Goal: Task Accomplishment & Management: Use online tool/utility

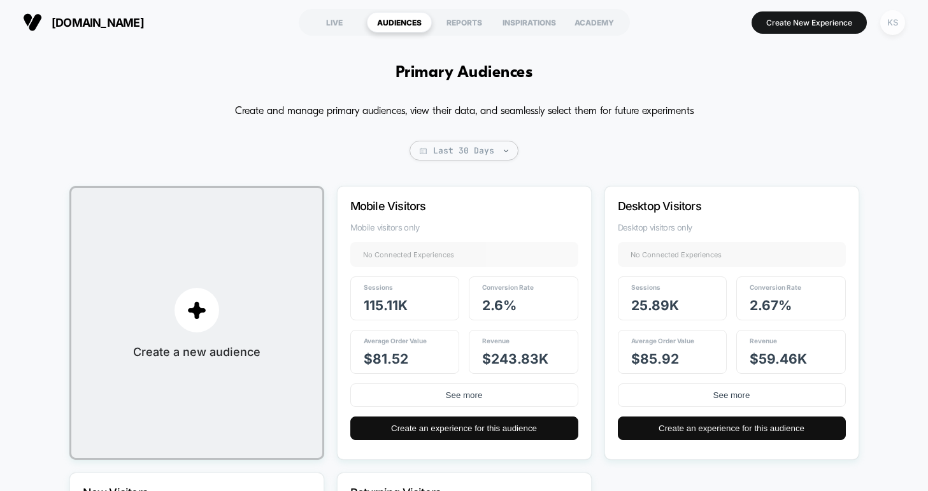
click at [897, 19] on div "KS" at bounding box center [892, 22] width 25 height 25
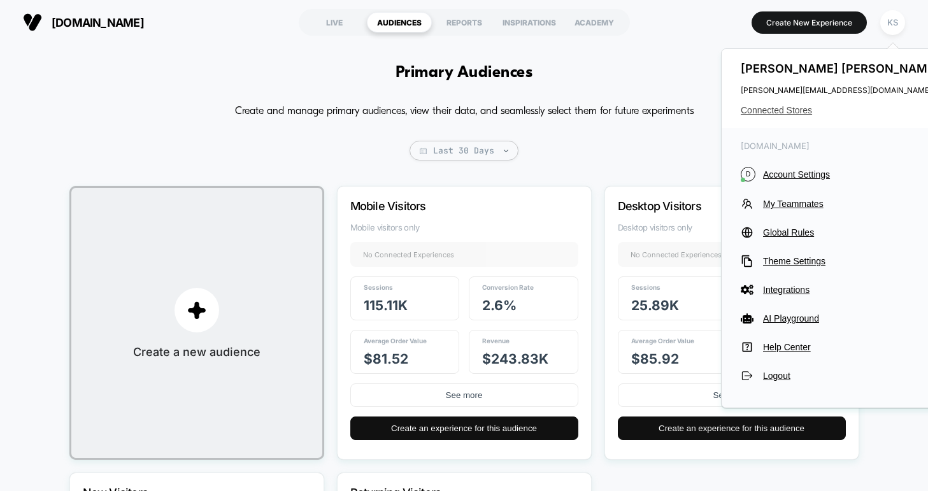
click at [775, 111] on span "Connected Stores" at bounding box center [841, 110] width 201 height 10
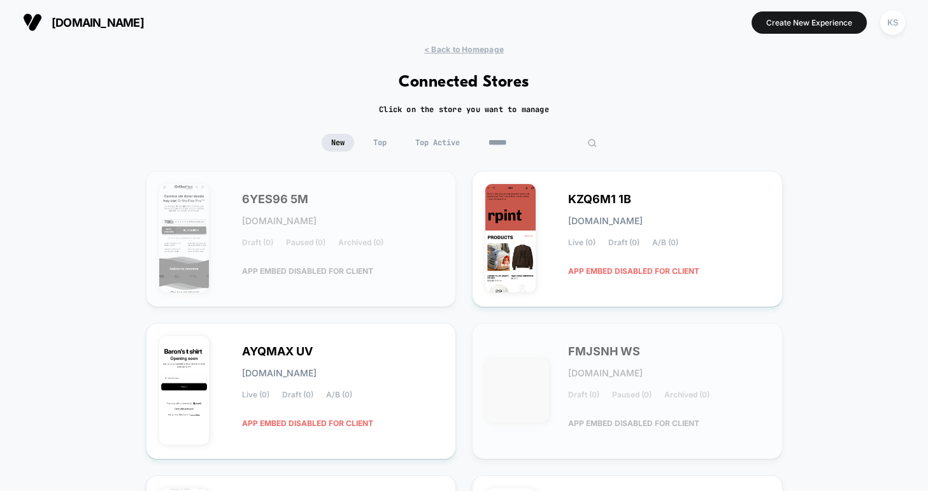
click at [530, 142] on input at bounding box center [542, 143] width 127 height 18
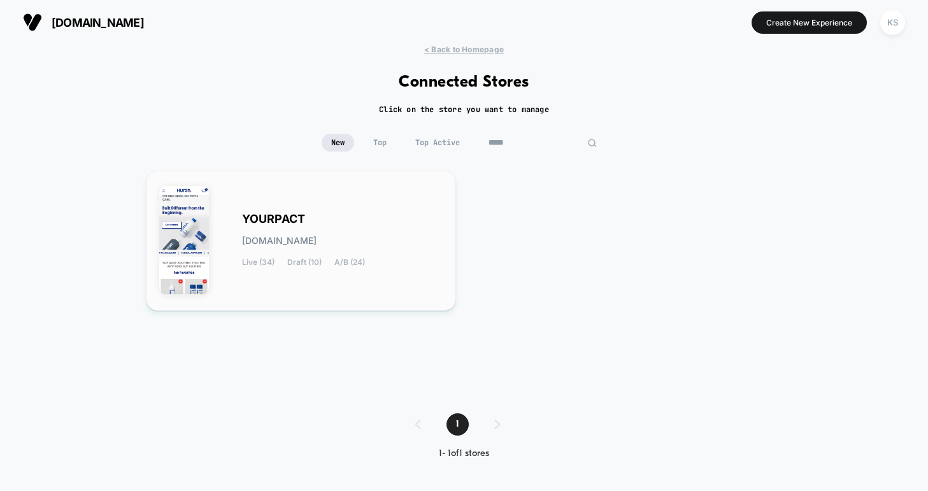
type input "*****"
click at [350, 211] on div "YOURPACT yourpact.myshopify.com Live (34) Draft (10) A/B (24)" at bounding box center [301, 240] width 284 height 113
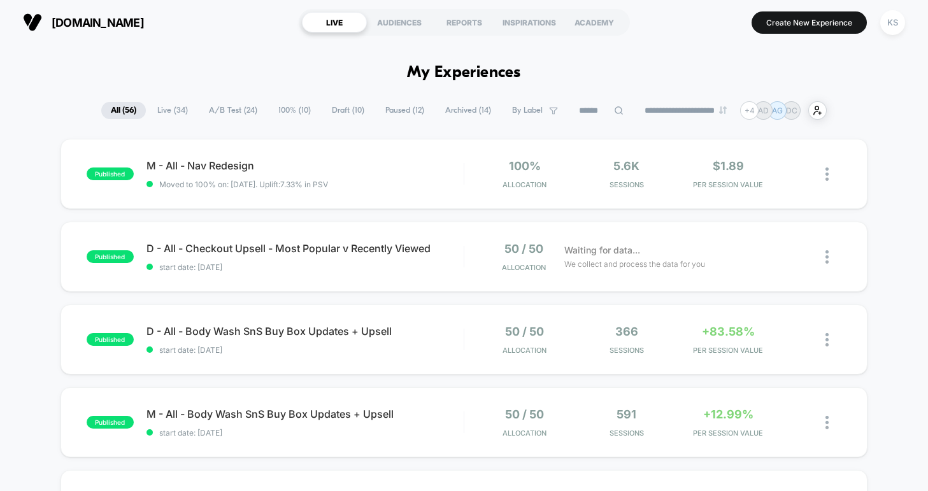
click at [334, 114] on span "Draft ( 10 )" at bounding box center [348, 110] width 52 height 17
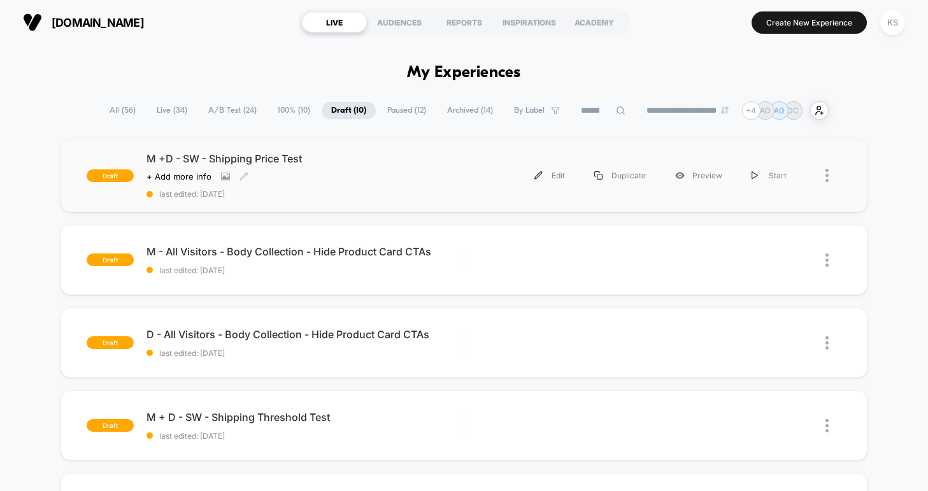
click at [281, 155] on span "M +D - SW - Shipping Price Test" at bounding box center [304, 158] width 317 height 13
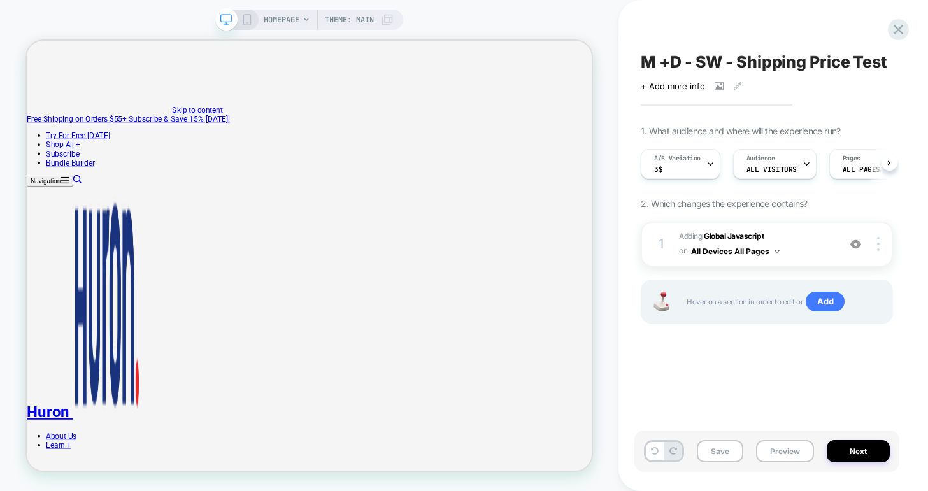
scroll to position [0, 1]
click at [707, 165] on icon at bounding box center [710, 164] width 8 height 8
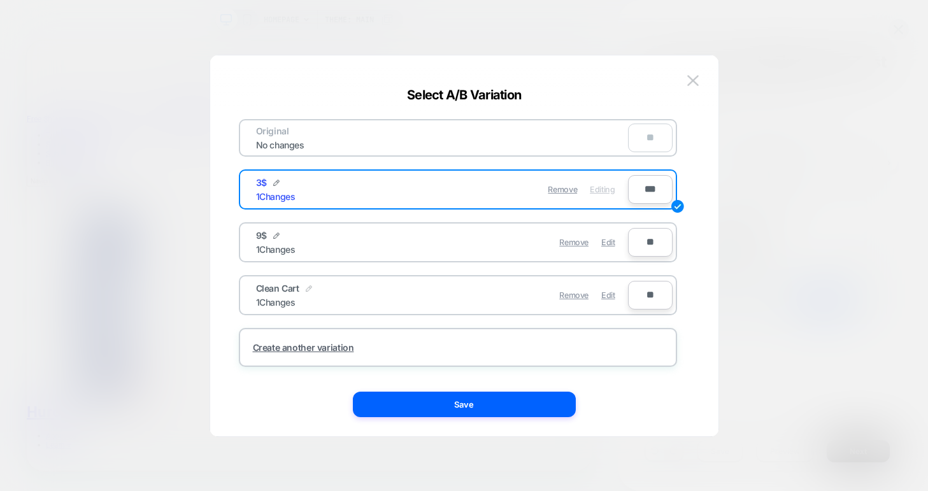
click at [308, 288] on img at bounding box center [309, 288] width 6 height 6
click at [379, 301] on div "**********" at bounding box center [337, 295] width 162 height 25
click at [224, 315] on div "**********" at bounding box center [458, 246] width 470 height 330
click at [362, 298] on img at bounding box center [361, 295] width 6 height 6
click at [286, 302] on div "1 Changes" at bounding box center [275, 302] width 39 height 11
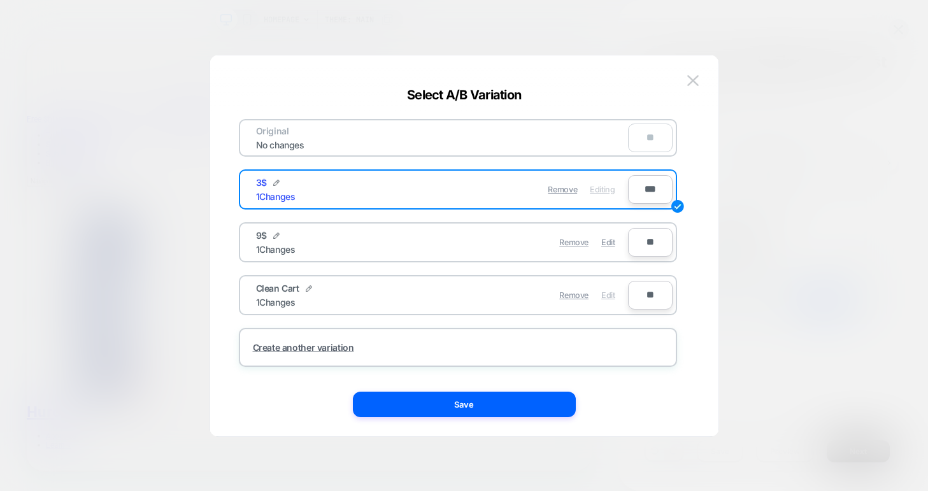
click at [614, 295] on span "Edit" at bounding box center [607, 295] width 13 height 10
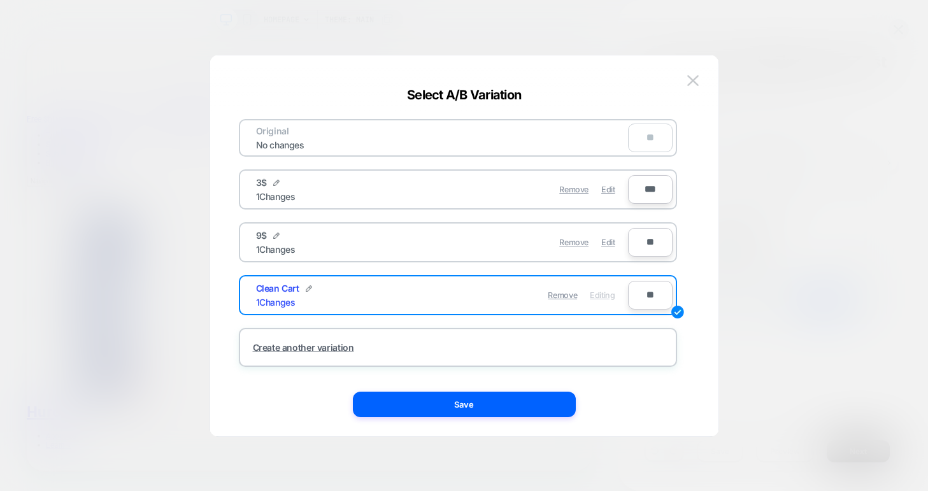
click at [285, 303] on div "1 Changes" at bounding box center [275, 302] width 39 height 11
click at [513, 178] on div "Remove Edit" at bounding box center [532, 189] width 180 height 25
click at [495, 194] on div "Remove Edit" at bounding box center [532, 189] width 180 height 25
click at [693, 84] on img at bounding box center [692, 80] width 11 height 11
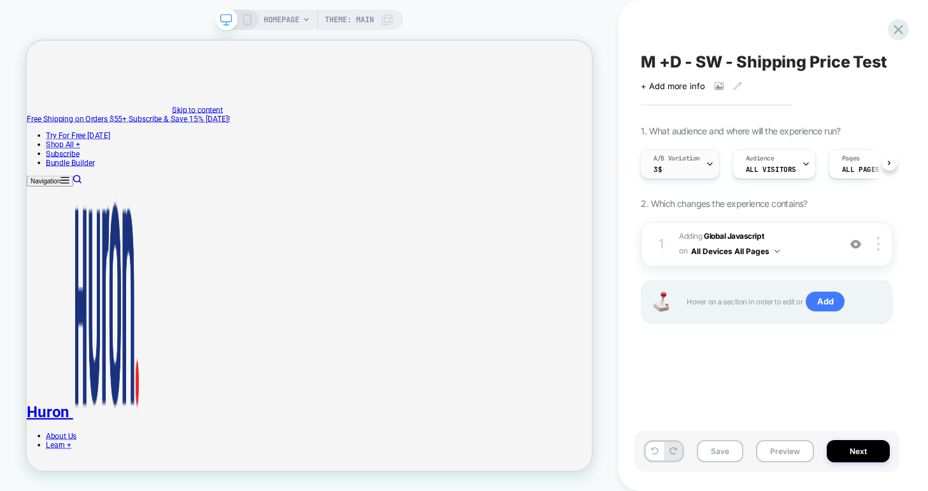
click at [707, 154] on div at bounding box center [710, 164] width 8 height 29
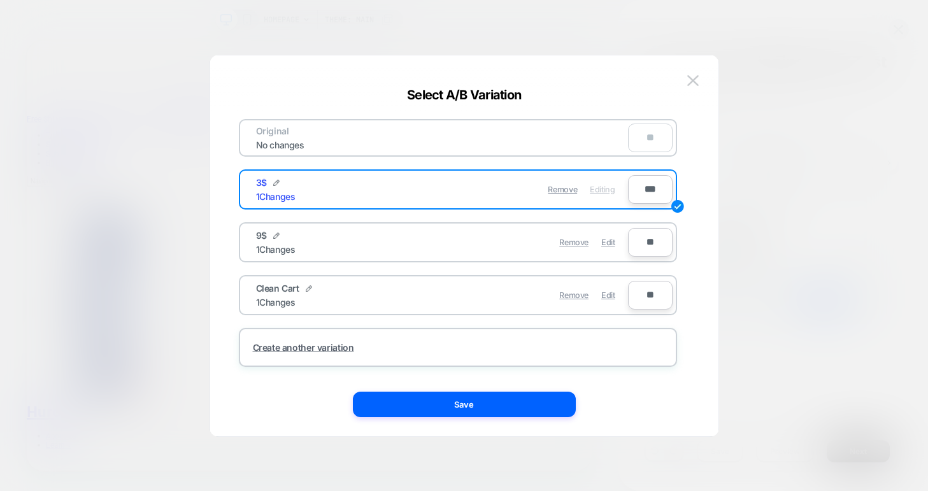
click at [264, 295] on div "Clean Cart 1 Changes" at bounding box center [349, 295] width 186 height 25
click at [422, 295] on div "Clean Cart 1 Changes" at bounding box center [349, 295] width 186 height 25
click at [610, 298] on span "Edit" at bounding box center [607, 295] width 13 height 10
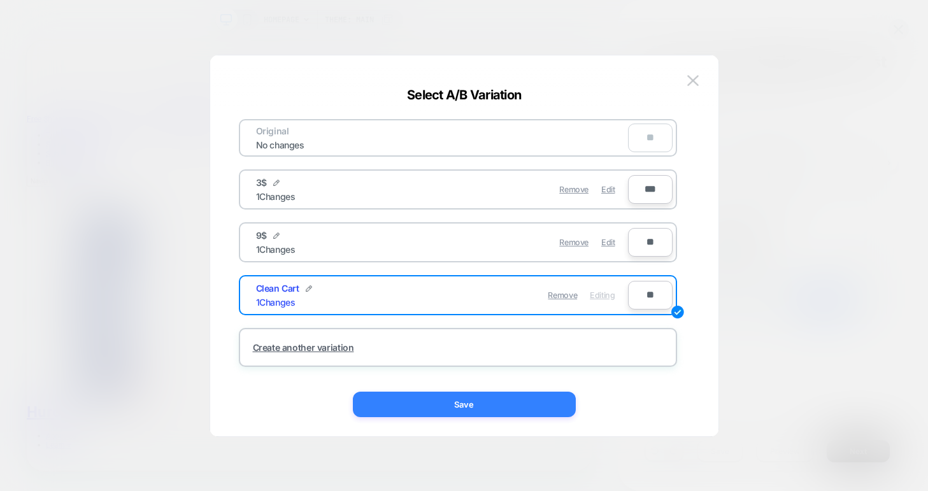
click at [496, 396] on button "Save" at bounding box center [464, 404] width 223 height 25
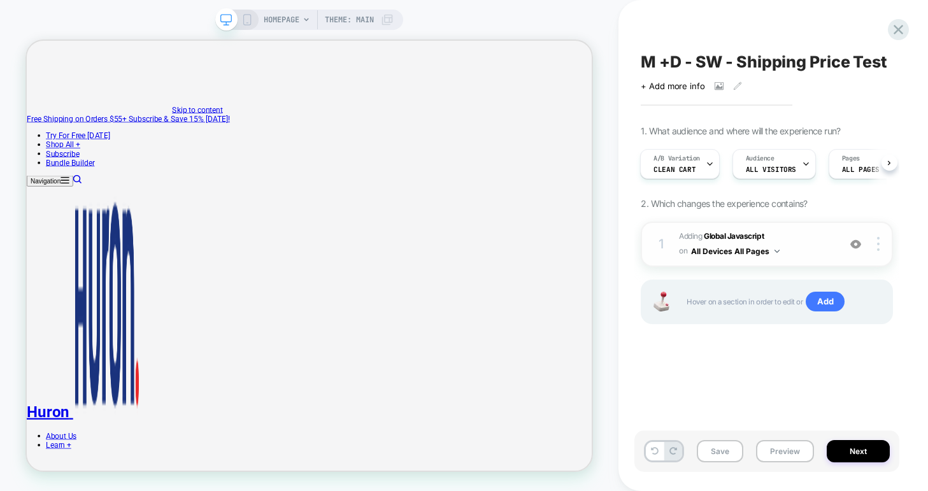
click at [815, 236] on span "Adding Global Javascript on All Devices All Pages" at bounding box center [755, 244] width 153 height 30
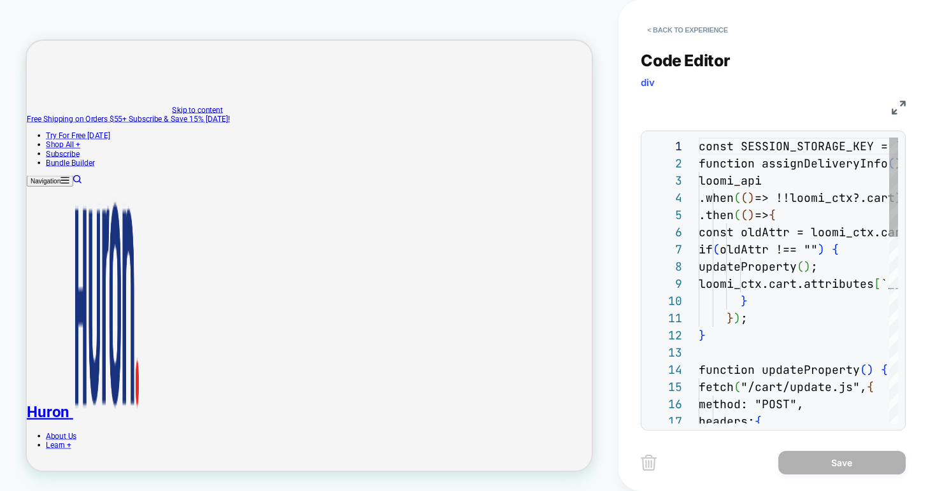
scroll to position [172, 0]
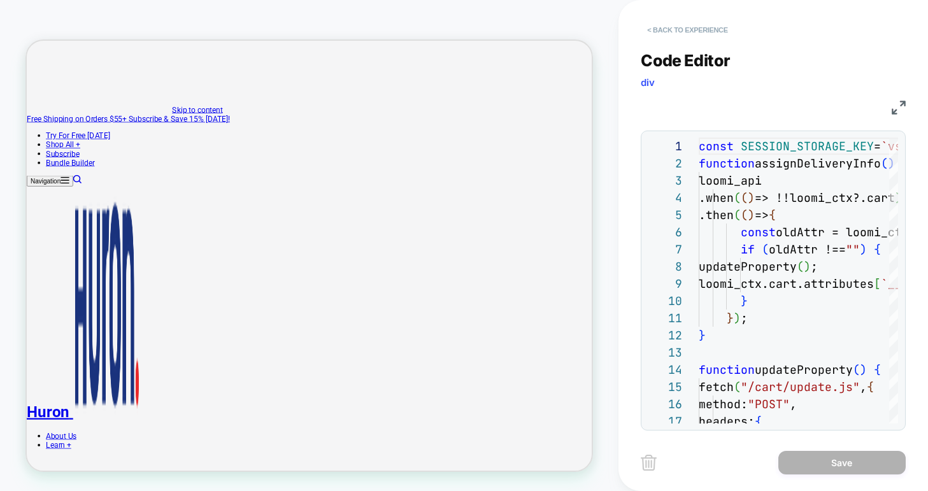
click at [683, 27] on button "< Back to experience" at bounding box center [687, 30] width 93 height 20
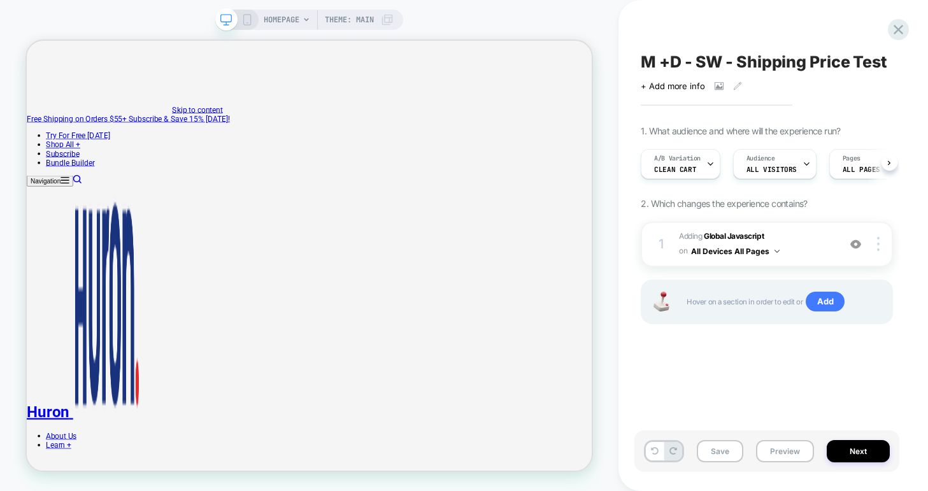
scroll to position [0, 1]
click at [691, 170] on span "Clean Cart" at bounding box center [674, 169] width 42 height 9
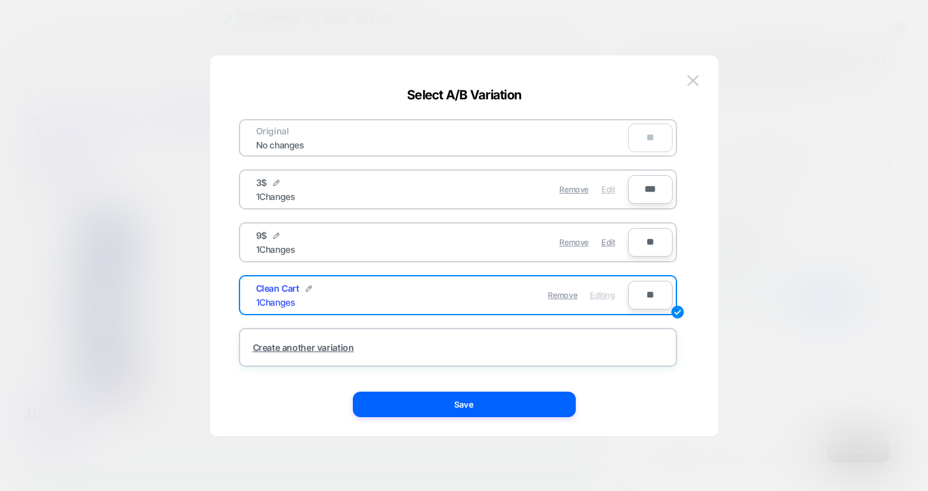
click at [610, 192] on span "Edit" at bounding box center [607, 190] width 13 height 10
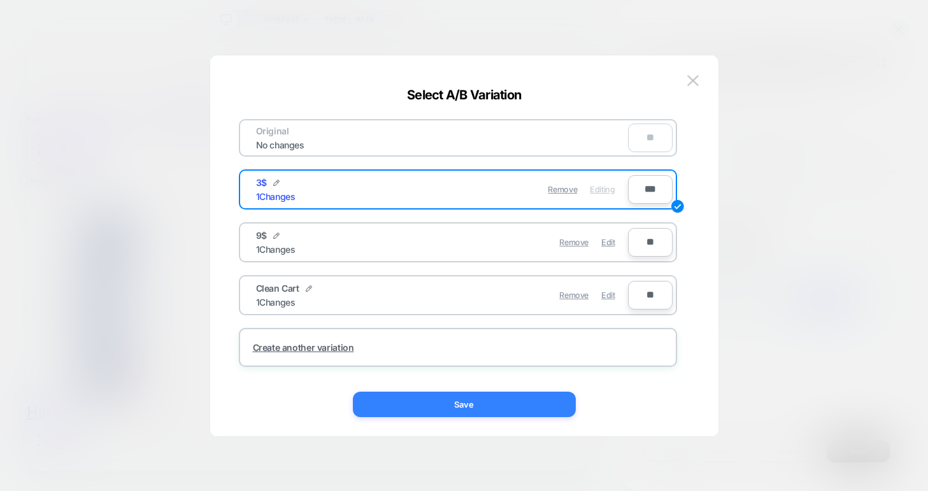
click at [518, 404] on button "Save" at bounding box center [464, 404] width 223 height 25
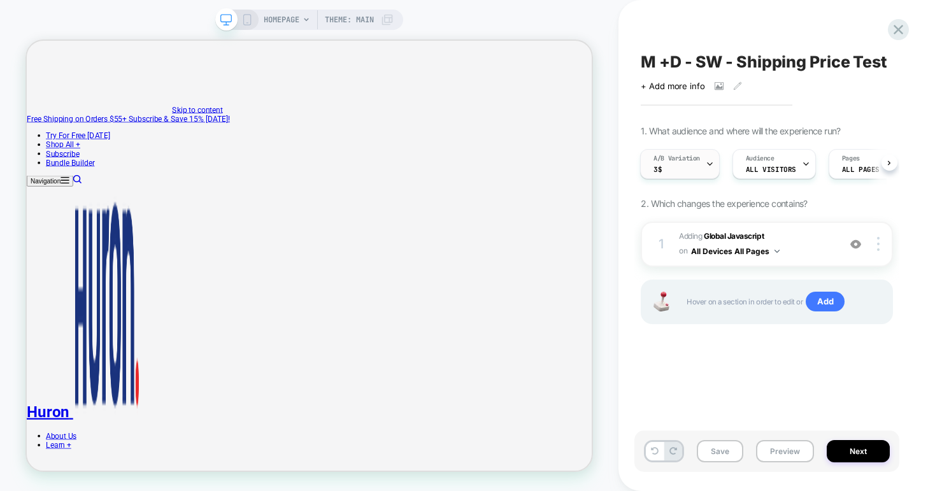
click at [694, 164] on div "A/B Variation 3$" at bounding box center [677, 164] width 72 height 29
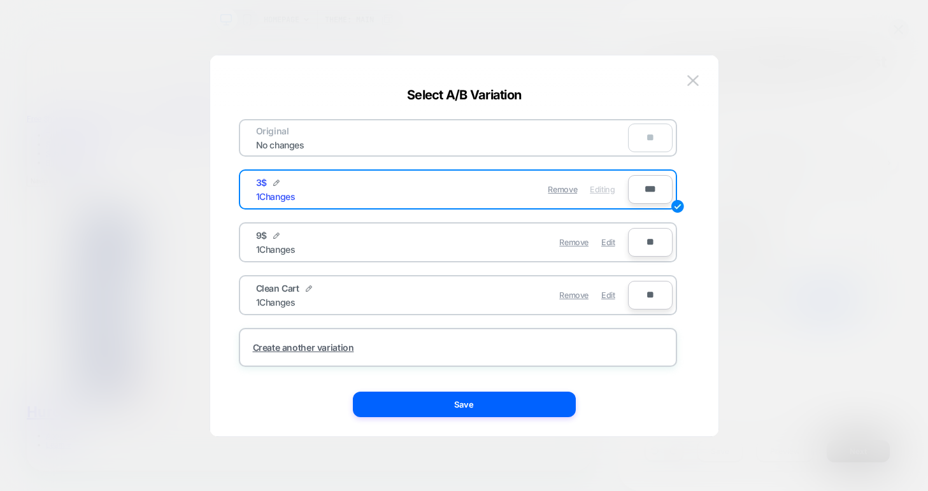
click at [771, 329] on div at bounding box center [464, 245] width 928 height 491
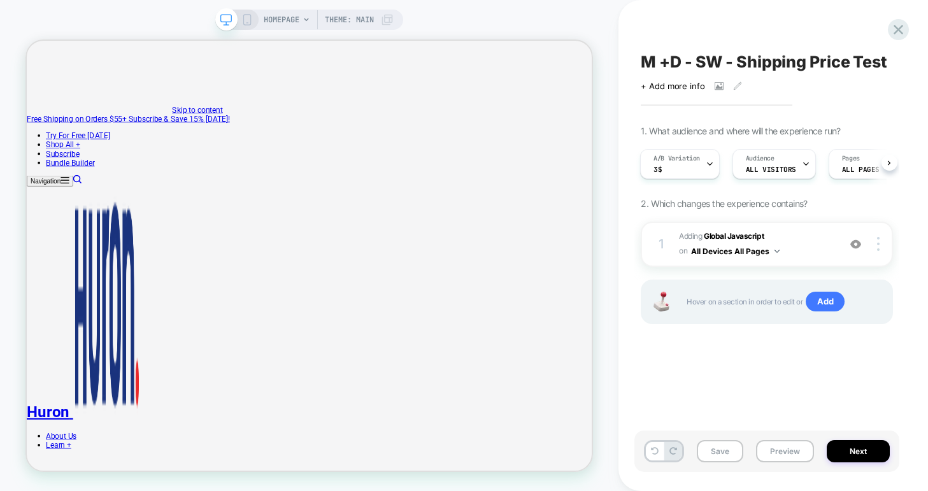
click at [922, 24] on div "M +D - SW - Shipping Price Test Click to view images Click to edit experience d…" at bounding box center [772, 245] width 309 height 491
click at [905, 28] on icon at bounding box center [898, 29] width 17 height 17
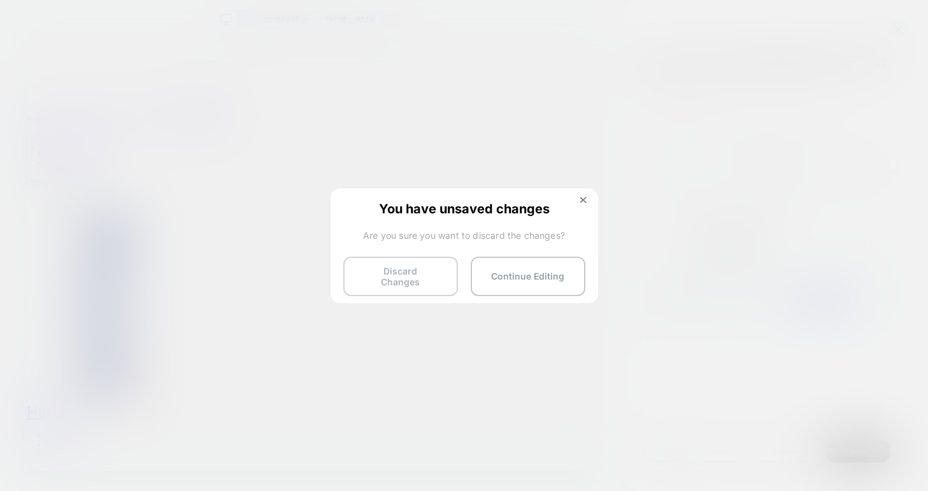
click at [399, 274] on button "Discard Changes" at bounding box center [400, 276] width 115 height 39
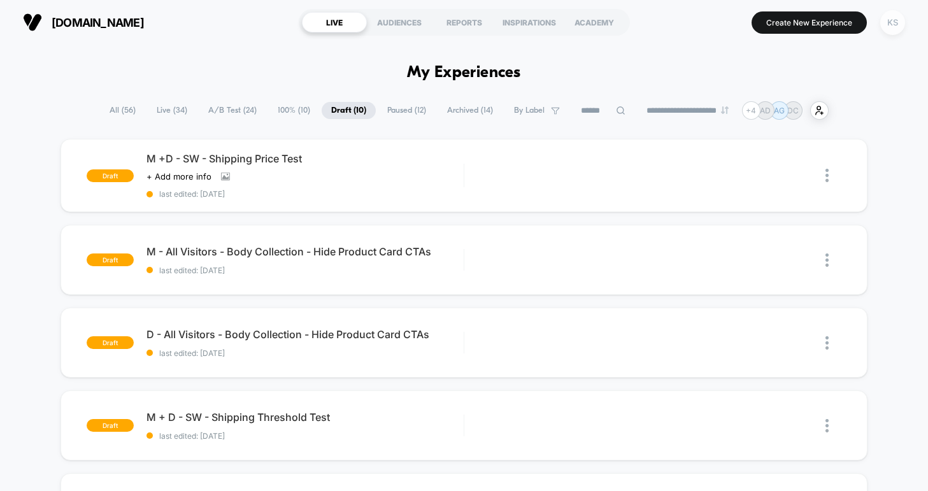
click at [888, 20] on div "KS" at bounding box center [892, 22] width 25 height 25
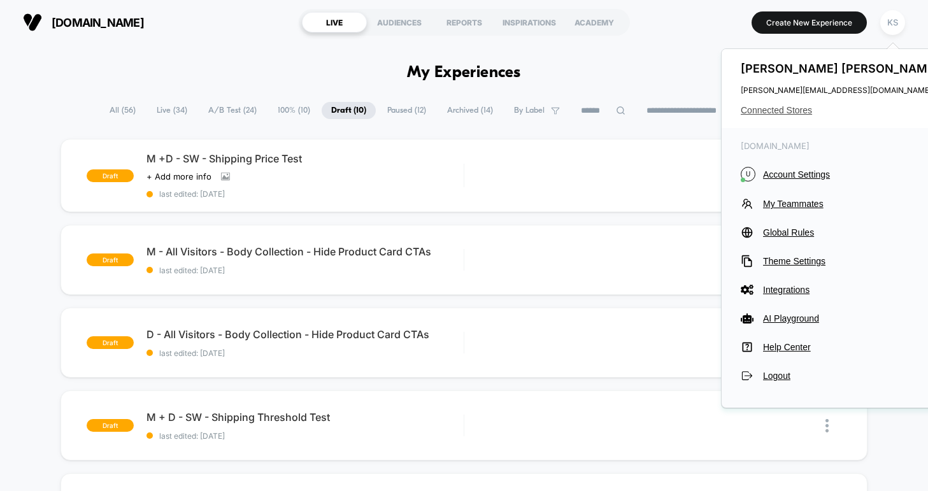
click at [773, 107] on span "Connected Stores" at bounding box center [841, 110] width 201 height 10
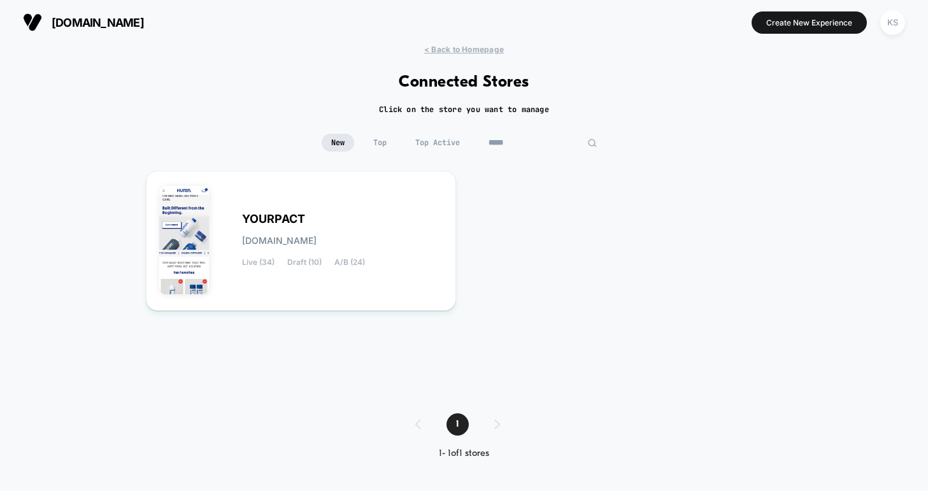
click at [525, 138] on input "*****" at bounding box center [542, 143] width 127 height 18
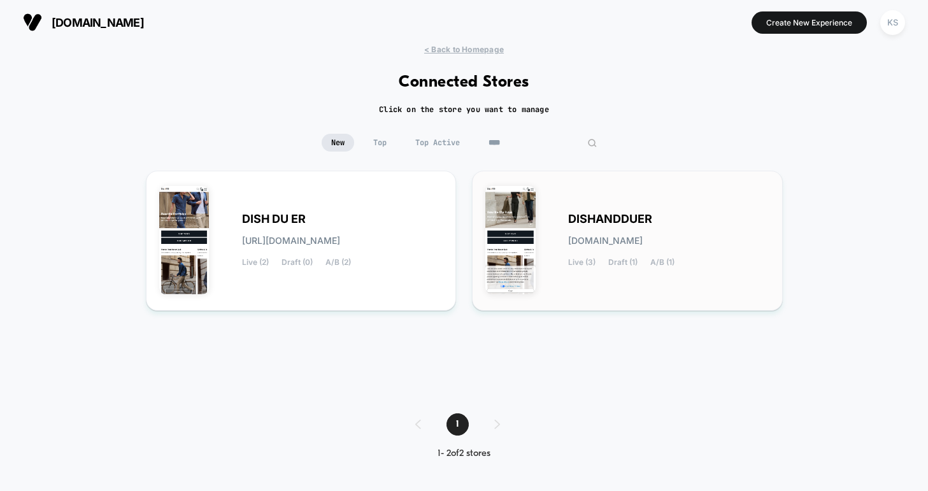
type input "****"
click at [636, 216] on span "DISHANDDUER" at bounding box center [610, 219] width 84 height 9
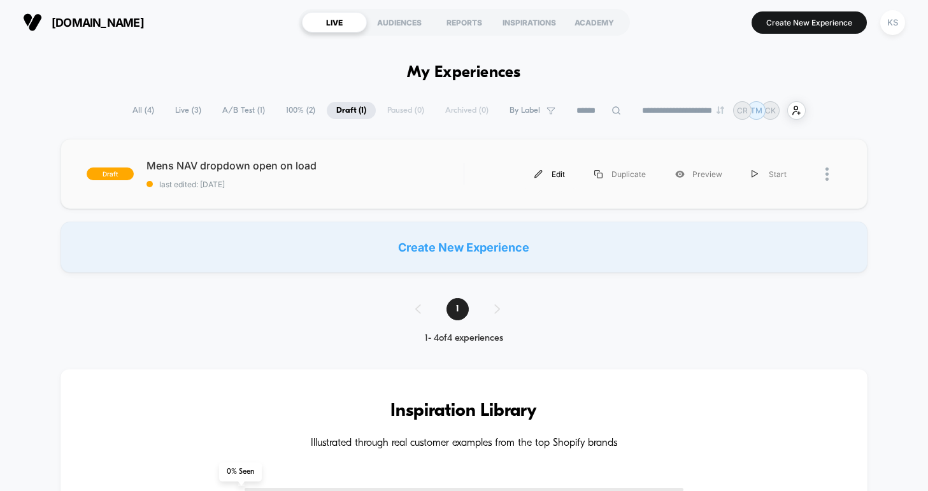
click at [539, 174] on img at bounding box center [538, 174] width 8 height 8
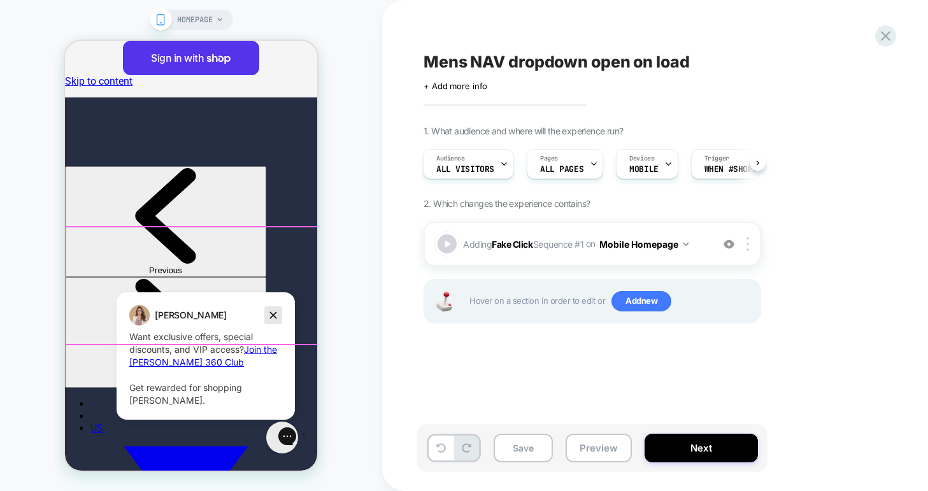
click at [273, 316] on icon "Dismiss campaign" at bounding box center [273, 315] width 13 height 15
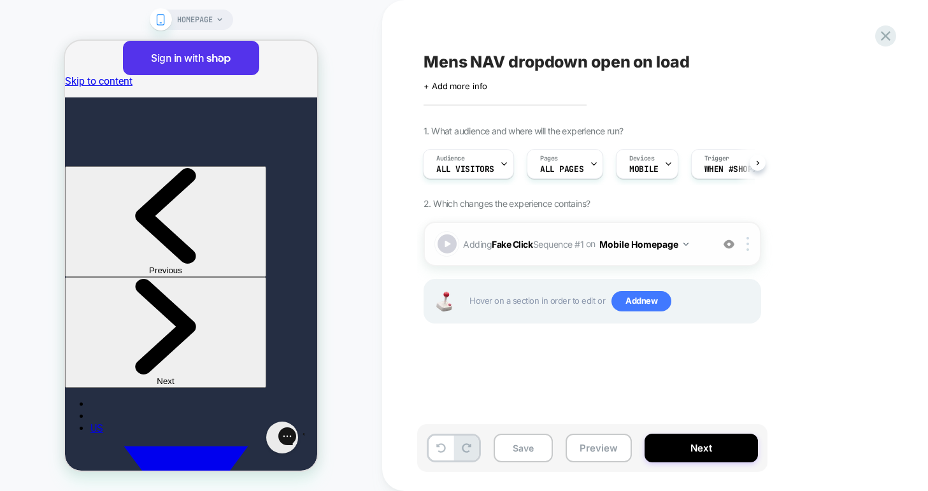
click at [581, 256] on div "Adding Fake Click Sequence # 1 on Mobile Homepage Add Before Add After Copy to …" at bounding box center [591, 244] width 337 height 45
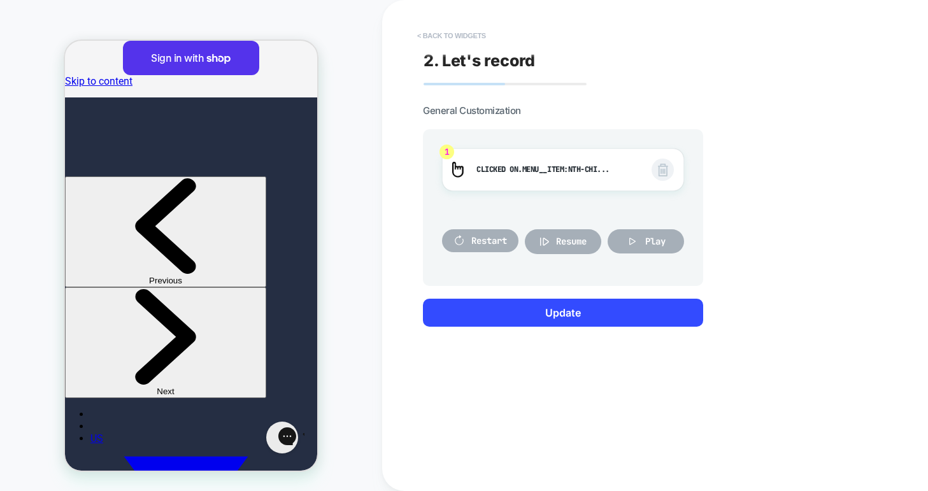
click at [467, 34] on button "< Back to widgets" at bounding box center [452, 35] width 82 height 20
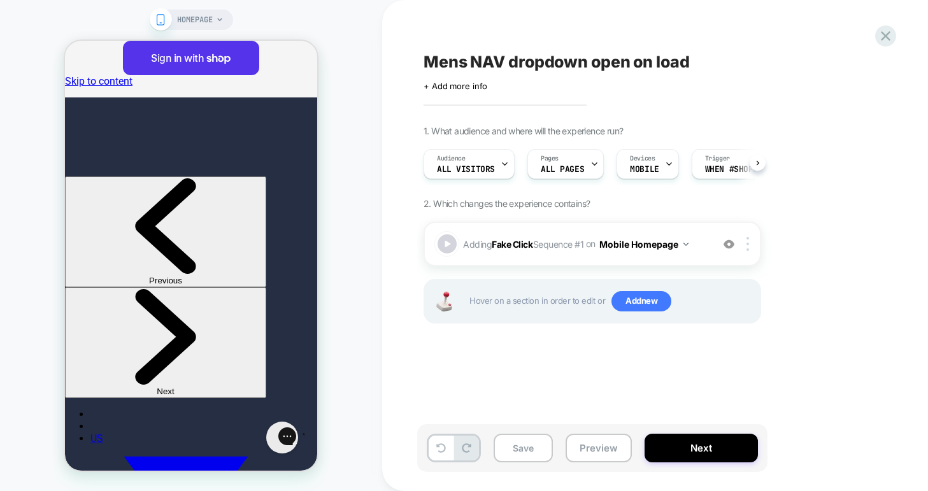
scroll to position [0, 1]
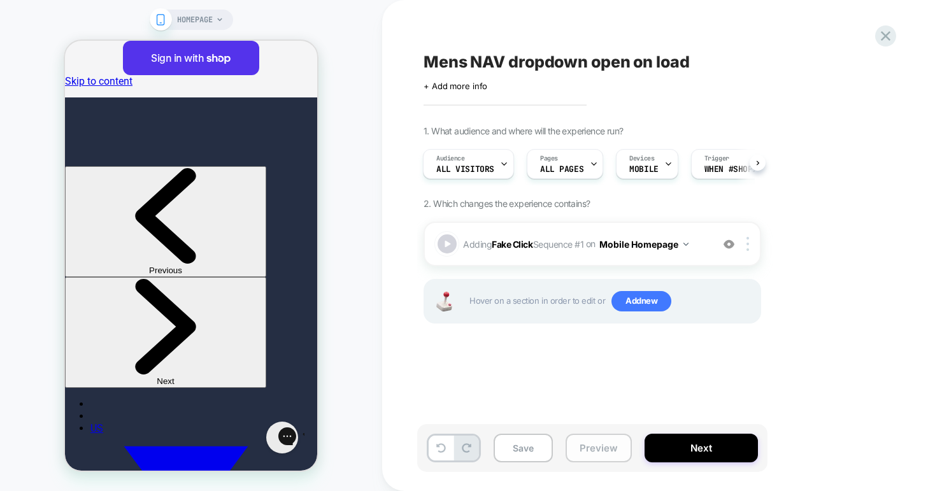
click at [588, 455] on button "Preview" at bounding box center [598, 448] width 66 height 29
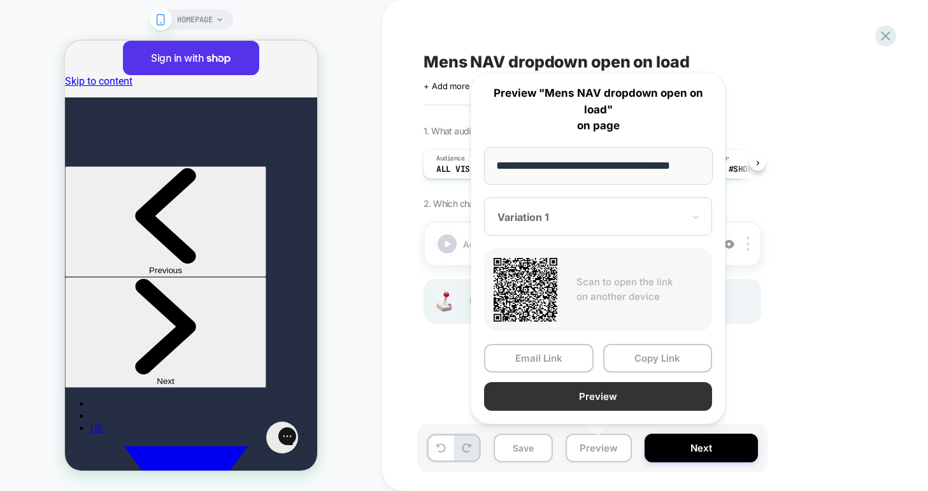
scroll to position [0, 0]
click at [549, 396] on button "Preview" at bounding box center [598, 396] width 228 height 29
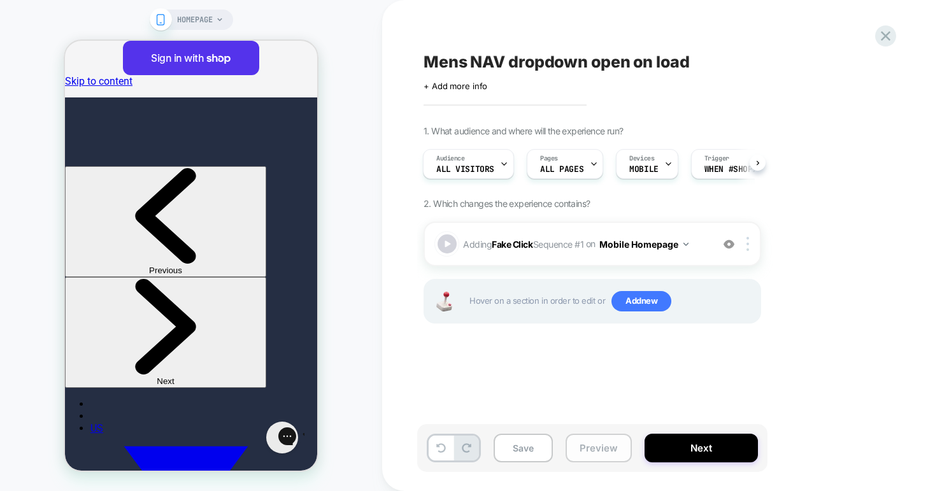
click at [586, 454] on button "Preview" at bounding box center [598, 448] width 66 height 29
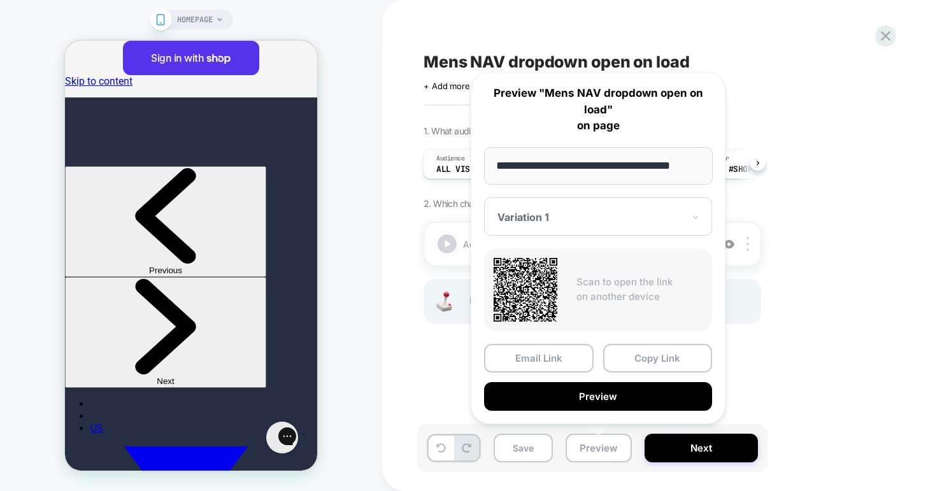
click at [395, 186] on div "Mens NAV dropdown open on load Click to edit experience details + Add more info…" at bounding box center [662, 245] width 560 height 491
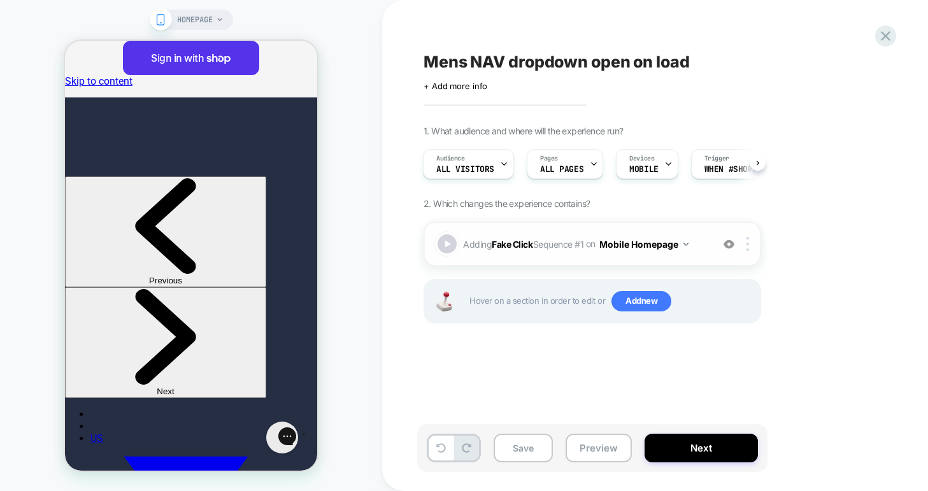
click at [697, 250] on span "Adding Fake Click Sequence # 1 on Mobile Homepage" at bounding box center [584, 244] width 243 height 18
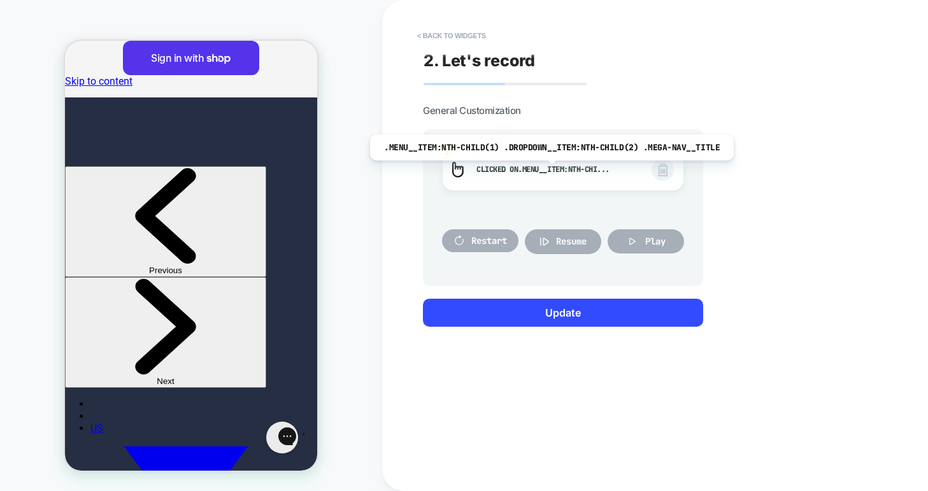
click at [548, 170] on span ".menu__item:nth-chi..." at bounding box center [564, 169] width 92 height 10
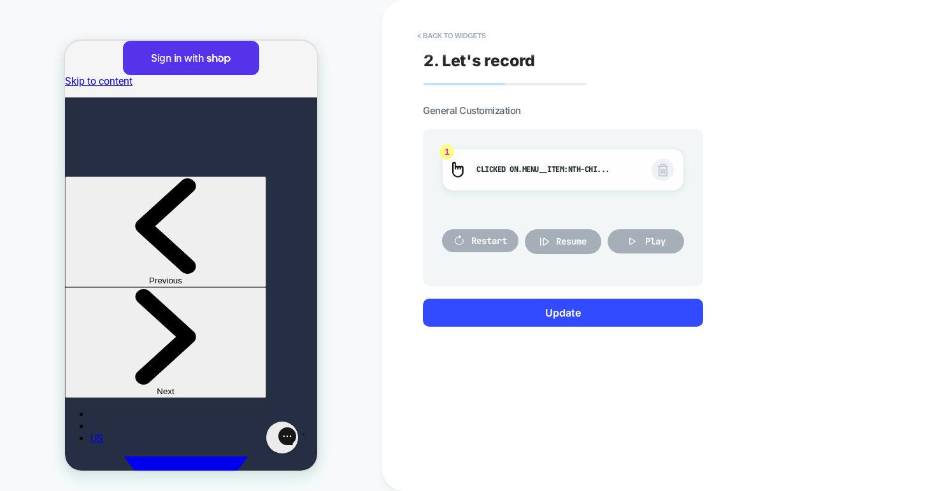
click at [492, 165] on span "Clicked on .menu__item:nth-chi... .menu__item:nth-child(1) .dropdown__item:nth-…" at bounding box center [557, 170] width 162 height 14
click at [464, 38] on button "< Back to widgets" at bounding box center [452, 35] width 82 height 20
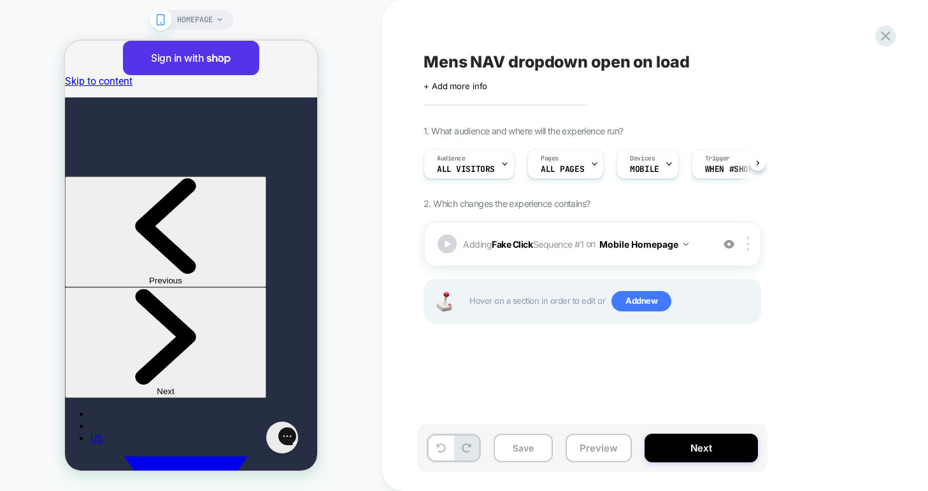
scroll to position [0, 1]
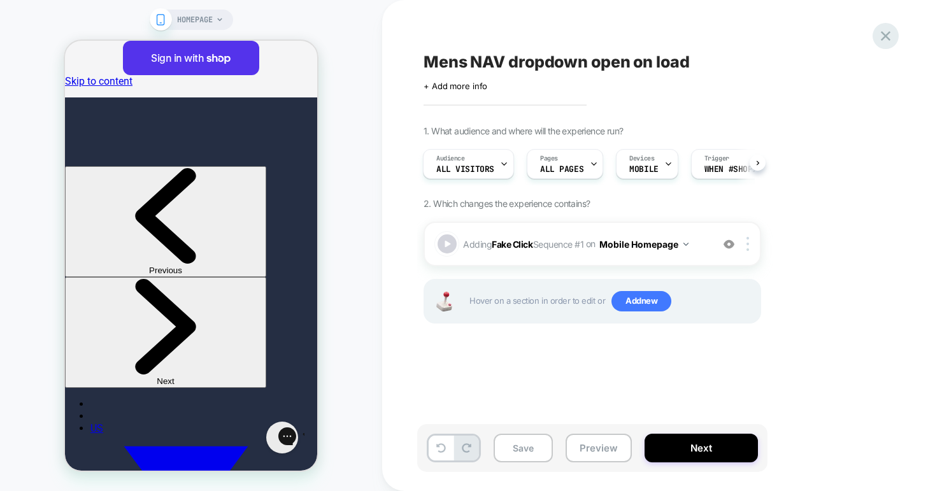
click at [880, 38] on icon at bounding box center [885, 35] width 17 height 17
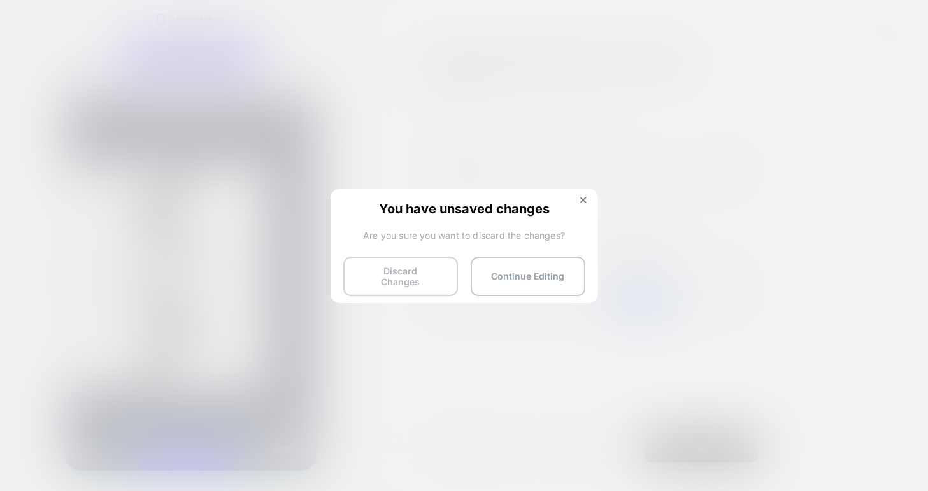
click at [420, 280] on button "Discard Changes" at bounding box center [400, 276] width 115 height 39
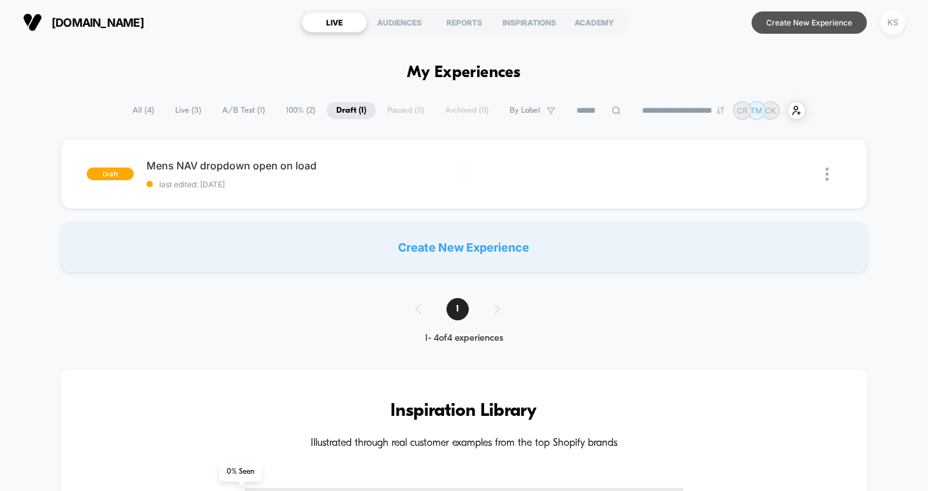
click at [820, 28] on button "Create New Experience" at bounding box center [808, 22] width 115 height 22
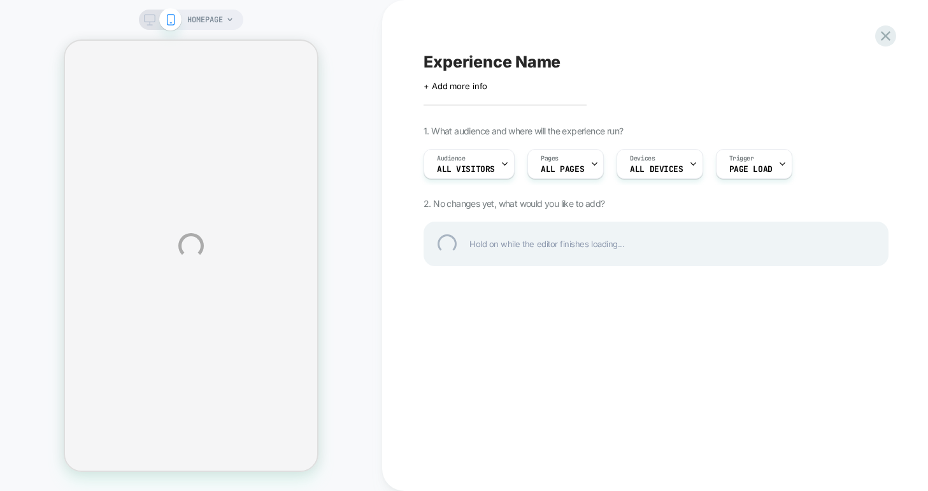
click at [452, 62] on div "Experience Name" at bounding box center [655, 61] width 465 height 19
click at [434, 69] on textarea at bounding box center [432, 61] width 18 height 19
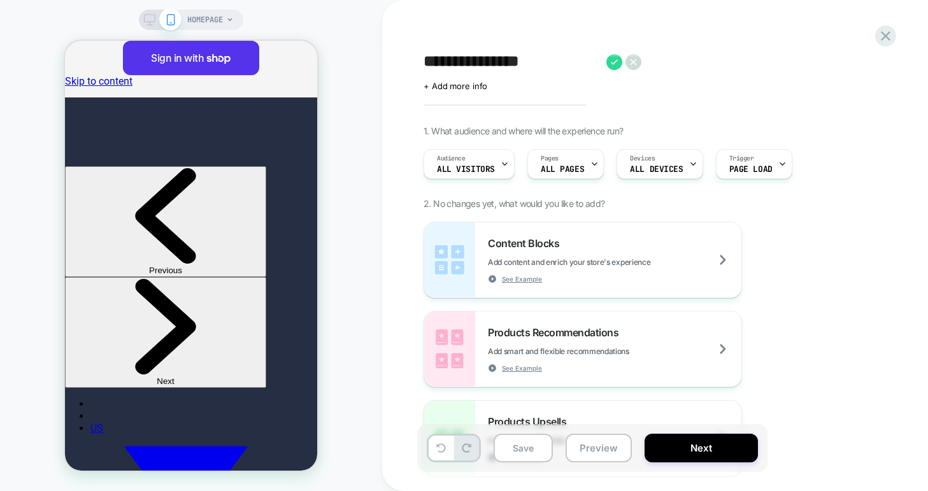
type textarea "**********"
click at [566, 71] on textarea "**********" at bounding box center [511, 61] width 176 height 19
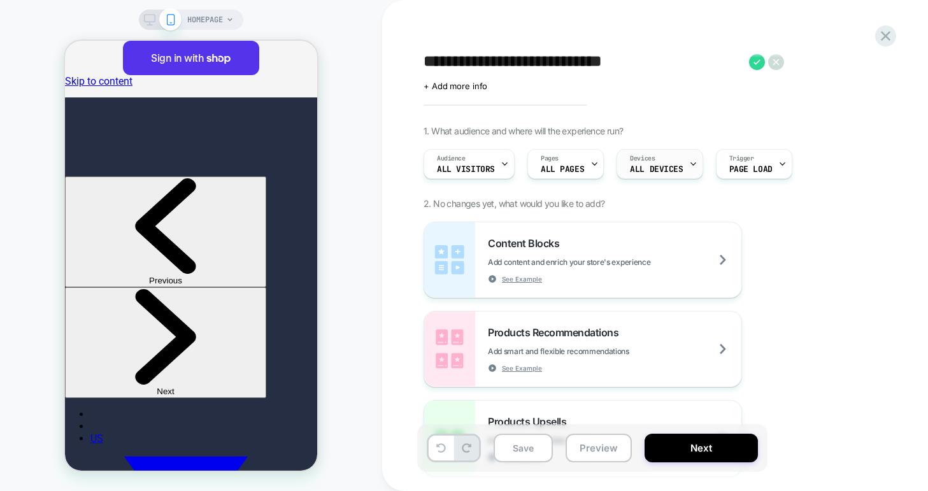
type textarea "**********"
click at [649, 172] on span "ALL DEVICES" at bounding box center [656, 169] width 53 height 9
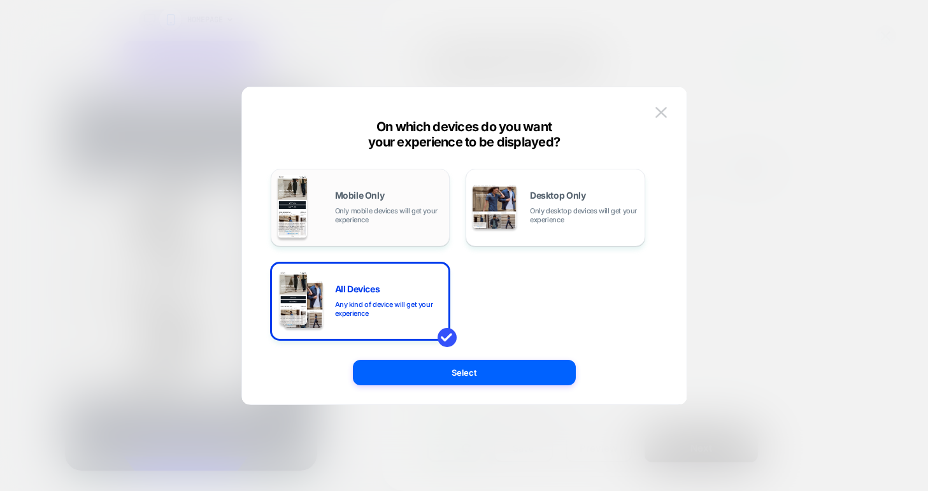
click at [379, 187] on div "Mobile Only Only mobile devices will get your experience" at bounding box center [361, 207] width 166 height 65
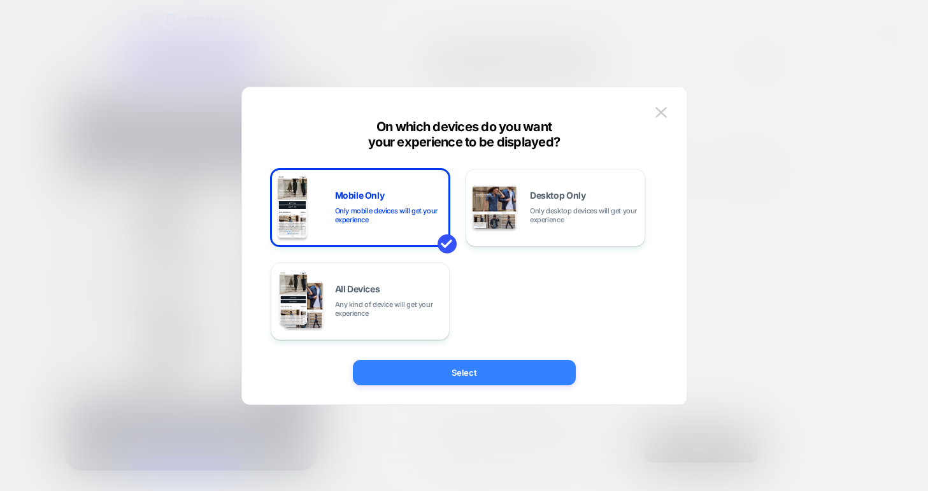
click at [492, 376] on button "Select" at bounding box center [464, 372] width 223 height 25
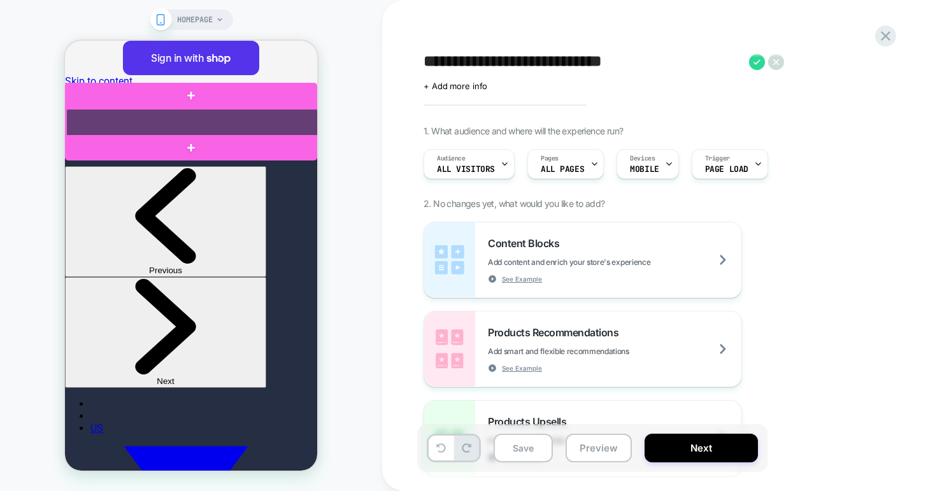
click at [272, 125] on div at bounding box center [192, 123] width 252 height 28
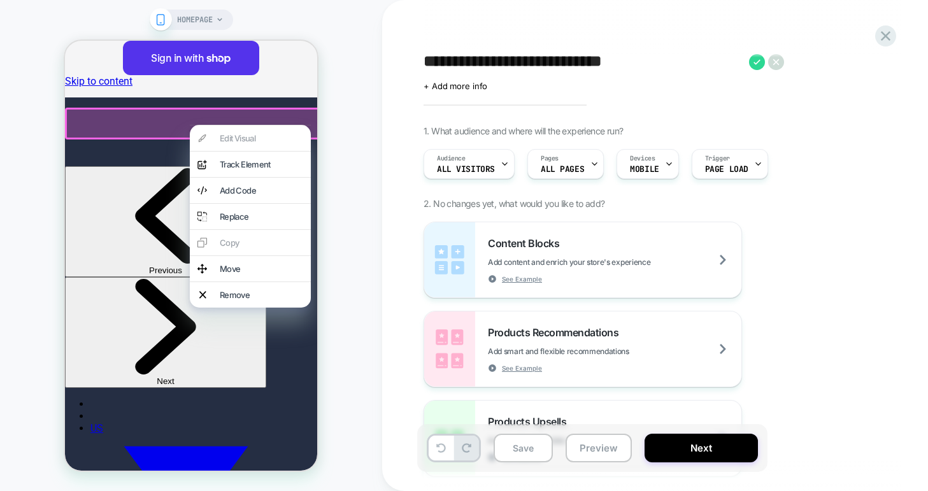
click at [129, 120] on div at bounding box center [193, 124] width 256 height 32
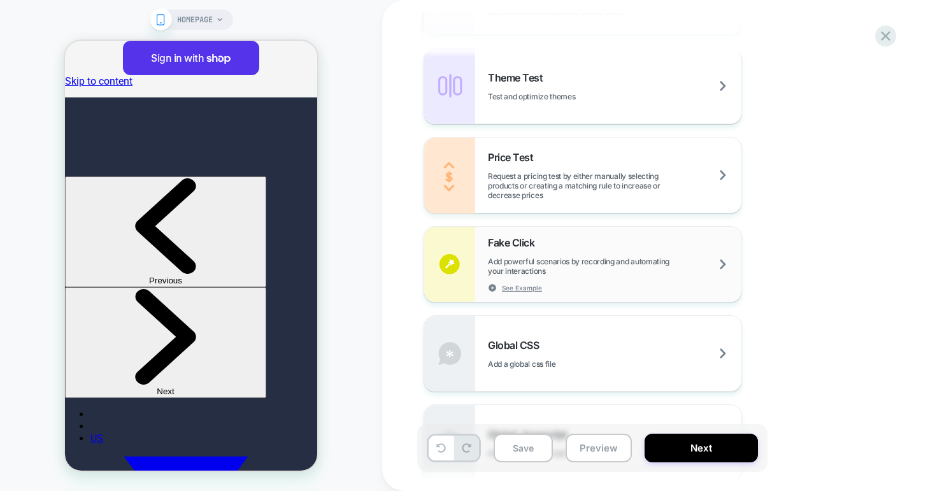
scroll to position [741, 0]
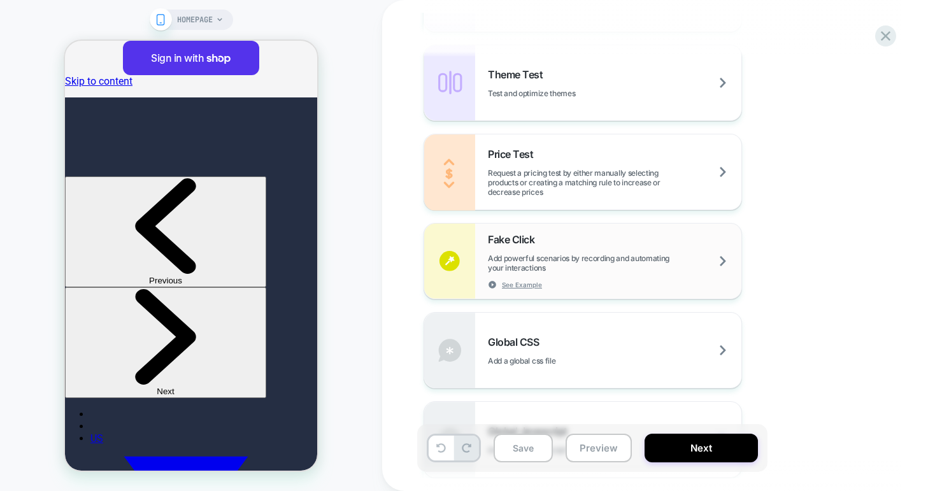
click at [573, 267] on span "Add powerful scenarios by recording and automating your interactions" at bounding box center [614, 262] width 253 height 19
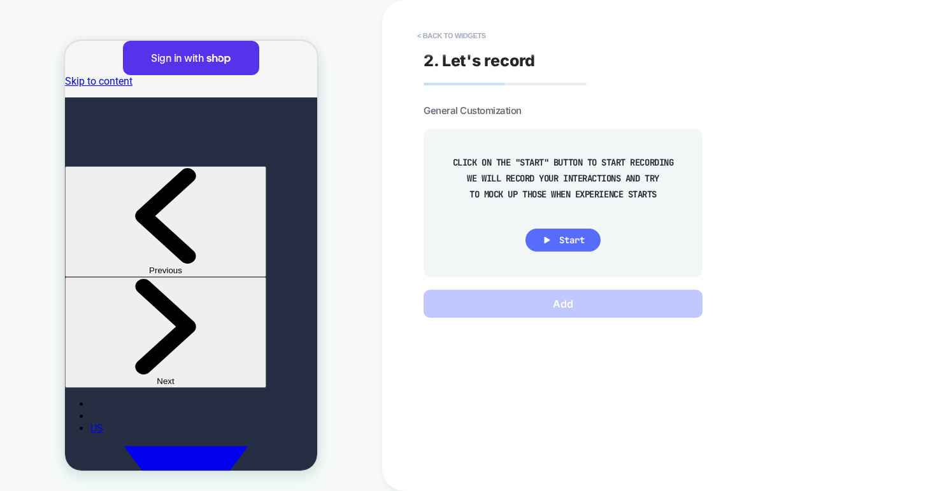
click at [561, 236] on span "Start" at bounding box center [571, 239] width 25 height 11
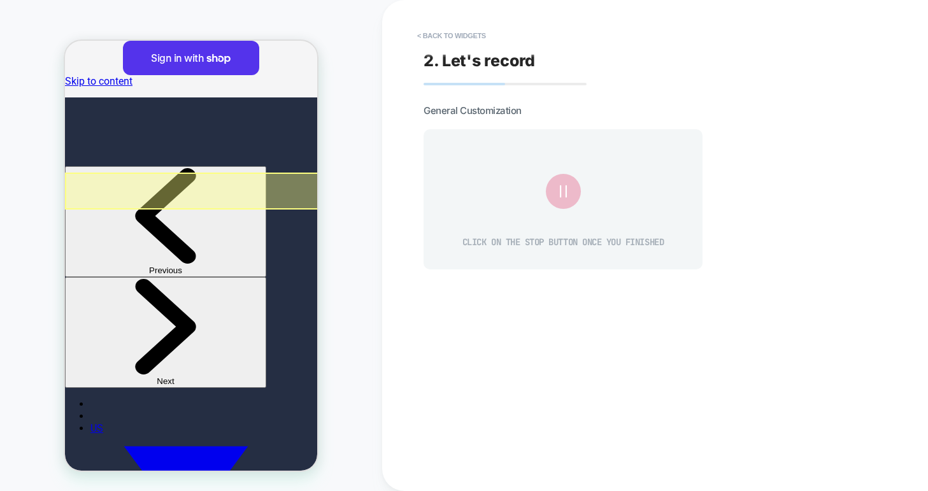
click at [250, 187] on div at bounding box center [192, 191] width 255 height 37
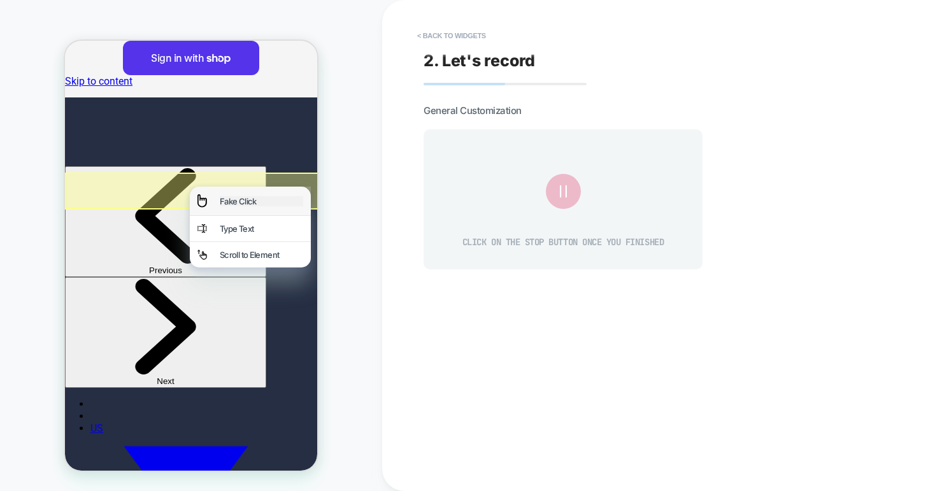
click at [247, 202] on div "Fake Click" at bounding box center [261, 201] width 83 height 10
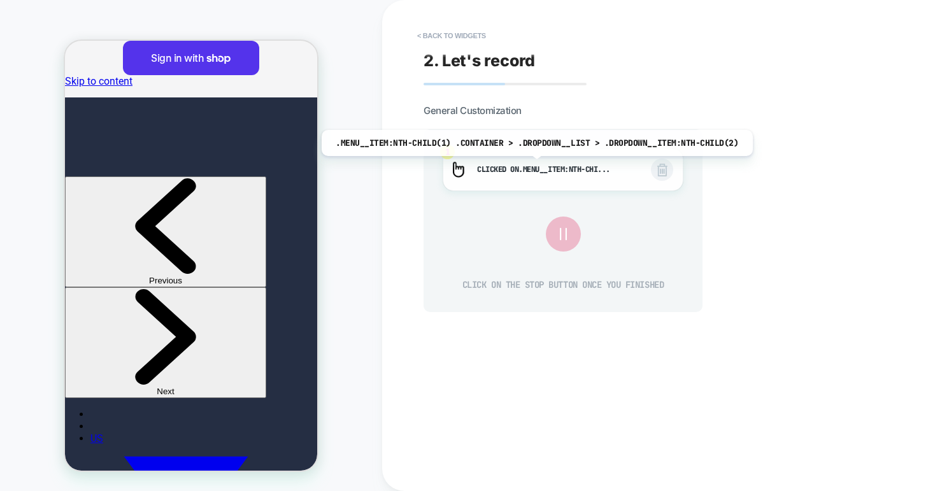
click at [532, 166] on span ".menu__item:nth-chi..." at bounding box center [564, 169] width 92 height 10
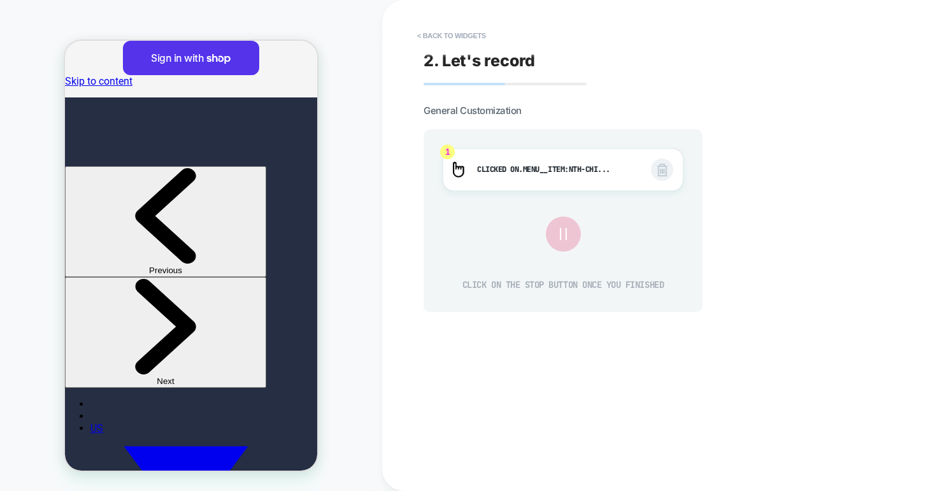
click at [557, 239] on icon at bounding box center [562, 234] width 21 height 21
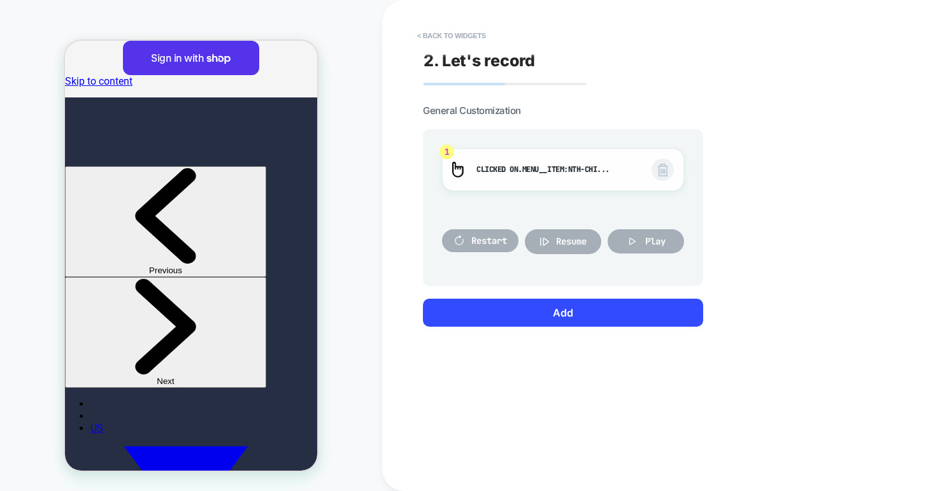
click at [665, 171] on img at bounding box center [663, 170] width 10 height 13
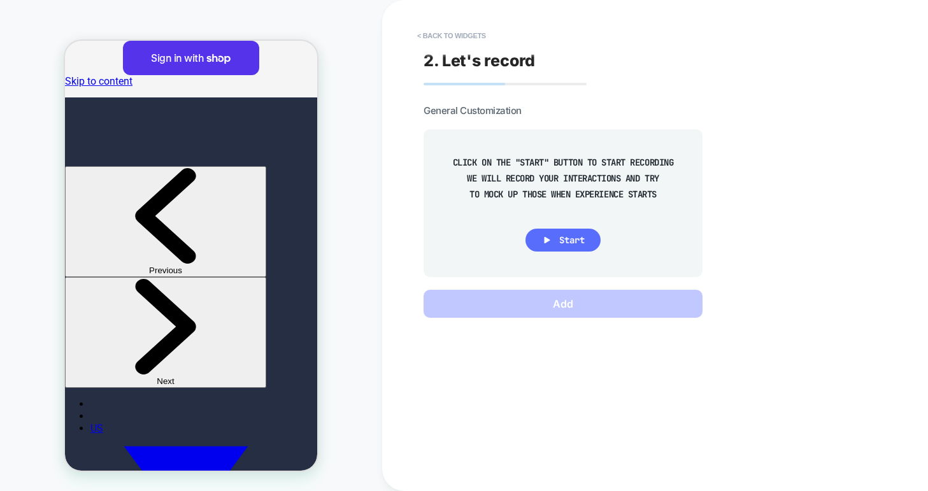
click at [546, 245] on icon at bounding box center [546, 239] width 11 height 11
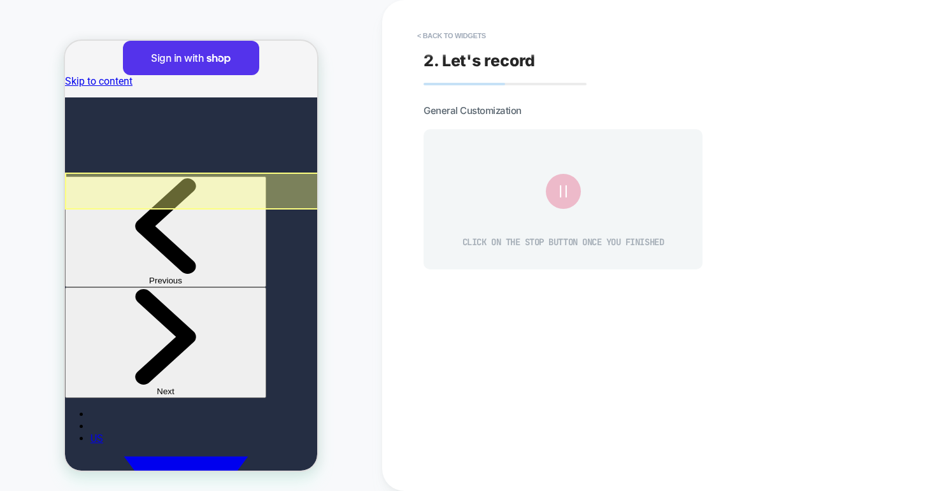
click at [115, 177] on div at bounding box center [192, 191] width 255 height 37
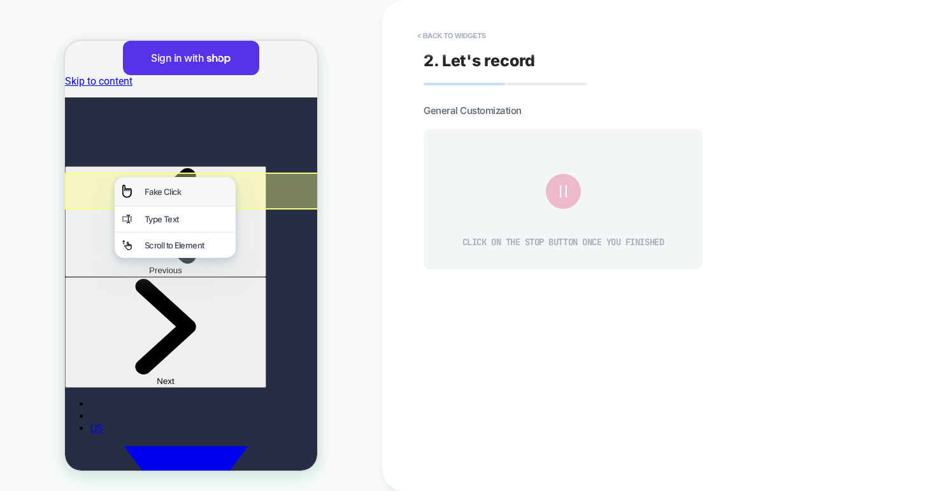
click at [132, 187] on div "Fake Click" at bounding box center [175, 191] width 121 height 29
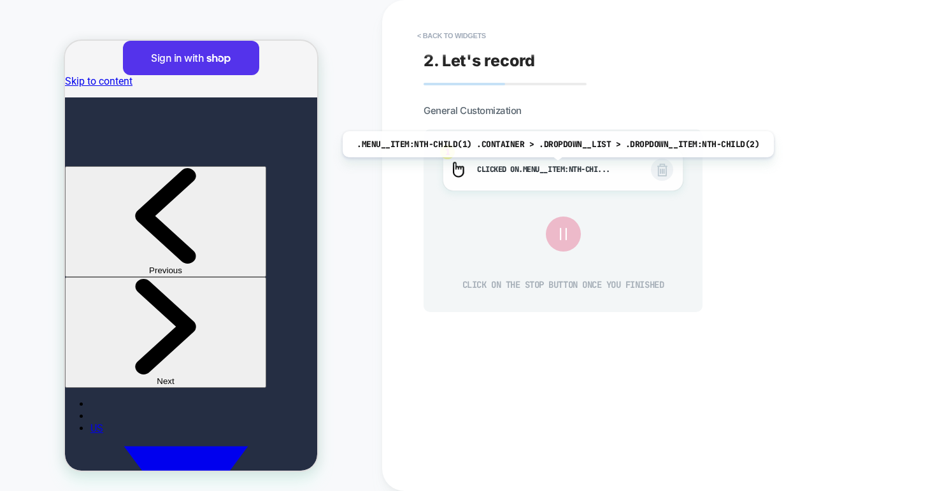
click at [553, 167] on span ".menu__item:nth-chi..." at bounding box center [564, 169] width 92 height 10
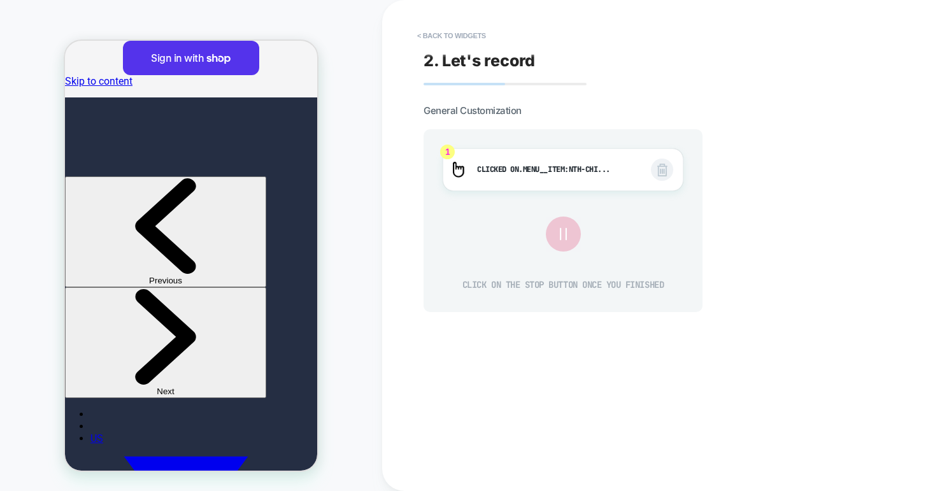
click at [567, 233] on icon at bounding box center [562, 234] width 21 height 21
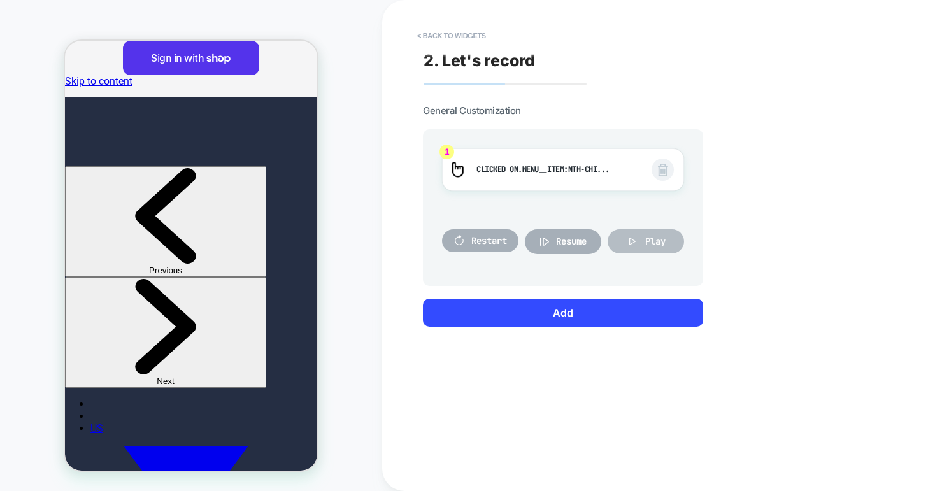
click at [645, 236] on span "Play" at bounding box center [655, 241] width 20 height 11
click at [644, 245] on button "Play" at bounding box center [645, 241] width 76 height 24
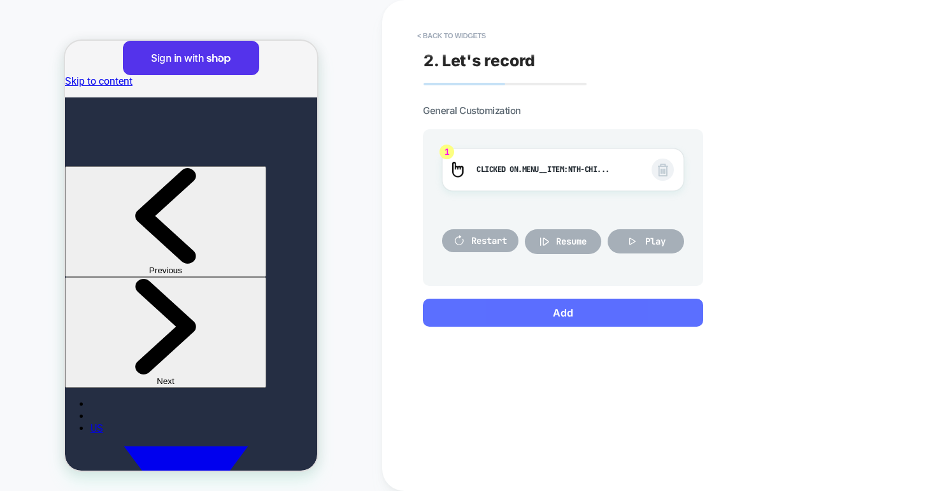
click at [590, 309] on button "Add" at bounding box center [563, 313] width 280 height 28
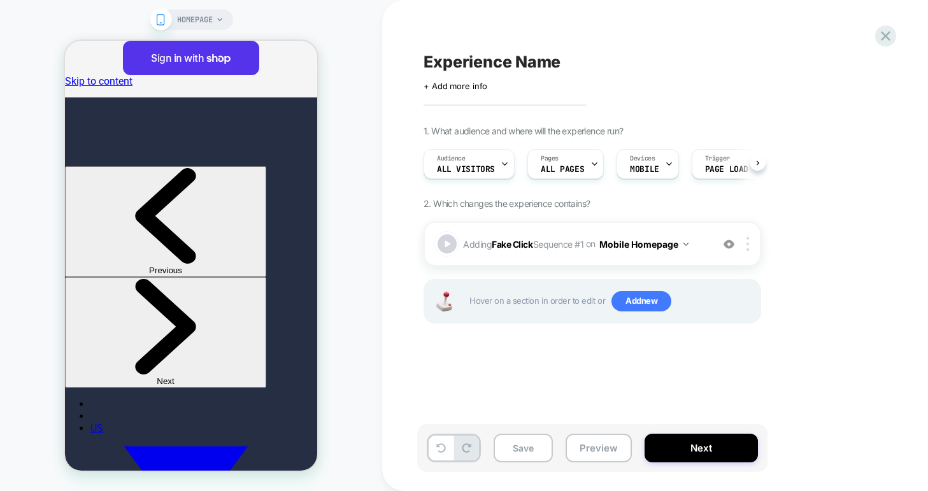
scroll to position [0, 1]
click at [586, 446] on button "Preview" at bounding box center [598, 448] width 66 height 29
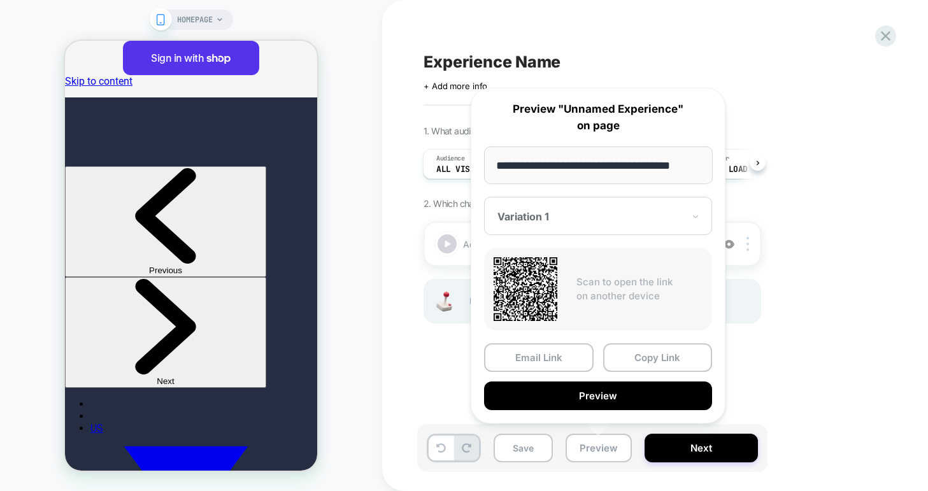
scroll to position [0, 0]
click at [418, 361] on div "Experience Name Click to edit experience details + Add more info 1. What audien…" at bounding box center [656, 245] width 478 height 465
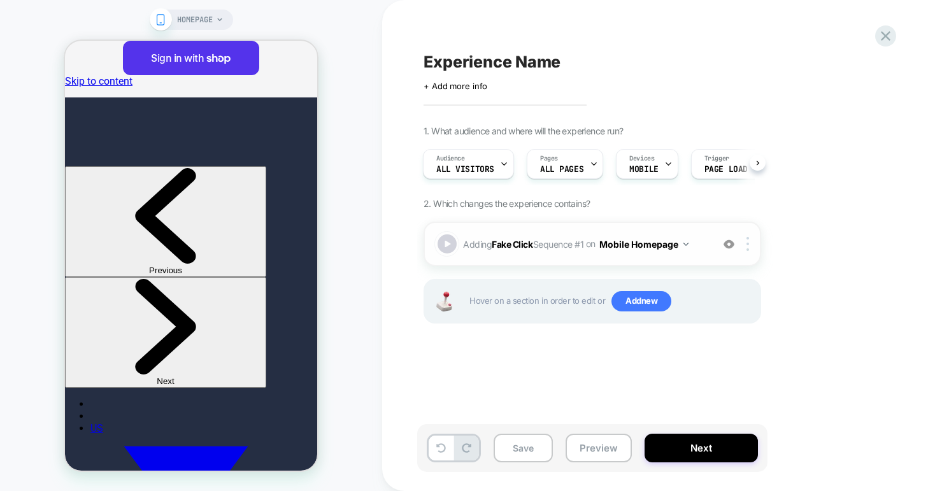
click at [570, 249] on span "Adding Fake Click Sequence # 1 on Mobile Homepage" at bounding box center [584, 244] width 243 height 18
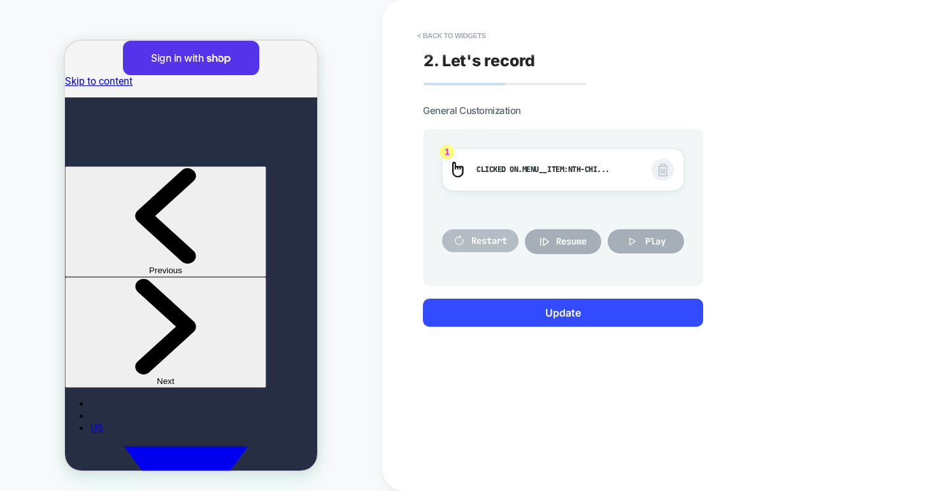
click at [495, 238] on span "Restart" at bounding box center [489, 240] width 36 height 11
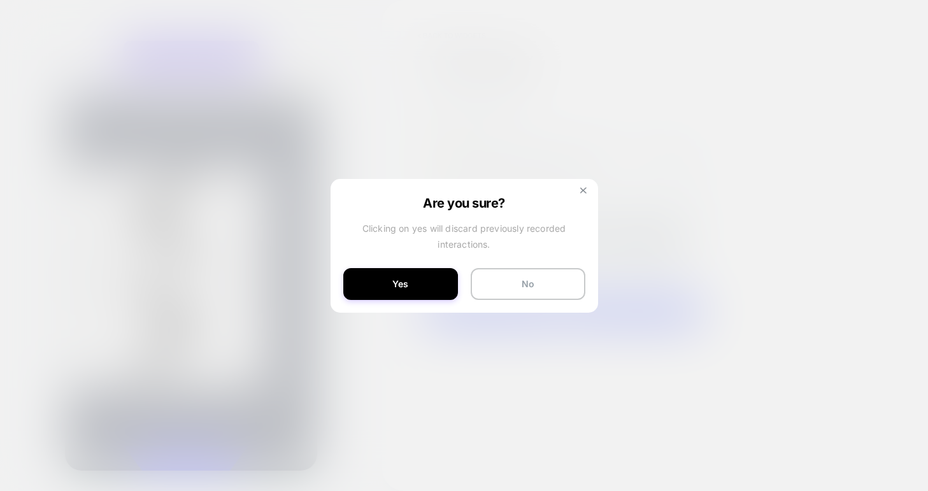
click at [579, 188] on button at bounding box center [583, 192] width 14 height 11
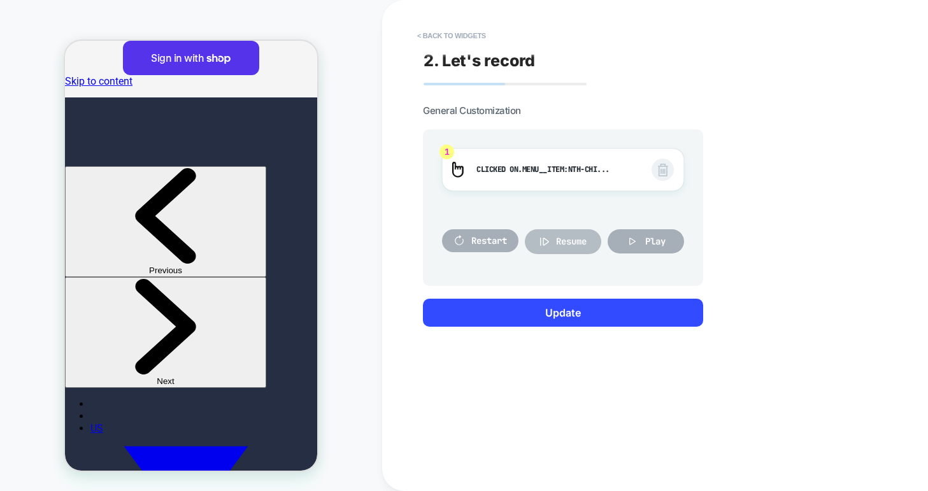
click at [575, 236] on span "Resume" at bounding box center [571, 241] width 31 height 11
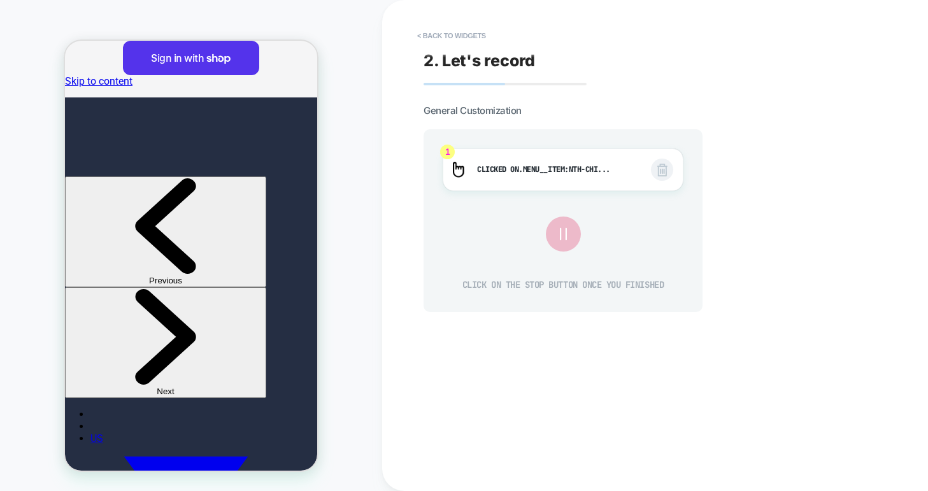
click at [575, 236] on button at bounding box center [562, 233] width 33 height 33
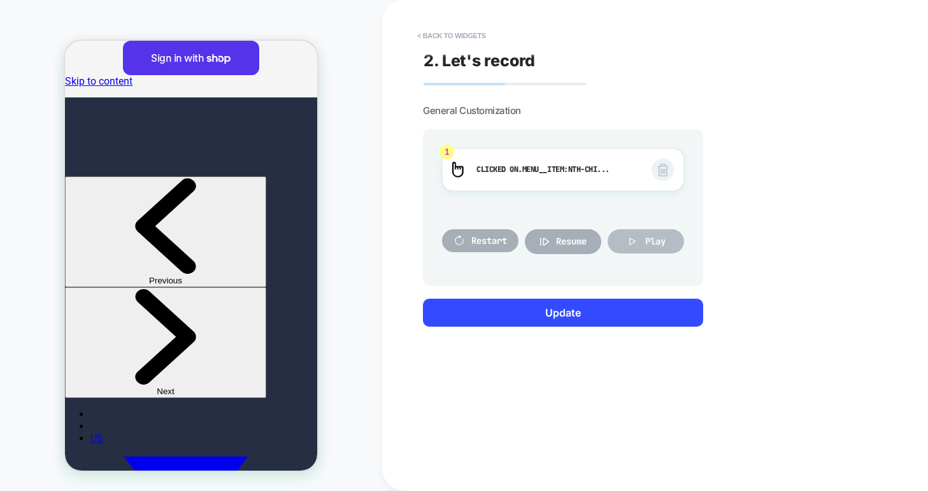
click at [643, 238] on button "Play" at bounding box center [645, 241] width 76 height 24
click at [302, 78] on div at bounding box center [191, 76] width 252 height 29
click at [300, 76] on div at bounding box center [191, 76] width 252 height 29
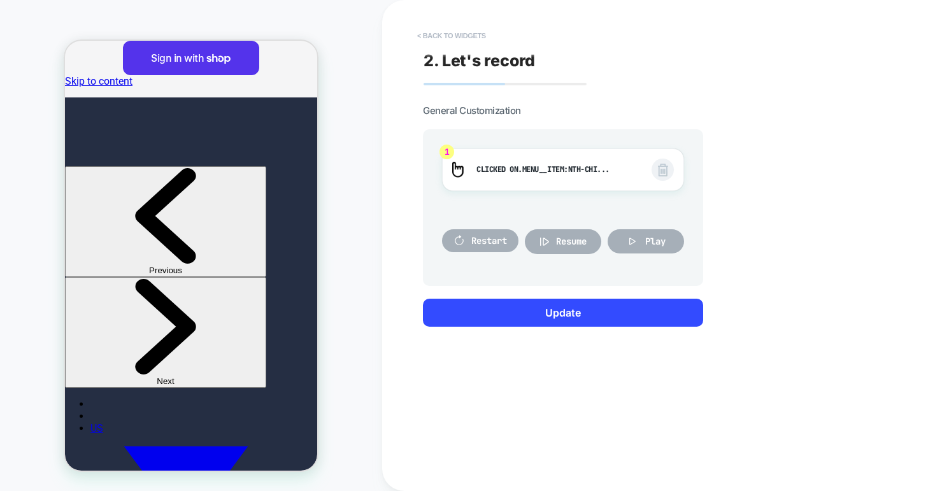
click at [470, 41] on button "< Back to widgets" at bounding box center [452, 35] width 82 height 20
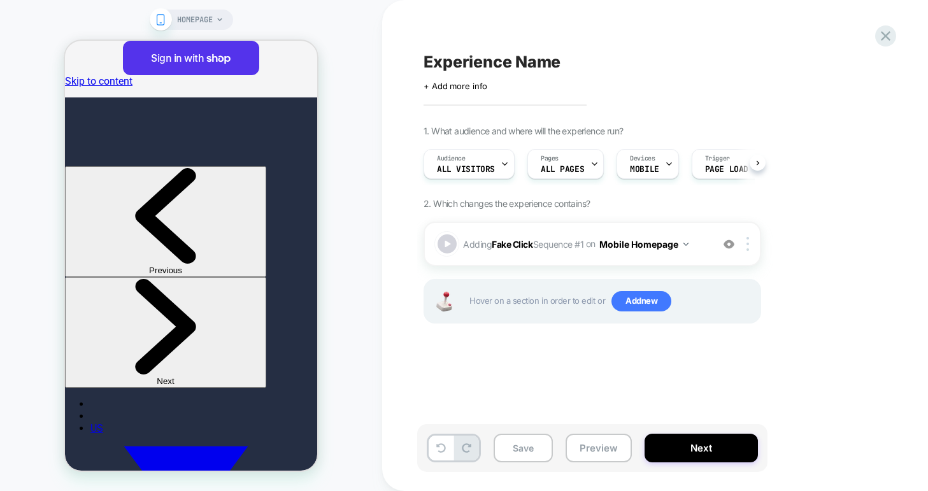
scroll to position [0, 1]
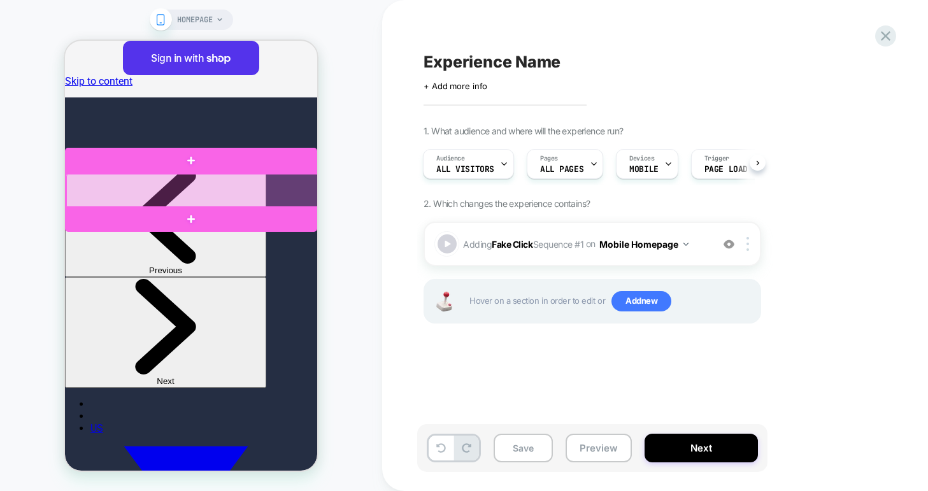
click at [265, 200] on div at bounding box center [192, 191] width 252 height 34
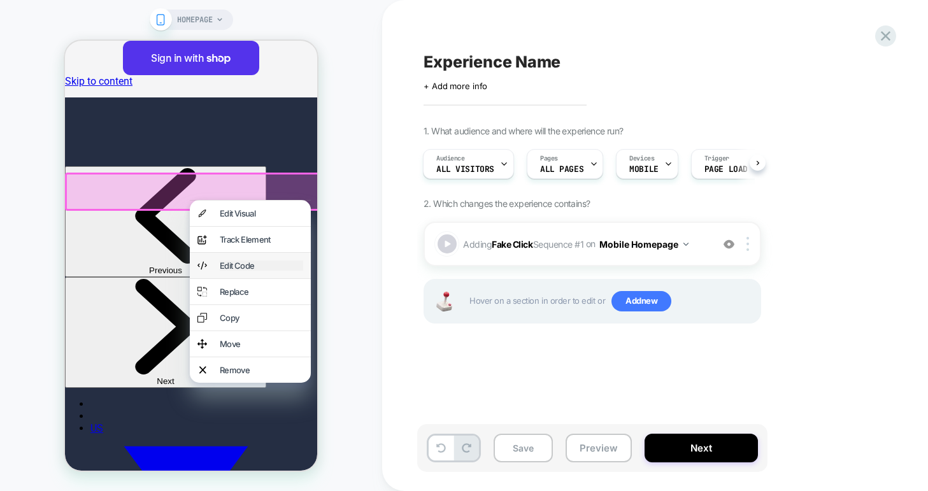
click at [257, 271] on div "Edit Code" at bounding box center [261, 265] width 83 height 10
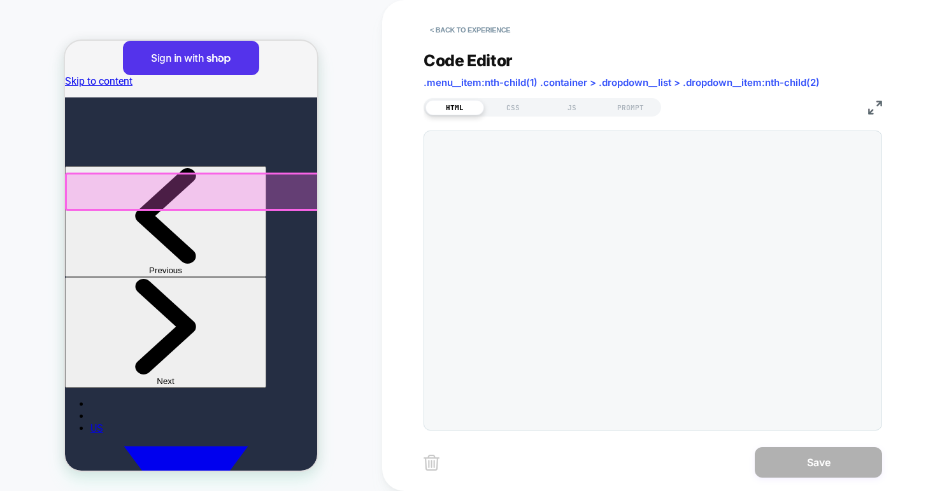
scroll to position [172, 0]
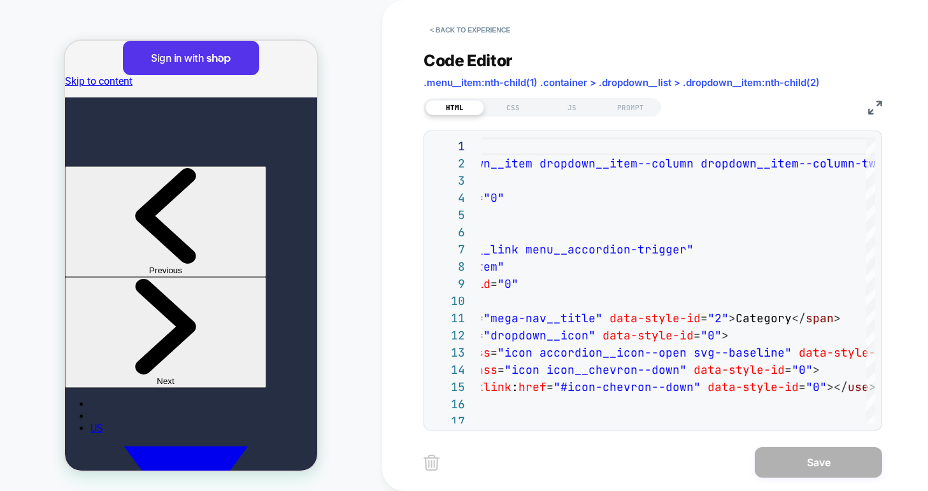
click at [872, 103] on img at bounding box center [875, 108] width 14 height 14
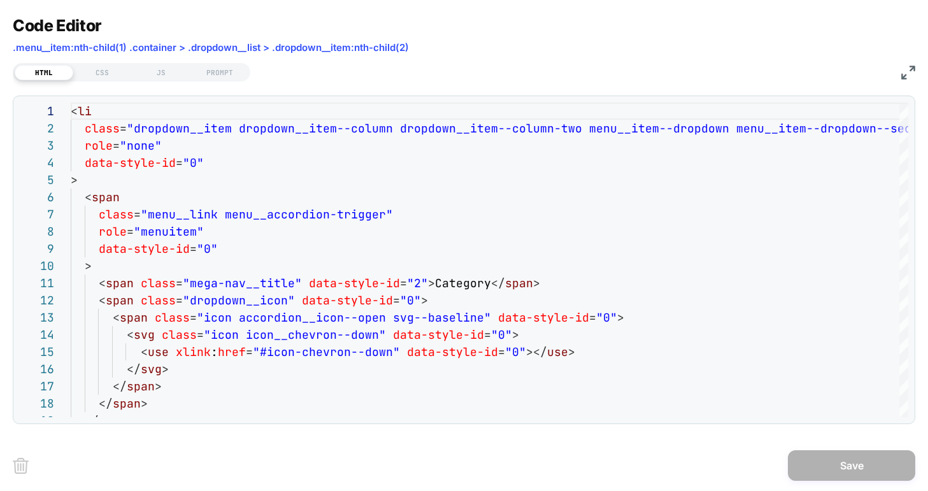
click at [160, 48] on span ".menu__item:nth-child(1) .container > .dropdown__list > .dropdown__item:nth-chi…" at bounding box center [211, 47] width 396 height 12
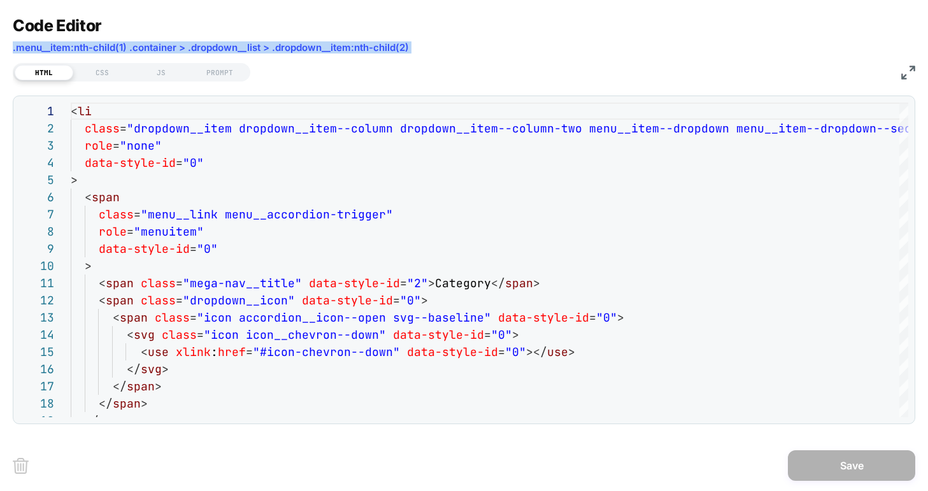
click at [160, 48] on span ".menu__item:nth-child(1) .container > .dropdown__list > .dropdown__item:nth-chi…" at bounding box center [211, 47] width 396 height 12
copy div ".menu__item:nth-child(1) .container > .dropdown__list > .dropdown__item:nth-chi…"
click at [911, 70] on img at bounding box center [908, 73] width 14 height 14
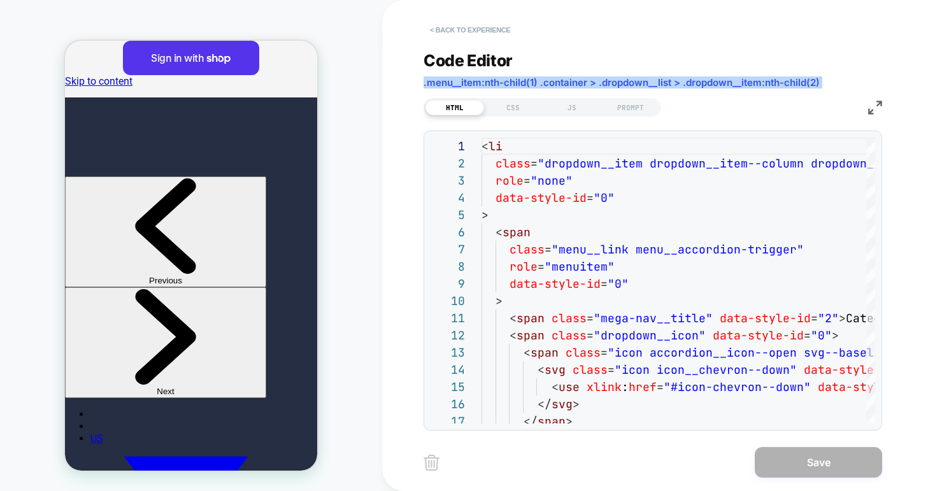
click at [475, 26] on button "< Back to experience" at bounding box center [469, 30] width 93 height 20
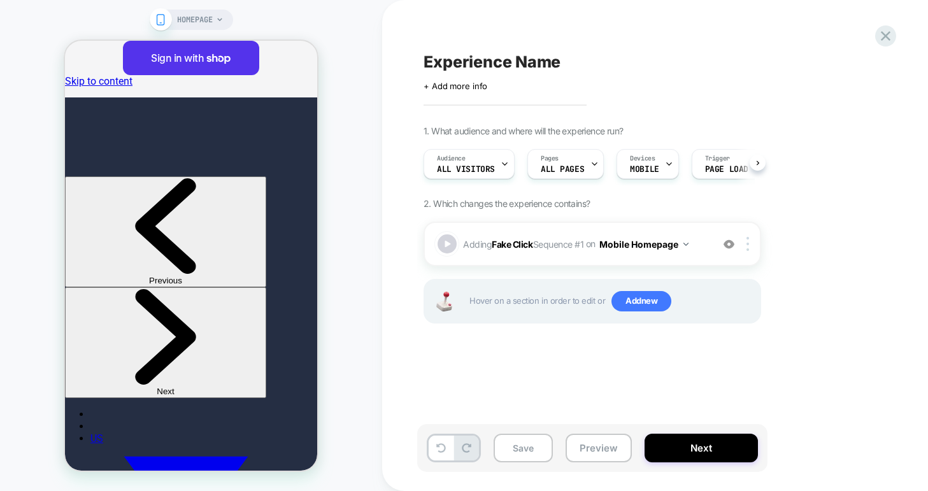
scroll to position [0, 1]
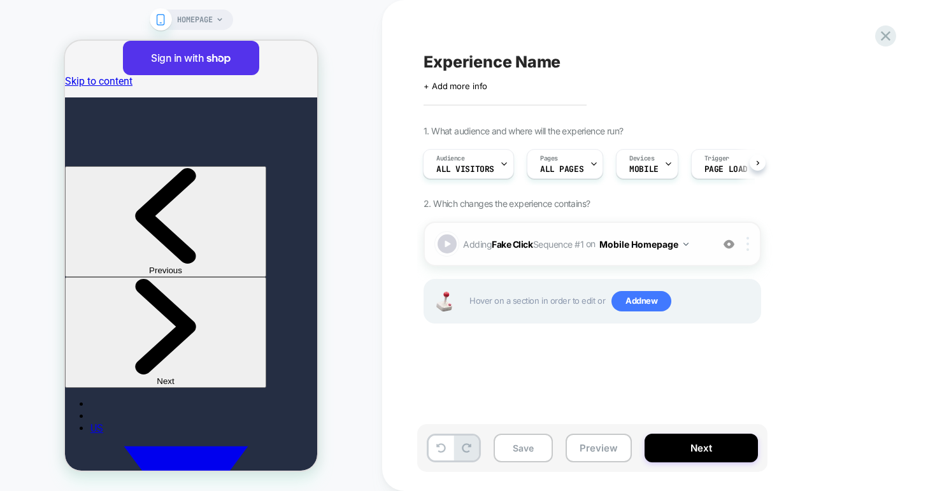
click at [746, 246] on img at bounding box center [747, 244] width 3 height 14
click at [650, 244] on button "Mobile Homepage" at bounding box center [643, 244] width 89 height 18
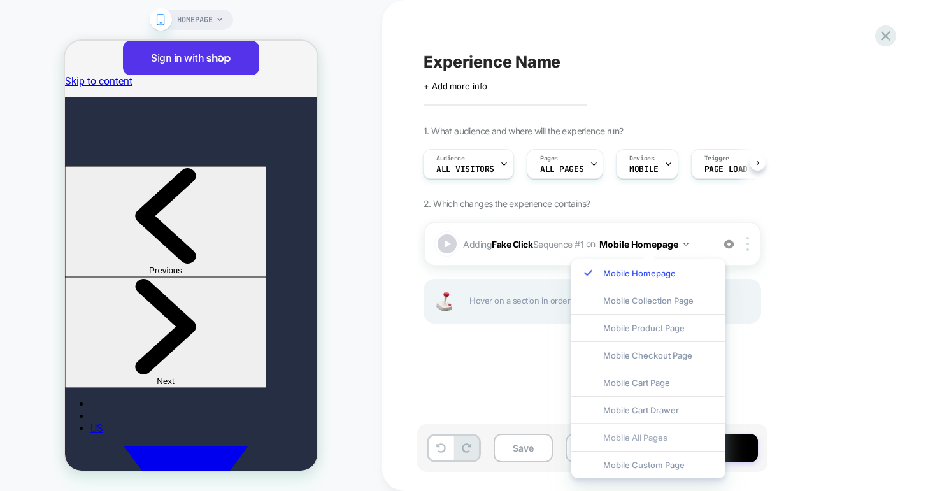
click at [633, 432] on div "Mobile All Pages" at bounding box center [648, 436] width 154 height 27
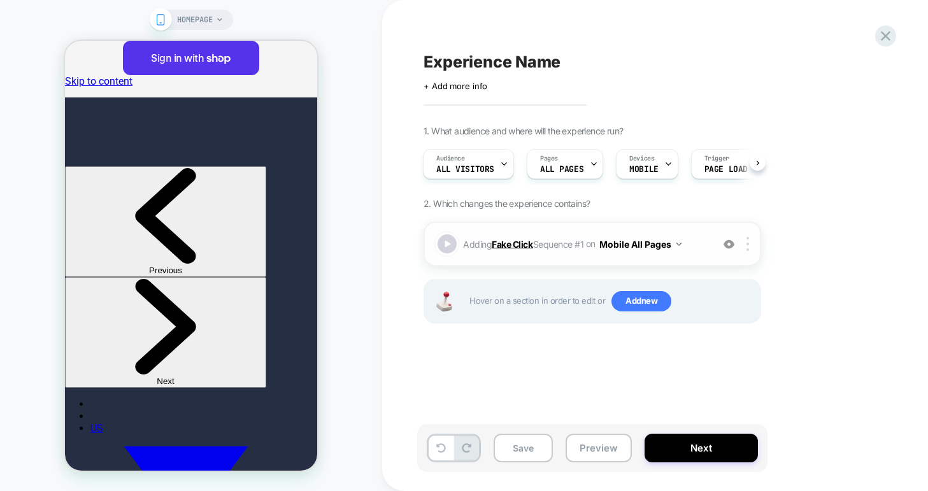
click at [523, 246] on b "Fake Click" at bounding box center [512, 243] width 41 height 11
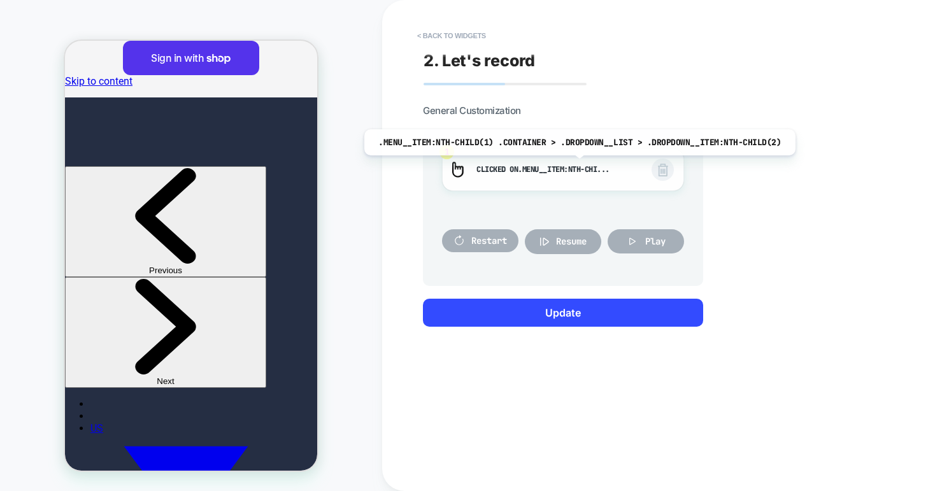
click at [574, 165] on span ".menu__item:nth-chi..." at bounding box center [564, 169] width 92 height 10
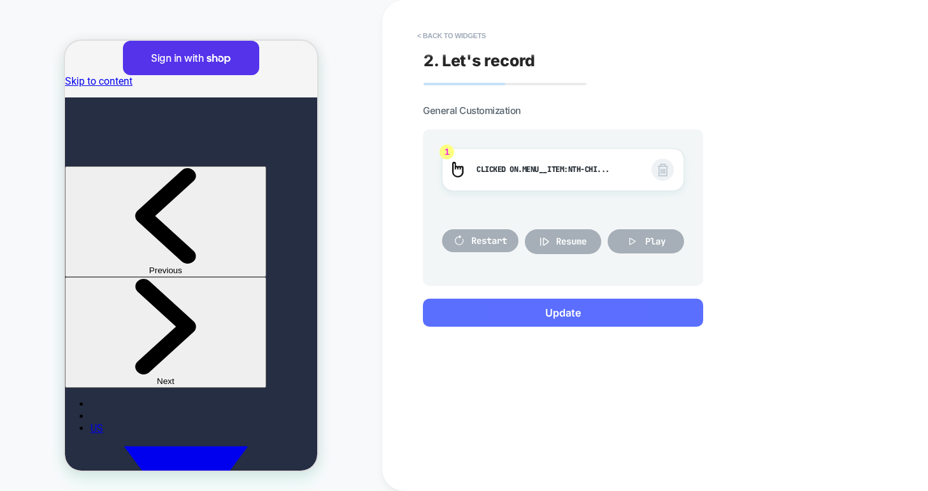
click at [565, 307] on button "Update" at bounding box center [563, 313] width 280 height 28
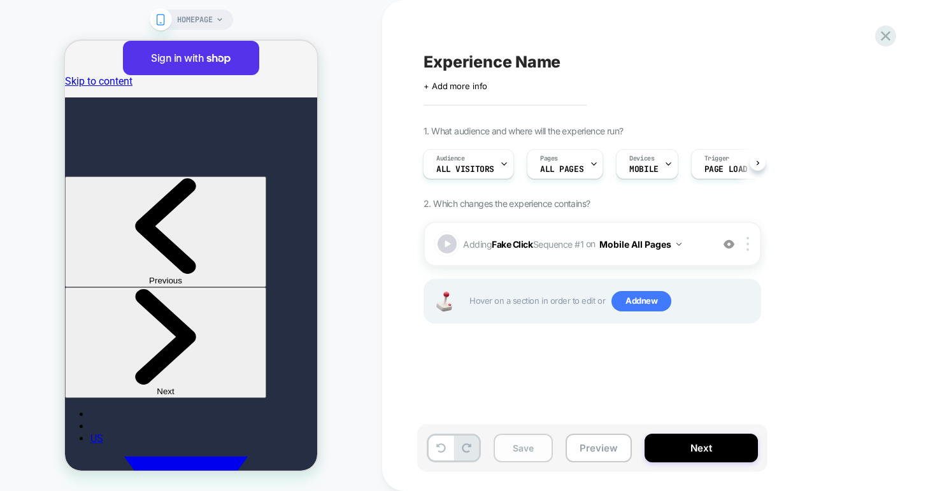
click at [515, 452] on button "Save" at bounding box center [523, 448] width 59 height 29
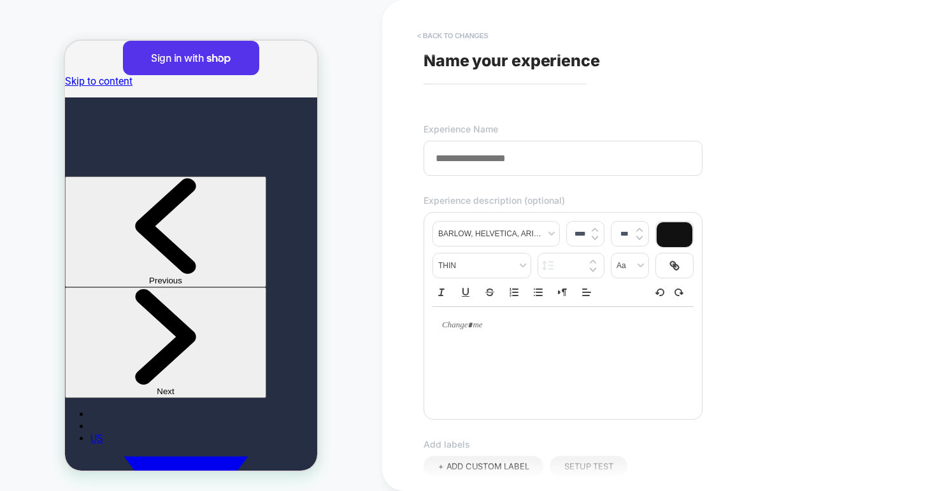
click at [458, 40] on button "< Back to changes" at bounding box center [453, 35] width 84 height 20
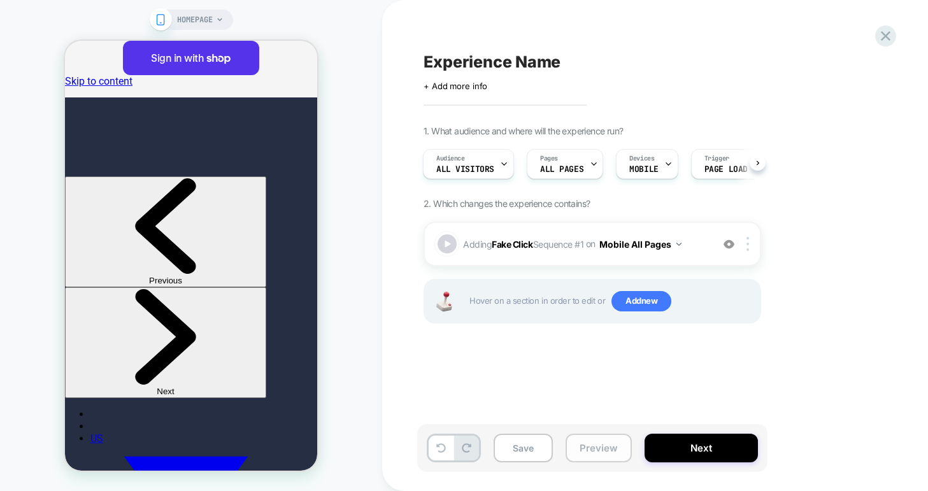
click at [581, 440] on button "Preview" at bounding box center [598, 448] width 66 height 29
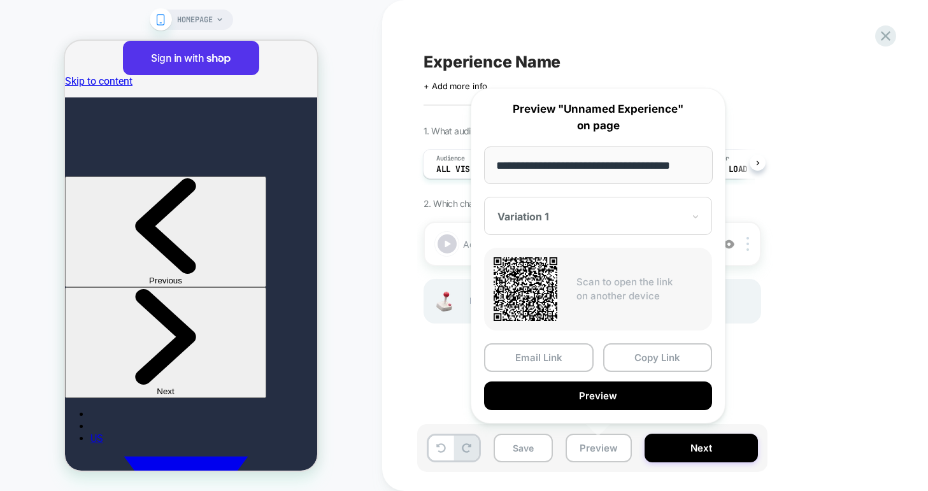
scroll to position [0, 0]
click at [439, 368] on div "Experience Name Click to edit experience details + Add more info 1. What audien…" at bounding box center [656, 245] width 478 height 465
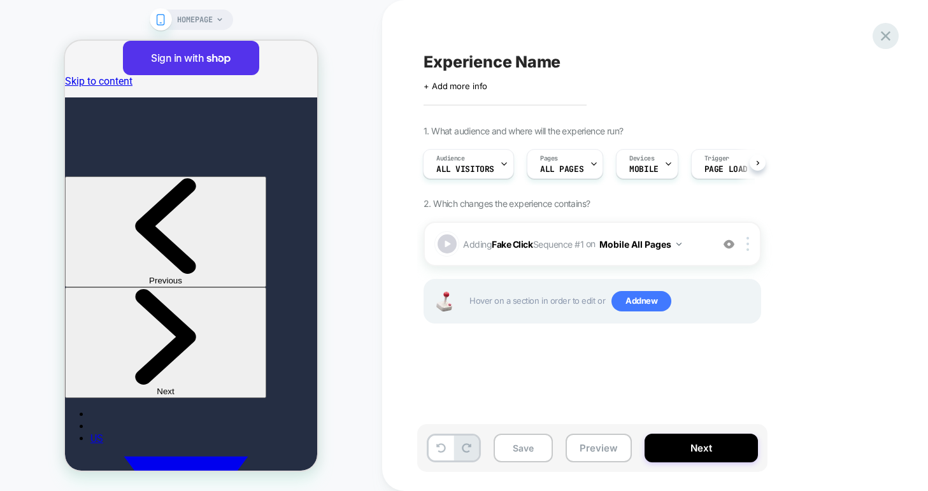
click at [888, 38] on icon at bounding box center [886, 36] width 10 height 10
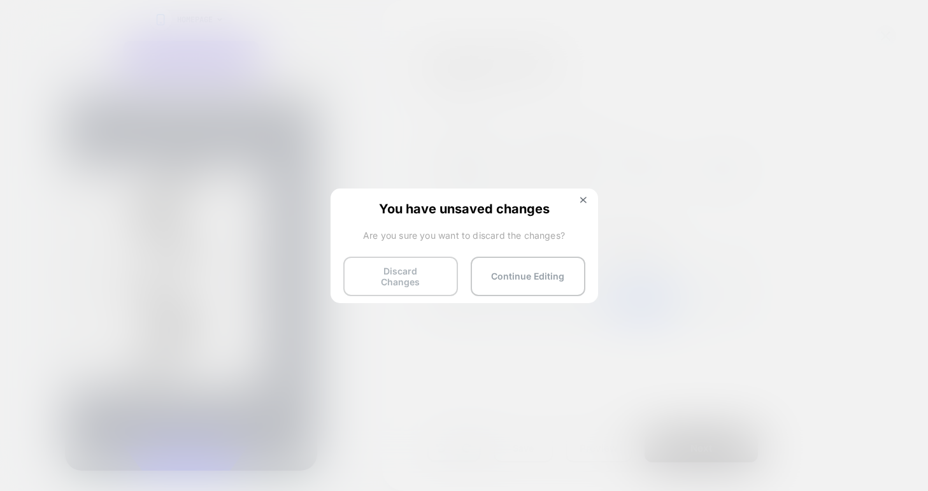
click at [380, 278] on button "Discard Changes" at bounding box center [400, 276] width 115 height 39
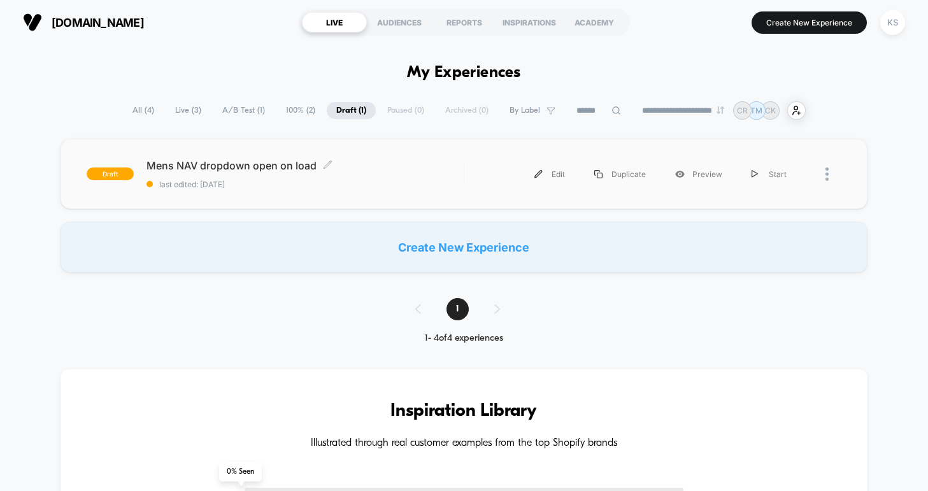
click at [285, 169] on span "Mens NAV dropdown open on load Click to edit experience details" at bounding box center [304, 165] width 317 height 13
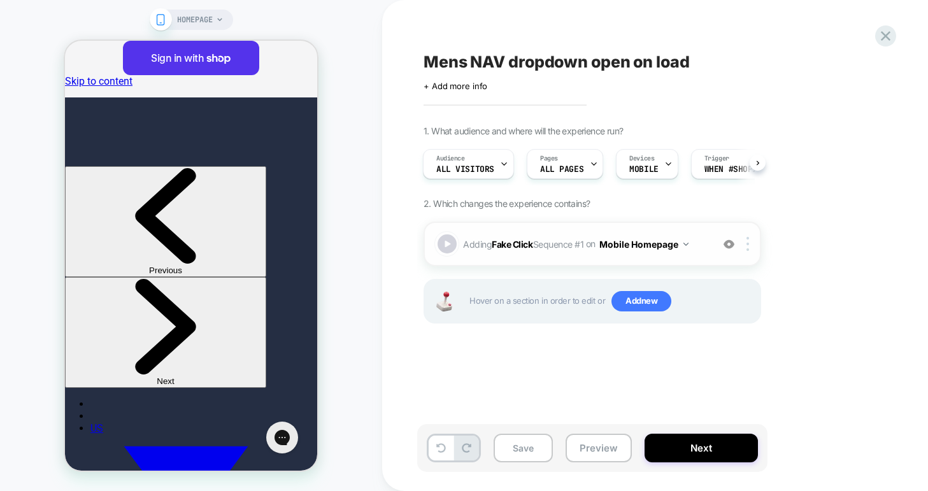
click at [580, 241] on span "Adding Fake Click Sequence # 1 on Mobile Homepage" at bounding box center [584, 244] width 243 height 18
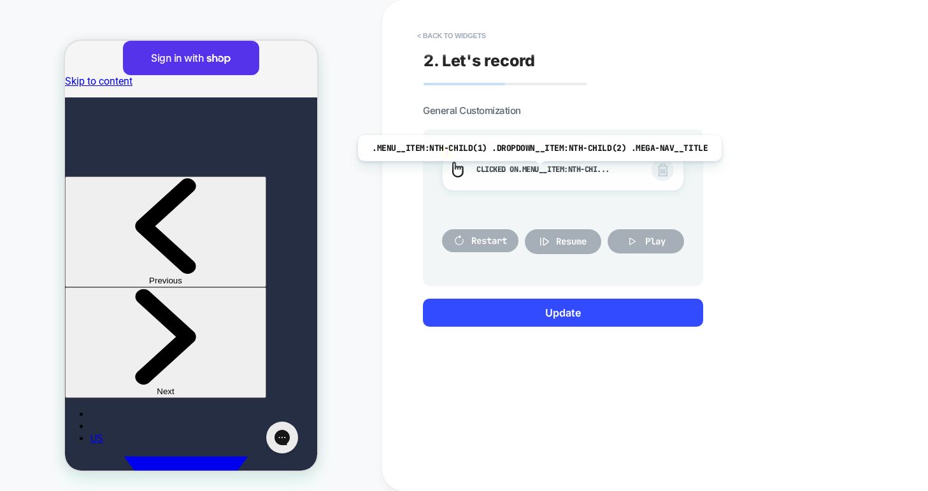
click at [536, 171] on span ".menu__item:nth-chi..." at bounding box center [564, 169] width 92 height 10
click at [297, 63] on div at bounding box center [191, 256] width 252 height 430
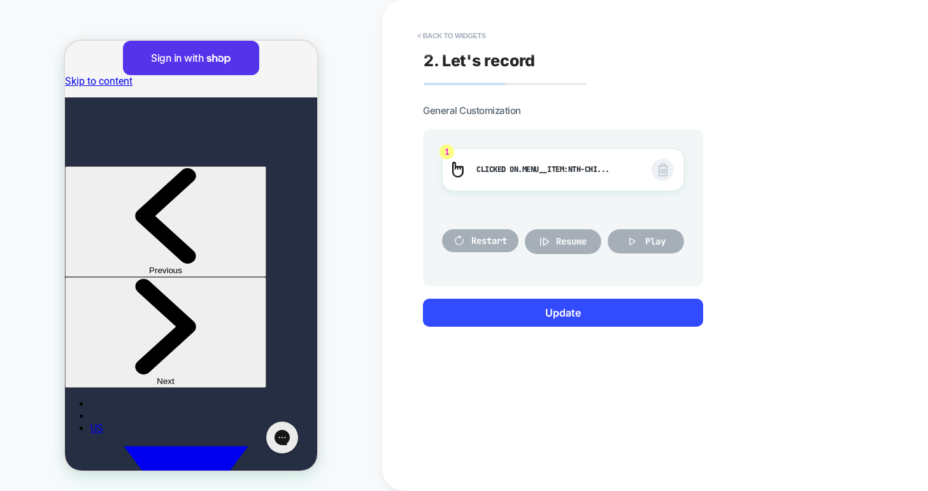
click at [301, 55] on div at bounding box center [191, 256] width 252 height 430
click at [471, 32] on button "< Back to widgets" at bounding box center [452, 35] width 82 height 20
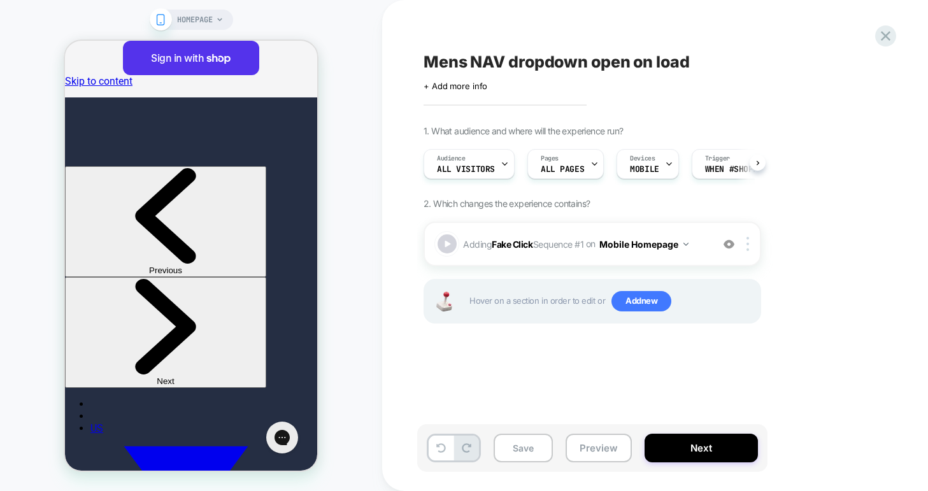
scroll to position [0, 1]
click at [884, 34] on icon at bounding box center [886, 36] width 10 height 10
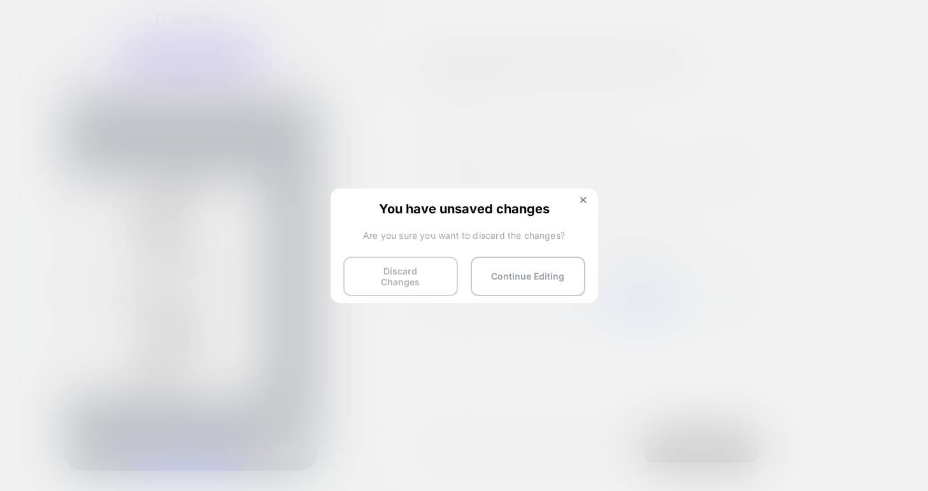
click at [398, 279] on button "Discard Changes" at bounding box center [400, 276] width 115 height 39
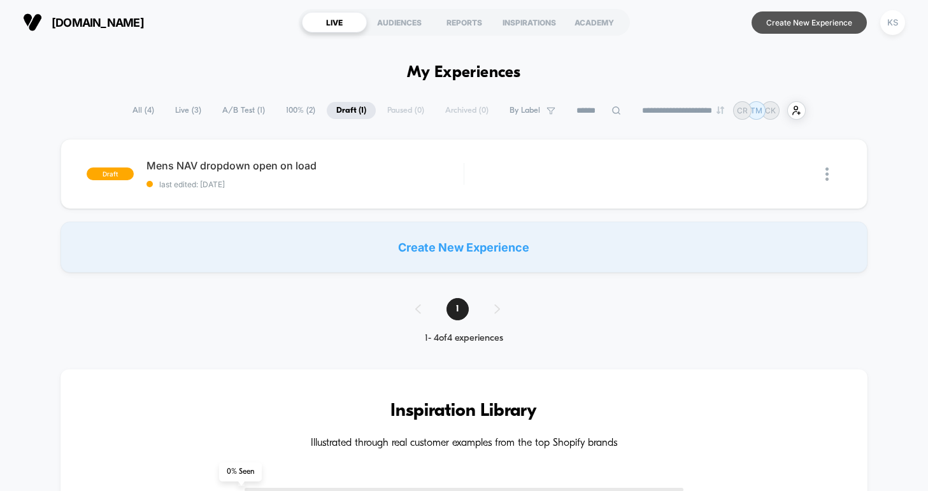
click at [830, 31] on button "Create New Experience" at bounding box center [808, 22] width 115 height 22
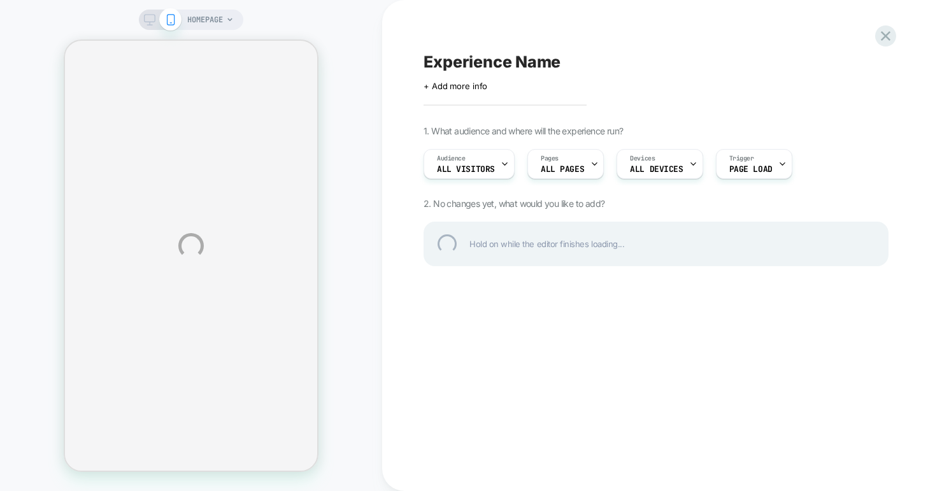
click at [679, 162] on div "HOMEPAGE Experience Name Click to edit experience details + Add more info 1. Wh…" at bounding box center [464, 245] width 928 height 491
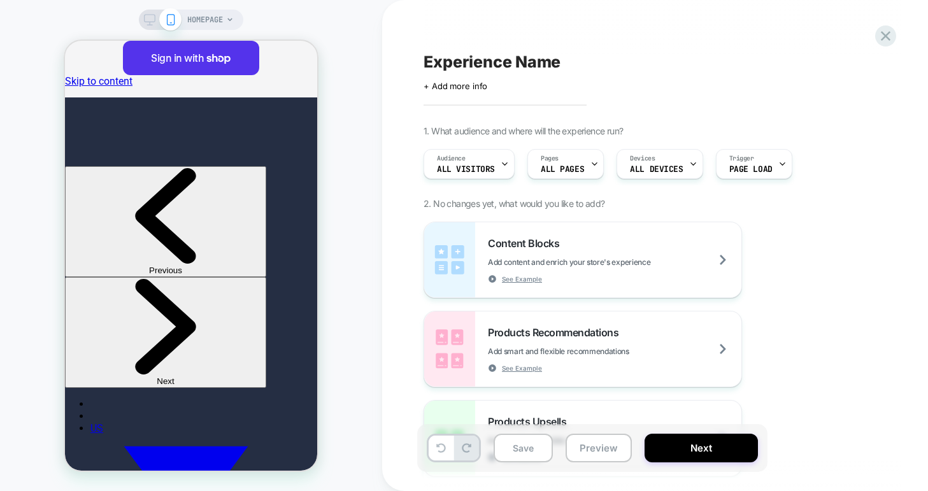
click at [679, 162] on div "Devices ALL DEVICES" at bounding box center [656, 164] width 78 height 29
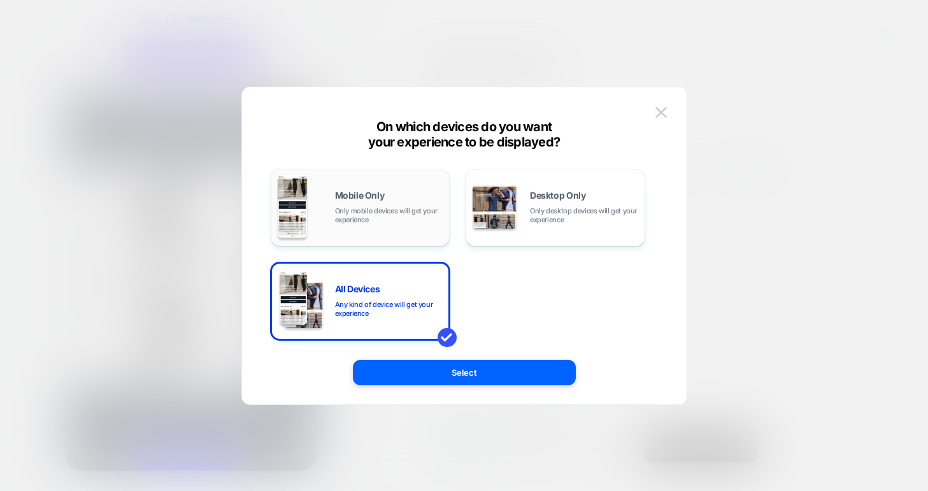
click at [354, 216] on span "Only mobile devices will get your experience" at bounding box center [389, 215] width 108 height 18
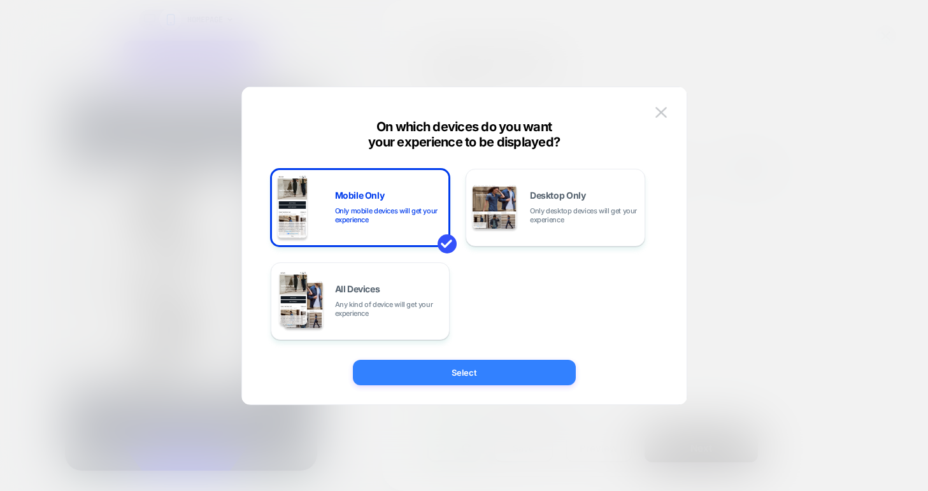
click at [539, 377] on button "Select" at bounding box center [464, 372] width 223 height 25
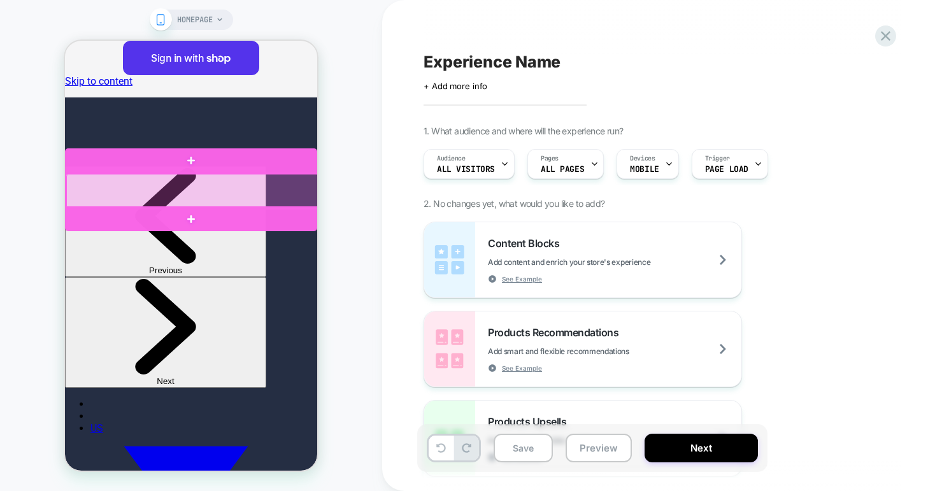
click at [276, 180] on div at bounding box center [192, 191] width 252 height 34
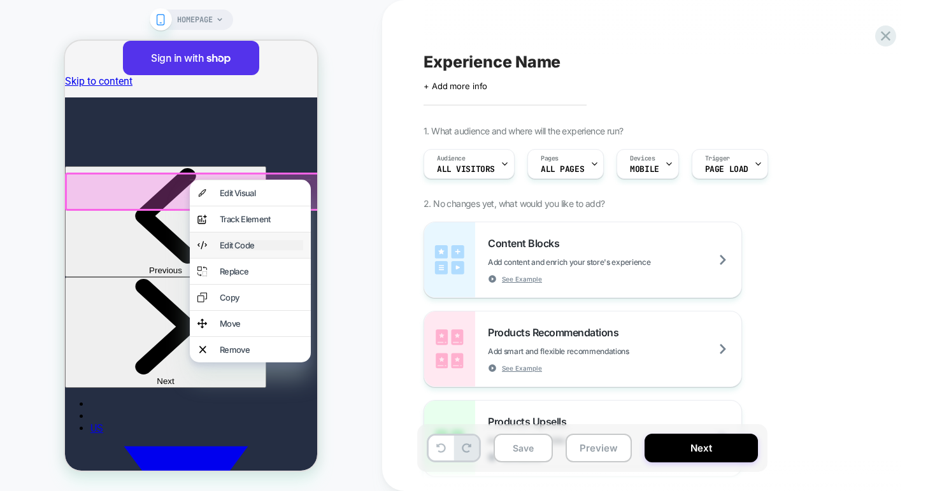
click at [252, 250] on div "Edit Code" at bounding box center [261, 245] width 83 height 10
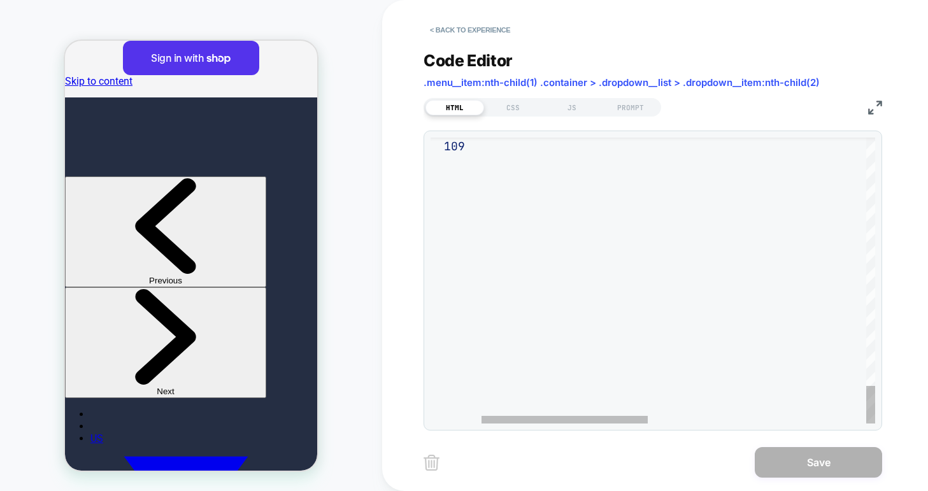
drag, startPoint x: 481, startPoint y: 146, endPoint x: 665, endPoint y: 364, distance: 285.1
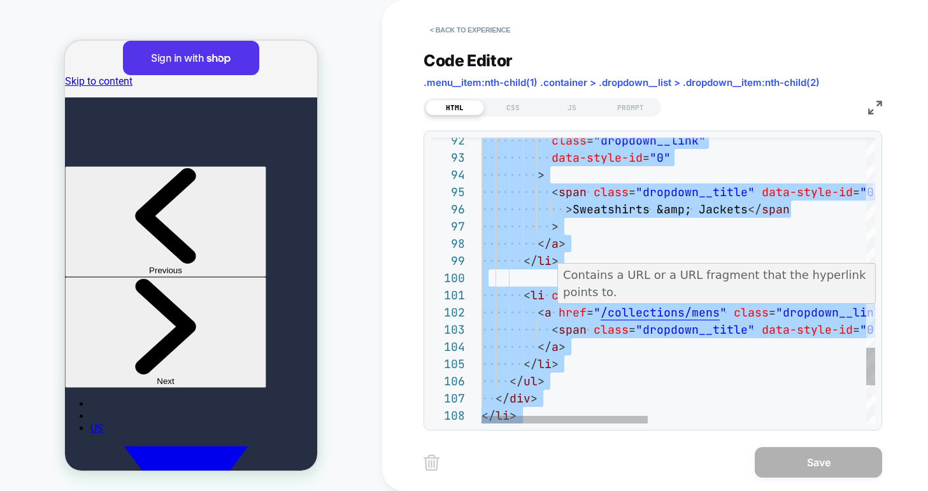
type textarea "**********"
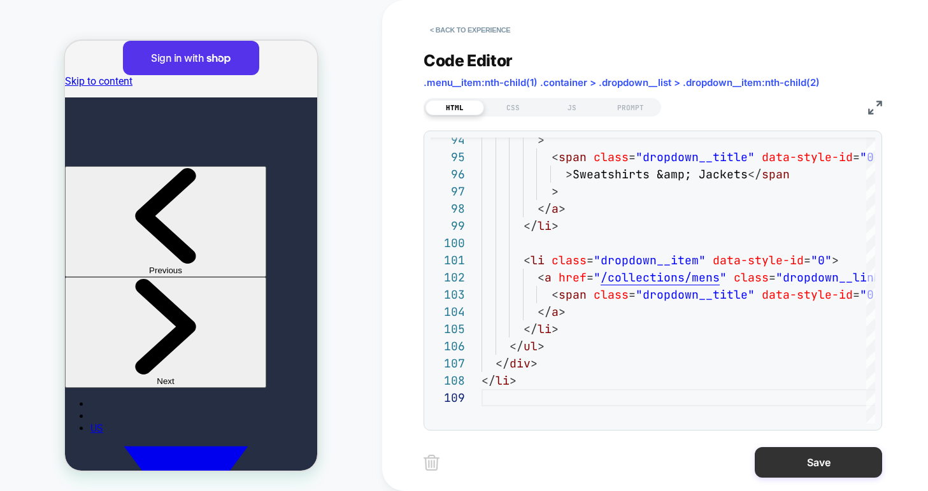
click at [827, 465] on button "Save" at bounding box center [818, 462] width 127 height 31
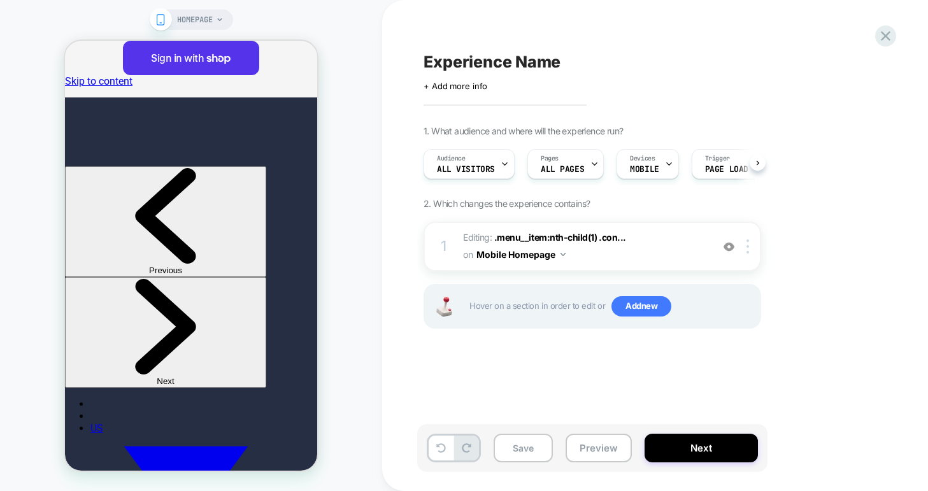
scroll to position [0, 1]
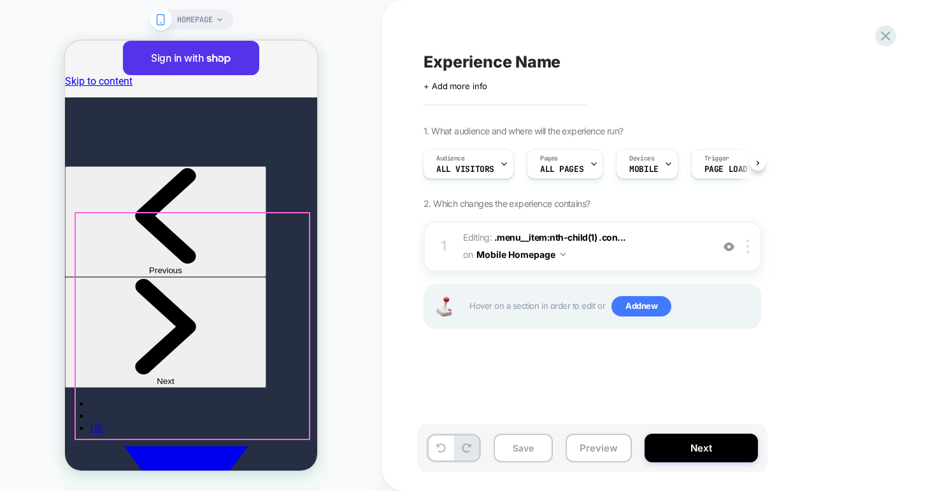
scroll to position [82, 0]
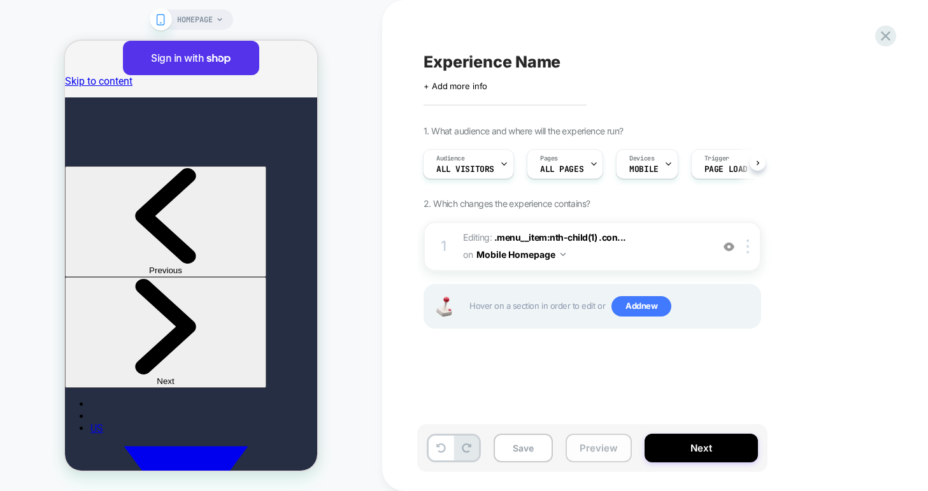
click at [588, 450] on button "Preview" at bounding box center [598, 448] width 66 height 29
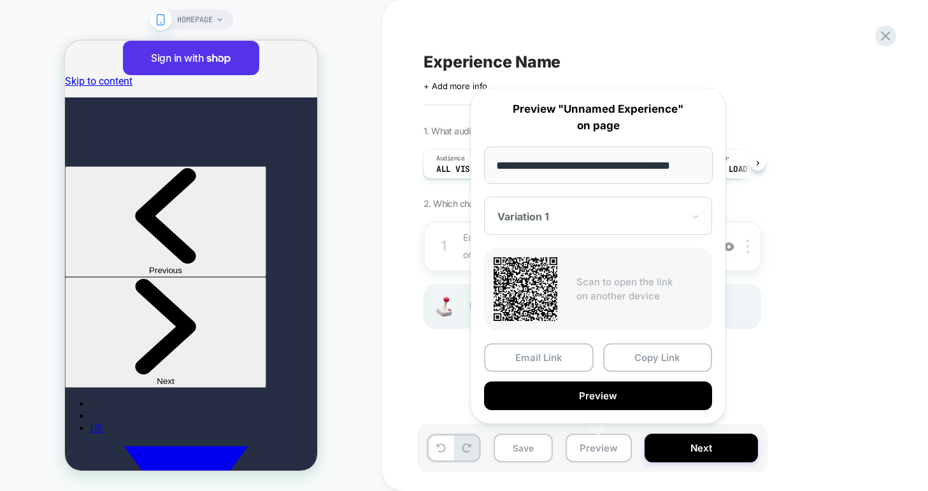
scroll to position [0, 0]
click at [390, 368] on div "Experience Name Click to edit experience details + Add more info 1. What audien…" at bounding box center [662, 245] width 560 height 491
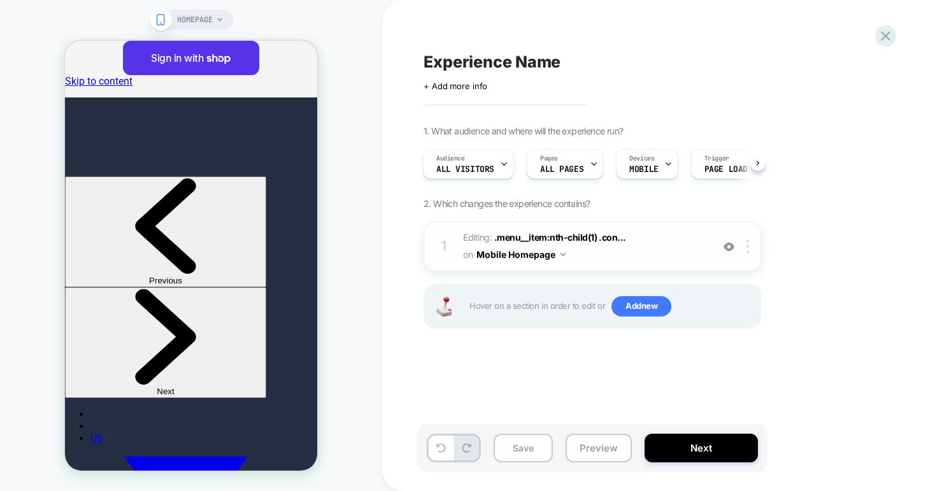
click at [654, 255] on span "Editing : .menu__item:nth-child(1) .con... .menu__item:nth-child(1) .container …" at bounding box center [584, 246] width 243 height 34
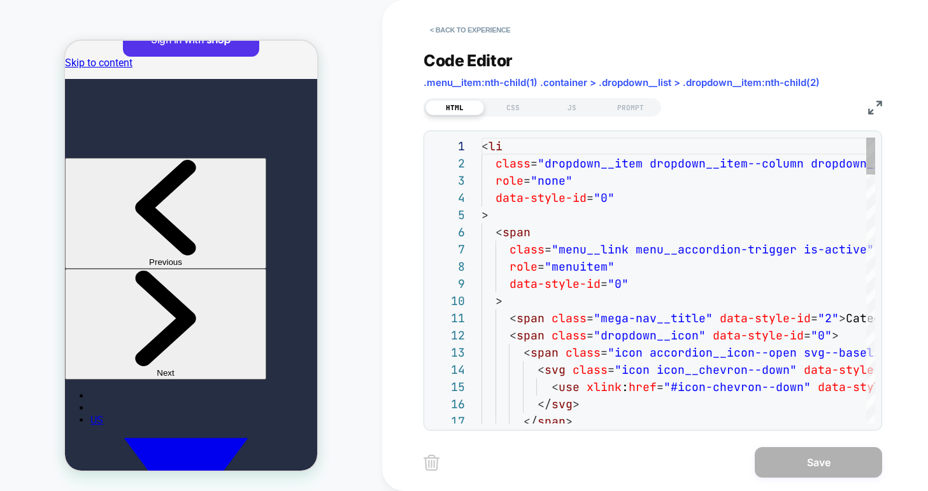
scroll to position [34, 0]
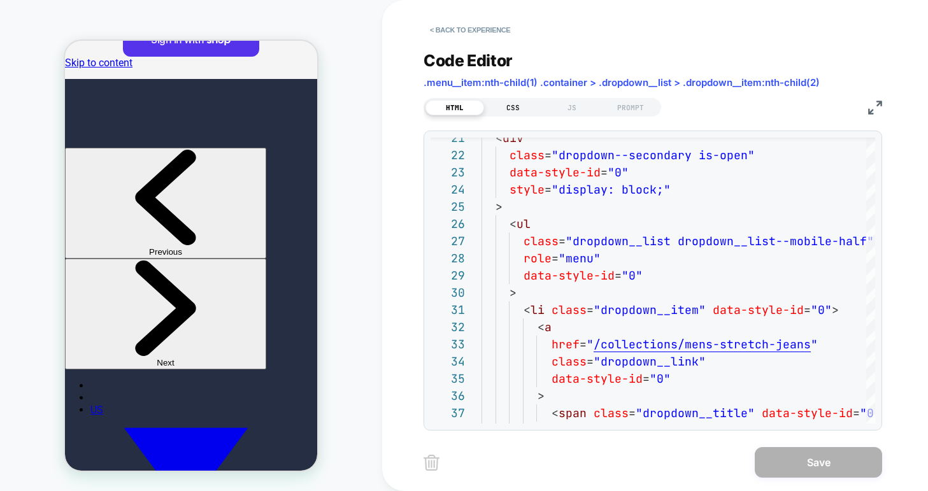
click at [511, 108] on div "CSS" at bounding box center [513, 107] width 59 height 15
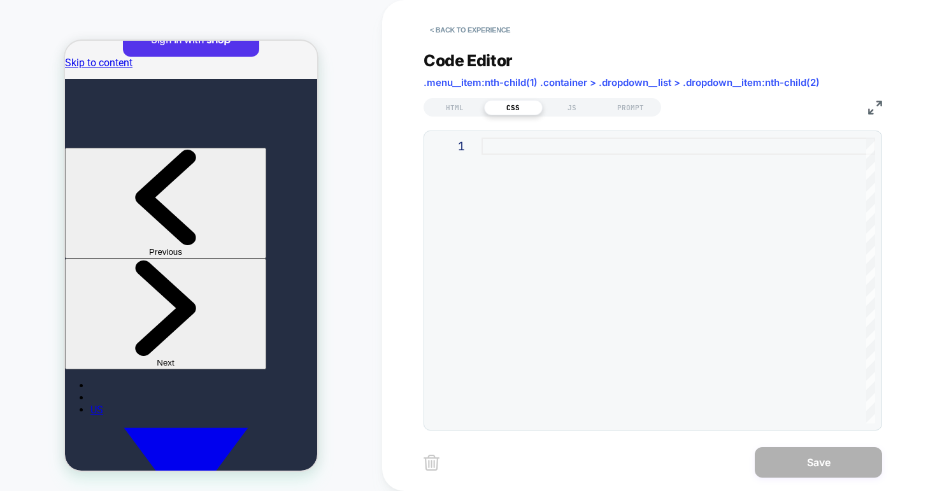
click at [525, 146] on div at bounding box center [678, 281] width 394 height 286
type textarea "**********"
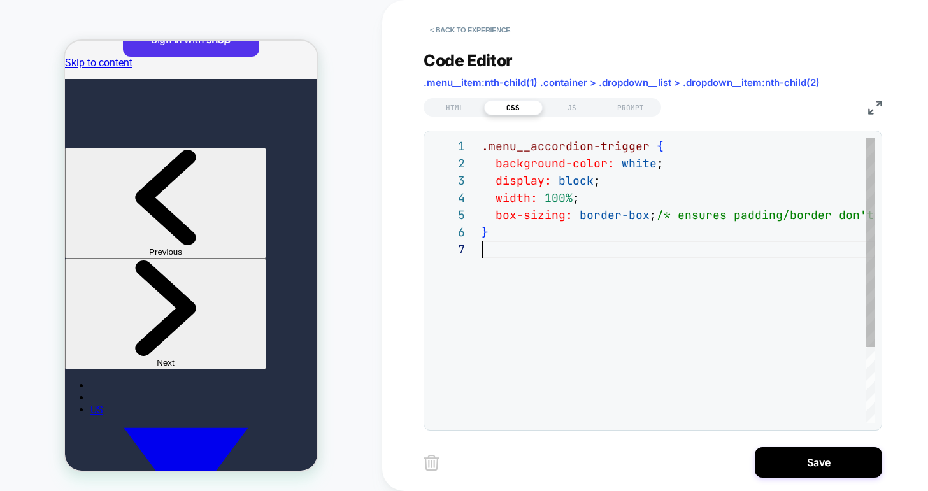
scroll to position [103, 0]
click at [461, 104] on div "HTML" at bounding box center [454, 107] width 59 height 15
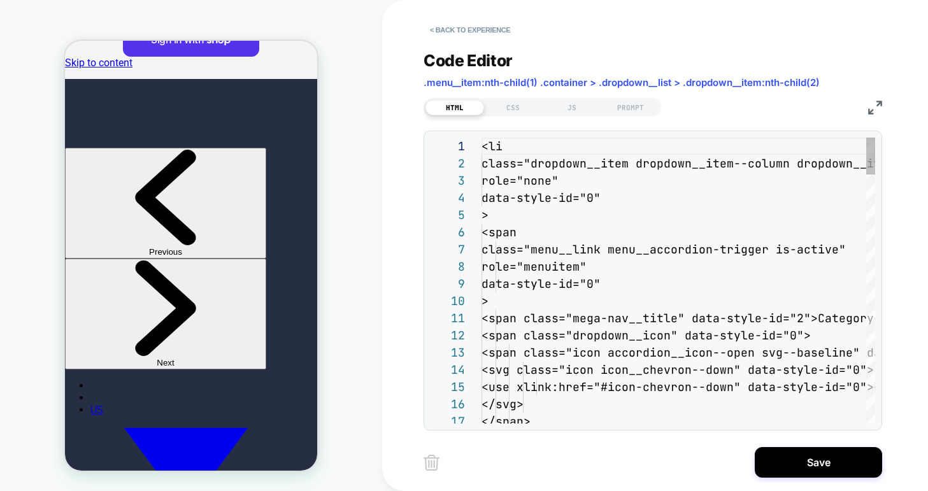
scroll to position [172, 0]
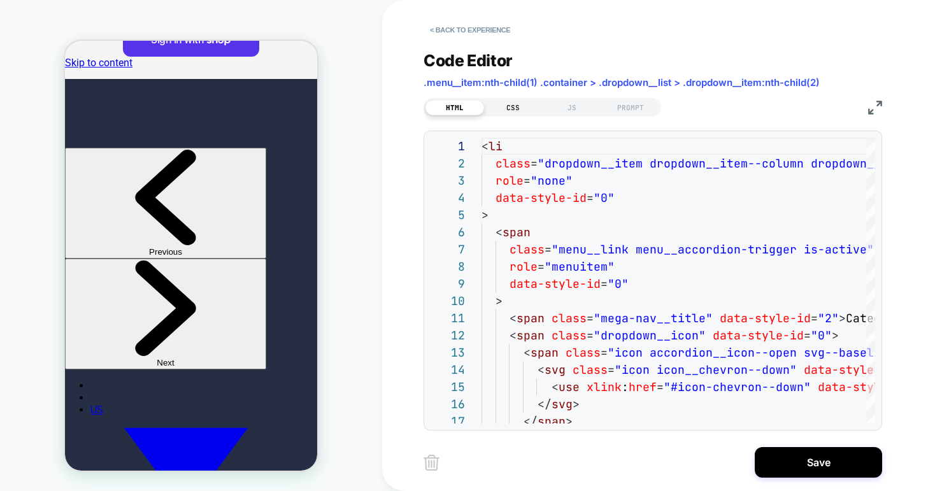
click at [516, 108] on div "CSS" at bounding box center [513, 107] width 59 height 15
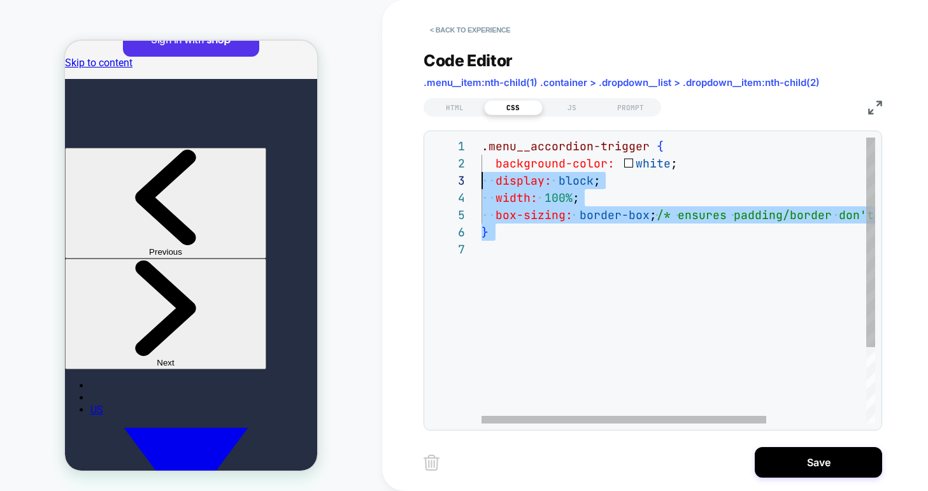
scroll to position [0, 0]
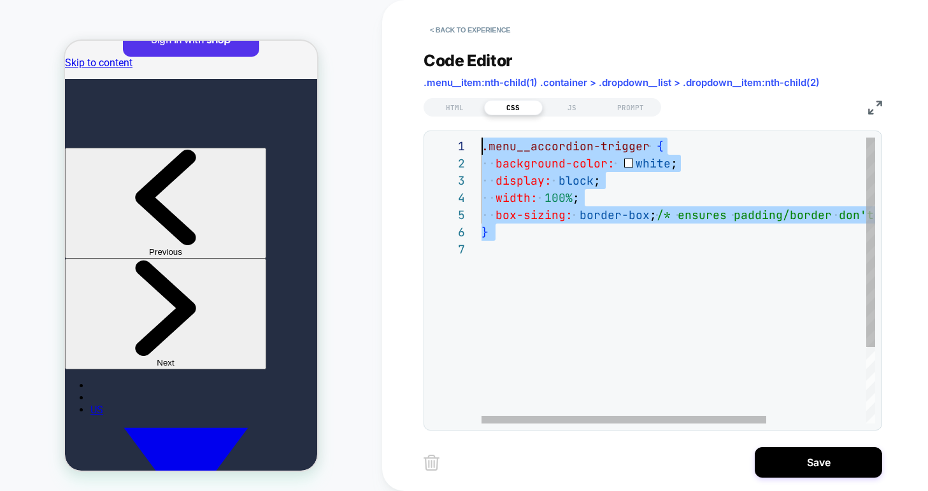
drag, startPoint x: 505, startPoint y: 246, endPoint x: 464, endPoint y: 139, distance: 114.7
click at [481, 139] on div ".menu__accordion-trigger { background-color: white ; display: block ; width: 10…" at bounding box center [747, 332] width 532 height 389
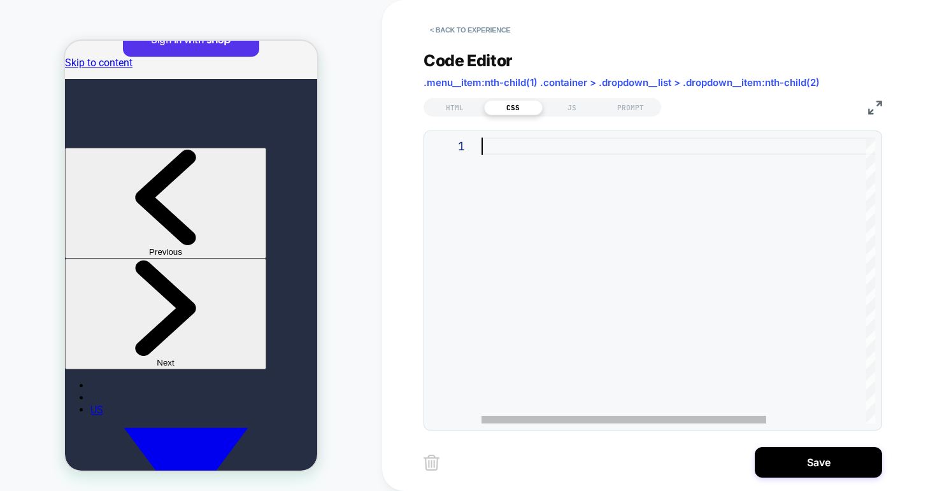
type textarea "**********"
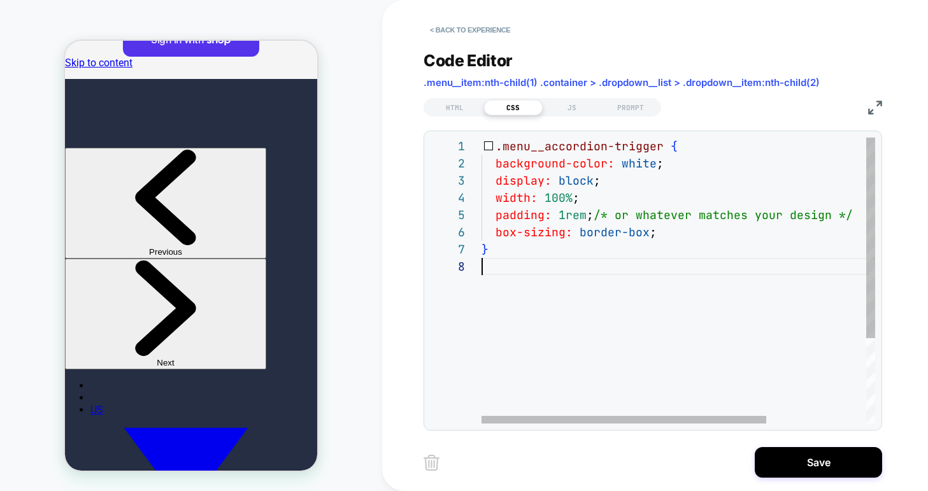
scroll to position [120, 0]
click at [486, 310] on div ".menu__accordion-trigger { background-color: white ; display: block ; width: 10…" at bounding box center [685, 341] width 408 height 406
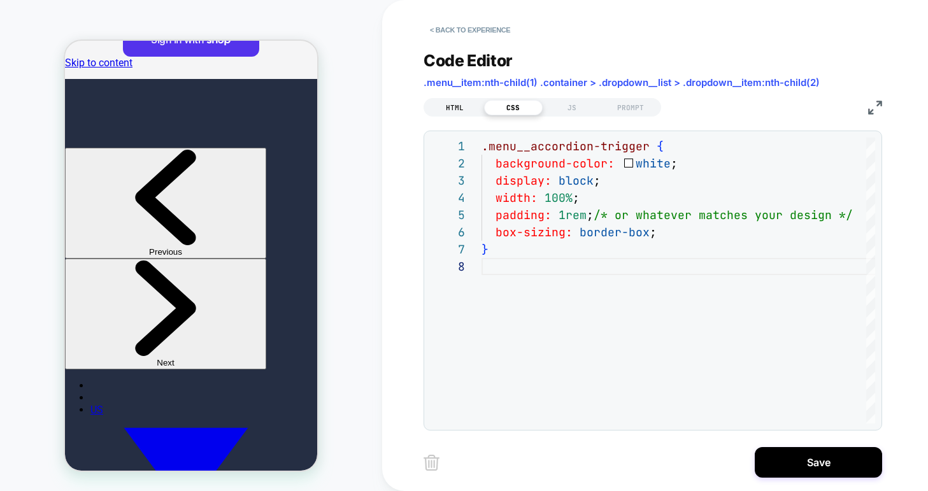
click at [455, 105] on div "HTML" at bounding box center [454, 107] width 59 height 15
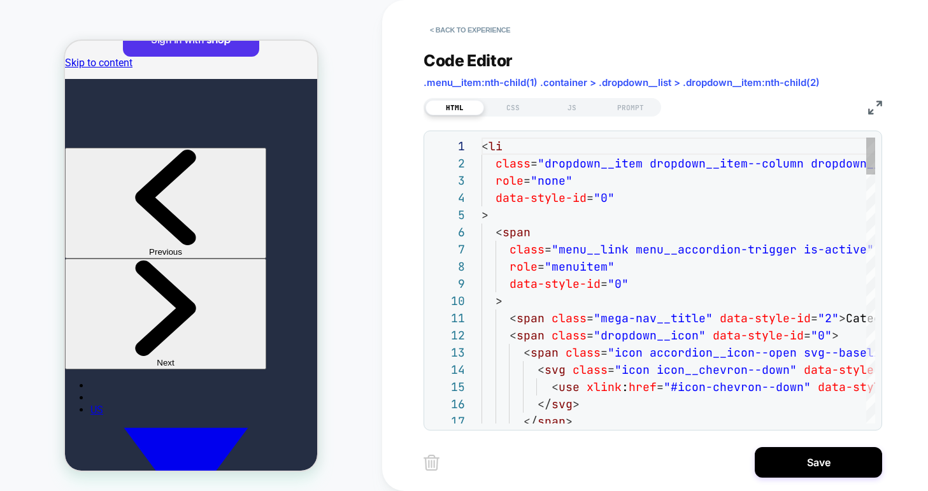
scroll to position [172, 0]
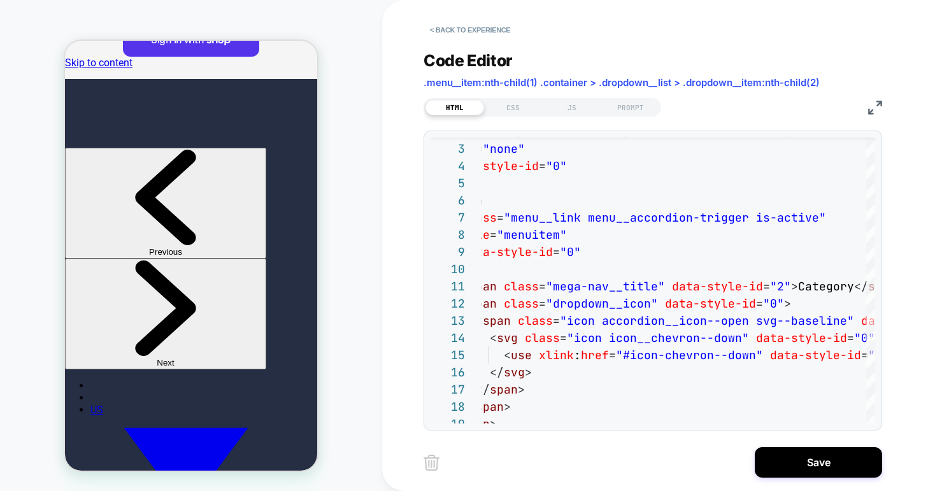
click at [876, 107] on img at bounding box center [875, 108] width 14 height 14
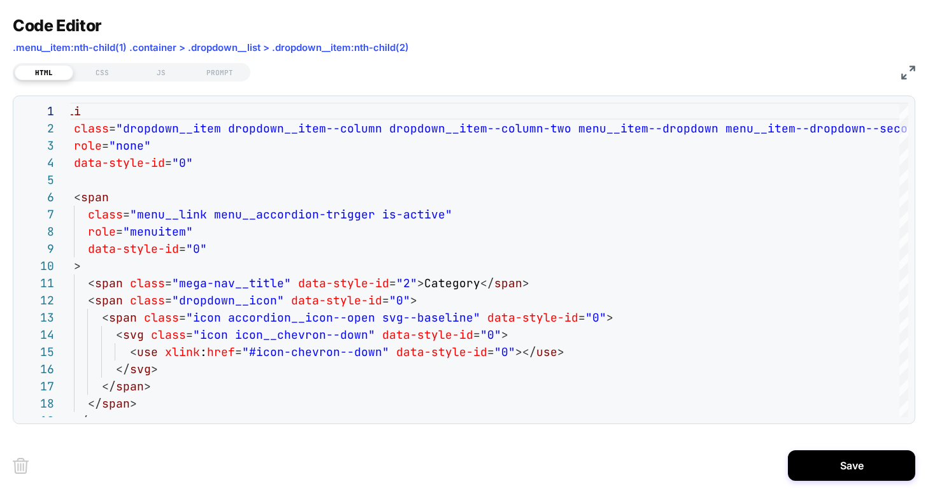
click at [908, 67] on img at bounding box center [908, 73] width 14 height 14
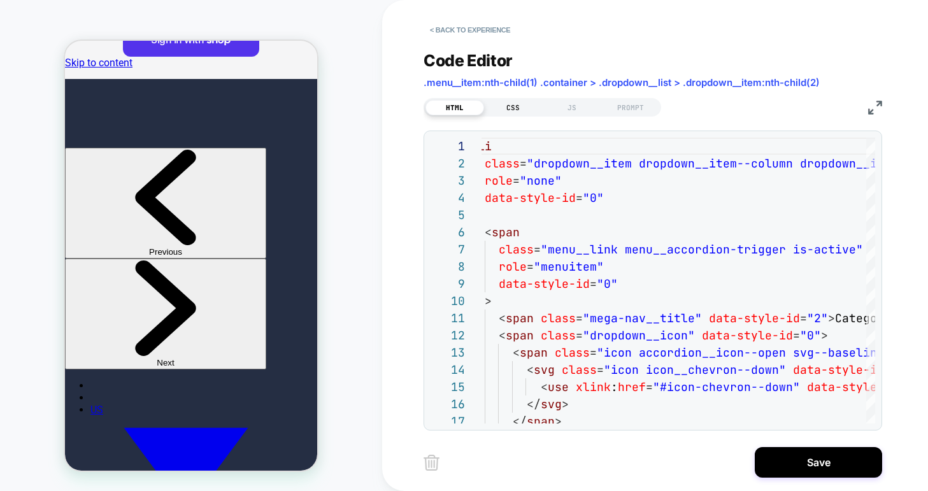
click at [513, 108] on div "CSS" at bounding box center [513, 107] width 59 height 15
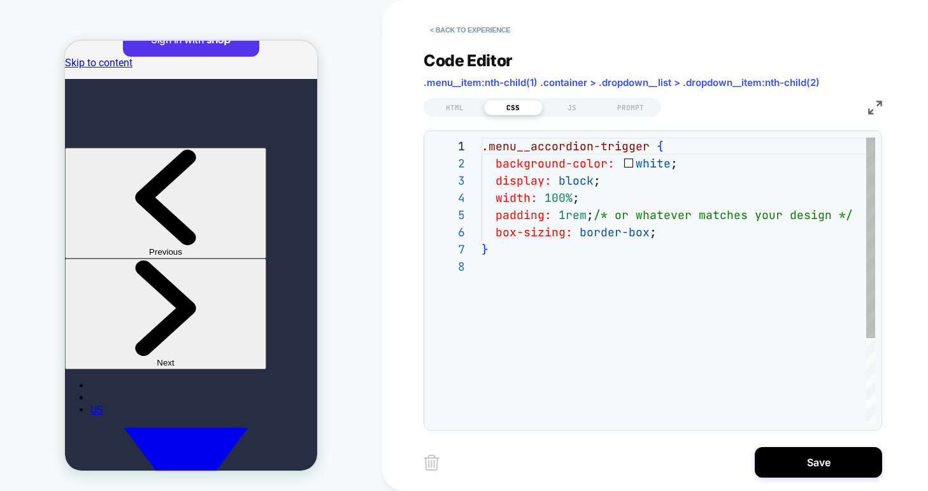
scroll to position [120, 0]
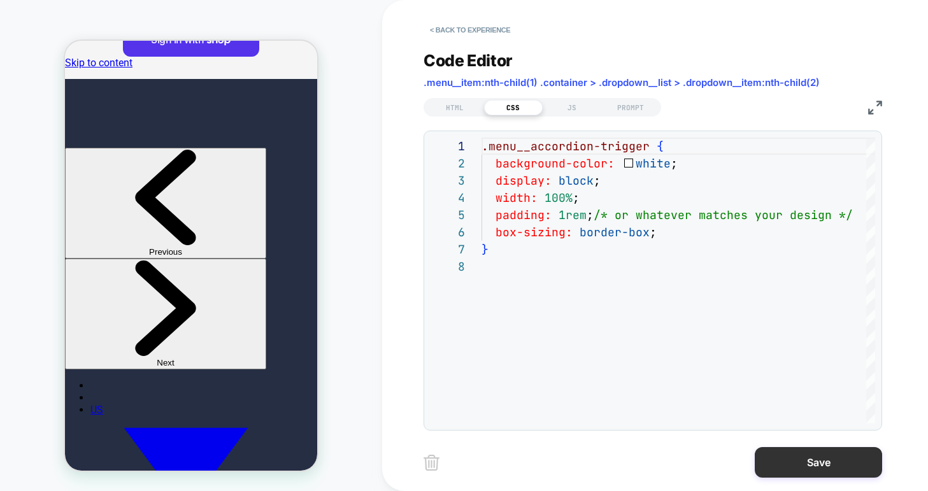
click at [796, 452] on button "Save" at bounding box center [818, 462] width 127 height 31
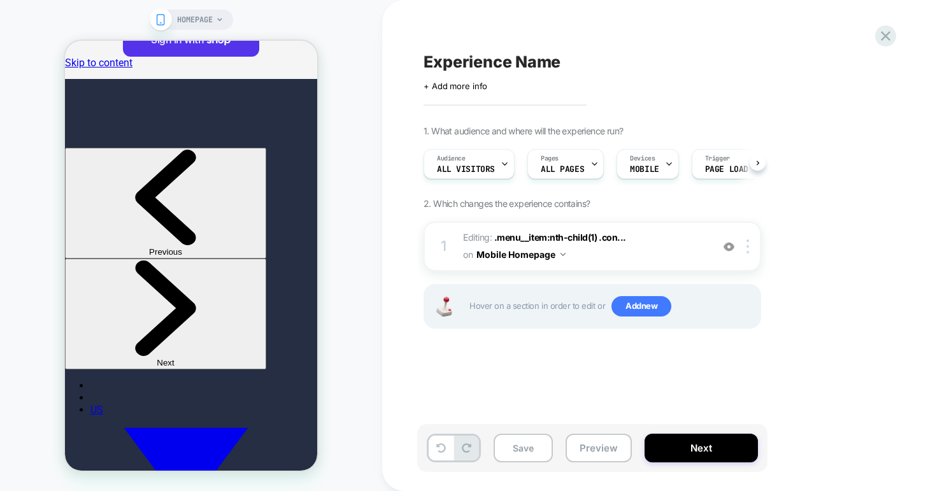
scroll to position [0, 1]
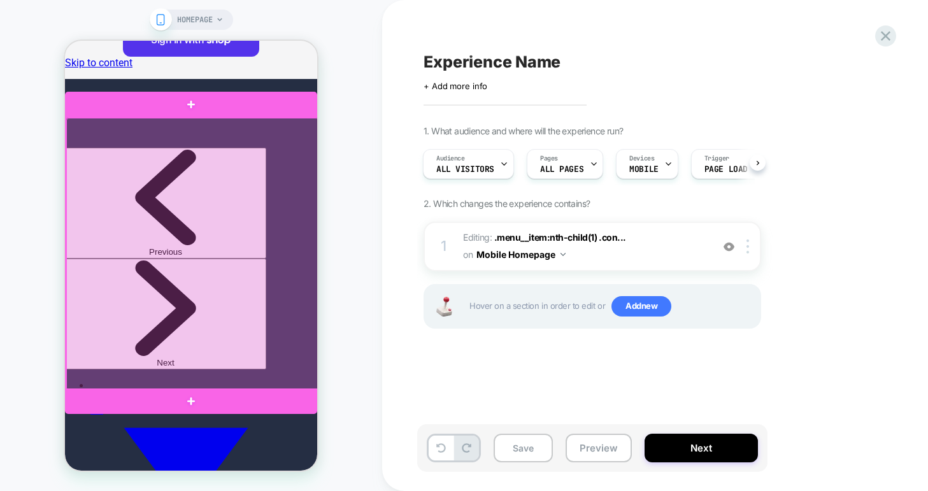
click at [250, 148] on div at bounding box center [192, 254] width 252 height 273
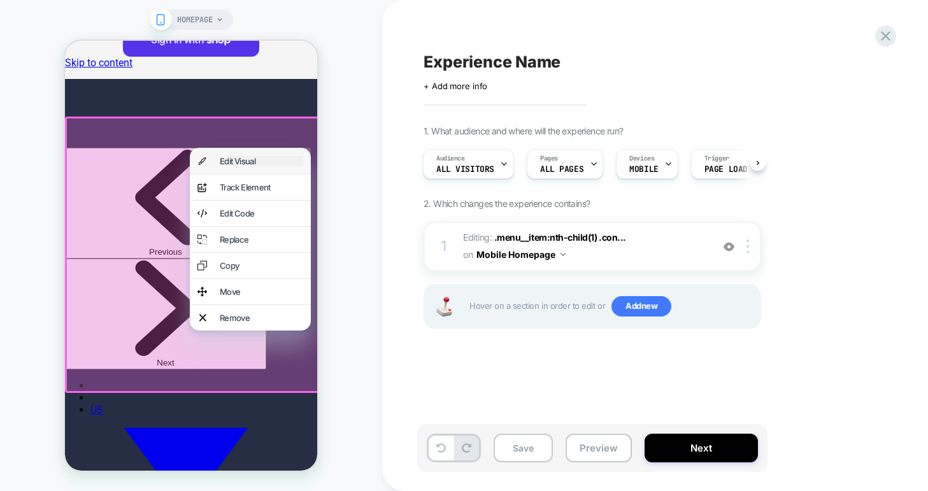
click at [246, 164] on div "Edit Visual" at bounding box center [261, 161] width 83 height 10
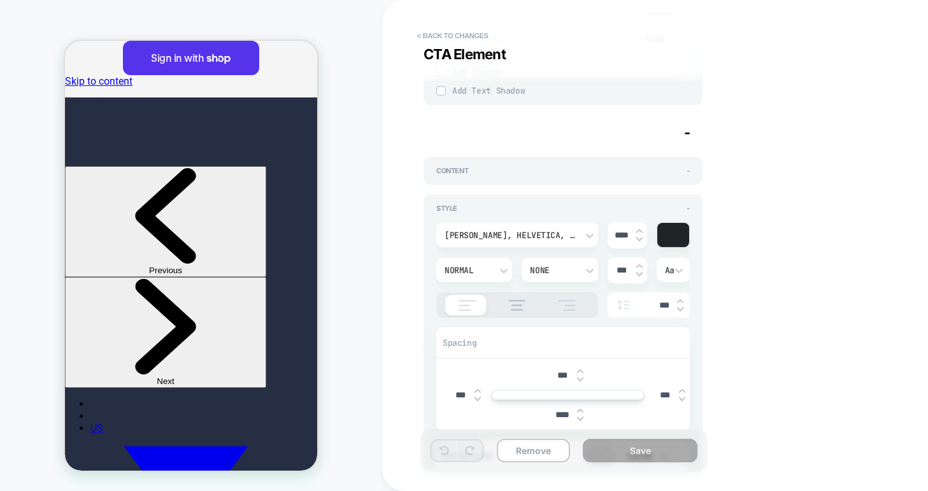
scroll to position [1992, 0]
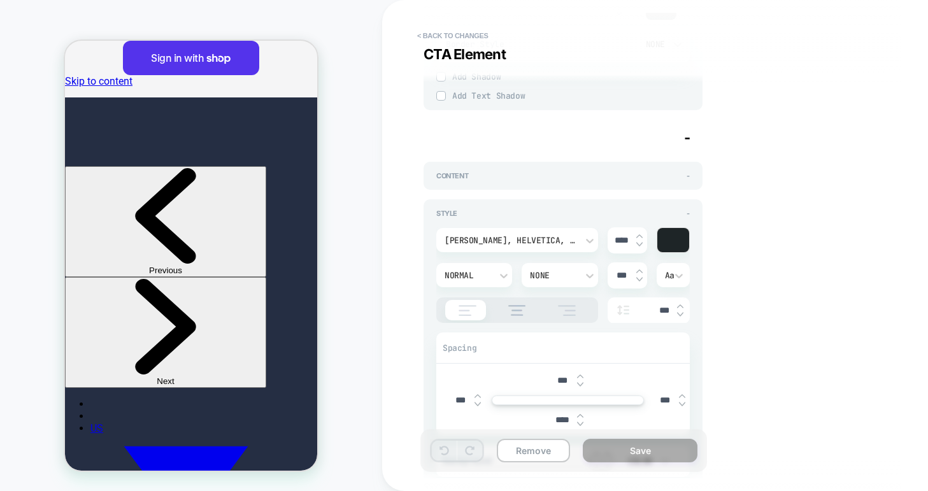
click at [682, 135] on div "CTA Element -" at bounding box center [562, 137] width 279 height 17
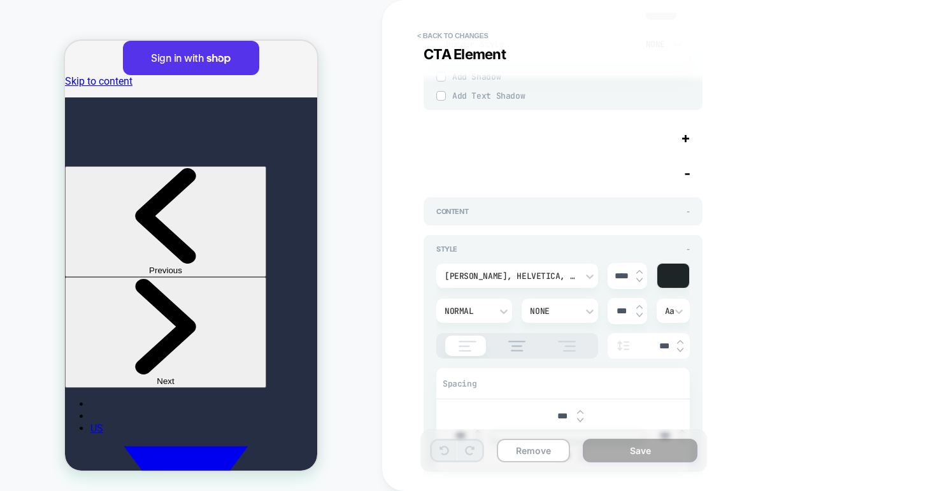
click at [686, 166] on span "-" at bounding box center [687, 173] width 6 height 17
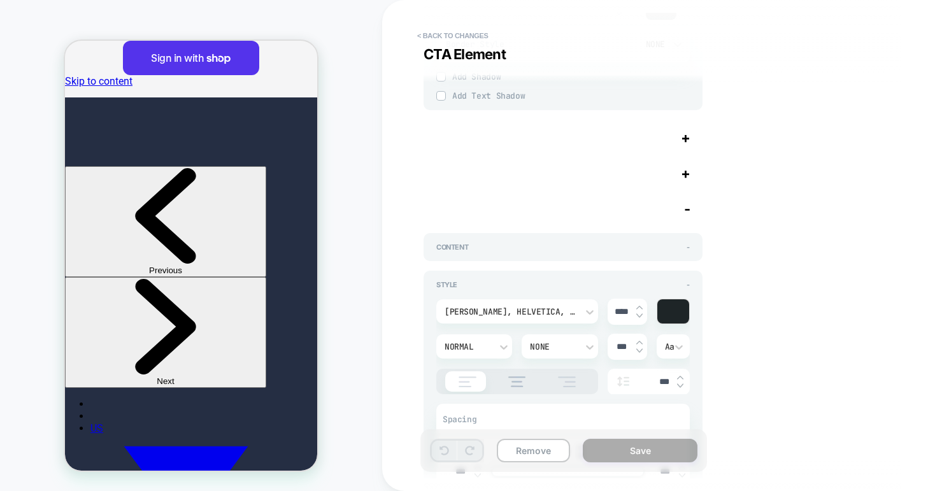
click at [685, 206] on span "-" at bounding box center [687, 209] width 6 height 17
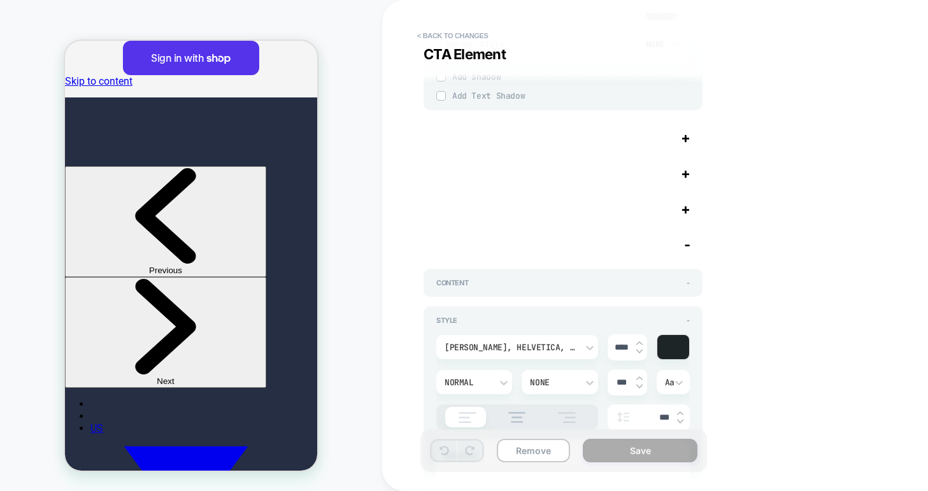
click at [686, 245] on span "-" at bounding box center [687, 244] width 6 height 17
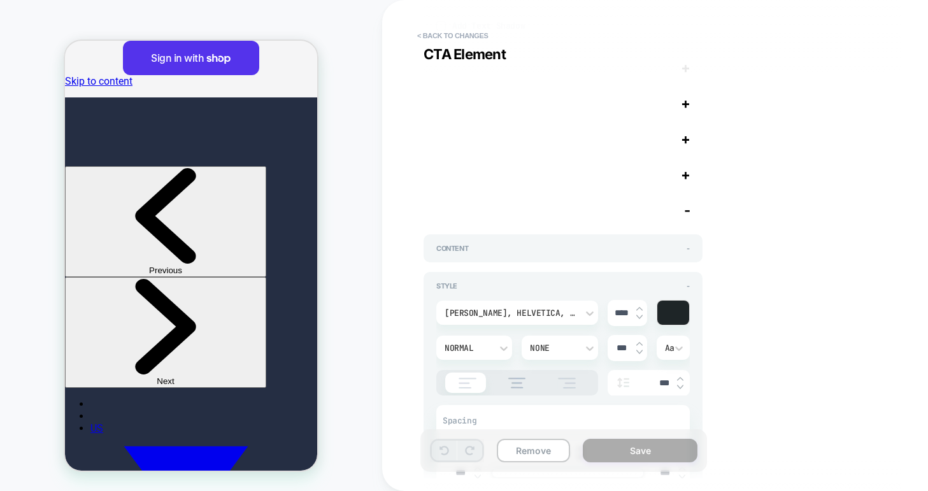
click at [685, 208] on span "-" at bounding box center [687, 210] width 6 height 17
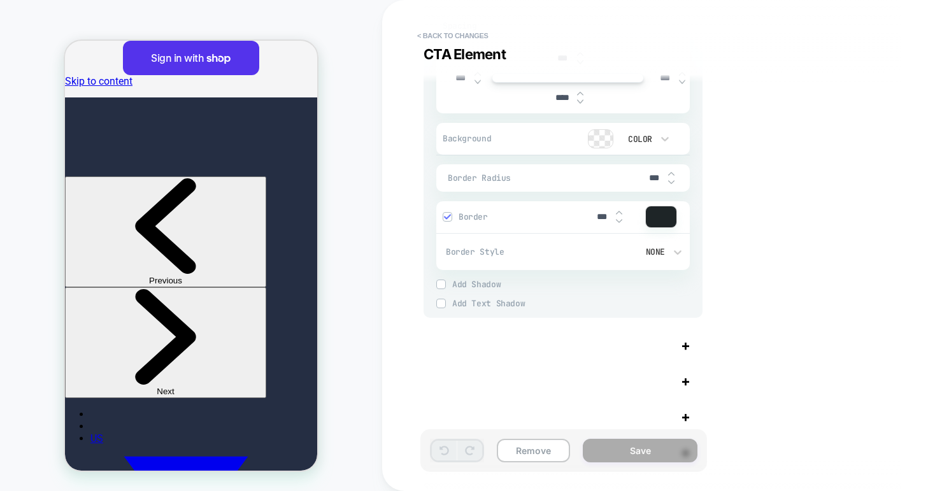
scroll to position [1765, 0]
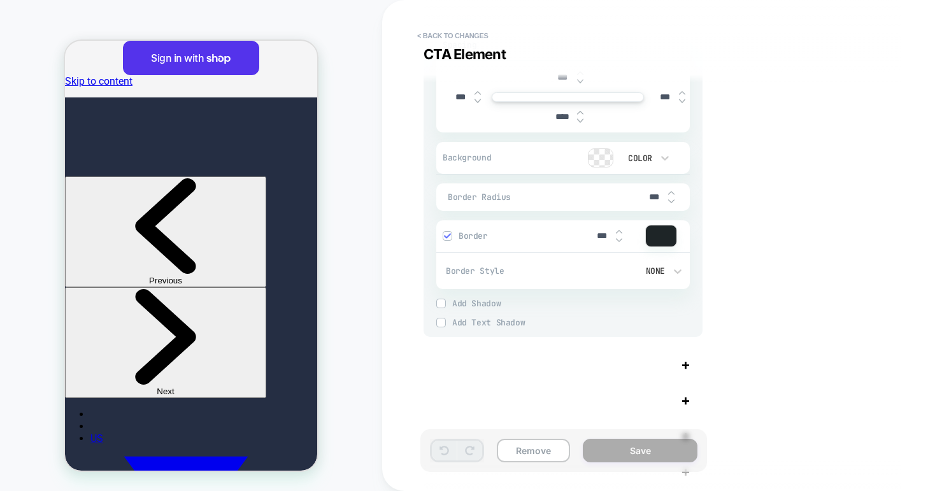
click at [448, 235] on img at bounding box center [447, 235] width 6 height 6
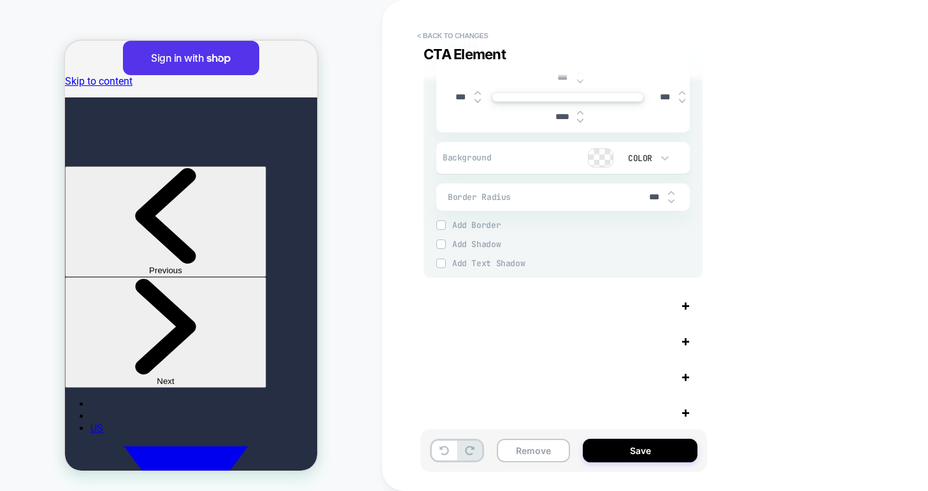
click at [447, 225] on div "Add Border" at bounding box center [562, 225] width 253 height 10
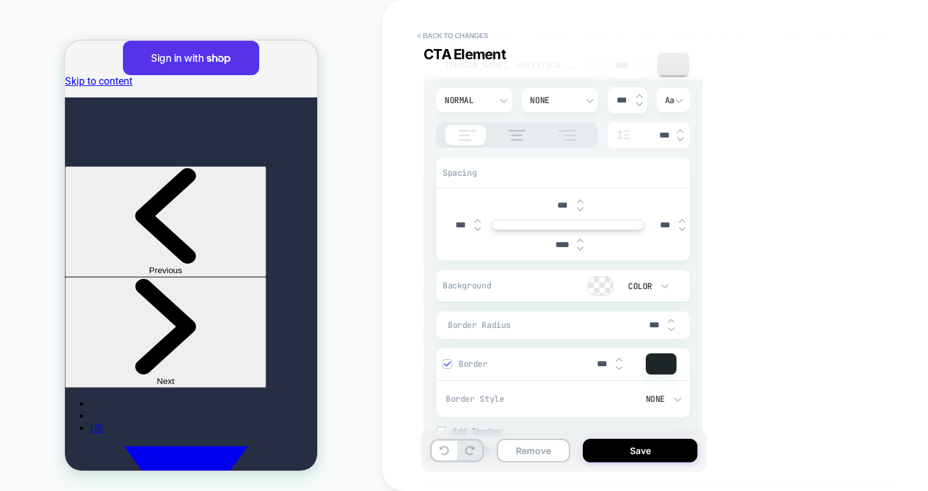
type textarea "*"
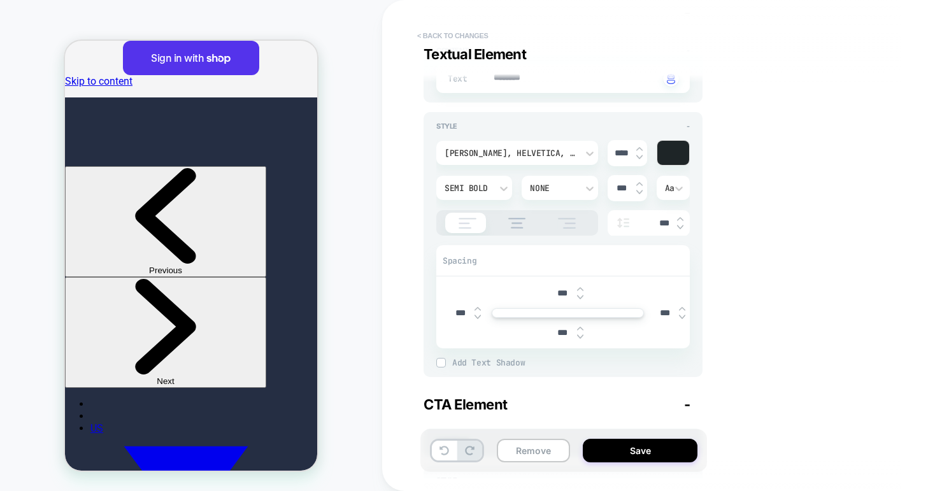
click at [467, 31] on button "< Back to changes" at bounding box center [453, 35] width 84 height 20
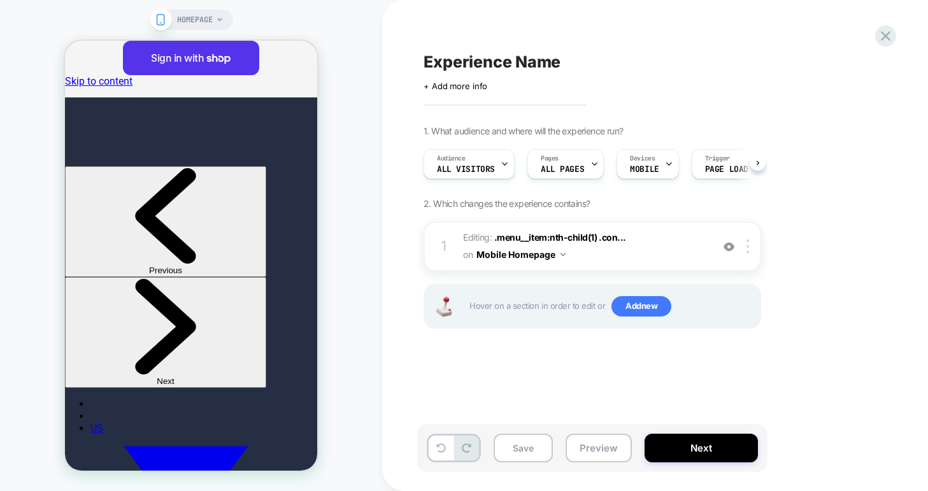
scroll to position [0, 1]
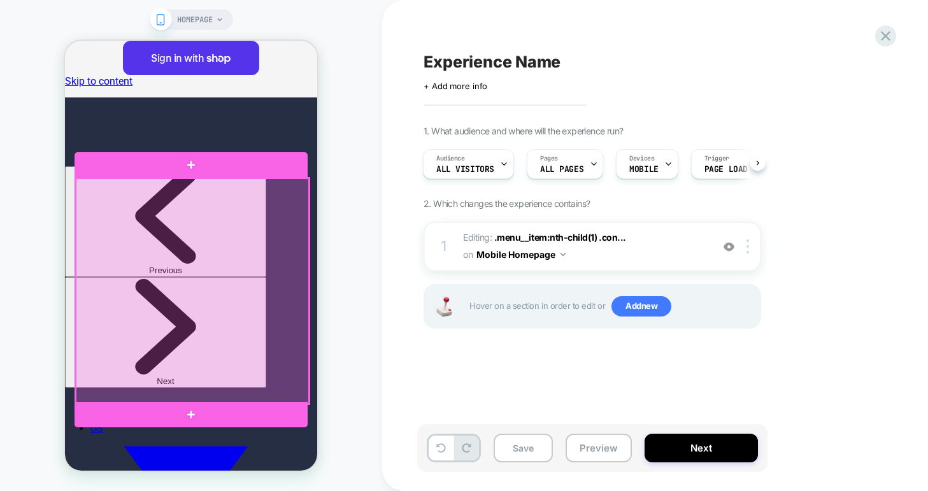
click at [140, 211] on div at bounding box center [192, 290] width 233 height 225
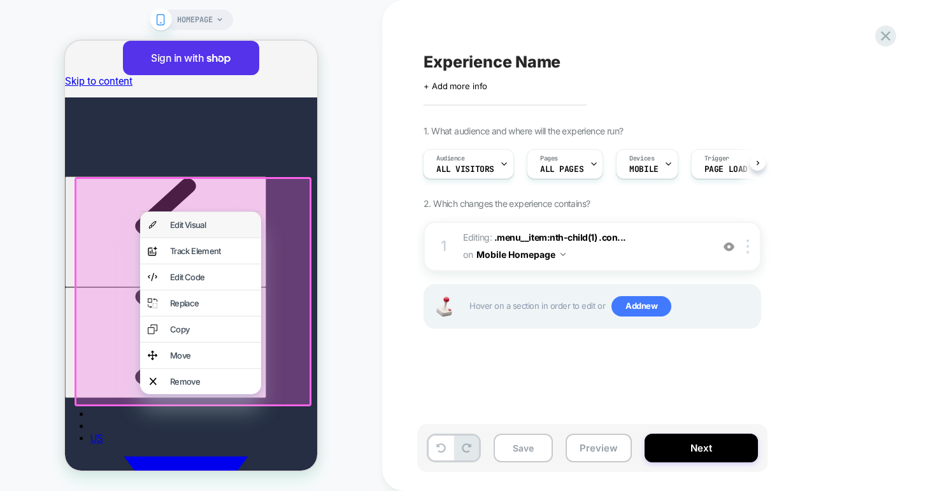
click at [167, 227] on div "Edit Visual" at bounding box center [200, 224] width 121 height 25
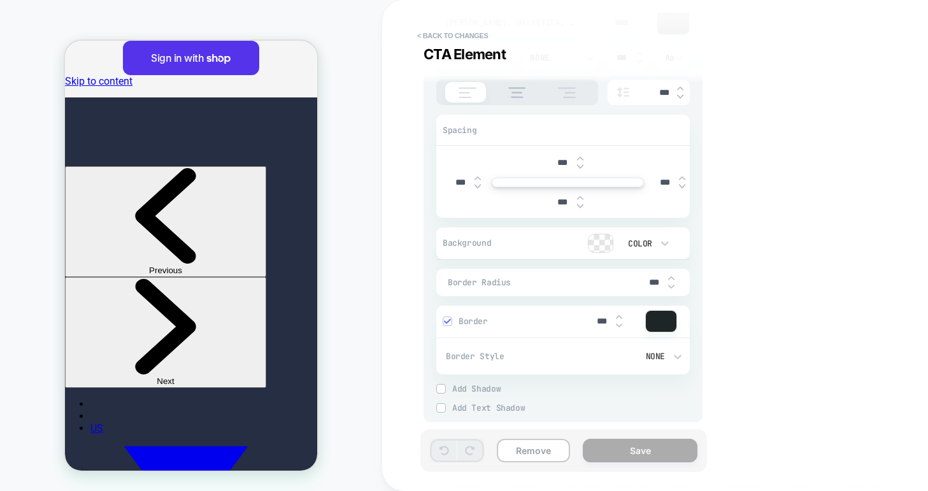
scroll to position [3945, 0]
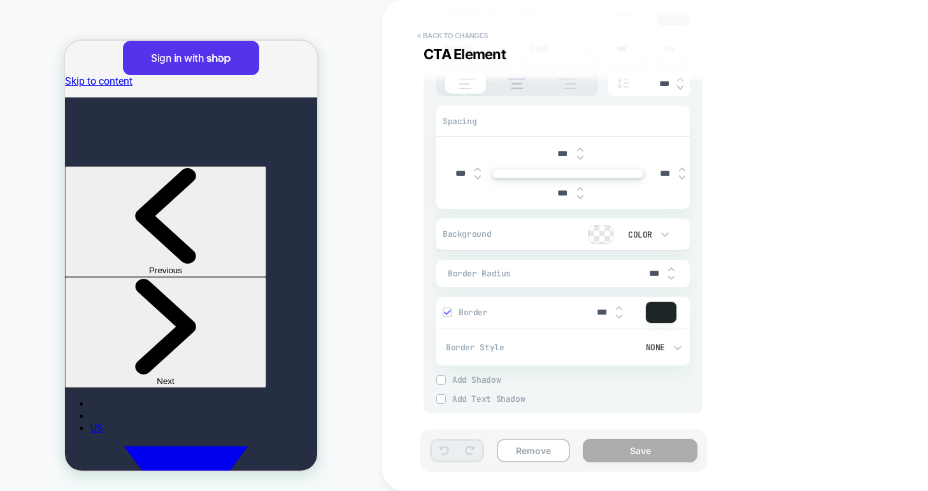
click at [458, 30] on button "< Back to changes" at bounding box center [453, 35] width 84 height 20
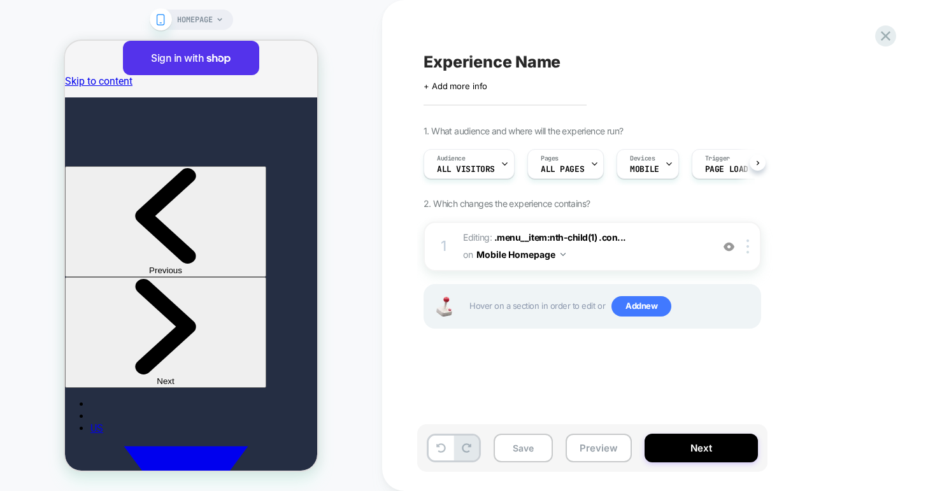
scroll to position [0, 1]
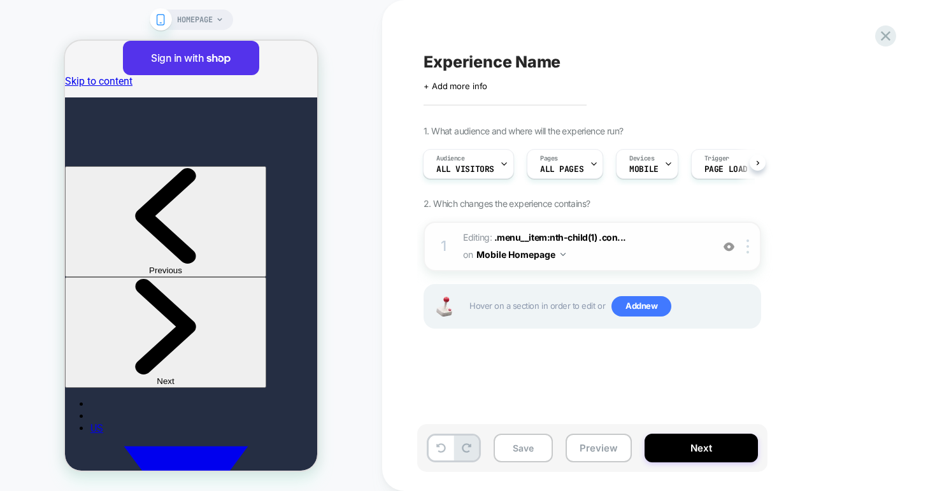
click at [574, 260] on span "Editing : .menu__item:nth-child(1) .con... .menu__item:nth-child(1) .container …" at bounding box center [584, 246] width 243 height 34
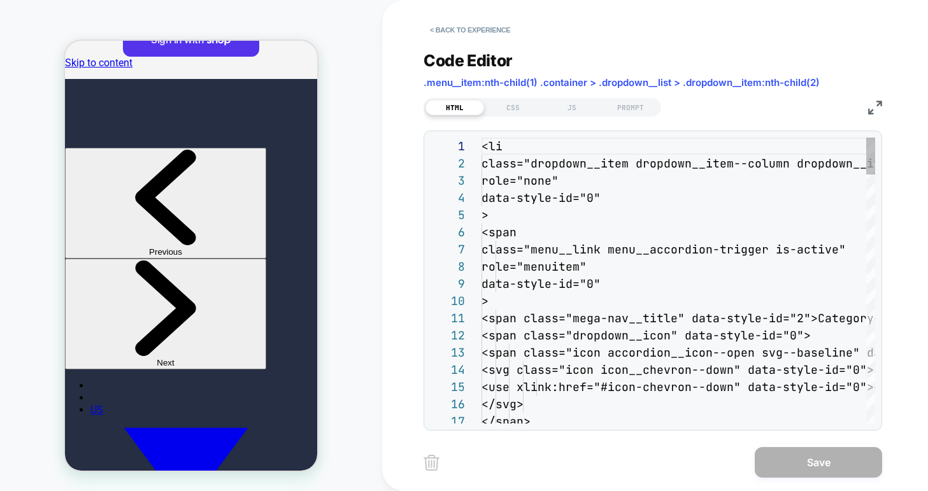
scroll to position [172, 0]
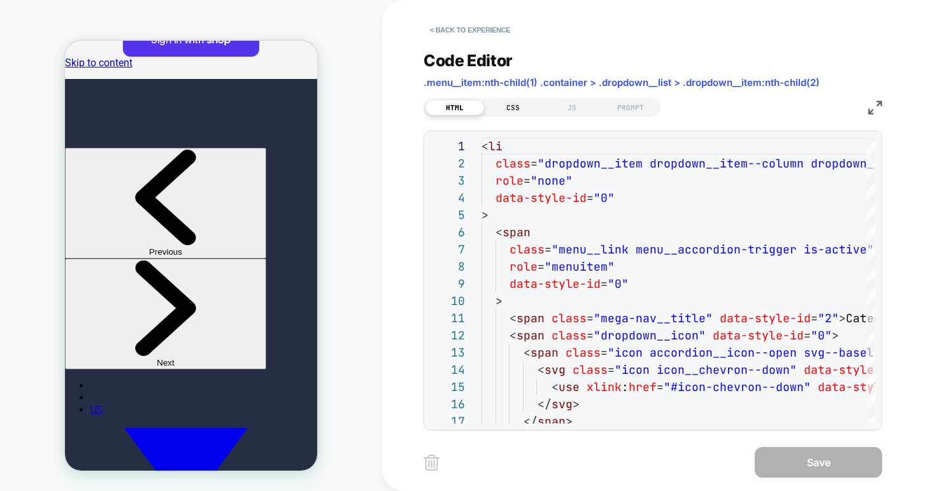
click at [518, 111] on div "CSS" at bounding box center [513, 107] width 59 height 15
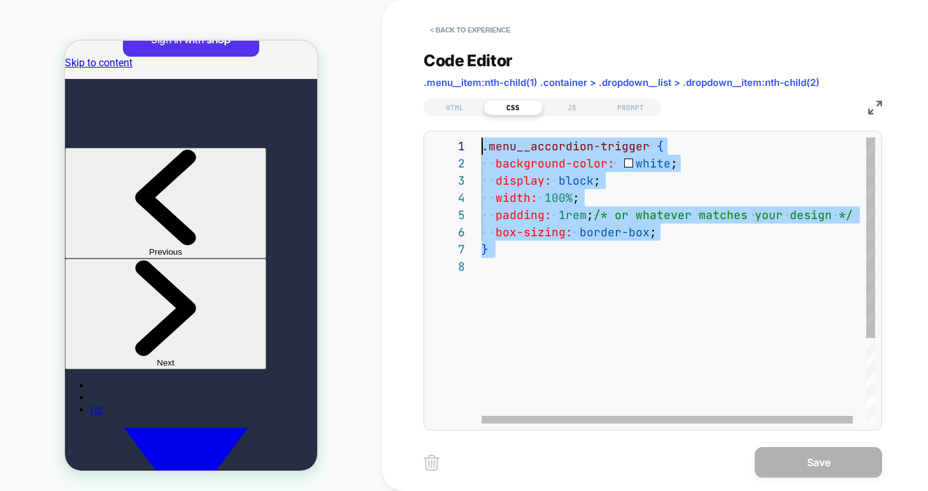
scroll to position [0, 0]
drag, startPoint x: 522, startPoint y: 272, endPoint x: 475, endPoint y: 139, distance: 140.6
click at [481, 139] on div ".menu__accordion-trigger { background-color: white ; display: block ; width: 10…" at bounding box center [685, 341] width 408 height 406
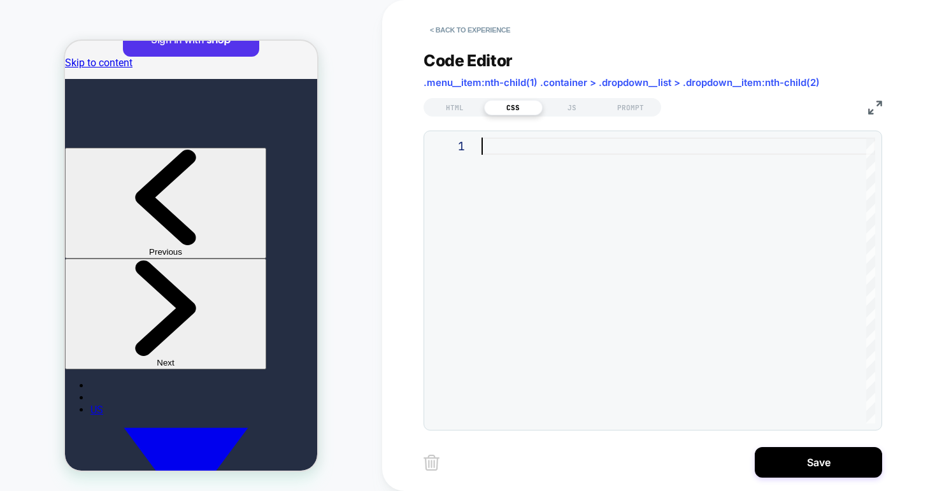
type textarea "**********"
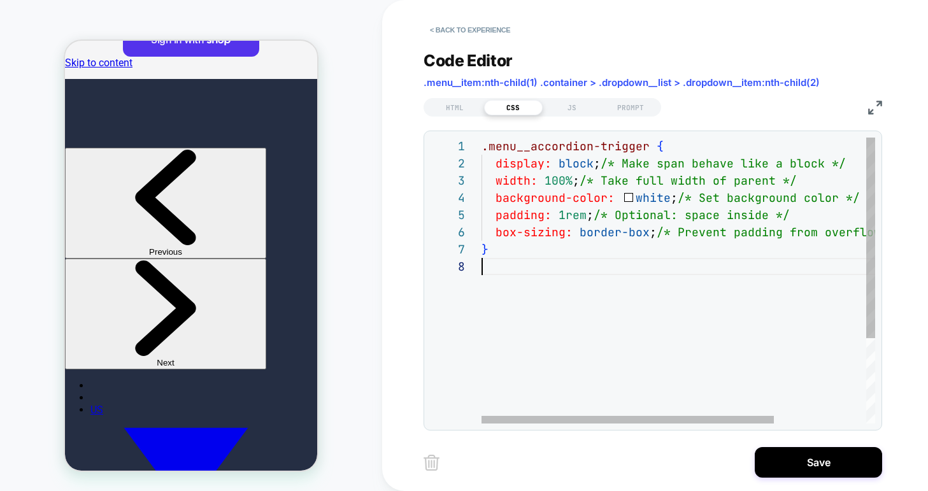
click at [517, 316] on div ".menu__accordion-trigger { display: block ; /* Make span behave like a block */…" at bounding box center [740, 341] width 518 height 406
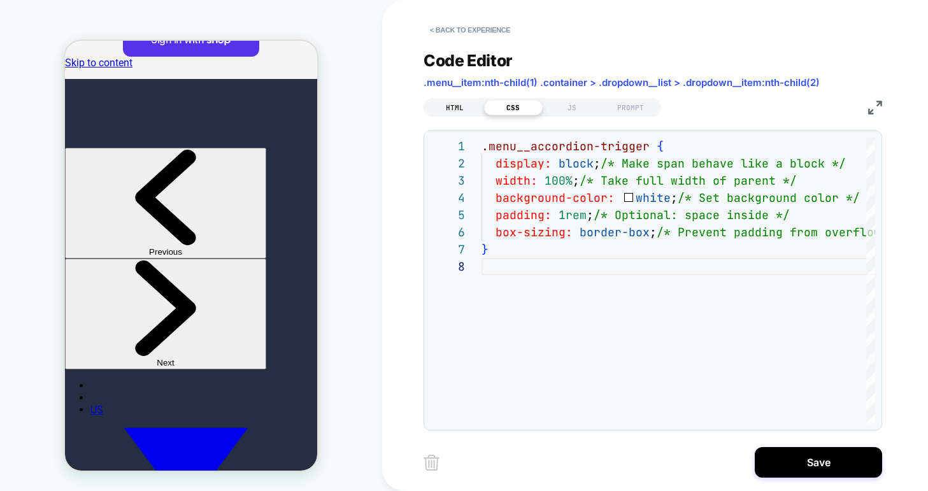
click at [452, 108] on div "HTML" at bounding box center [454, 107] width 59 height 15
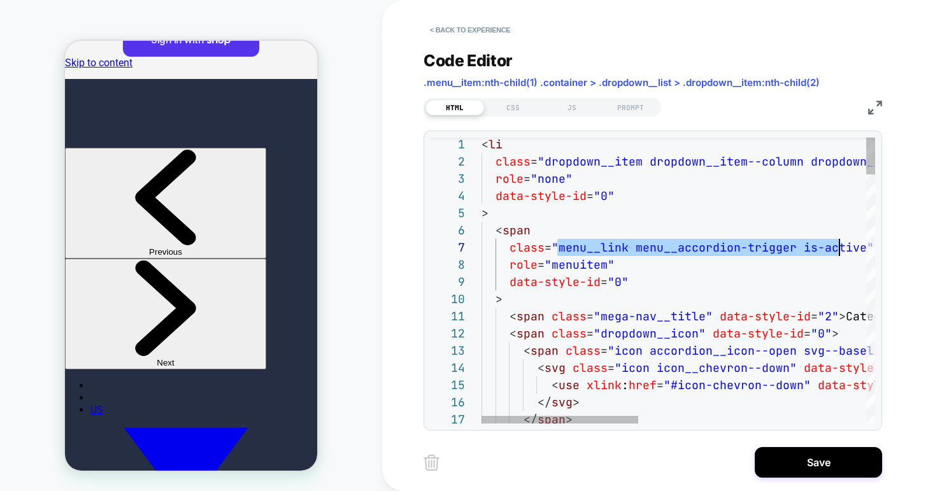
scroll to position [103, 358]
drag, startPoint x: 556, startPoint y: 247, endPoint x: 841, endPoint y: 239, distance: 284.8
drag, startPoint x: 859, startPoint y: 248, endPoint x: 558, endPoint y: 251, distance: 301.2
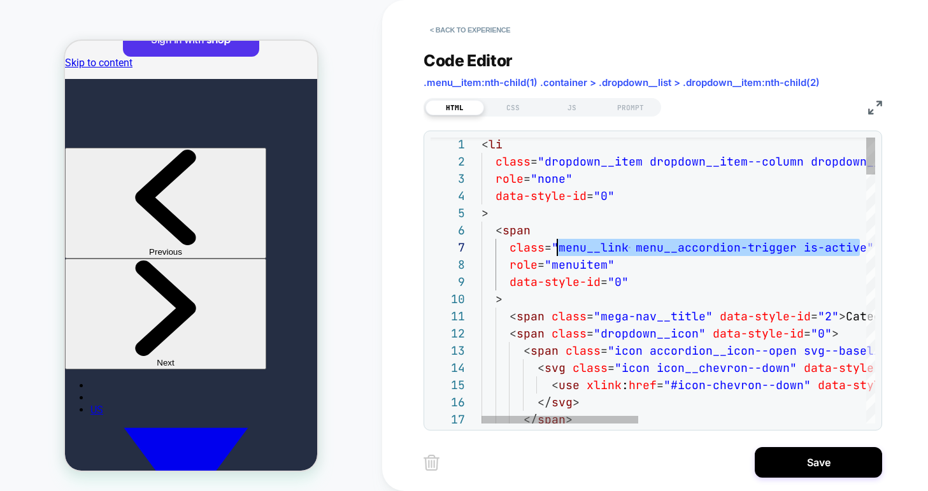
click at [507, 111] on div "CSS" at bounding box center [513, 107] width 59 height 15
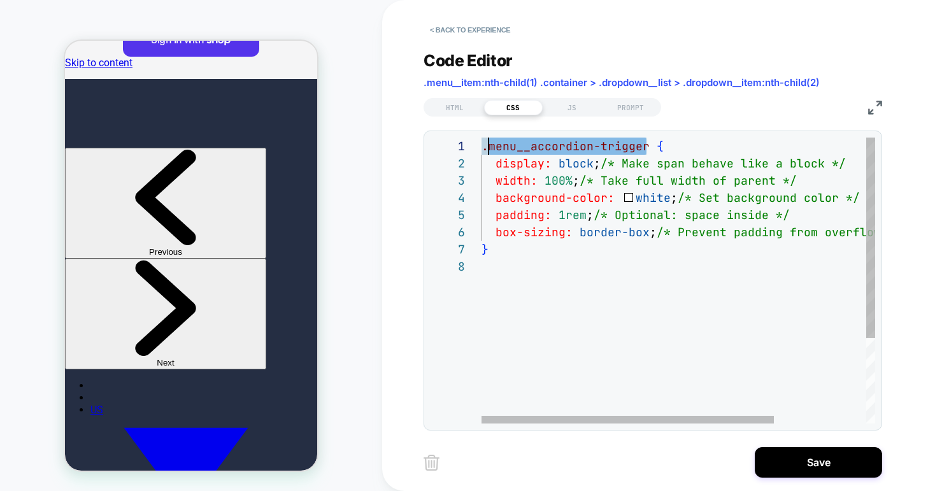
scroll to position [0, 0]
drag, startPoint x: 646, startPoint y: 147, endPoint x: 479, endPoint y: 144, distance: 166.9
click at [481, 144] on div ".menu__accordion-trigger { display: block ; /* Make span behave like a block */…" at bounding box center [740, 341] width 518 height 406
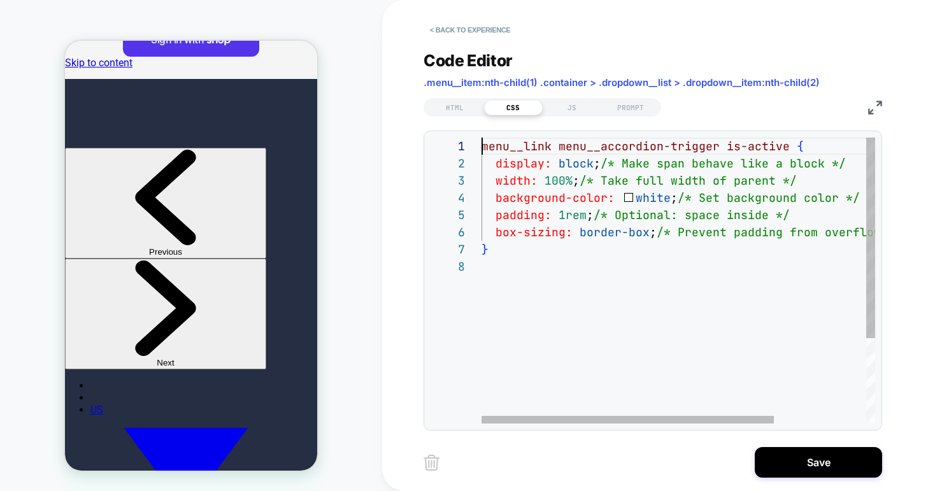
click at [483, 145] on div "menu__link menu__accordion-trigger is-active { display: block ; /* Make span be…" at bounding box center [740, 341] width 518 height 406
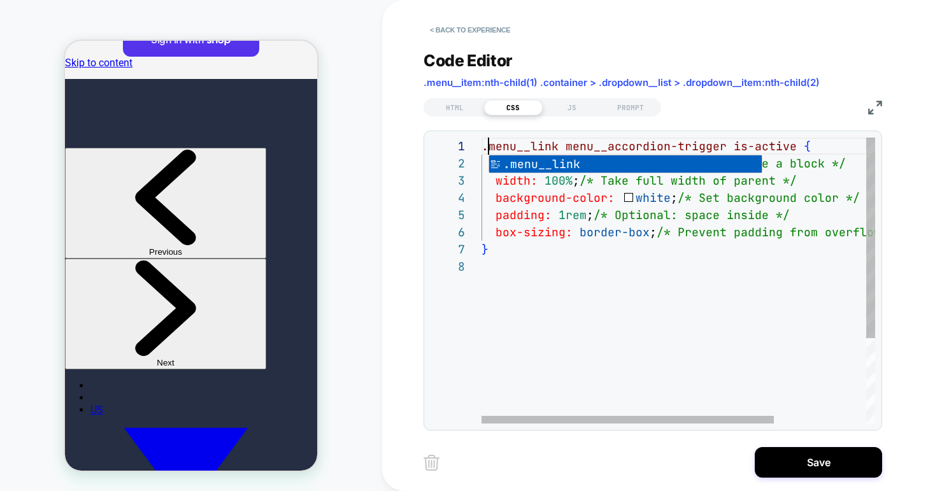
scroll to position [0, 7]
click at [730, 145] on div ".menu__link menu__accordion-trigger is-active { display: block ; /* Make span b…" at bounding box center [740, 341] width 518 height 406
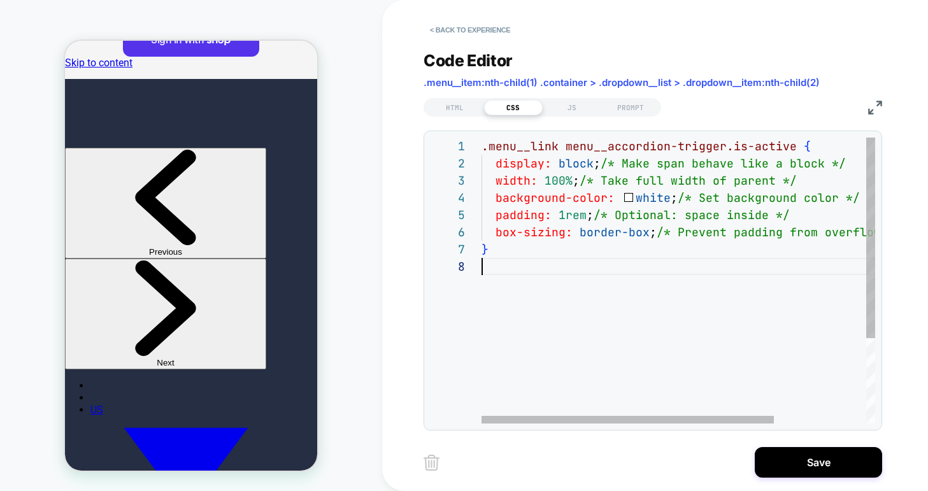
scroll to position [120, 0]
click at [706, 287] on div ".menu__link menu__accordion-trigger.is-active { display: block ; /* Make span b…" at bounding box center [740, 341] width 518 height 406
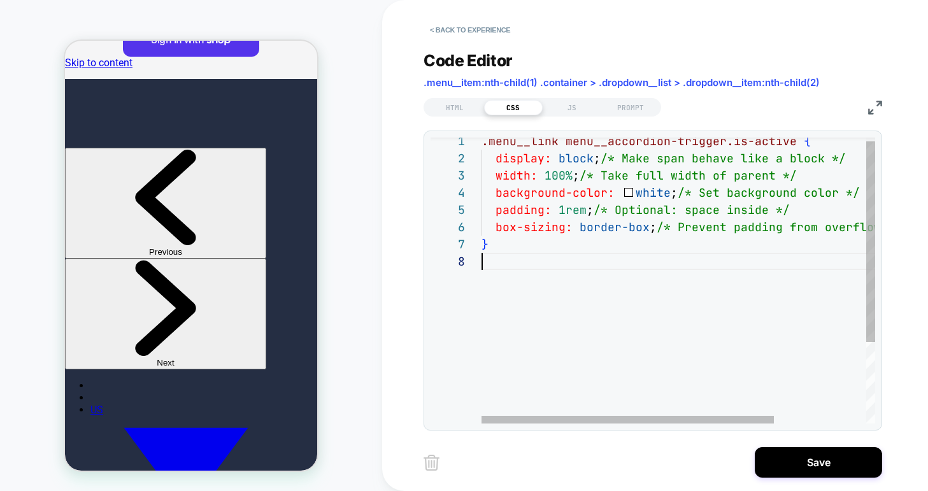
click at [632, 325] on div ".menu__link menu__accordion-trigger.is-active { display: block ; /* Make span b…" at bounding box center [740, 335] width 518 height 406
click at [563, 208] on div ".menu__link menu__accordion-trigger.is-active { display: block ; /* Make span b…" at bounding box center [740, 335] width 518 height 406
click at [483, 306] on div ".menu__link menu__accordion-trigger.is-active { display: block ; /* Make span b…" at bounding box center [740, 335] width 518 height 406
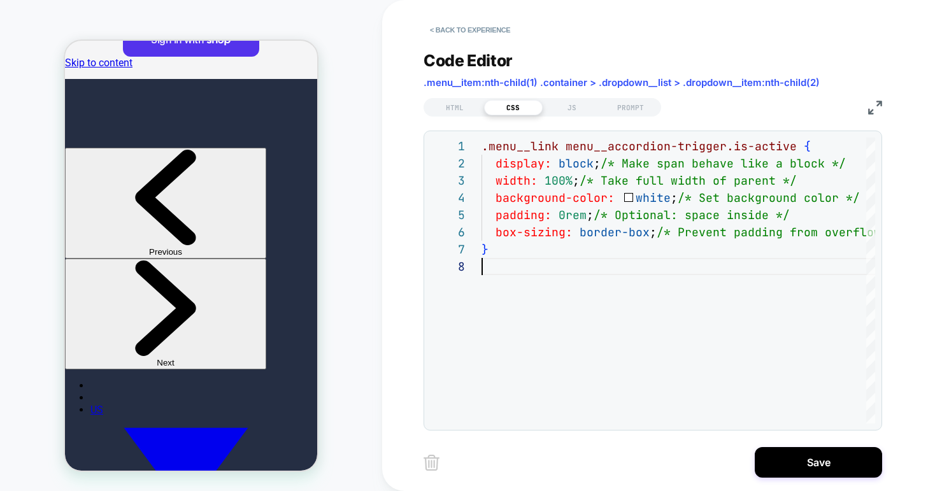
type textarea "**********"
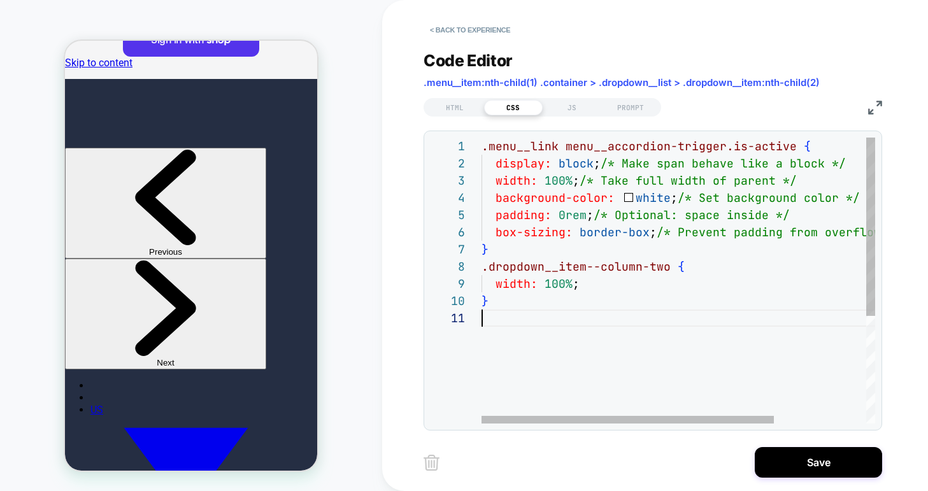
scroll to position [0, 0]
click at [508, 371] on div ".menu__link menu__accordion-trigger.is-active { display: block ; /* Make span b…" at bounding box center [740, 367] width 518 height 458
click at [465, 79] on span ".menu__item:nth-child(1) .container > .dropdown__list > .dropdown__item:nth-chi…" at bounding box center [621, 82] width 396 height 12
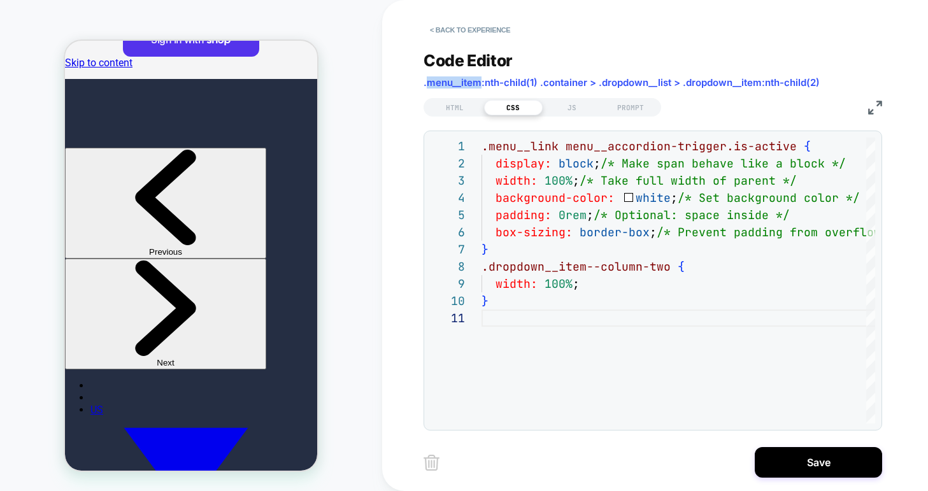
click at [465, 79] on span ".menu__item:nth-child(1) .container > .dropdown__list > .dropdown__item:nth-chi…" at bounding box center [621, 82] width 396 height 12
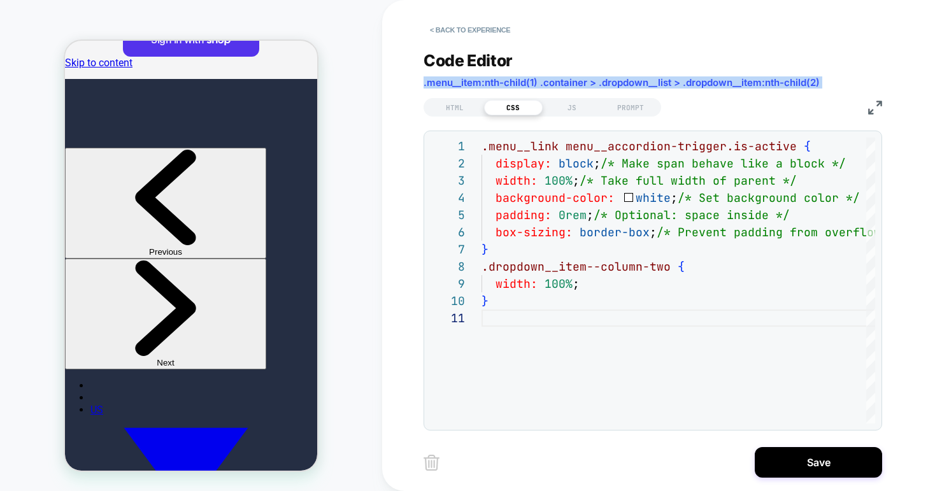
click at [465, 79] on span ".menu__item:nth-child(1) .container > .dropdown__list > .dropdown__item:nth-chi…" at bounding box center [621, 82] width 396 height 12
copy div ".menu__item:nth-child(1) .container > .dropdown__list > .dropdown__item:nth-chi…"
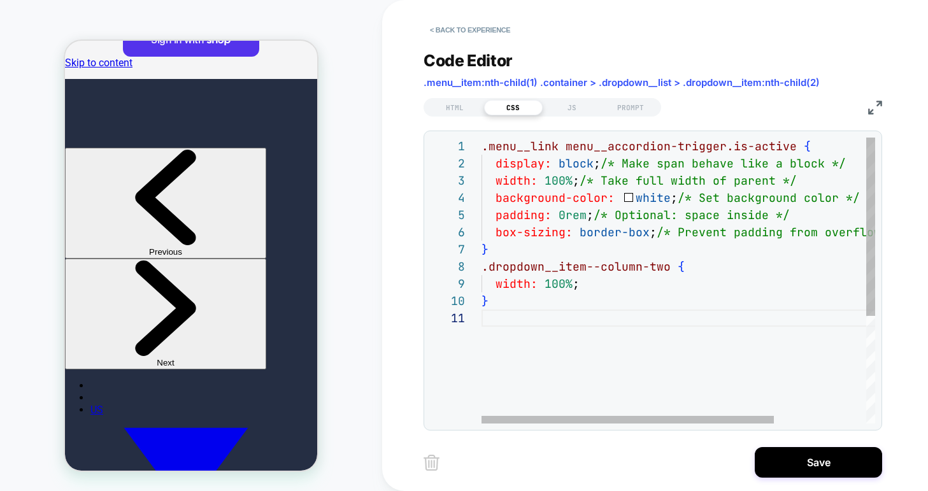
click at [541, 150] on div ".menu__link menu__accordion-trigger.is-active { display: block ; /* Make span b…" at bounding box center [740, 367] width 518 height 458
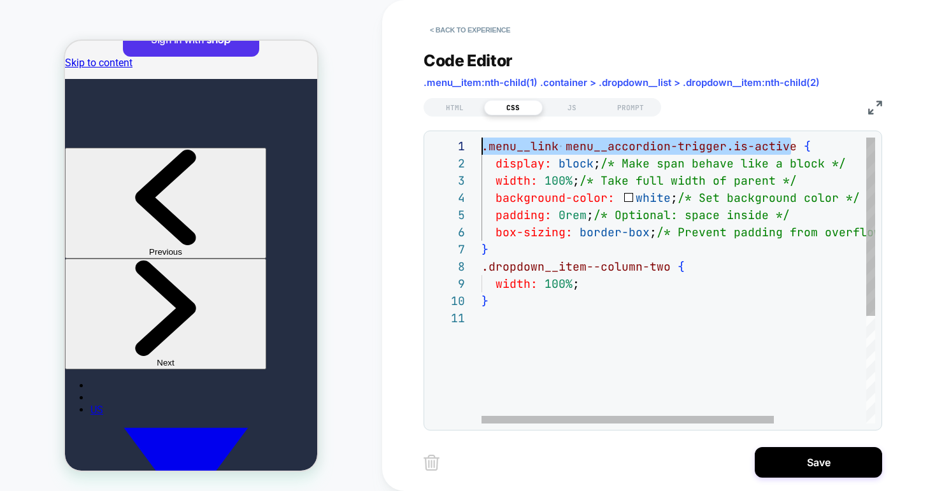
drag, startPoint x: 792, startPoint y: 148, endPoint x: 478, endPoint y: 144, distance: 314.0
click at [481, 144] on div ".menu__link menu__accordion-trigger.is-active { display: block ; /* Make span b…" at bounding box center [740, 367] width 518 height 458
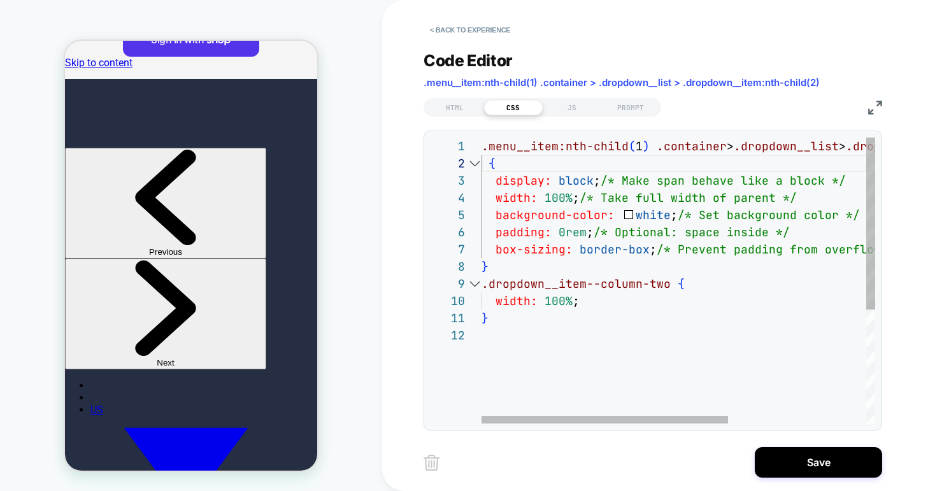
type textarea "**********"
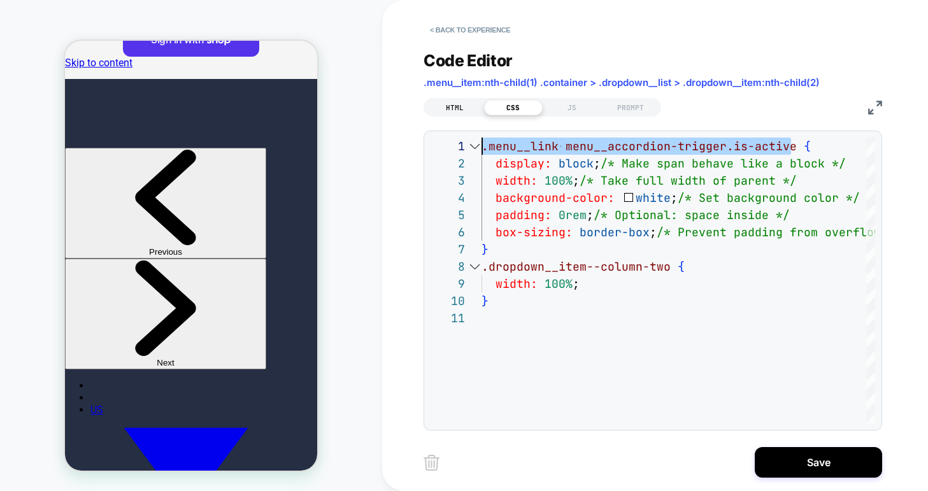
click at [448, 103] on div "HTML" at bounding box center [454, 107] width 59 height 15
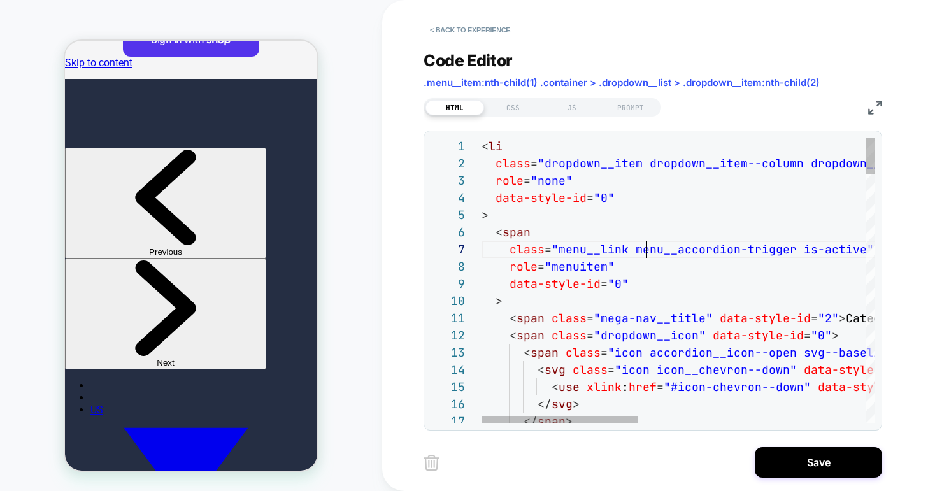
scroll to position [103, 165]
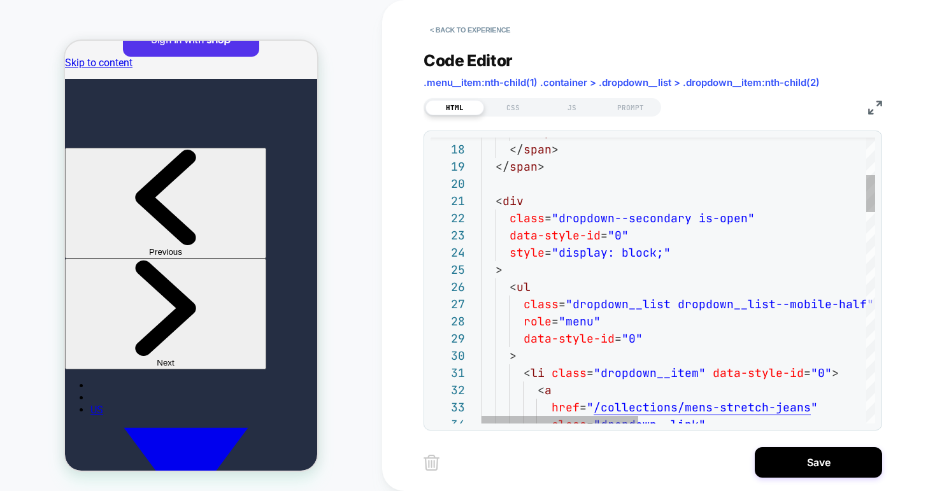
type textarea "**********"
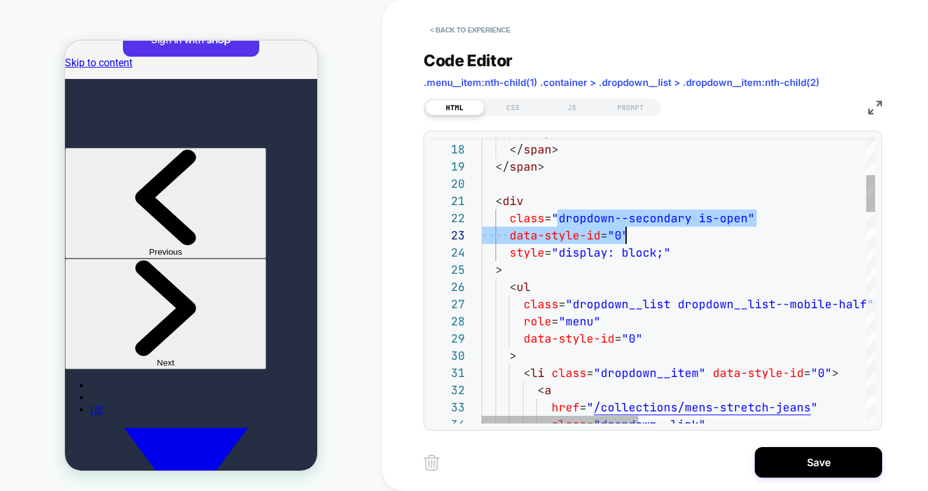
scroll to position [17, 261]
drag, startPoint x: 558, startPoint y: 217, endPoint x: 744, endPoint y: 218, distance: 185.9
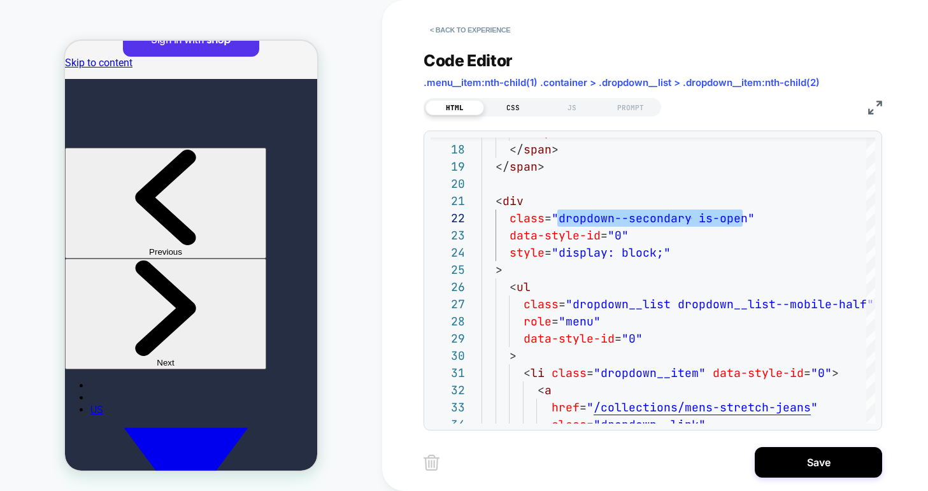
click at [519, 101] on div "CSS" at bounding box center [513, 107] width 59 height 15
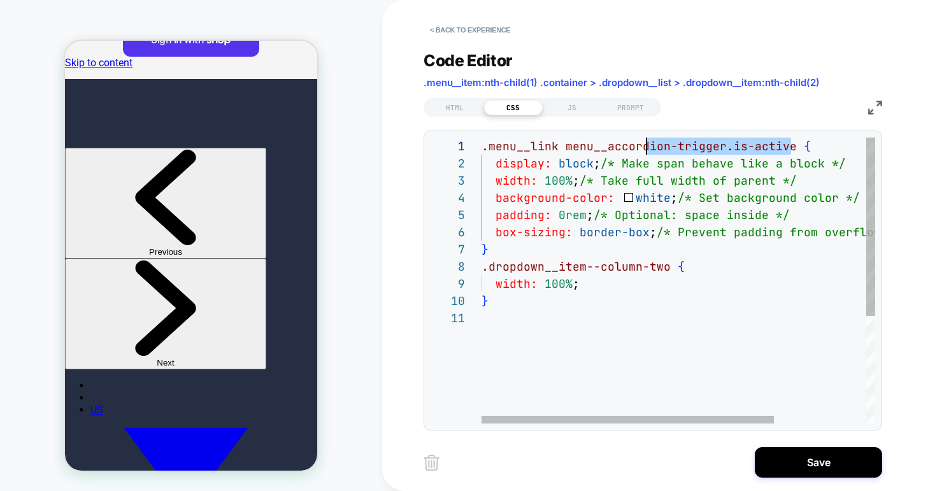
scroll to position [0, 0]
drag, startPoint x: 790, startPoint y: 146, endPoint x: 458, endPoint y: 153, distance: 331.2
click at [481, 153] on div ".menu__link menu__accordion-trigger.is-active { display: block ; /* Make span b…" at bounding box center [740, 367] width 518 height 458
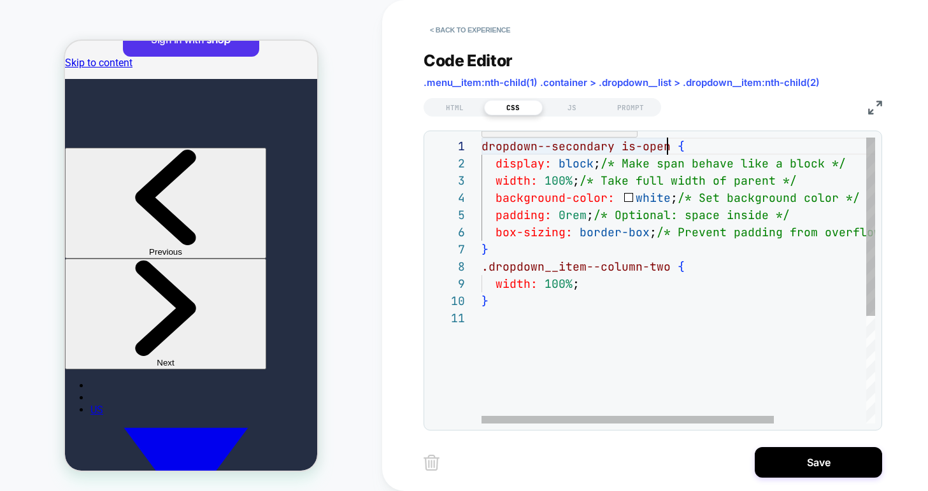
scroll to position [0, 138]
click at [621, 149] on div "dropdown--secondary is-open { display: block ; /* Make span behave like a block…" at bounding box center [740, 367] width 518 height 458
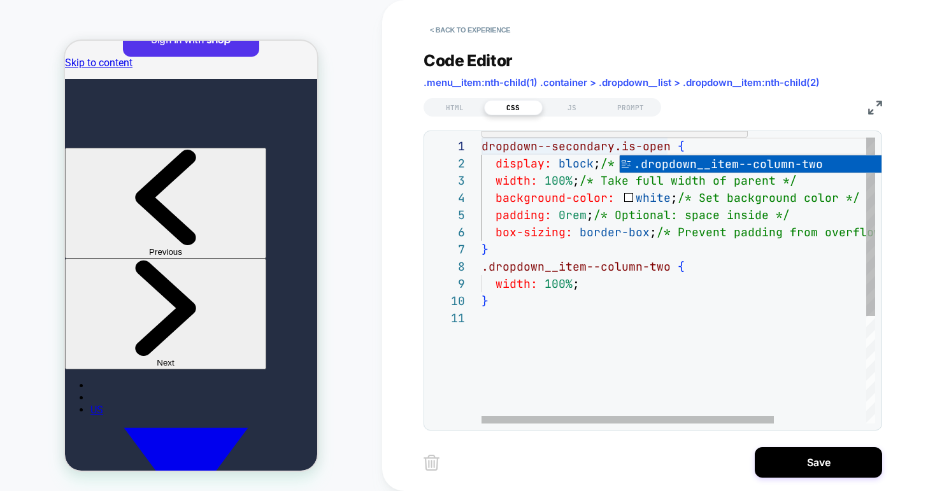
scroll to position [0, 0]
click at [482, 147] on div "dropdown--secondary.is-open { display: block ; /* Make span behave like a block…" at bounding box center [740, 367] width 518 height 458
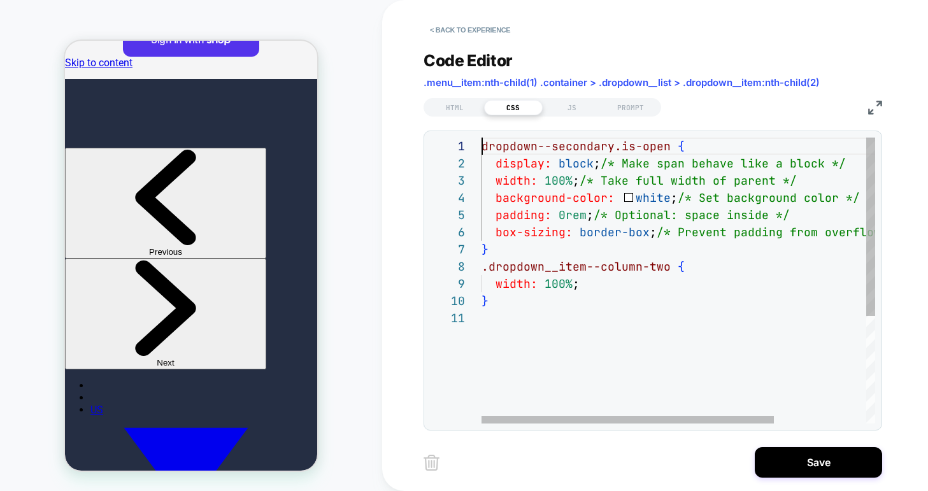
type textarea "**********"
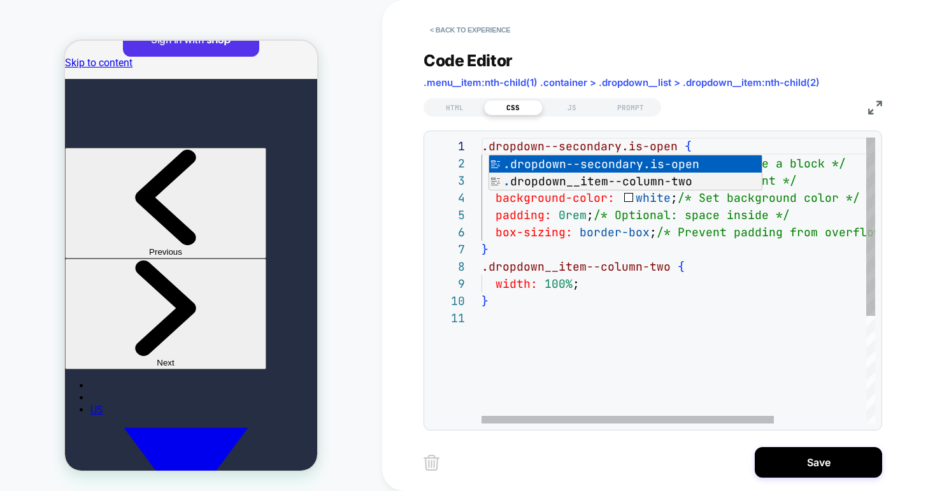
click at [546, 366] on div ".dropdown--secondary.is-open { display: block ; /* Make span behave like a bloc…" at bounding box center [740, 367] width 518 height 458
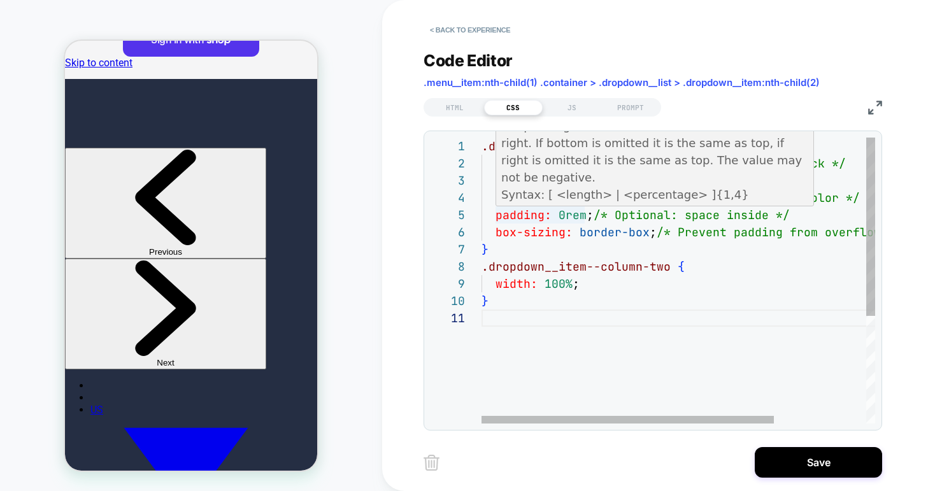
type textarea "**********"
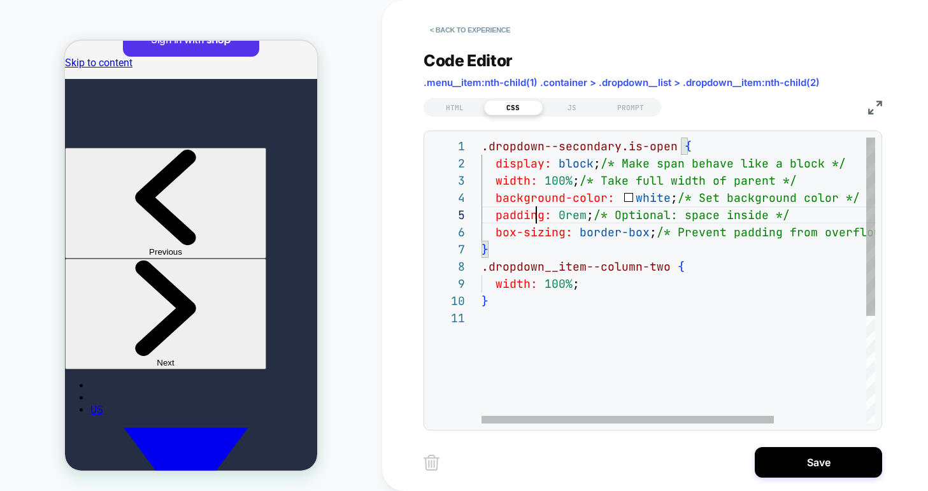
click at [536, 209] on div ".dropdown--secondary.is-open { display: block ; /* Make span behave like a bloc…" at bounding box center [740, 367] width 518 height 458
click at [495, 315] on div ".dropdown--secondary.is-open { display: block ; /* Make span behave like a bloc…" at bounding box center [740, 367] width 518 height 458
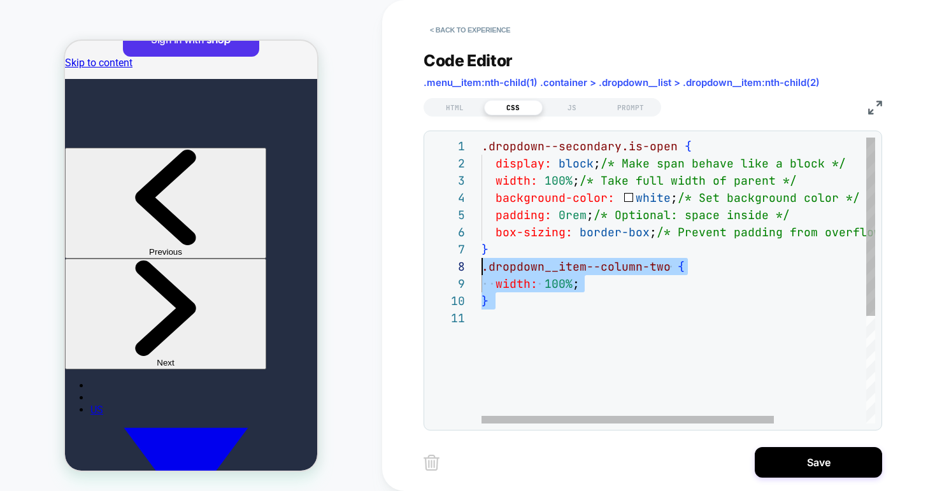
drag, startPoint x: 494, startPoint y: 321, endPoint x: 468, endPoint y: 269, distance: 58.4
click at [481, 269] on div ".dropdown--secondary.is-open { display: block ; /* Make span behave like a bloc…" at bounding box center [740, 367] width 518 height 458
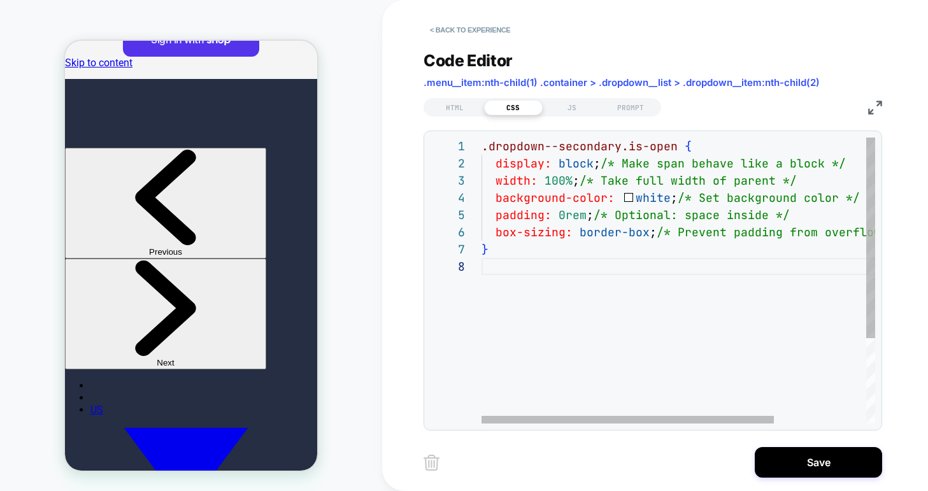
click at [535, 358] on div ".dropdown--secondary.is-open { display: block ; /* Make span behave like a bloc…" at bounding box center [740, 341] width 518 height 406
type textarea "**********"
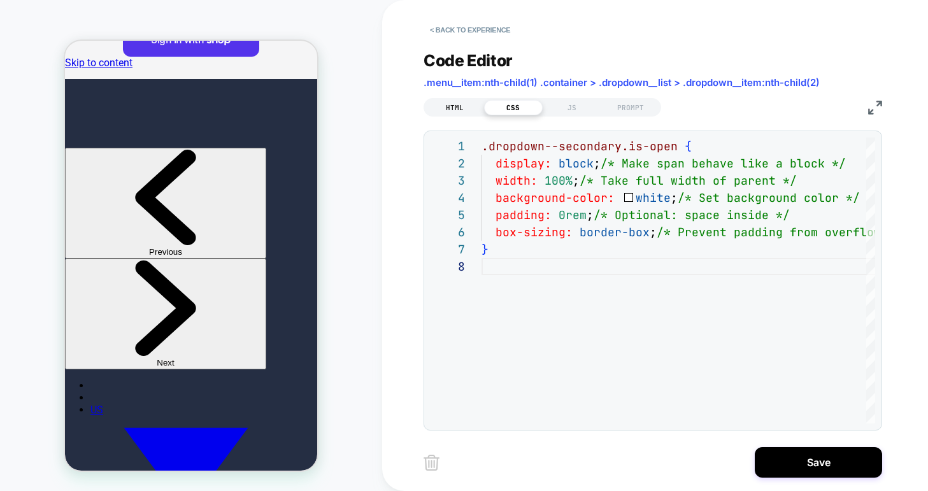
click at [457, 110] on div "HTML" at bounding box center [454, 107] width 59 height 15
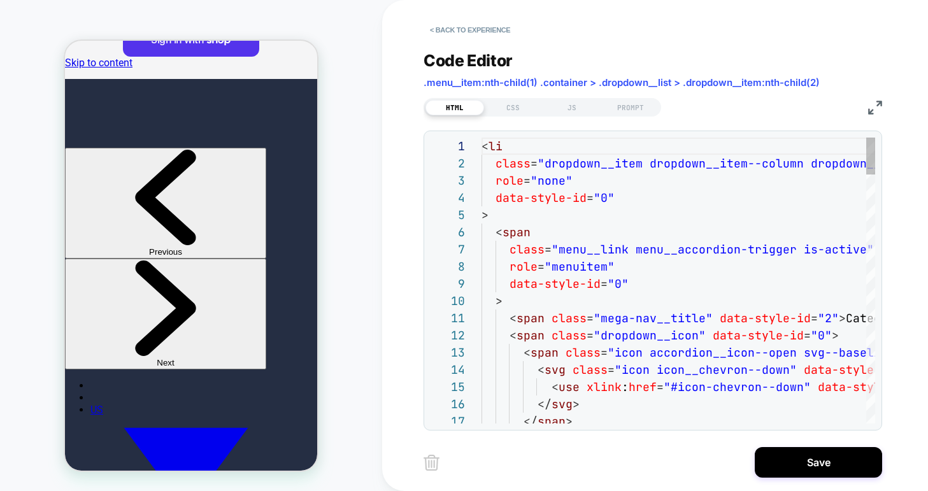
scroll to position [172, 0]
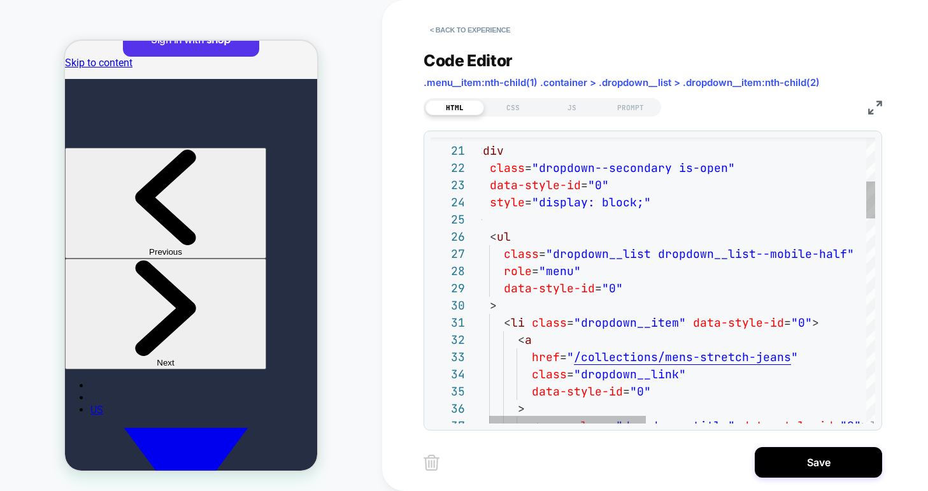
type textarea "**********"
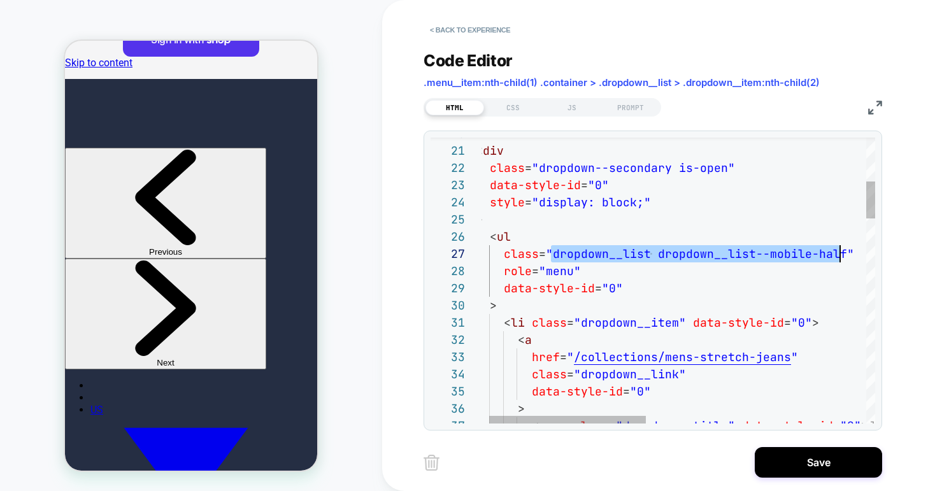
scroll to position [103, 378]
drag, startPoint x: 551, startPoint y: 252, endPoint x: 841, endPoint y: 255, distance: 289.1
click at [514, 110] on div "CSS" at bounding box center [513, 107] width 59 height 15
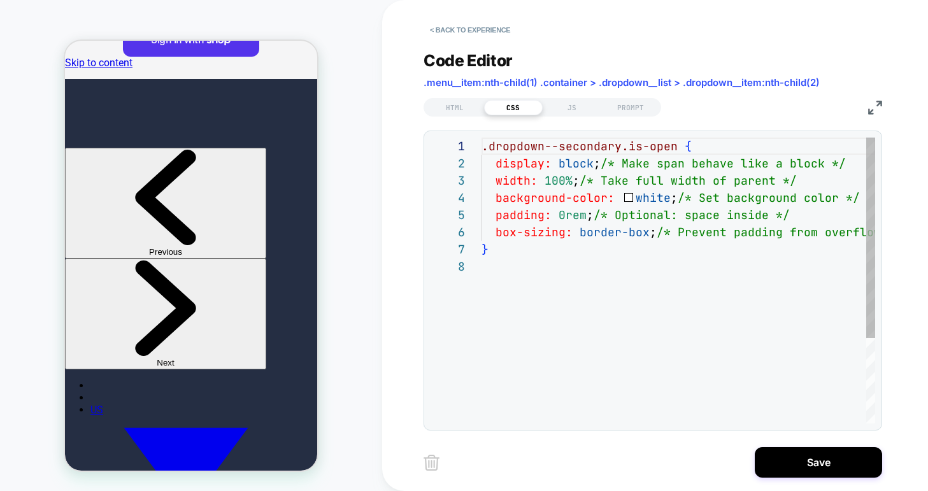
scroll to position [120, 0]
click at [504, 292] on div ".dropdown--secondary.is-open { display: block ; /* Make span behave like a bloc…" at bounding box center [740, 341] width 518 height 406
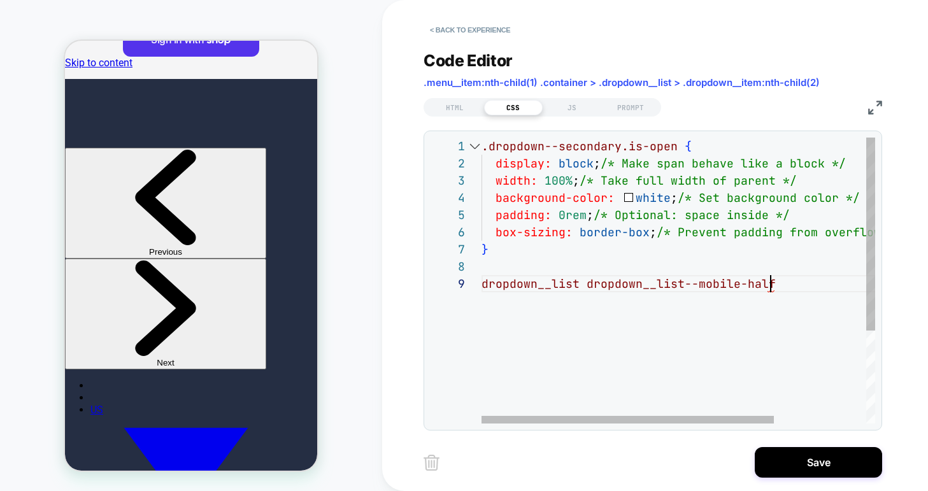
click at [480, 285] on div at bounding box center [455, 283] width 51 height 17
click at [481, 284] on span "dropdown__list" at bounding box center [530, 283] width 98 height 15
click at [483, 287] on div ".dropdown--secondary.is-open { display: block ; /* Make span behave like a bloc…" at bounding box center [740, 349] width 518 height 423
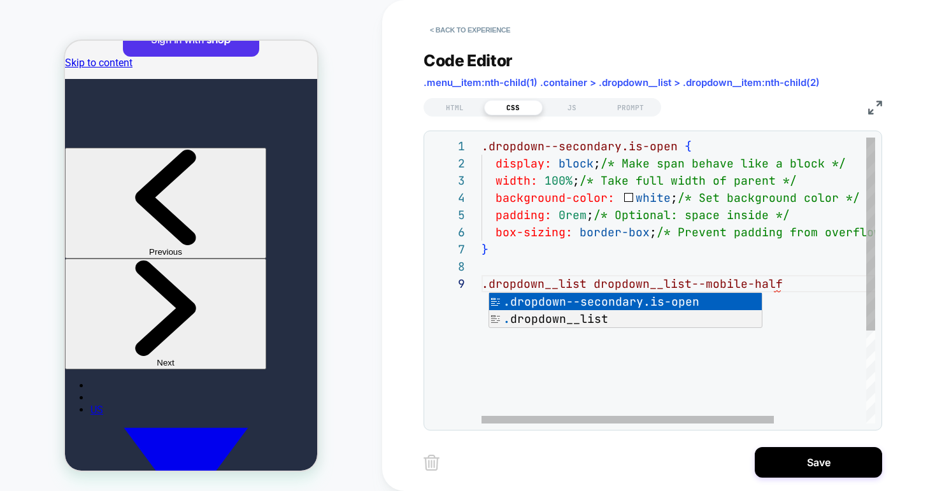
scroll to position [103, 7]
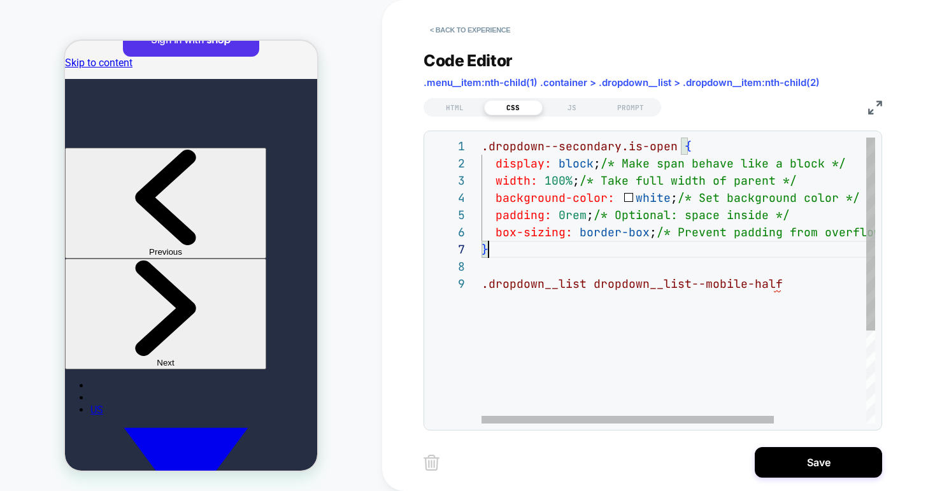
click at [547, 250] on div ".dropdown--secondary.is-open { display: block ; /* Make span behave like a bloc…" at bounding box center [740, 349] width 518 height 423
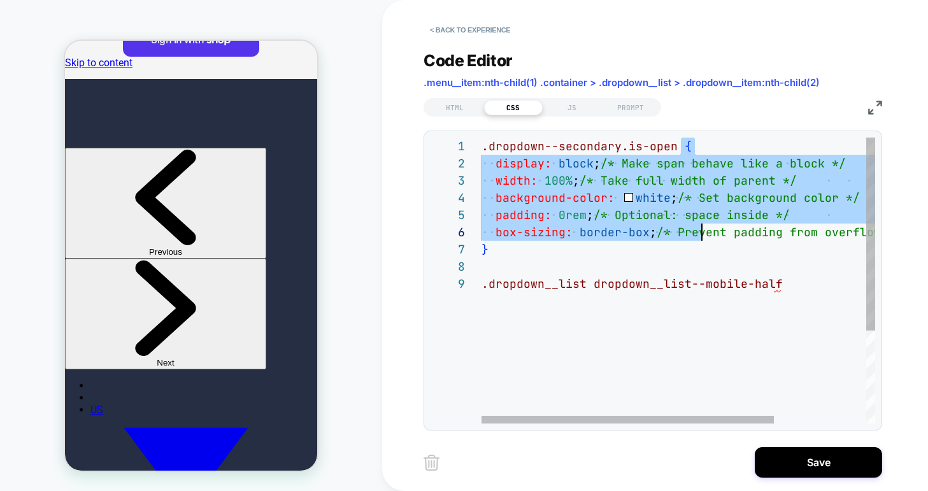
scroll to position [0, 7]
drag, startPoint x: 679, startPoint y: 144, endPoint x: 699, endPoint y: 249, distance: 107.0
click at [699, 249] on div ".dropdown--secondary.is-open { display: block ; /* Make span behave like a bloc…" at bounding box center [740, 349] width 518 height 423
click at [679, 340] on div ".dropdown--secondary.is-open { display: block ; /* Make span behave like a bloc…" at bounding box center [740, 349] width 518 height 423
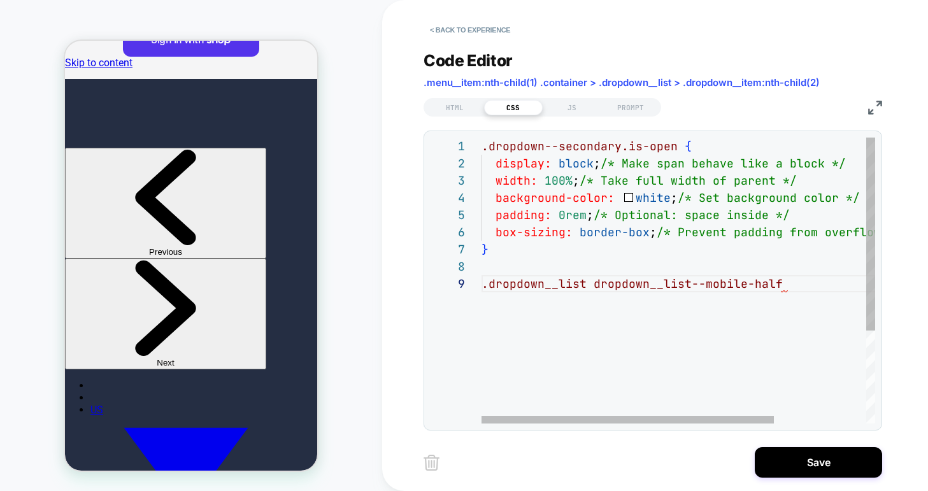
scroll to position [69, 7]
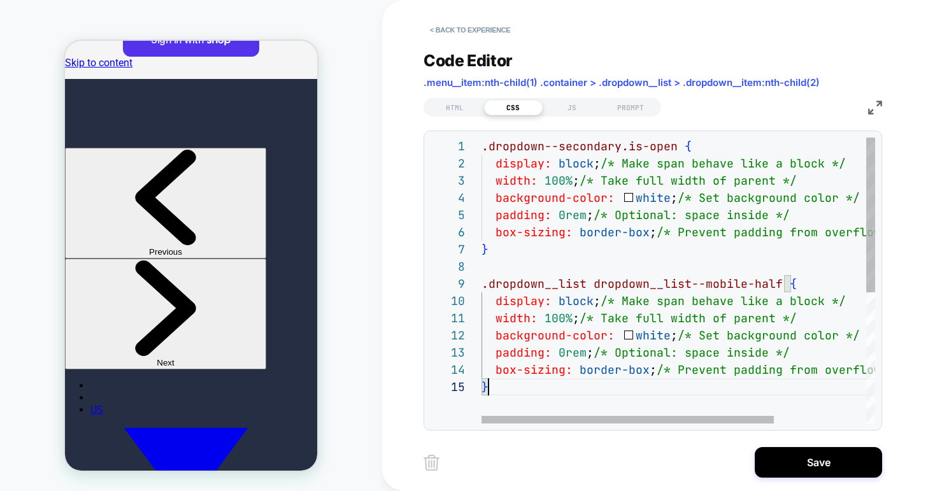
click at [588, 408] on div ".dropdown--secondary.is-open { display: block ; /* Make span behave like a bloc…" at bounding box center [740, 401] width 518 height 527
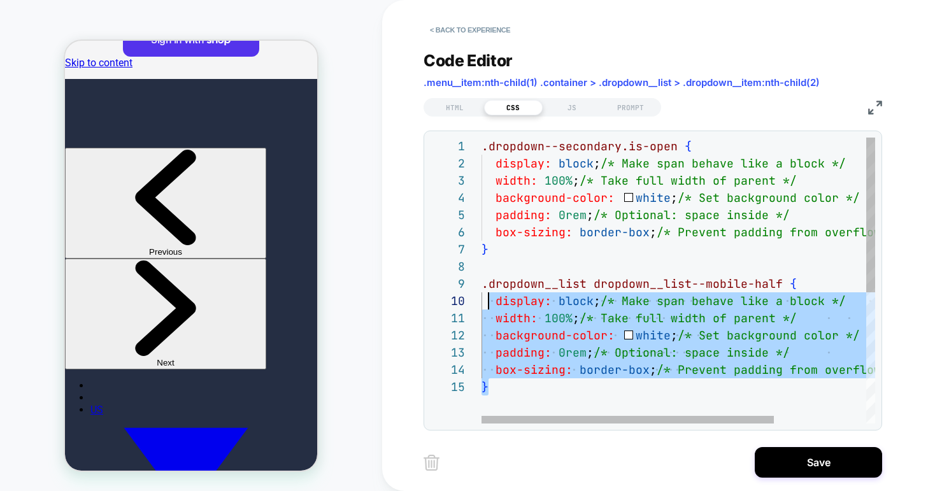
scroll to position [138, 0]
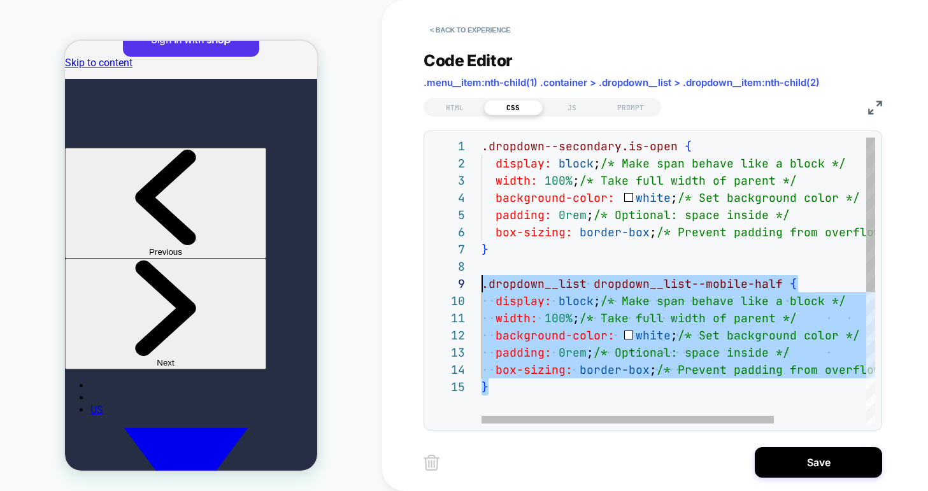
drag, startPoint x: 500, startPoint y: 390, endPoint x: 457, endPoint y: 286, distance: 113.1
click at [481, 286] on div "} .dropdown__list dropdown__list--mobile-half { display: block ; /* Make span b…" at bounding box center [740, 401] width 518 height 527
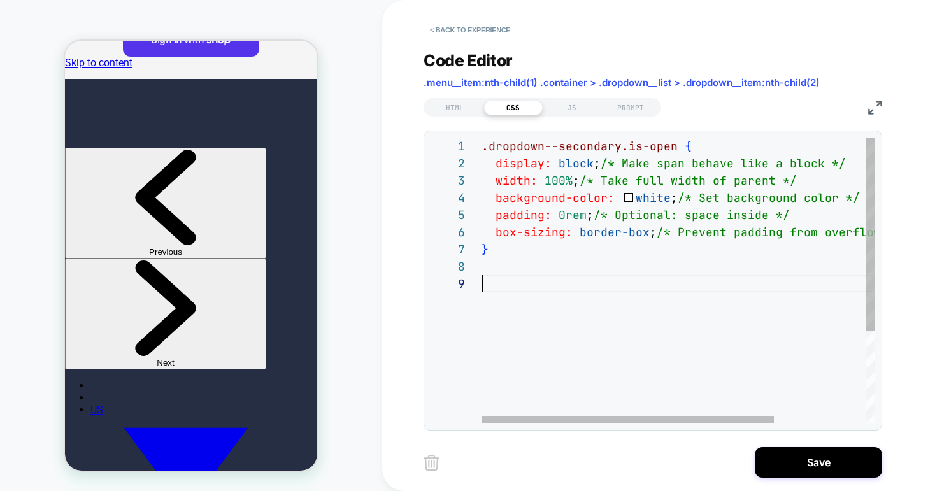
type textarea "**********"
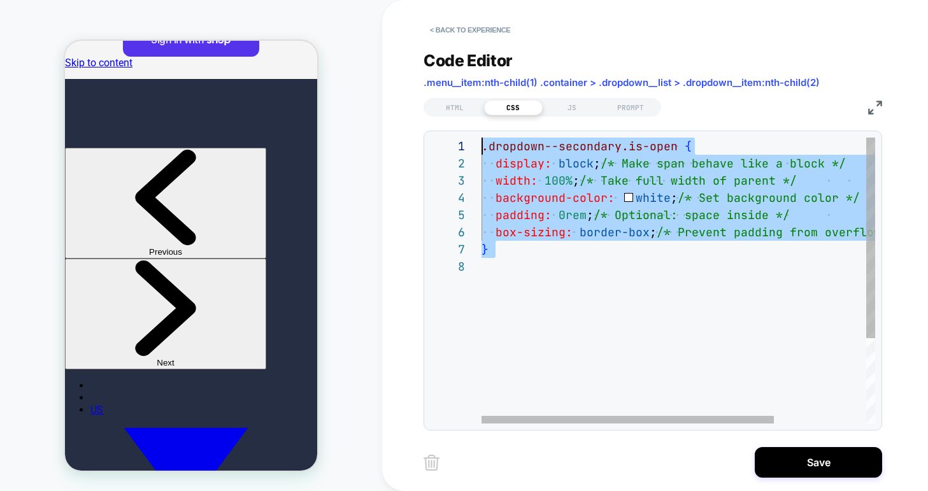
scroll to position [0, 0]
drag, startPoint x: 499, startPoint y: 276, endPoint x: 430, endPoint y: 141, distance: 151.5
click at [481, 141] on div "} box-sizing: border-box ; /* Prevent padding from overflowing */ padding: 0rem…" at bounding box center [740, 341] width 518 height 406
drag, startPoint x: 494, startPoint y: 216, endPoint x: 583, endPoint y: 208, distance: 89.5
click at [583, 208] on div ".dropdown--secondary.is-open { display: block ; /* Make span behave like a bloc…" at bounding box center [740, 341] width 518 height 406
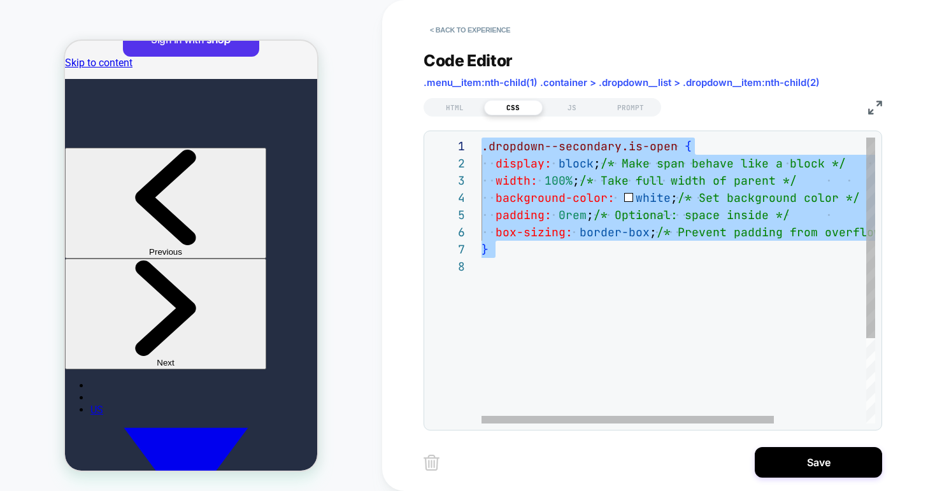
click at [602, 220] on div ".dropdown--secondary.is-open { display: block ; /* Make span behave like a bloc…" at bounding box center [740, 341] width 518 height 406
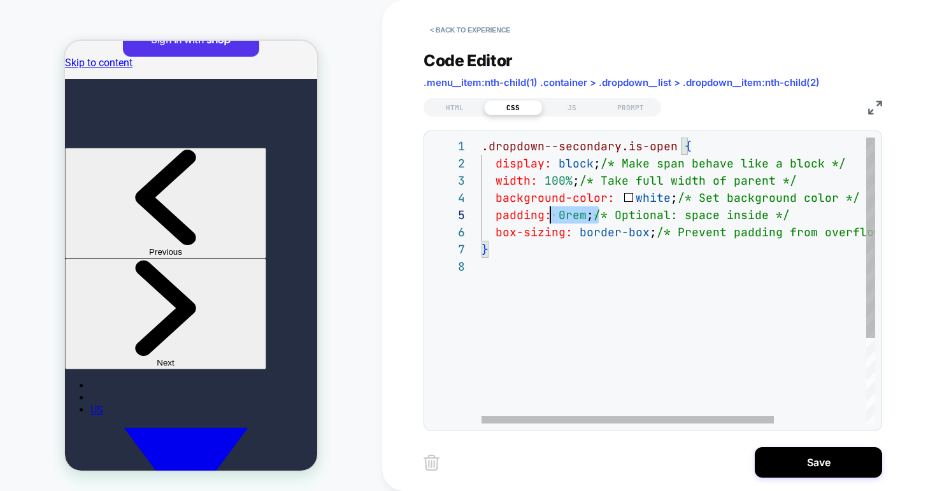
scroll to position [69, 0]
drag, startPoint x: 601, startPoint y: 222, endPoint x: 470, endPoint y: 219, distance: 131.2
click at [481, 219] on div ".dropdown--secondary.is-open { display: block ; /* Make span behave like a bloc…" at bounding box center [740, 341] width 518 height 406
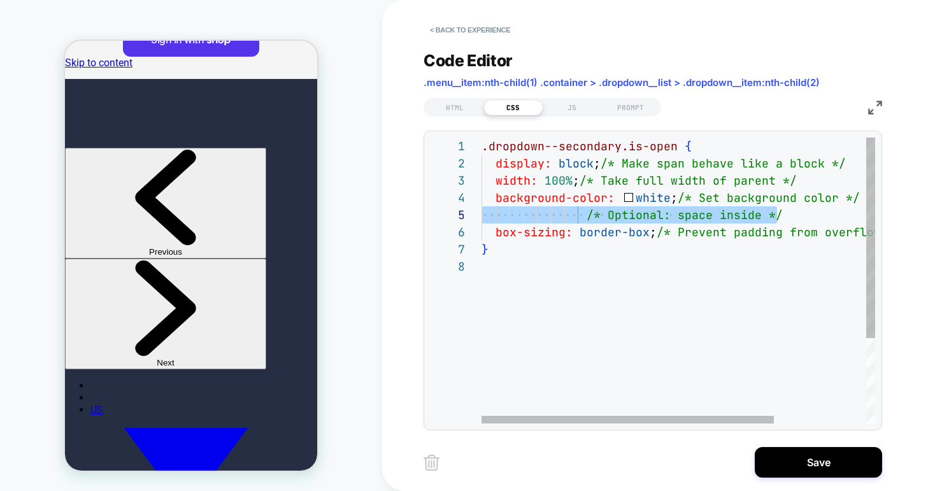
drag, startPoint x: 790, startPoint y: 217, endPoint x: 465, endPoint y: 220, distance: 324.8
click at [481, 220] on div ".dropdown--secondary.is-open { display: block ; /* Make span behave like a bloc…" at bounding box center [740, 341] width 518 height 406
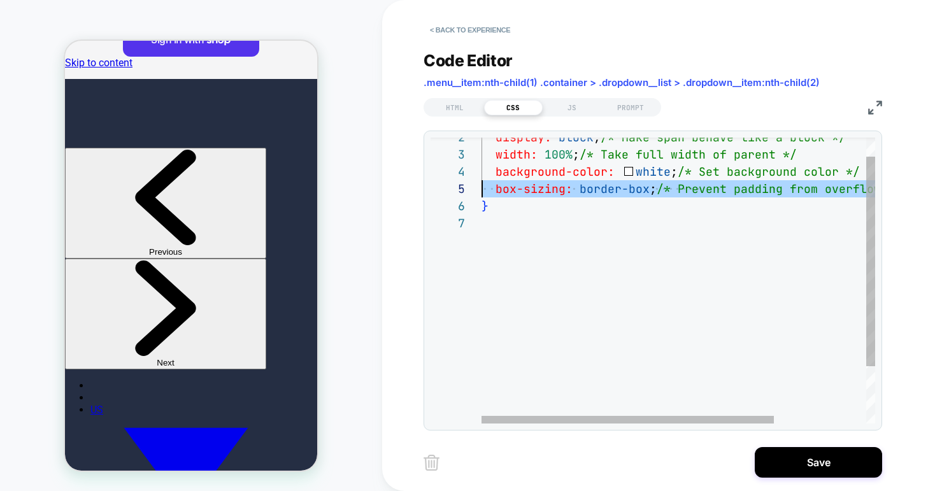
drag, startPoint x: 844, startPoint y: 190, endPoint x: 348, endPoint y: 183, distance: 496.1
click at [481, 183] on div "display: block ; /* Make span behave like a block */ width: 100% ; /* Take full…" at bounding box center [740, 305] width 518 height 389
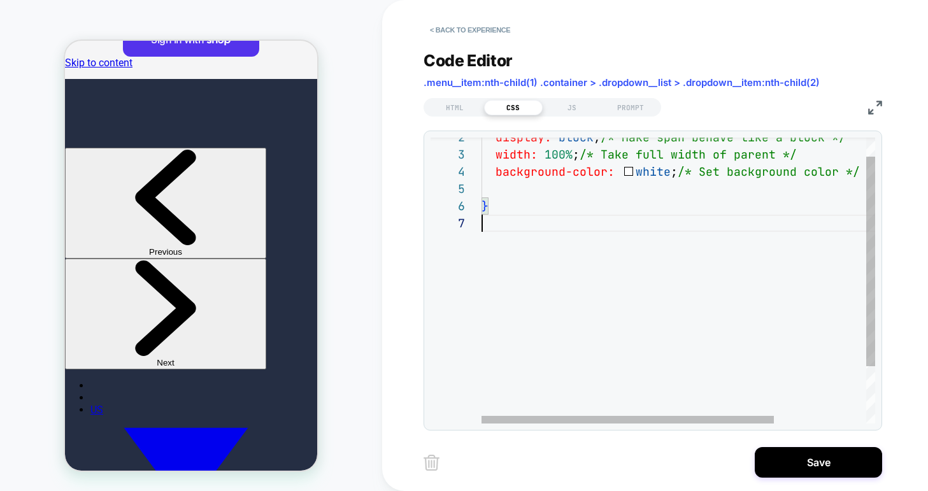
scroll to position [103, 0]
click at [585, 285] on div "display: block ; /* Make span behave like a block */ width: 100% ; /* Take full…" at bounding box center [740, 305] width 518 height 389
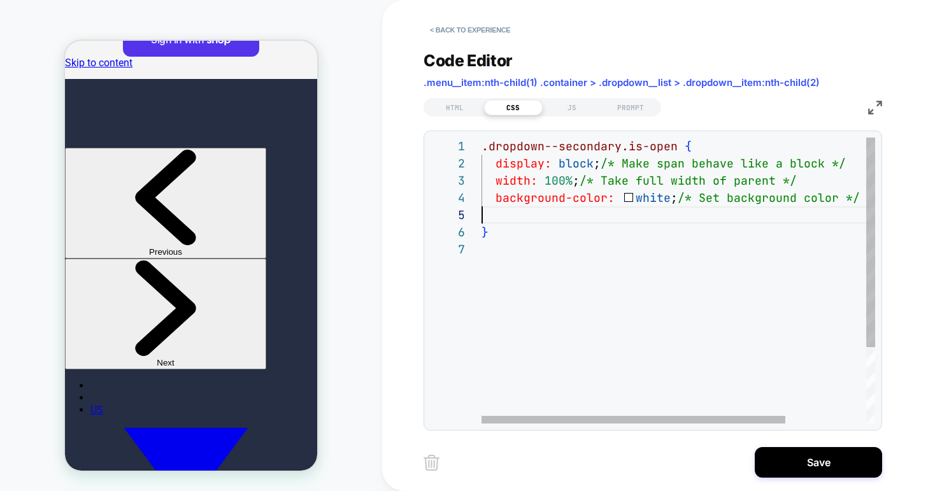
scroll to position [69, 0]
click at [519, 217] on div "display: block ; /* Make span behave like a block */ width: 100% ; /* Take full…" at bounding box center [729, 332] width 497 height 389
type textarea "**********"
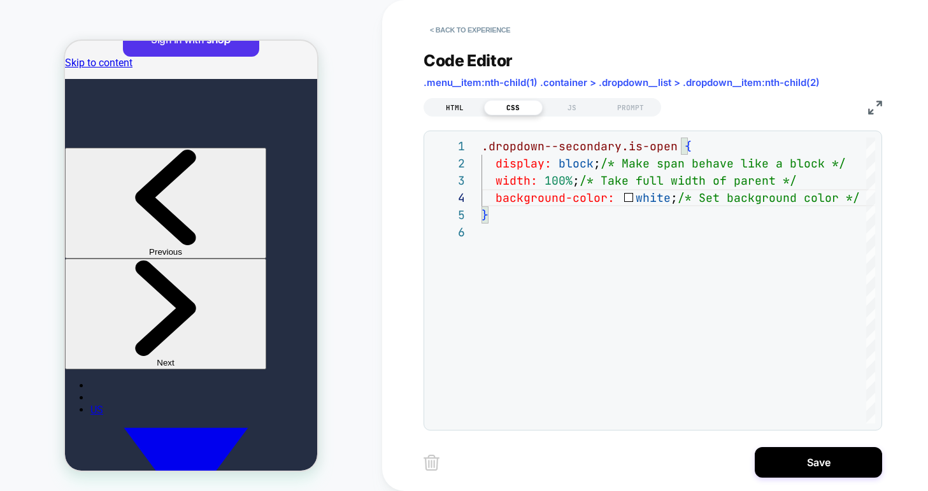
click at [455, 110] on div "HTML" at bounding box center [454, 107] width 59 height 15
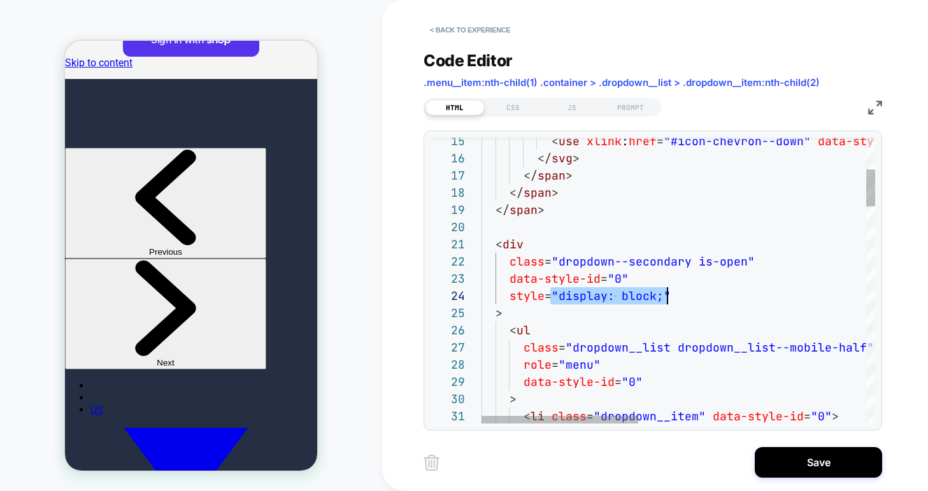
scroll to position [52, 186]
drag, startPoint x: 551, startPoint y: 294, endPoint x: 667, endPoint y: 293, distance: 115.9
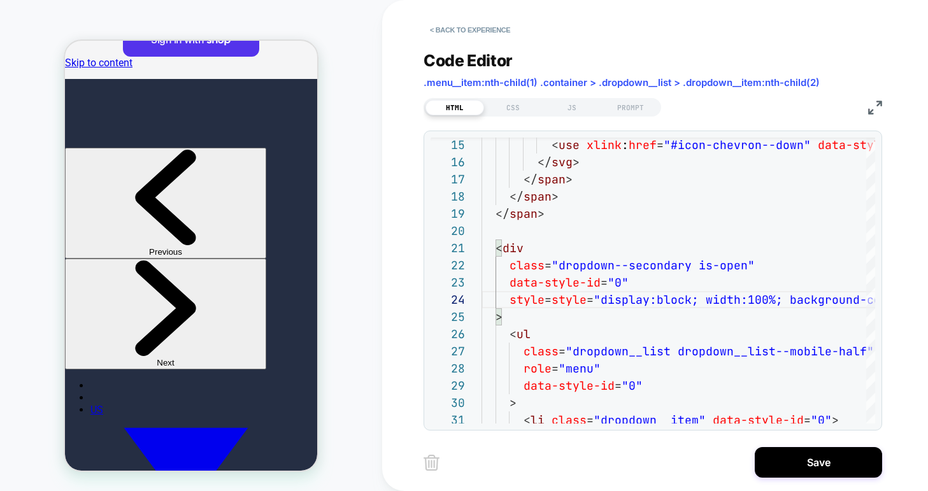
scroll to position [0, 0]
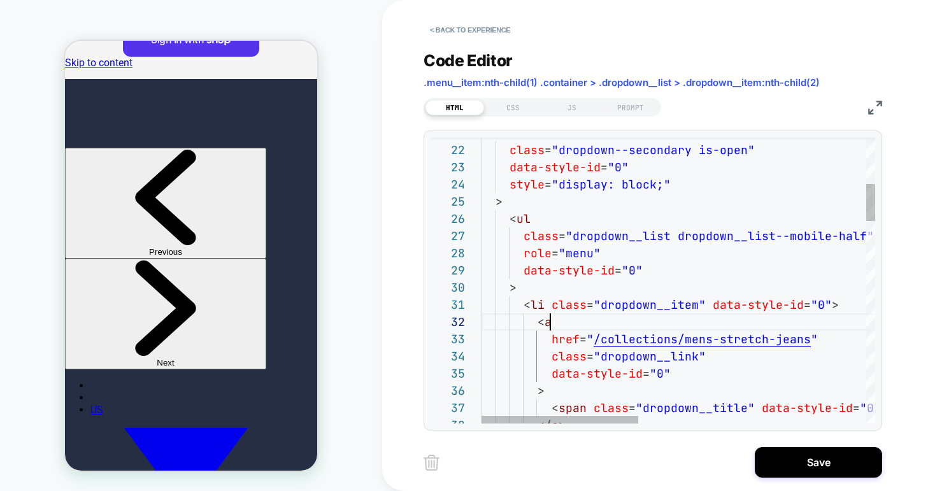
scroll to position [17, 69]
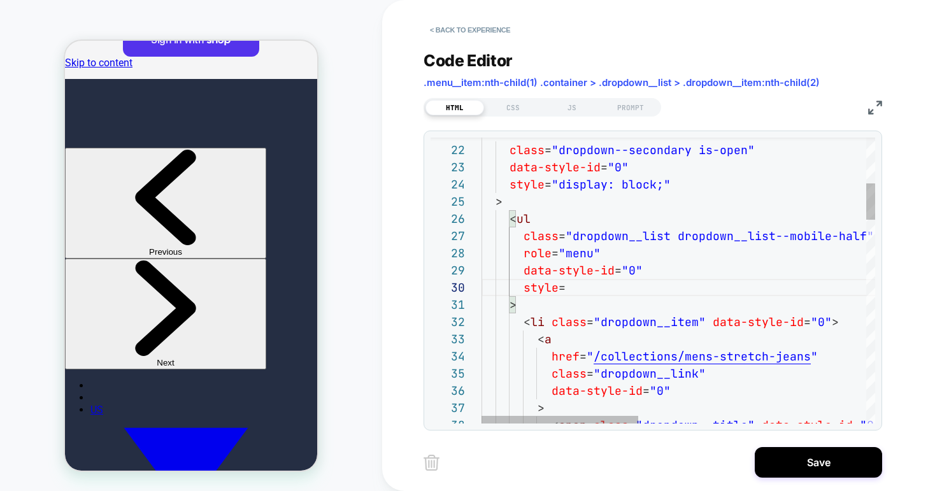
scroll to position [155, 735]
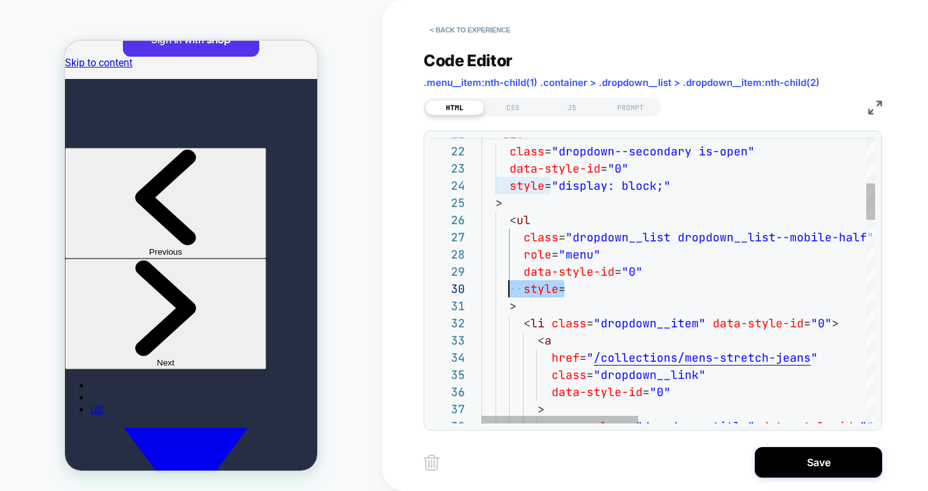
drag, startPoint x: 579, startPoint y: 291, endPoint x: 506, endPoint y: 291, distance: 73.2
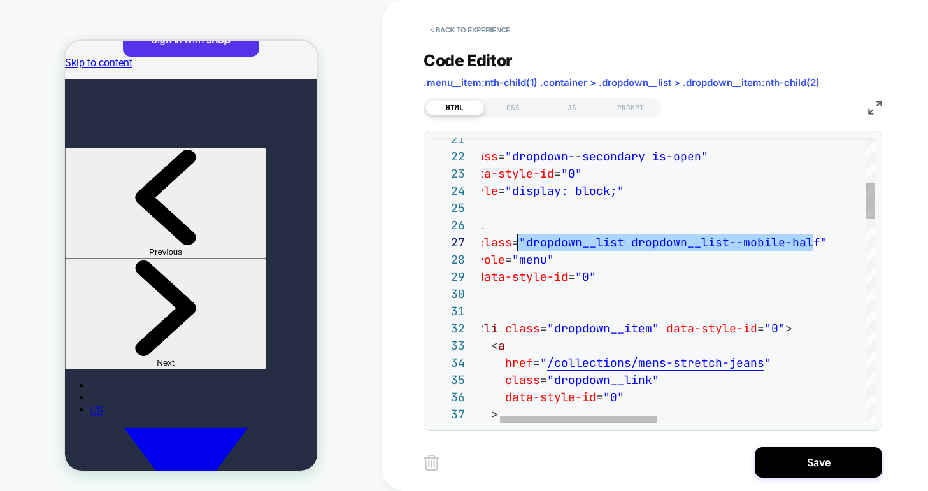
scroll to position [103, 89]
drag, startPoint x: 814, startPoint y: 241, endPoint x: 522, endPoint y: 241, distance: 292.9
type textarea "**********"
click at [515, 105] on div "CSS" at bounding box center [513, 107] width 59 height 15
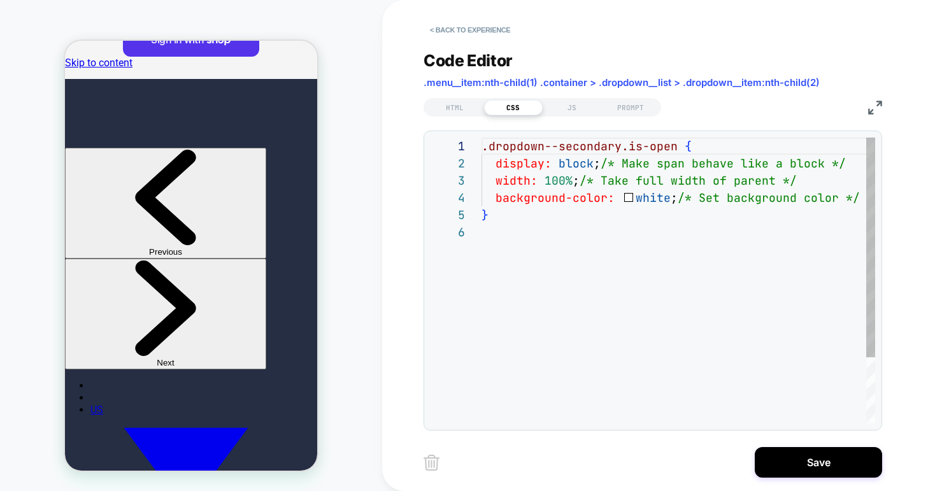
scroll to position [86, 0]
click at [570, 245] on div ".dropdown--secondary.is-open { display: block ; /* Make span behave like a bloc…" at bounding box center [729, 324] width 497 height 372
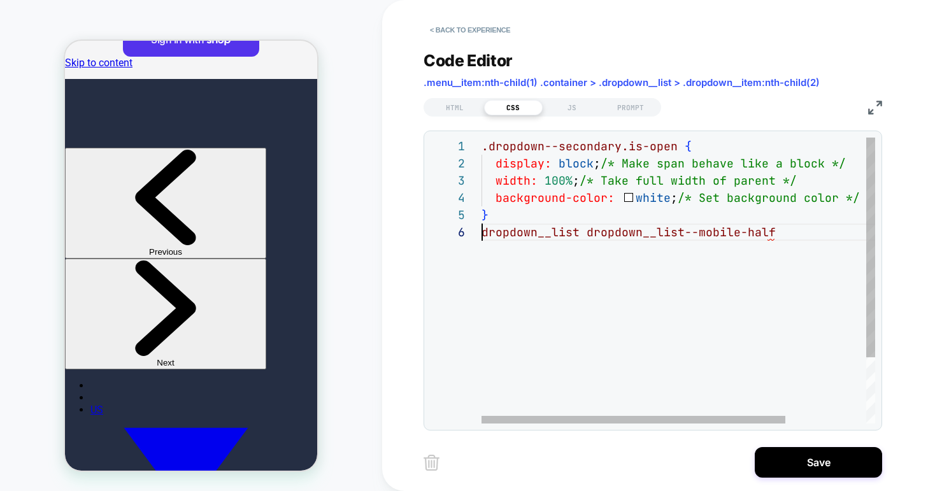
click at [481, 234] on div ".dropdown--secondary.is-open { display: block ; /* Make span behave like a bloc…" at bounding box center [729, 324] width 497 height 372
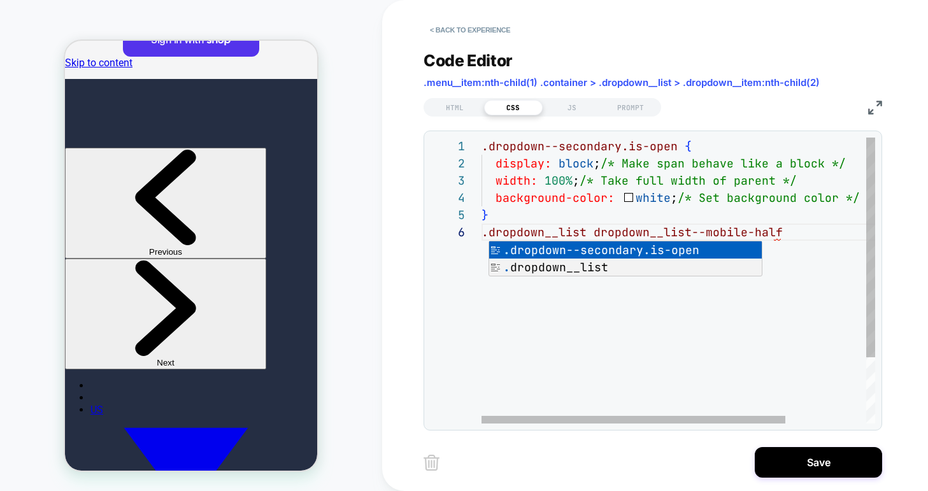
scroll to position [86, 295]
click at [738, 317] on div ".dropdown--secondary.is-open { display: block ; /* Make span behave like a bloc…" at bounding box center [729, 324] width 497 height 372
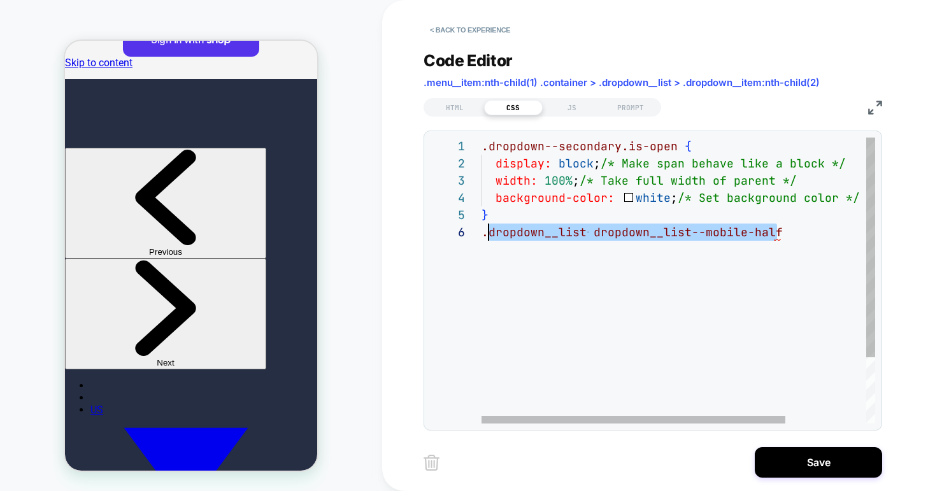
scroll to position [86, 0]
drag, startPoint x: 797, startPoint y: 233, endPoint x: 452, endPoint y: 232, distance: 345.1
click at [481, 232] on div ".dropdown--secondary.is-open { display: block ; /* Make span behave like a bloc…" at bounding box center [729, 324] width 497 height 372
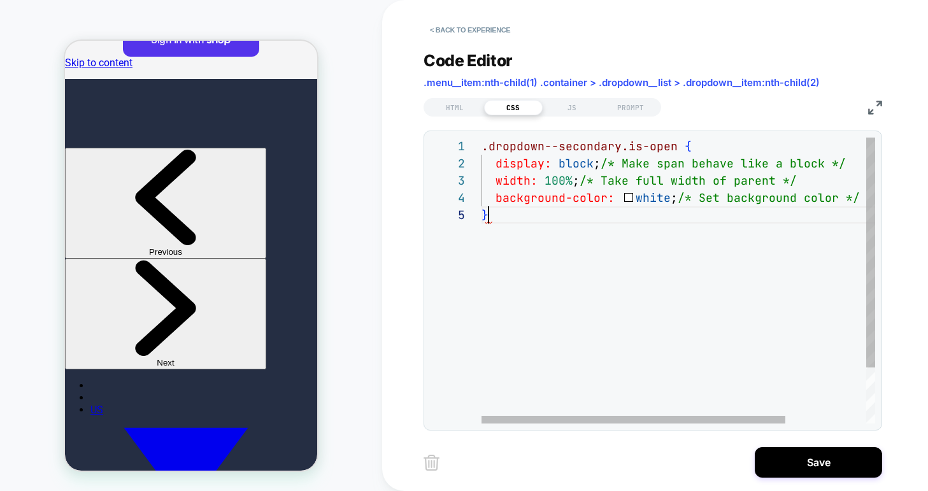
scroll to position [69, 7]
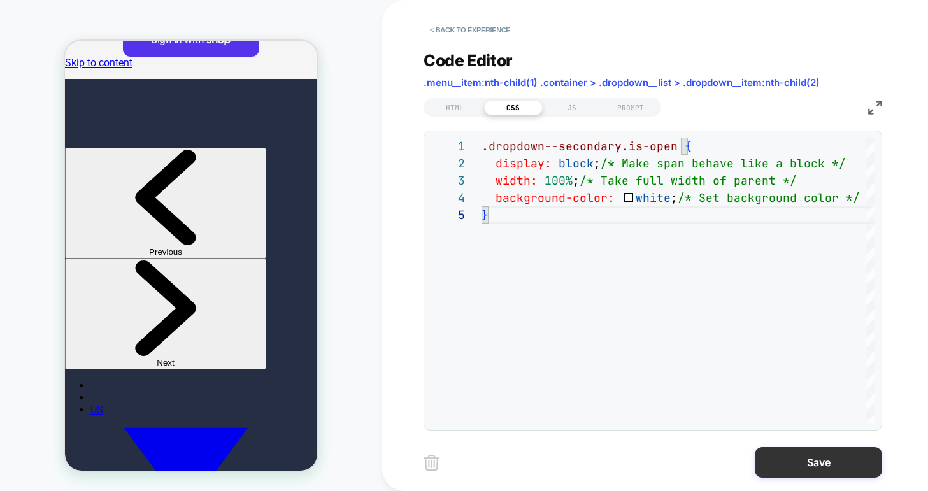
type textarea "**********"
click at [825, 467] on button "Save" at bounding box center [818, 462] width 127 height 31
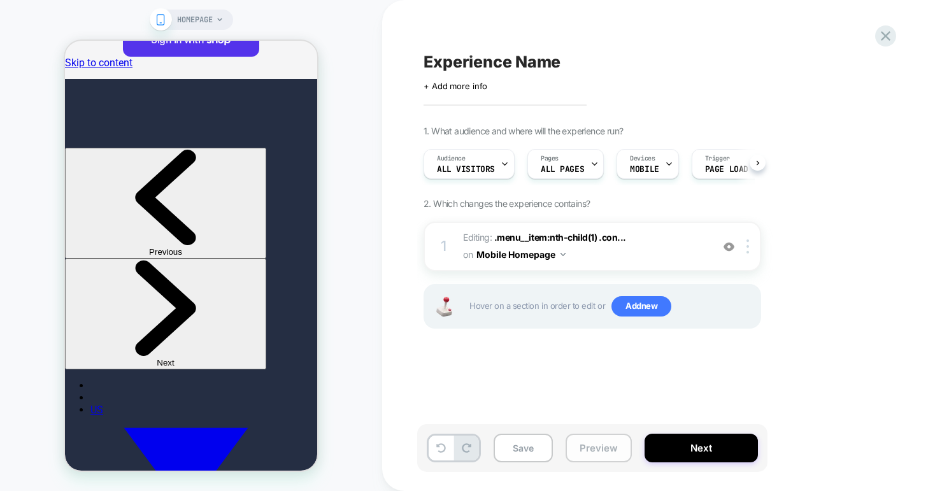
scroll to position [0, 1]
click at [593, 453] on button "Preview" at bounding box center [598, 448] width 66 height 29
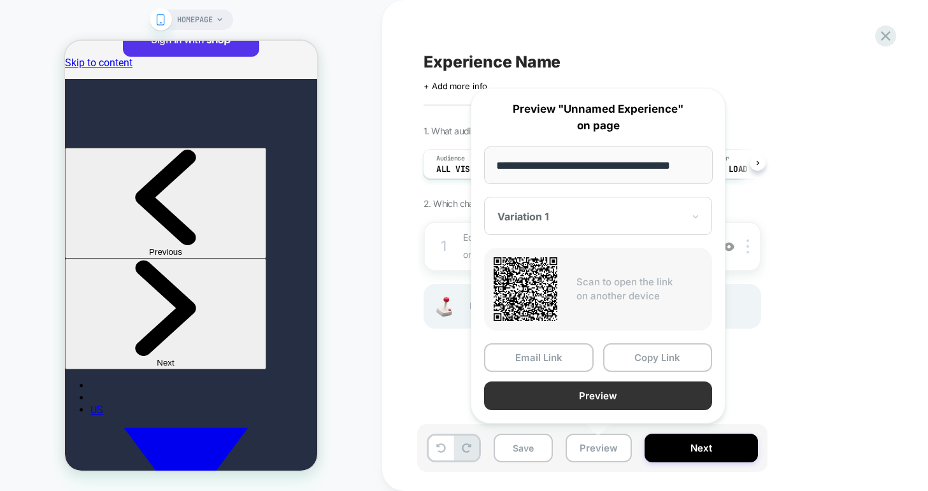
scroll to position [0, 0]
click at [569, 395] on button "Preview" at bounding box center [598, 395] width 228 height 29
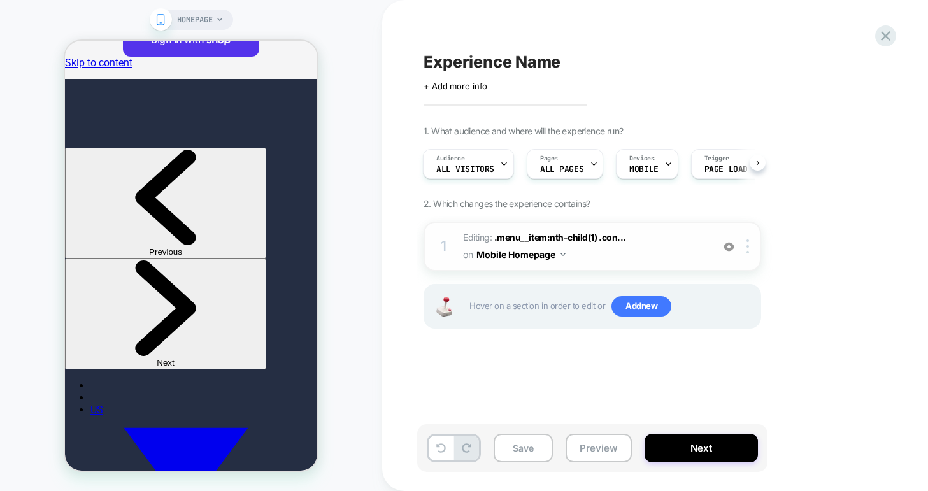
click at [631, 247] on span "Editing : .menu__item:nth-child(1) .con... .menu__item:nth-child(1) .container …" at bounding box center [584, 246] width 243 height 34
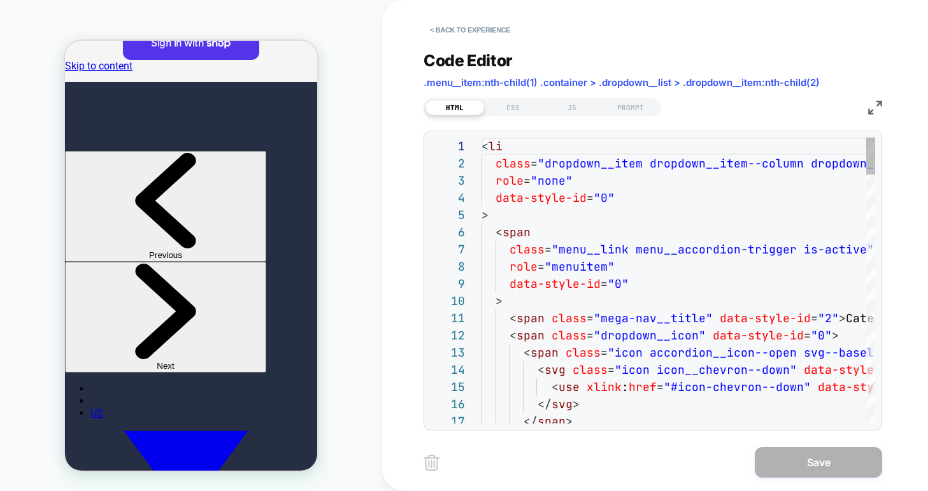
scroll to position [172, 0]
click at [502, 105] on div "CSS" at bounding box center [513, 107] width 59 height 15
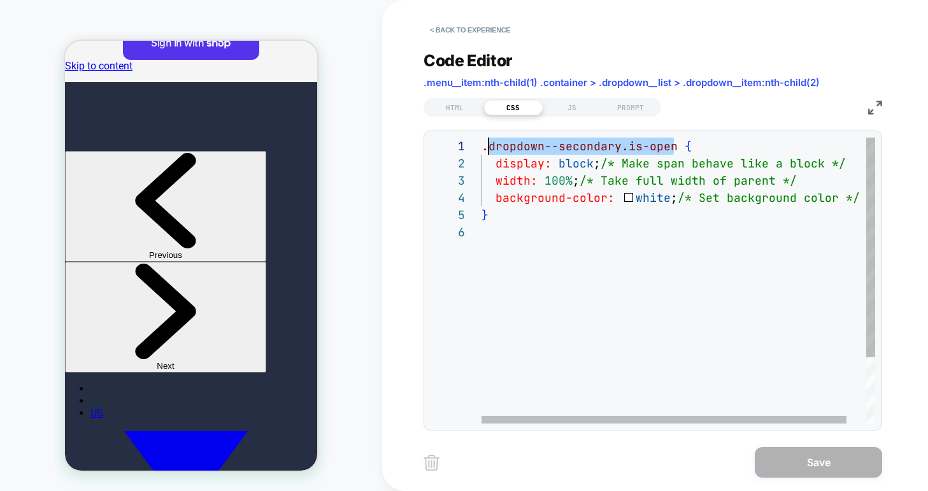
scroll to position [0, 0]
drag, startPoint x: 672, startPoint y: 147, endPoint x: 483, endPoint y: 148, distance: 189.8
click at [483, 148] on div ".dropdown--secondary.is-open { display: block ; /* Make span behave like a bloc…" at bounding box center [688, 324] width 415 height 372
click at [669, 148] on div ".dropdown--secondary.is-open { display: block ; /* Make span behave like a bloc…" at bounding box center [688, 324] width 415 height 372
click at [673, 147] on div ".dropdown--secondary.is-open { display: block ; /* Make span behave like a bloc…" at bounding box center [688, 324] width 415 height 372
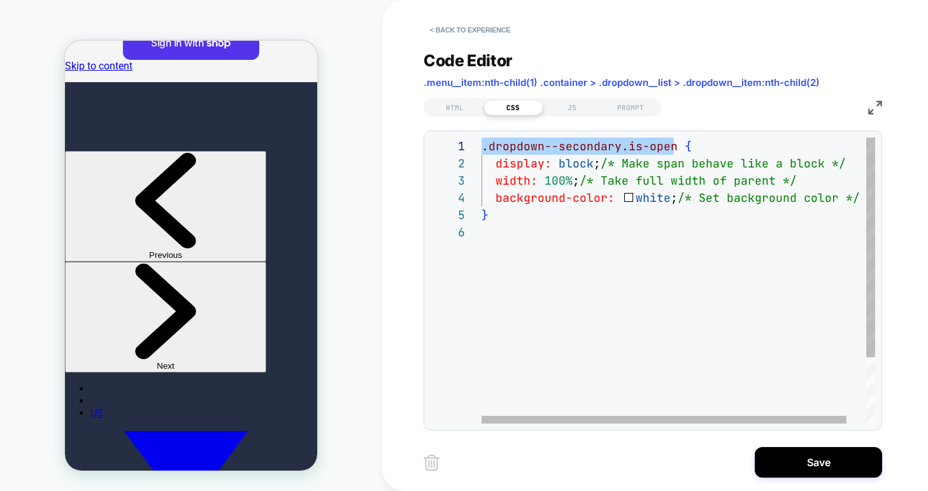
scroll to position [0, 192]
click at [673, 147] on div ".dropdown--secondary.is-open { display: block ; /* Make span behave like a bloc…" at bounding box center [688, 324] width 415 height 372
drag, startPoint x: 673, startPoint y: 147, endPoint x: 448, endPoint y: 146, distance: 225.4
click at [481, 146] on div ".dropdown--secondary.is-open { display: block ; /* Make span behave like a bloc…" at bounding box center [688, 324] width 415 height 372
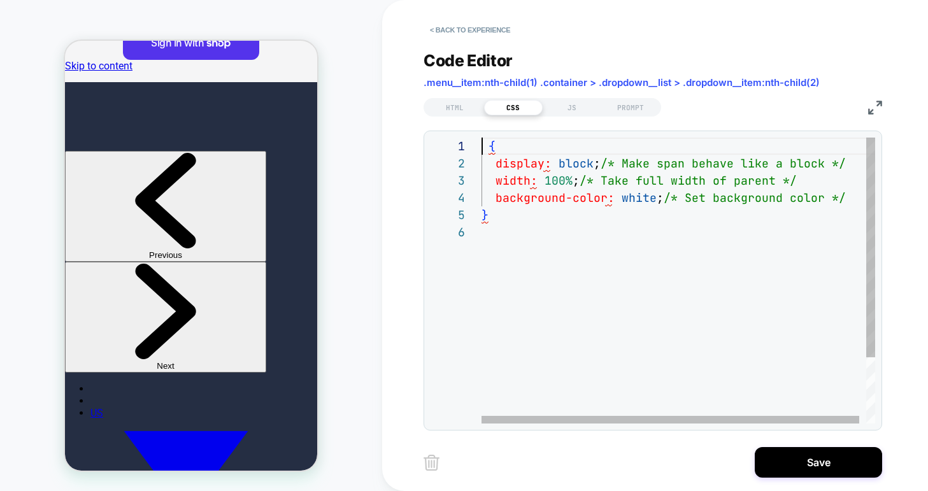
click at [481, 150] on div "{ display: block ; /* Make span behave like a block */ width: 100% ; /* Take fu…" at bounding box center [681, 324] width 401 height 372
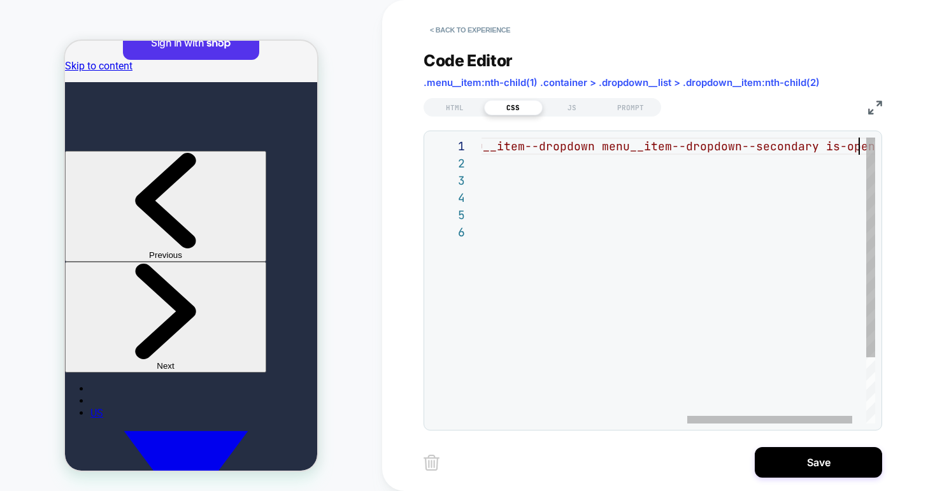
scroll to position [0, 7]
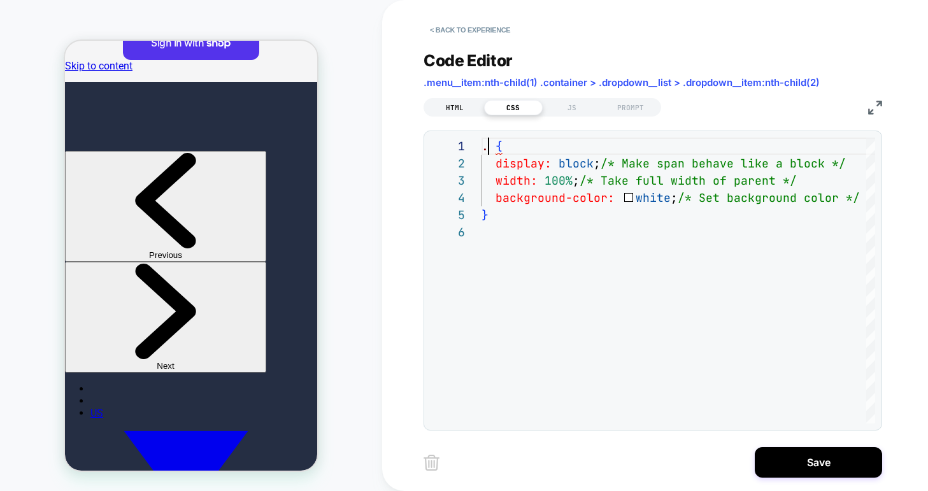
type textarea "**********"
click at [456, 110] on div "HTML" at bounding box center [454, 107] width 59 height 15
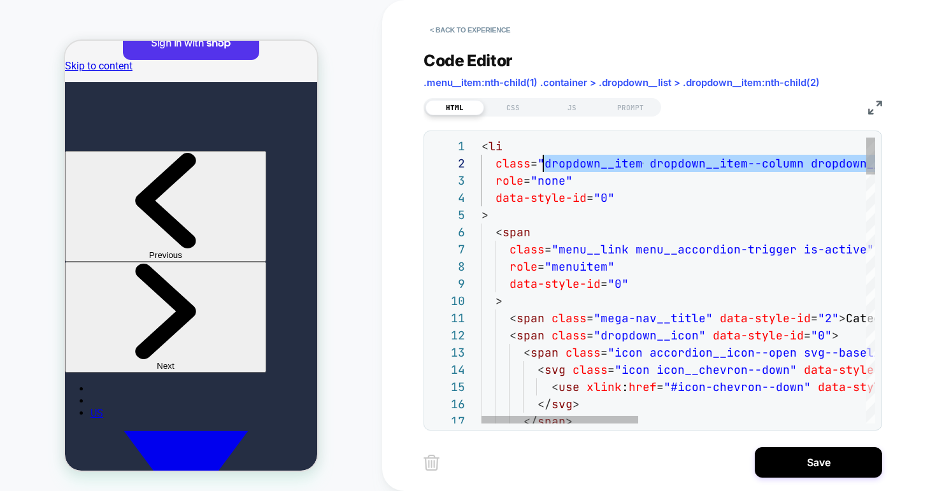
scroll to position [17, 62]
drag, startPoint x: 830, startPoint y: 164, endPoint x: 541, endPoint y: 162, distance: 288.5
click at [507, 106] on div "CSS" at bounding box center [513, 107] width 59 height 15
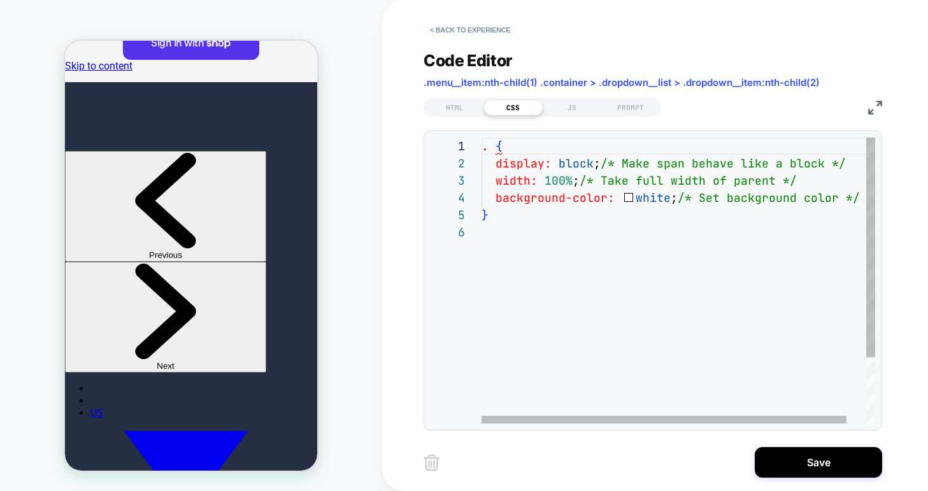
scroll to position [0, 7]
click at [488, 149] on div ". { display: block ; /* Make span behave like a block */ width: 100% ; /* Take …" at bounding box center [688, 324] width 415 height 372
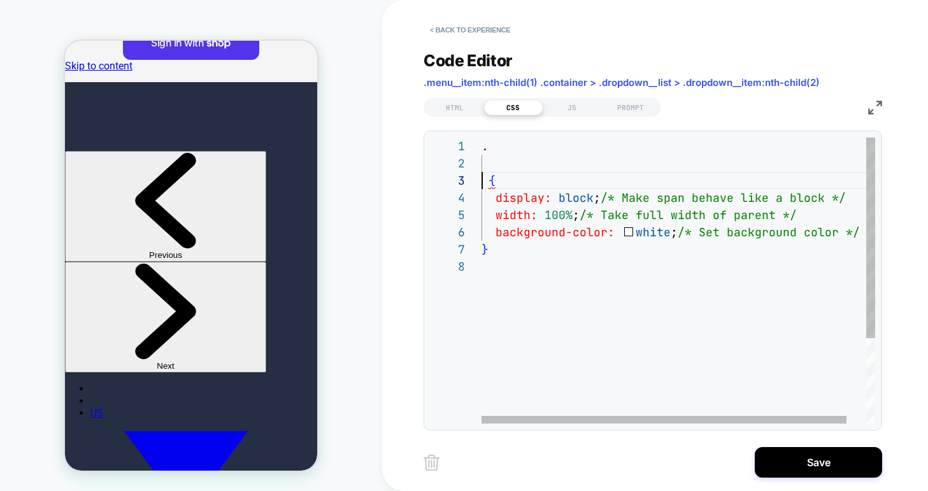
scroll to position [34, 0]
click at [488, 144] on div ". display: block ; /* Make span behave like a block */ width: 100% ; /* Take fu…" at bounding box center [688, 341] width 415 height 406
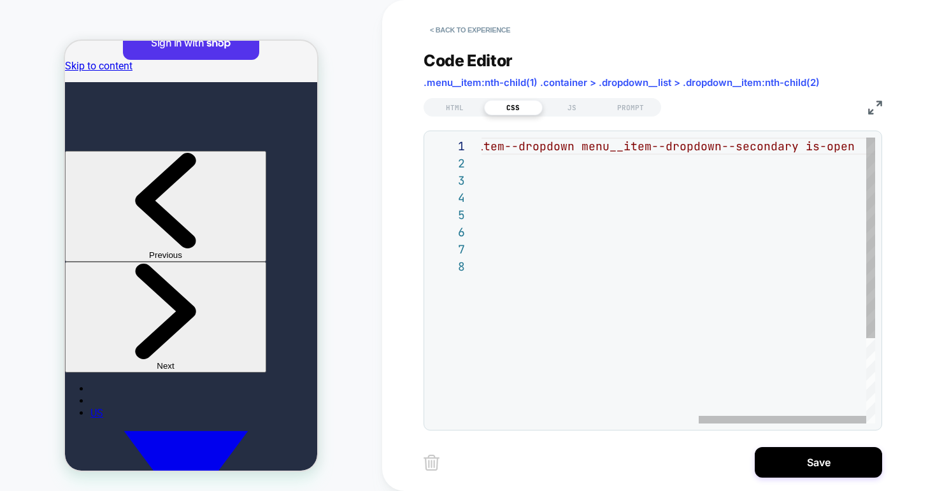
scroll to position [0, 7]
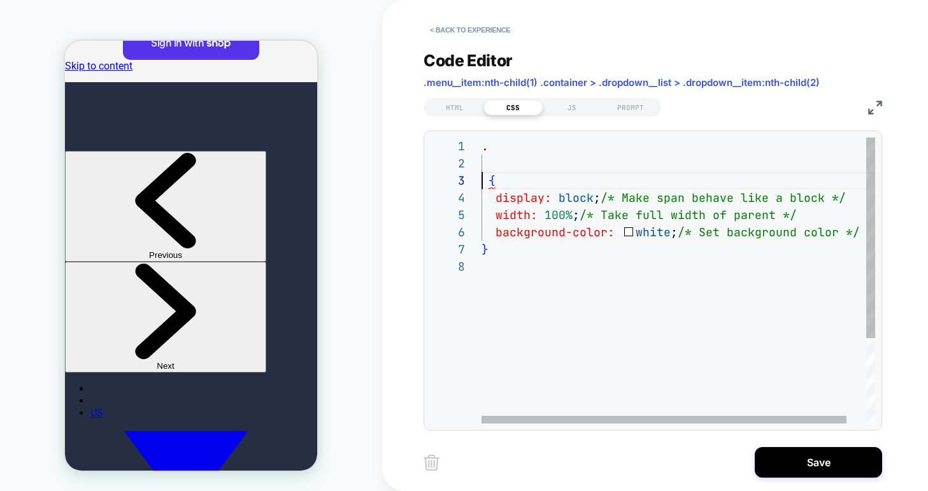
click at [483, 187] on div ". display: block ; /* Make span behave like a block */ width: 100% ; /* Take fu…" at bounding box center [688, 341] width 415 height 406
click at [490, 155] on div ". display: block ; /* Make span behave like a block */ width: 100% ; /* Take fu…" at bounding box center [688, 341] width 415 height 406
click at [490, 150] on div ". display: block ; /* Make span behave like a block */ width: 100% ; /* Take fu…" at bounding box center [688, 341] width 415 height 406
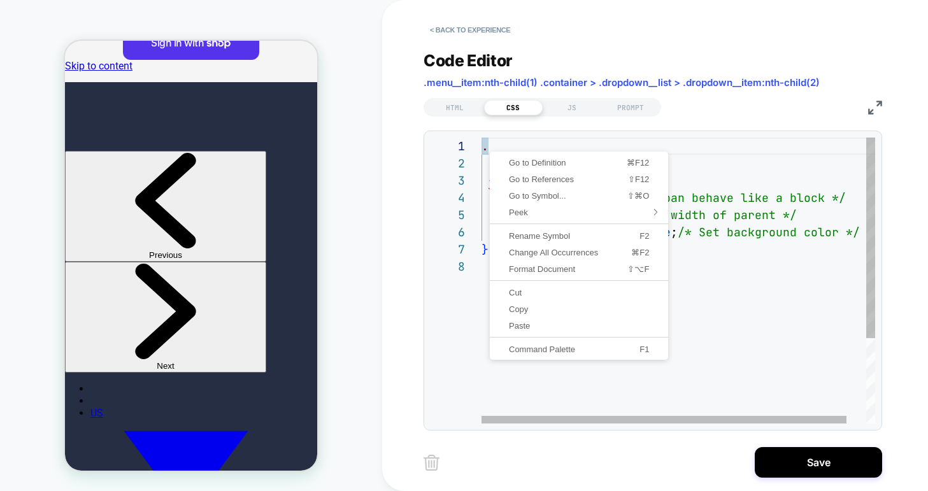
scroll to position [0, 7]
click at [521, 327] on span "Paste" at bounding box center [578, 326] width 173 height 8
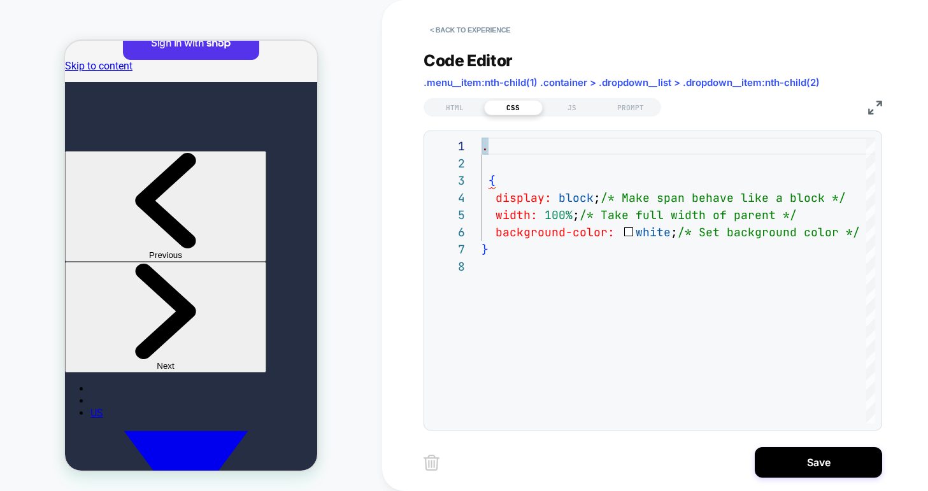
scroll to position [0, 866]
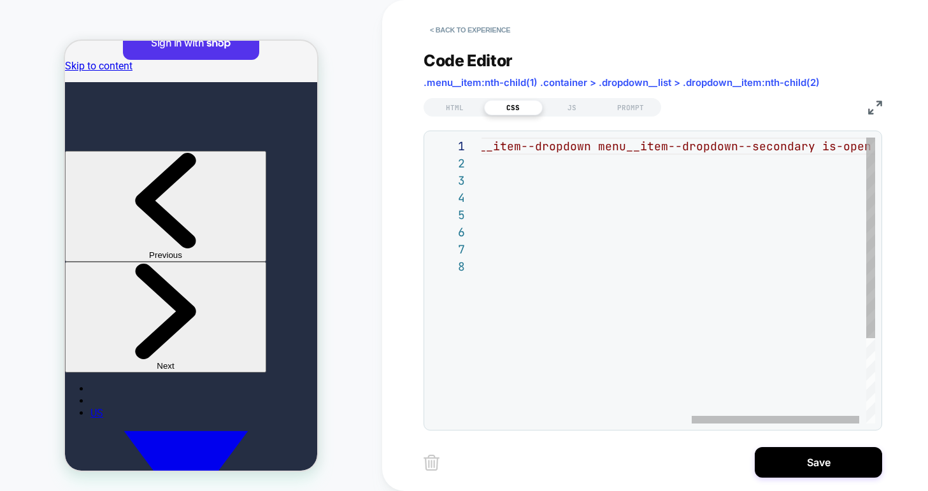
type textarea "**********"
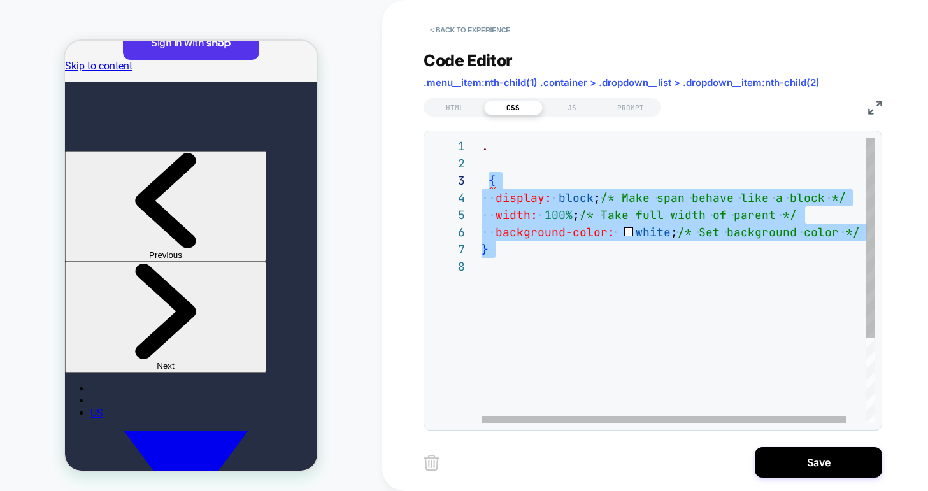
scroll to position [34, 0]
drag, startPoint x: 520, startPoint y: 258, endPoint x: 481, endPoint y: 183, distance: 84.3
click at [481, 183] on div ". display: block ; /* Make span behave like a block */ width: 100% ; /* Take fu…" at bounding box center [688, 341] width 415 height 406
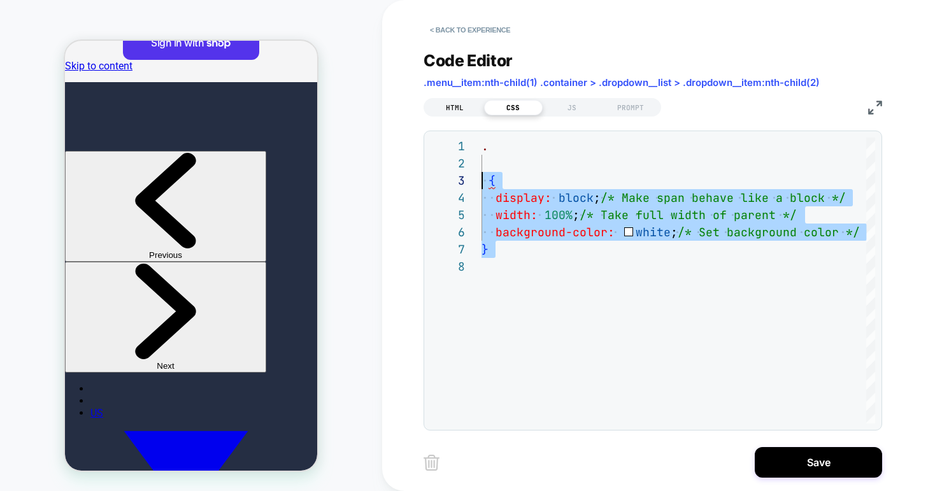
click at [455, 100] on div "HTML" at bounding box center [454, 107] width 59 height 15
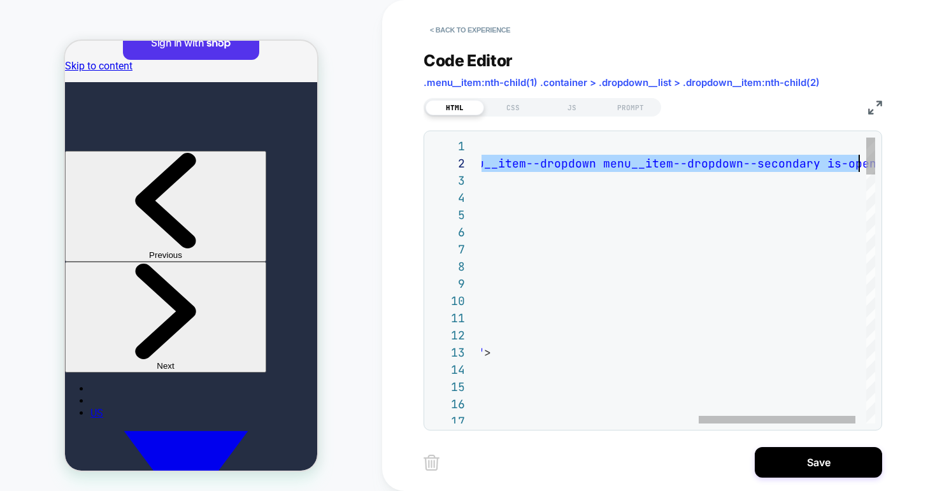
scroll to position [17, 921]
drag, startPoint x: 544, startPoint y: 164, endPoint x: 856, endPoint y: 165, distance: 312.7
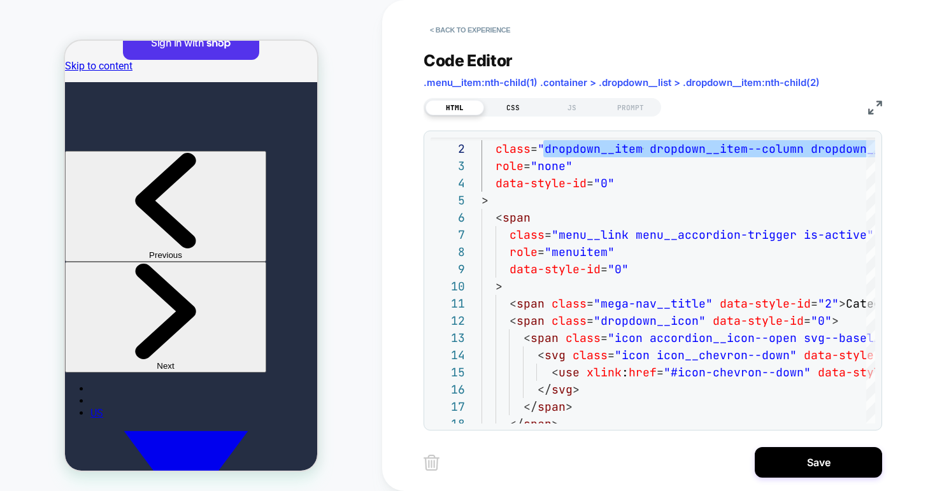
click at [513, 103] on div "CSS" at bounding box center [513, 107] width 59 height 15
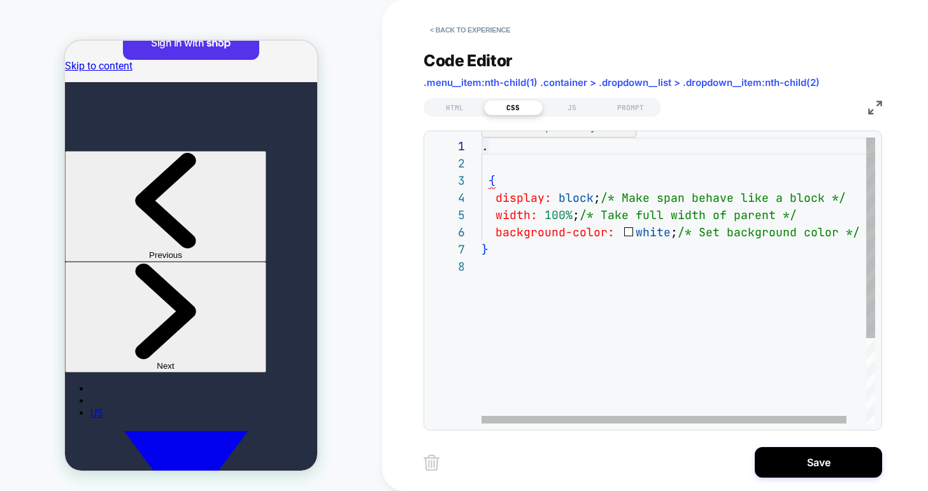
scroll to position [0, 7]
click at [488, 150] on div ". { display: block ; /* Make span behave like a block */ width: 100% ; /* Take …" at bounding box center [688, 341] width 415 height 406
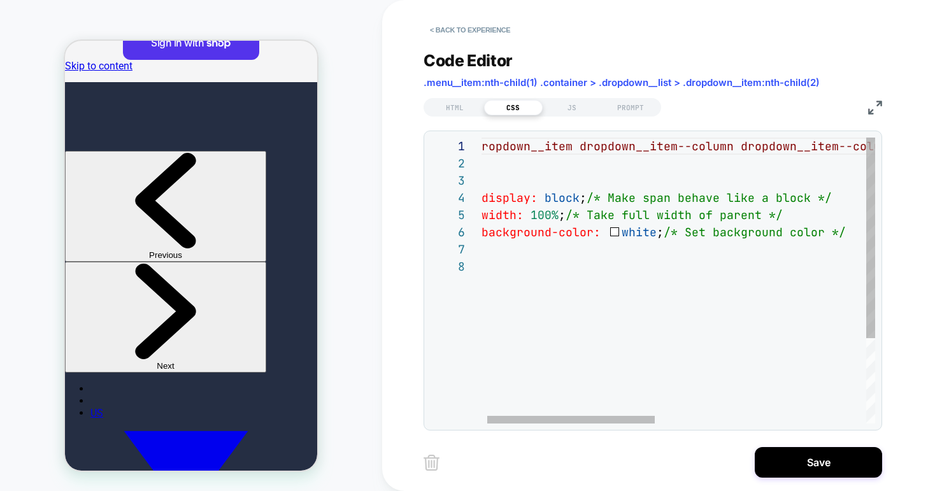
click at [736, 146] on div ".dropdown__item dropdown__item--column dropdown__item--column-two menu__item--d…" at bounding box center [918, 341] width 903 height 406
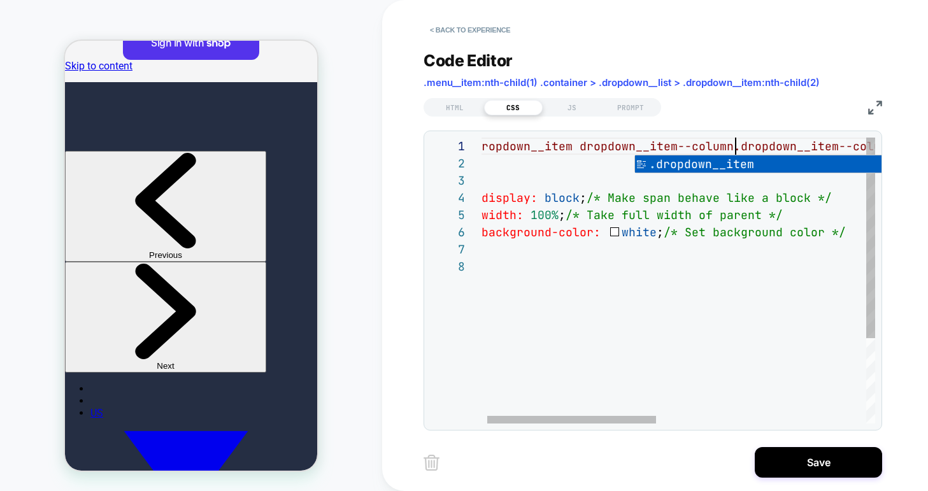
scroll to position [0, 268]
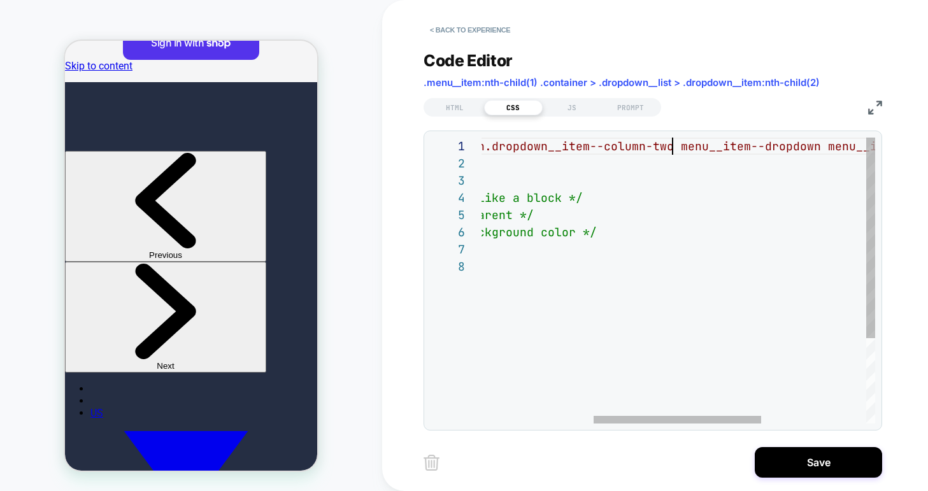
click at [674, 146] on div ".dropdown__item dropdown__item--column.dropdown__item--column-two menu__item--d…" at bounding box center [669, 341] width 903 height 406
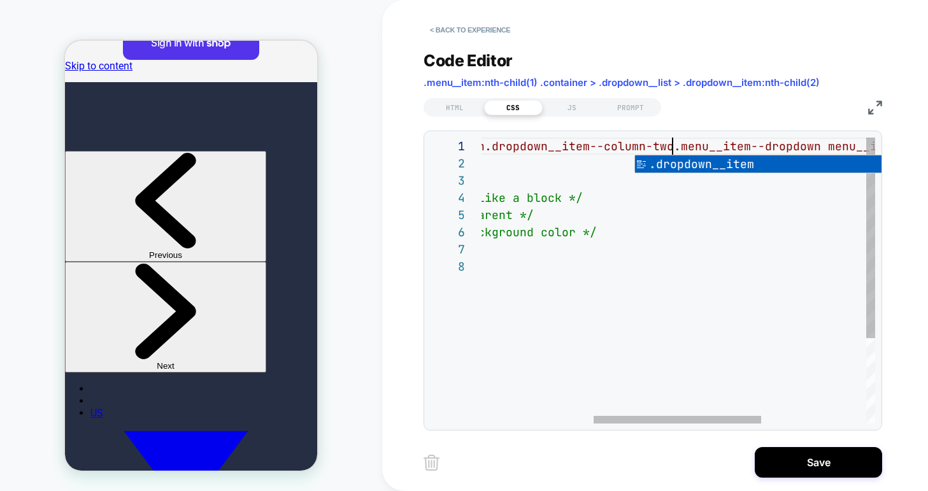
scroll to position [0, 454]
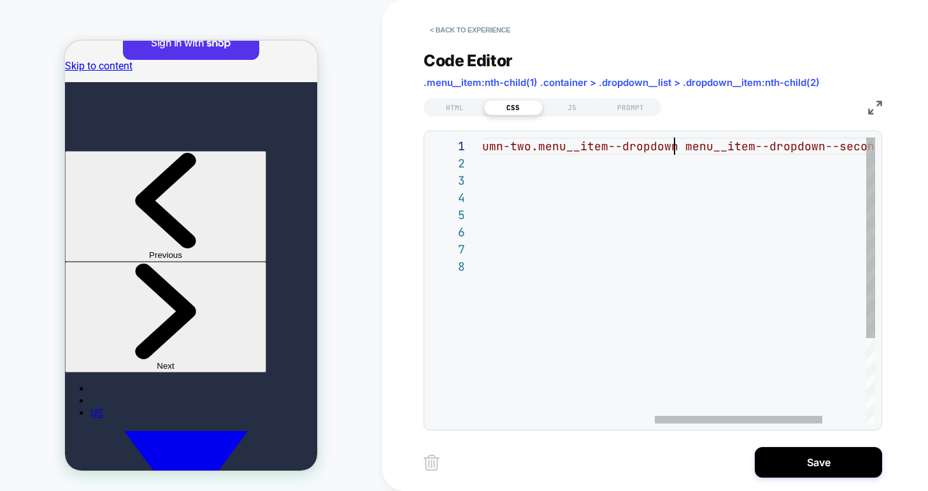
click at [676, 148] on div ".dropdown__item dropdown__item--column.dropdown__item--column-two. menu__item--…" at bounding box center [527, 341] width 903 height 406
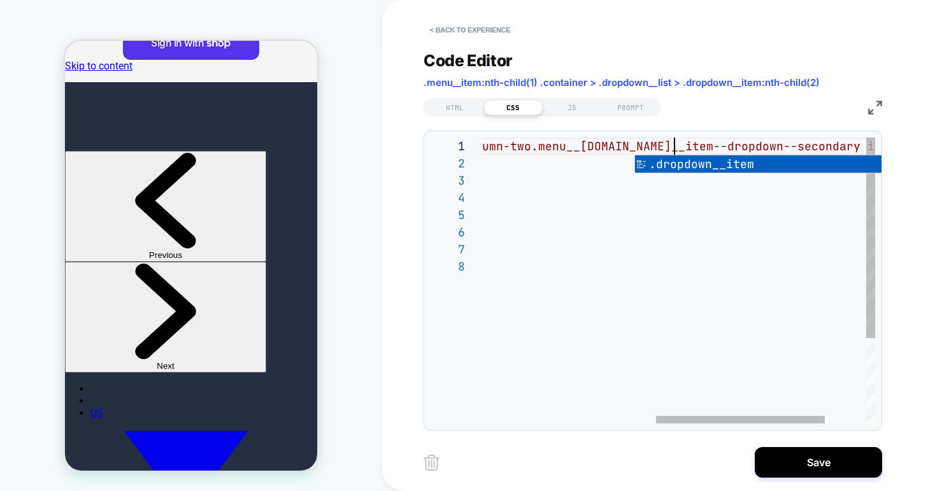
scroll to position [0, 599]
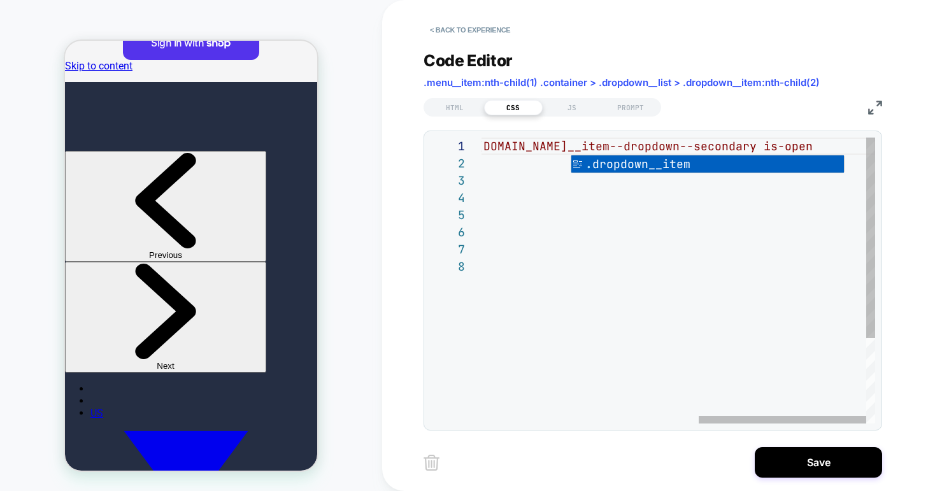
click at [791, 147] on div ".dropdown__item dropdown__item--column.dropdown__item--column-two. menu__item--…" at bounding box center [423, 341] width 903 height 406
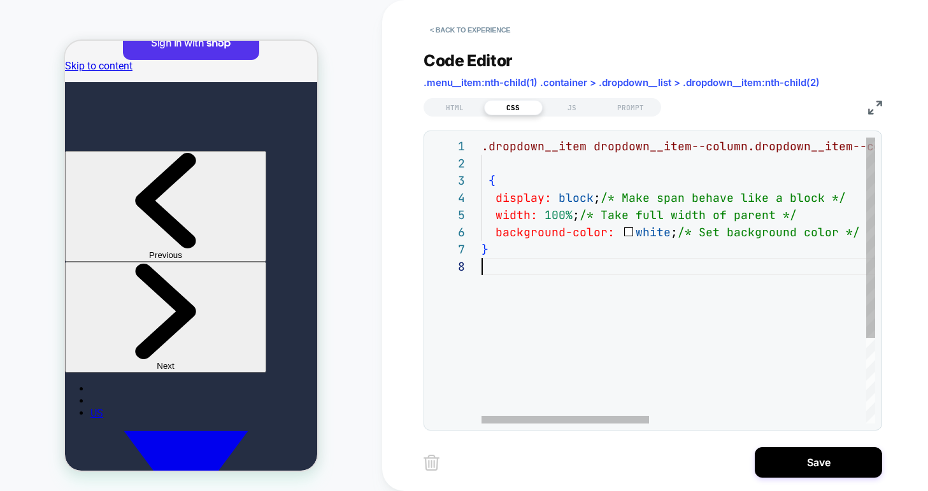
scroll to position [120, 0]
click at [742, 258] on div ".dropdown__item dropdown__item--column.dropdown__item--column-two. menu__item--…" at bounding box center [932, 341] width 903 height 406
click at [561, 180] on div ".dropdown__item dropdown__item--column.dropdown__item--column-two. menu__item--…" at bounding box center [932, 341] width 903 height 406
click at [561, 224] on div ".dropdown__item dropdown__item--column.dropdown__item--column-two. menu__item--…" at bounding box center [932, 341] width 903 height 406
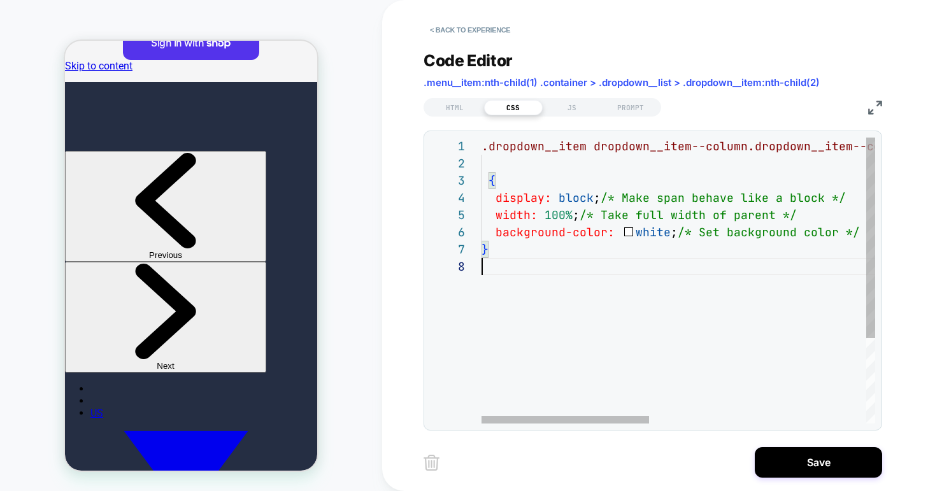
scroll to position [120, 0]
click at [578, 268] on div ".dropdown__item dropdown__item--column.dropdown__item--column-two. menu__item--…" at bounding box center [932, 341] width 903 height 406
type textarea "**********"
click at [446, 105] on div "HTML" at bounding box center [454, 107] width 59 height 15
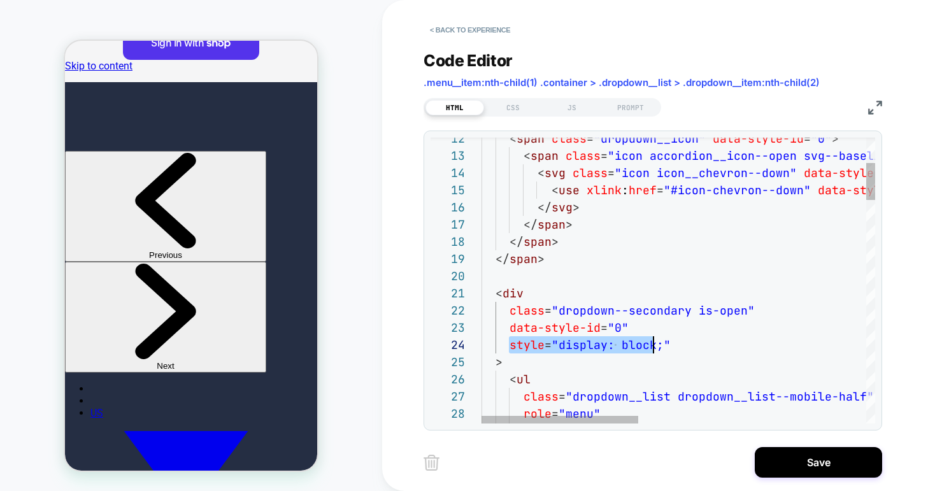
scroll to position [52, 179]
drag, startPoint x: 511, startPoint y: 346, endPoint x: 659, endPoint y: 346, distance: 148.4
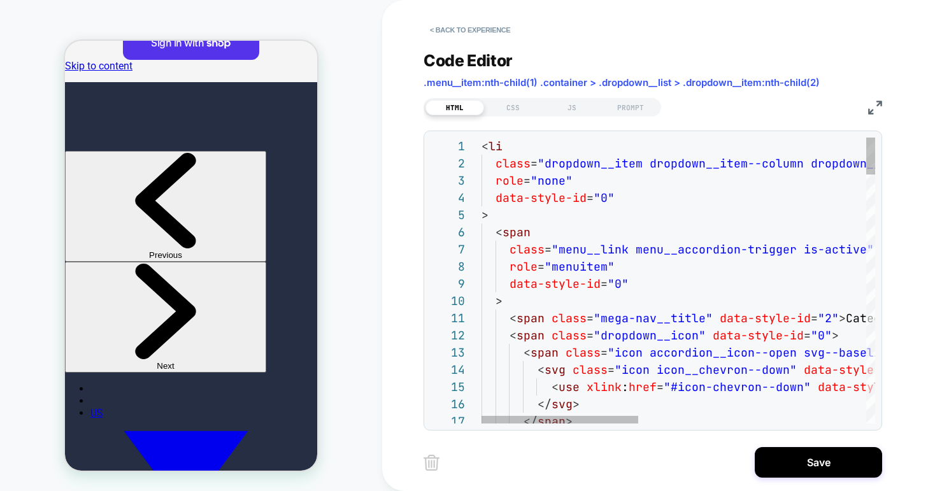
scroll to position [52, 131]
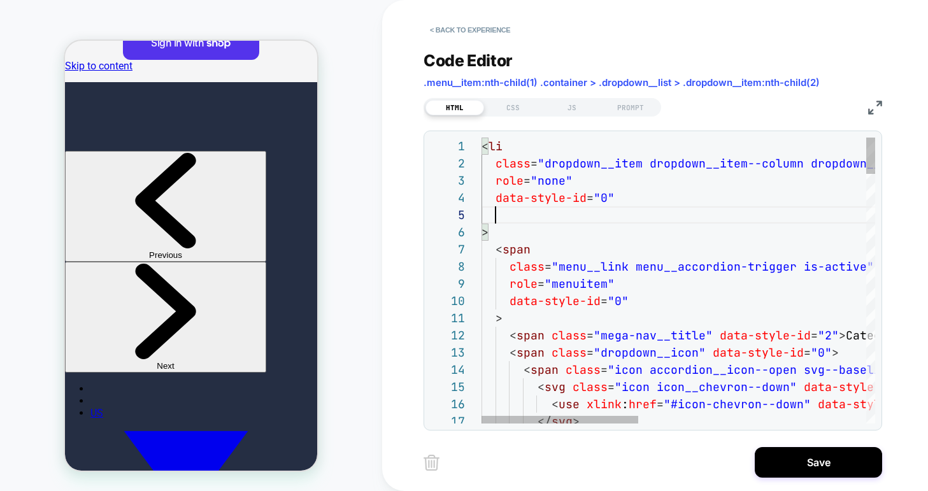
scroll to position [69, 165]
type textarea "**********"
click at [512, 105] on div "CSS" at bounding box center [513, 107] width 59 height 15
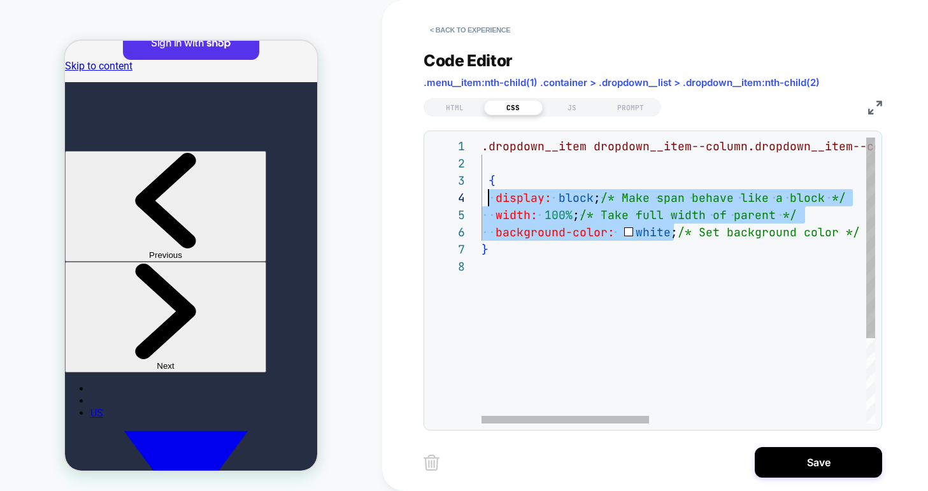
scroll to position [52, 0]
drag, startPoint x: 674, startPoint y: 233, endPoint x: 483, endPoint y: 195, distance: 194.8
click at [483, 195] on div ".dropdown__item dropdown__item--column.dropdown__item--column-two. menu__item--…" at bounding box center [932, 341] width 903 height 406
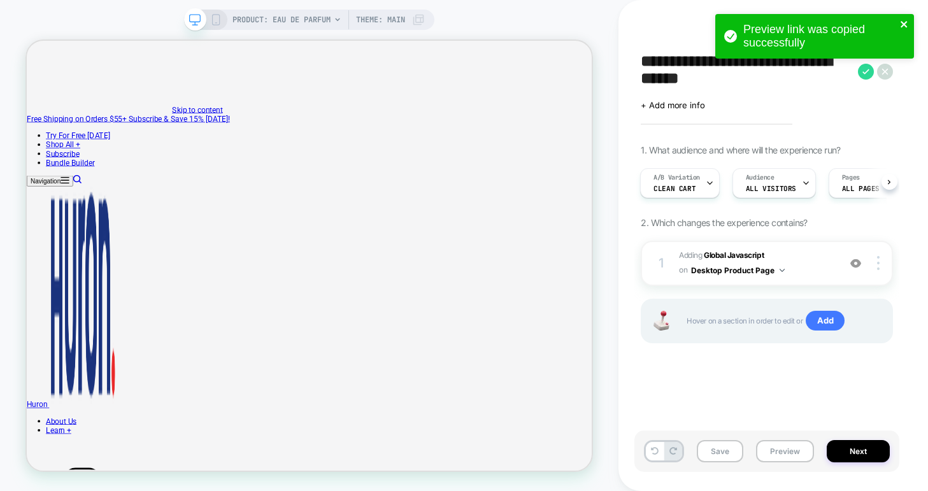
click at [902, 25] on icon "close" at bounding box center [903, 24] width 6 height 6
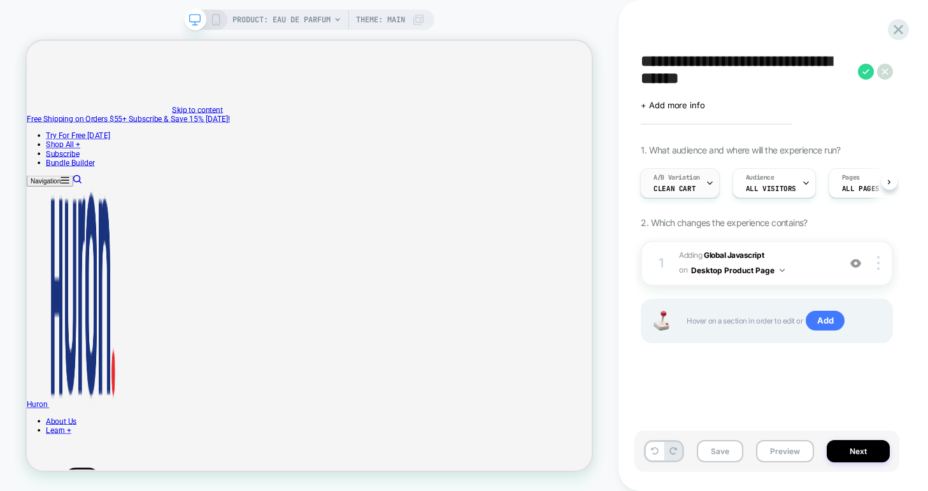
click at [704, 186] on div "A/B Variation clean cart" at bounding box center [677, 183] width 72 height 29
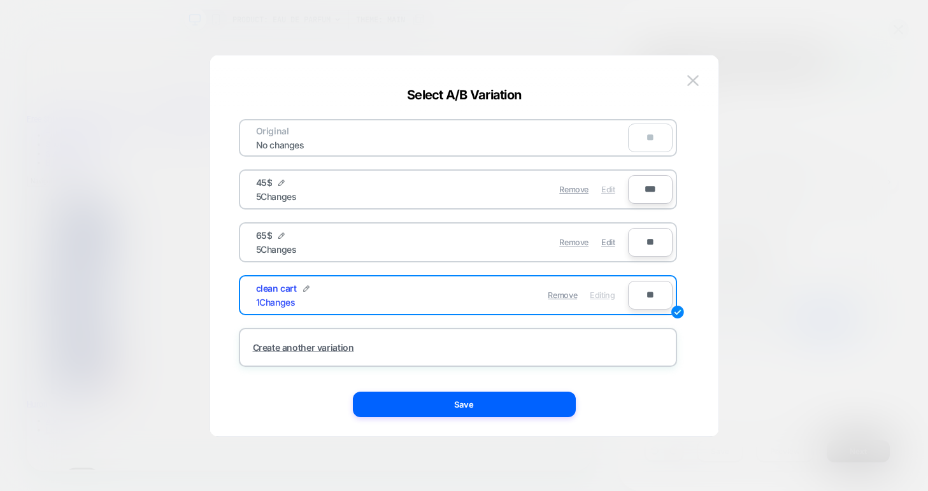
click at [609, 186] on span "Edit" at bounding box center [607, 190] width 13 height 10
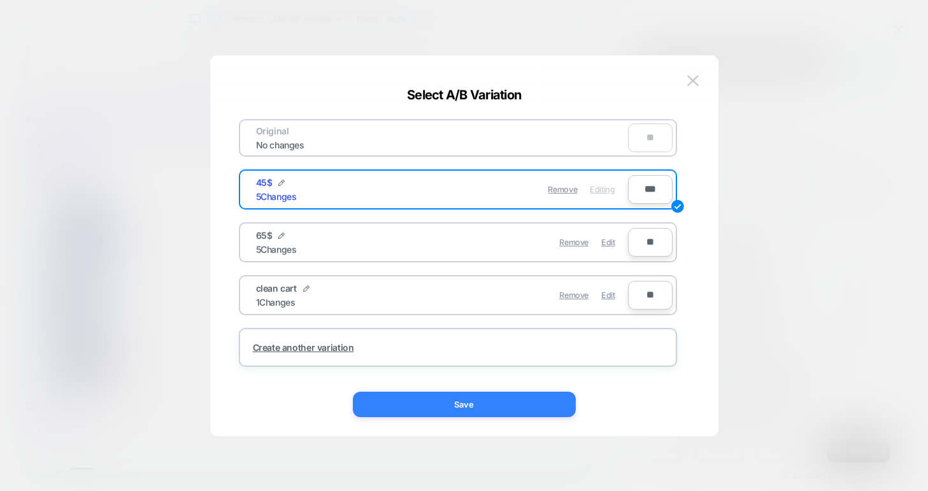
click at [483, 397] on button "Save" at bounding box center [464, 404] width 223 height 25
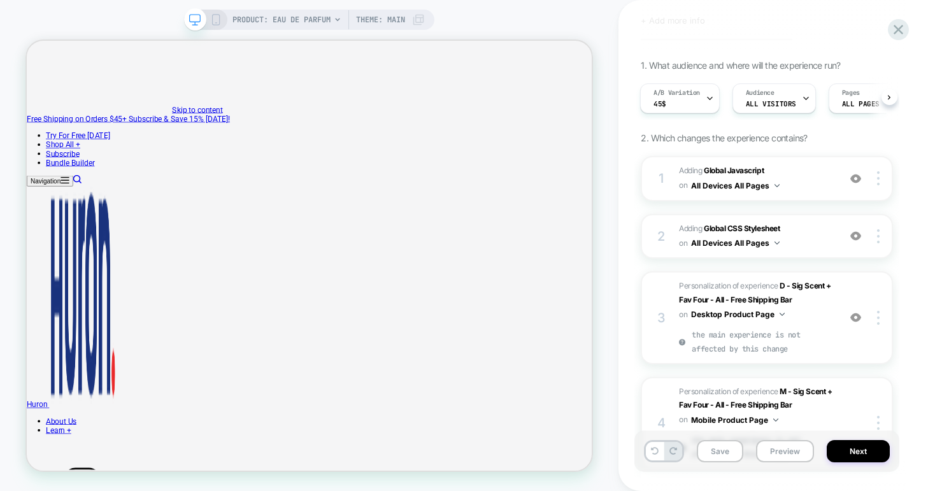
scroll to position [75, 0]
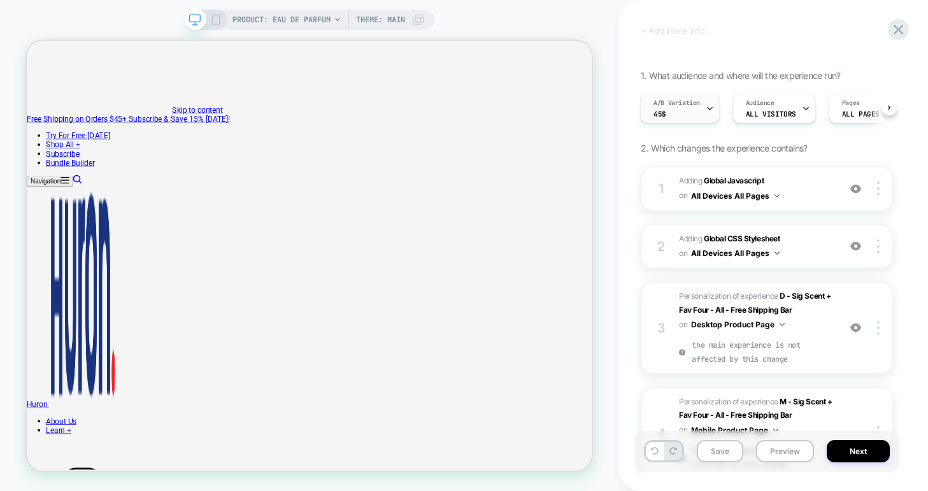
click at [699, 117] on div "A/B Variation 45$" at bounding box center [677, 108] width 72 height 29
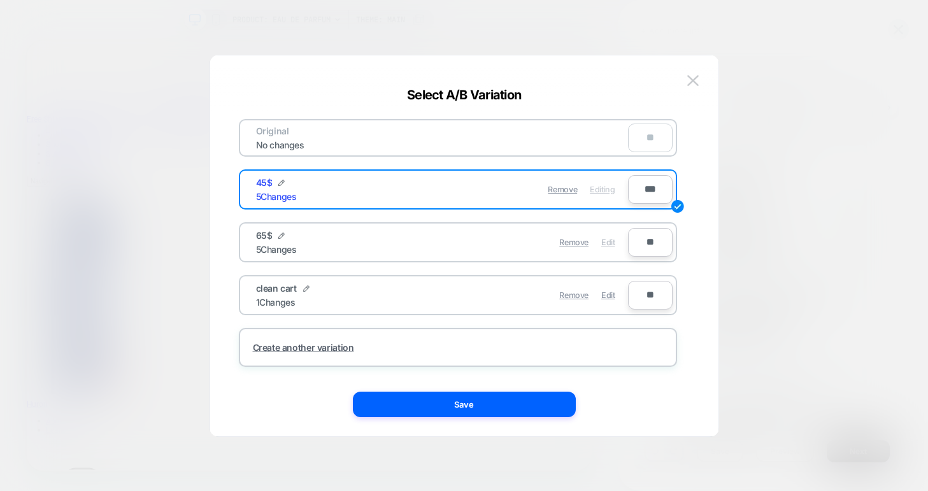
click at [607, 244] on span "Edit" at bounding box center [607, 243] width 13 height 10
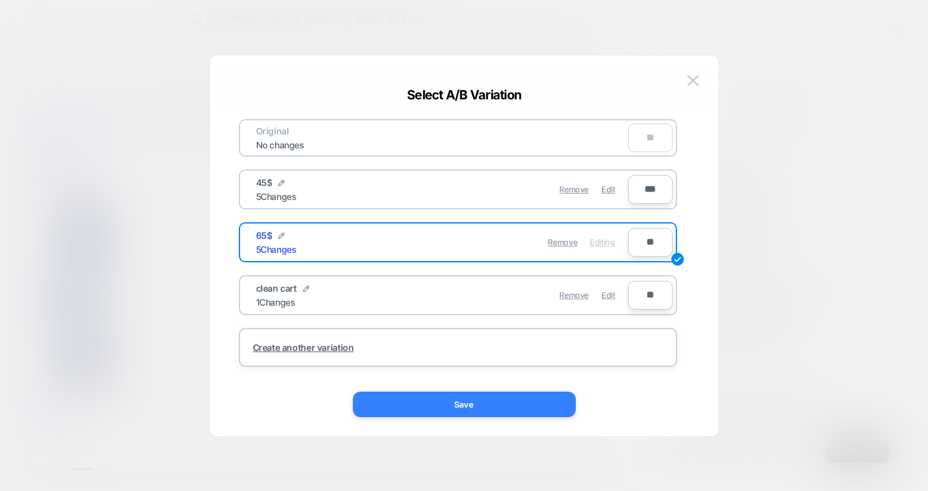
click at [504, 410] on button "Save" at bounding box center [464, 404] width 223 height 25
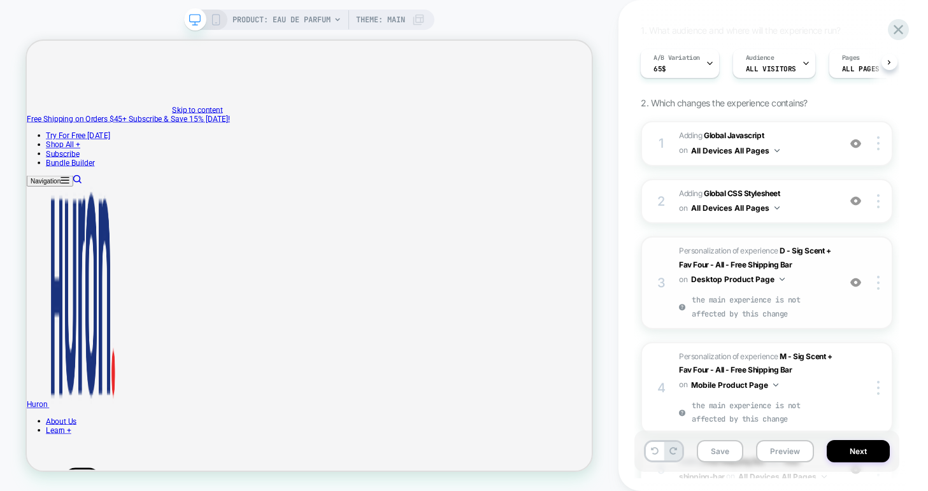
scroll to position [55, 0]
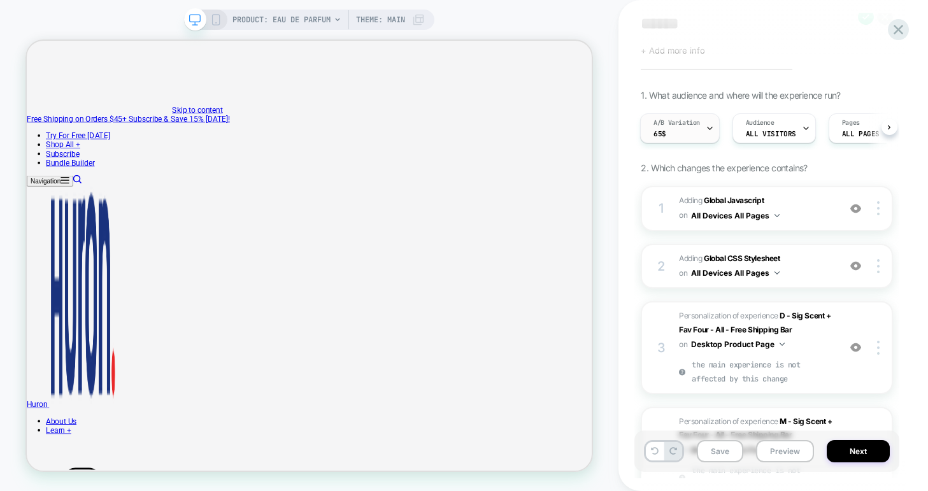
click at [708, 127] on icon at bounding box center [709, 128] width 4 height 3
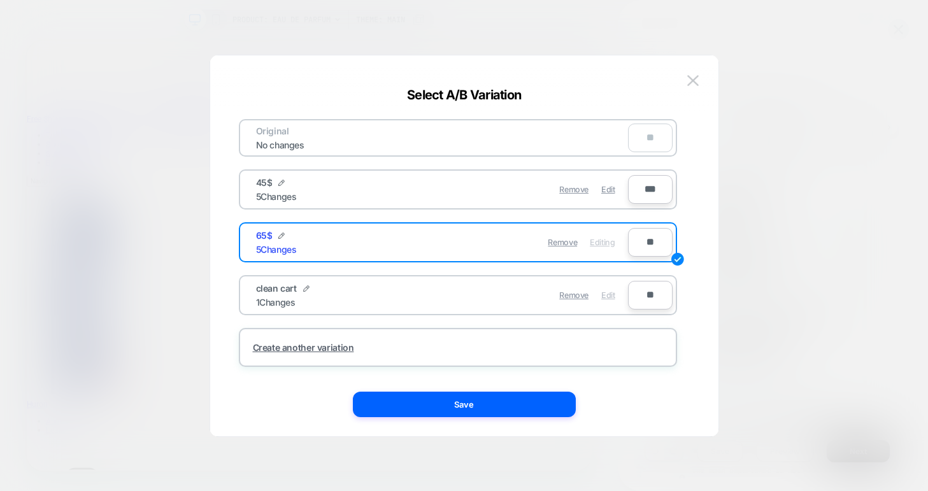
click at [607, 299] on span "Edit" at bounding box center [607, 295] width 13 height 10
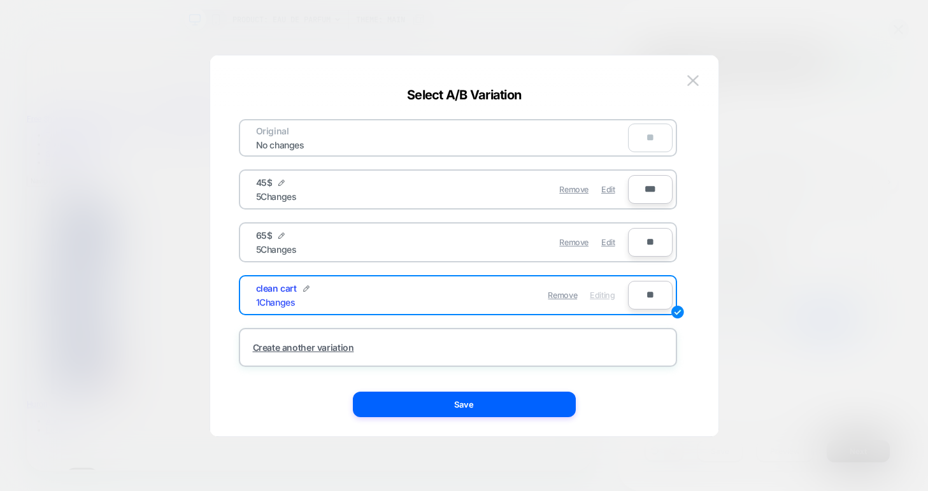
scroll to position [0, 0]
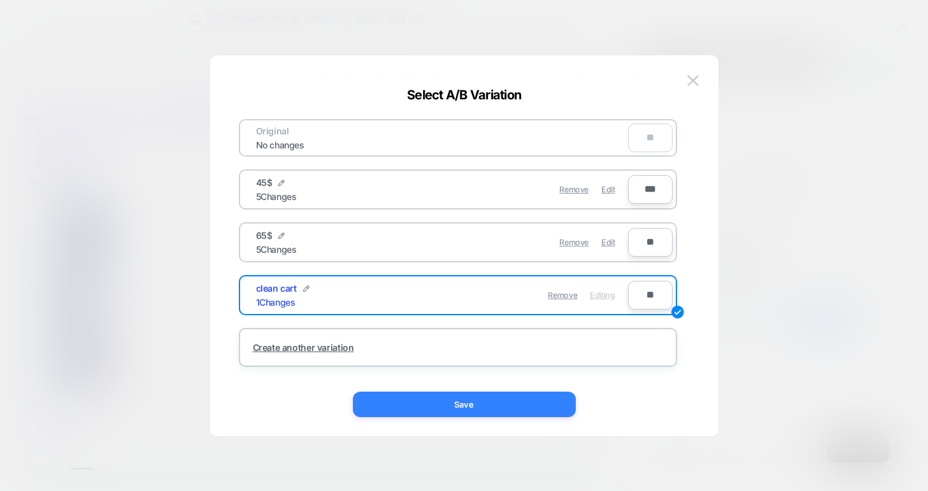
click at [516, 407] on button "Save" at bounding box center [464, 404] width 223 height 25
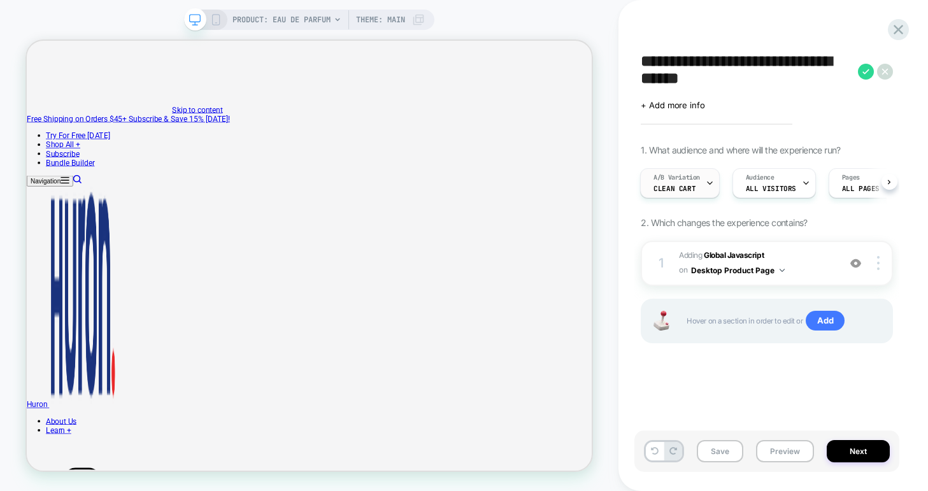
click at [704, 178] on div "A/B Variation clean cart" at bounding box center [677, 183] width 72 height 29
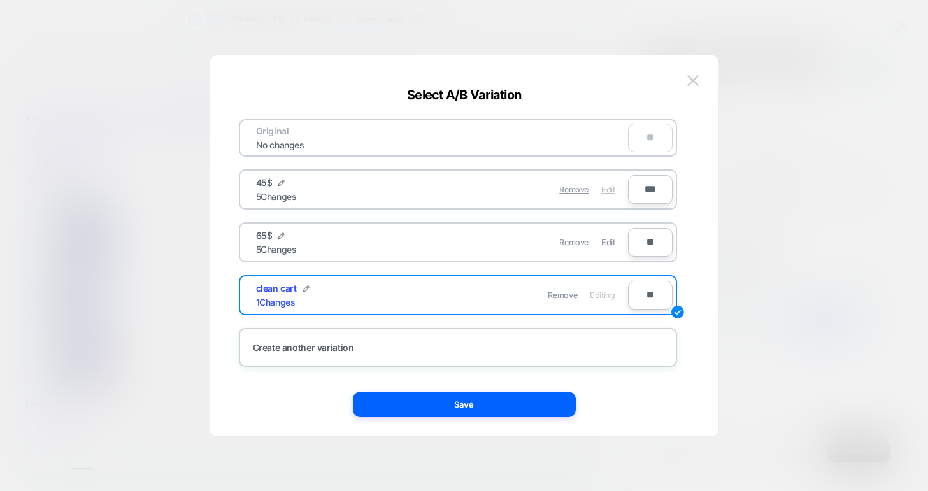
click at [609, 188] on span "Edit" at bounding box center [607, 190] width 13 height 10
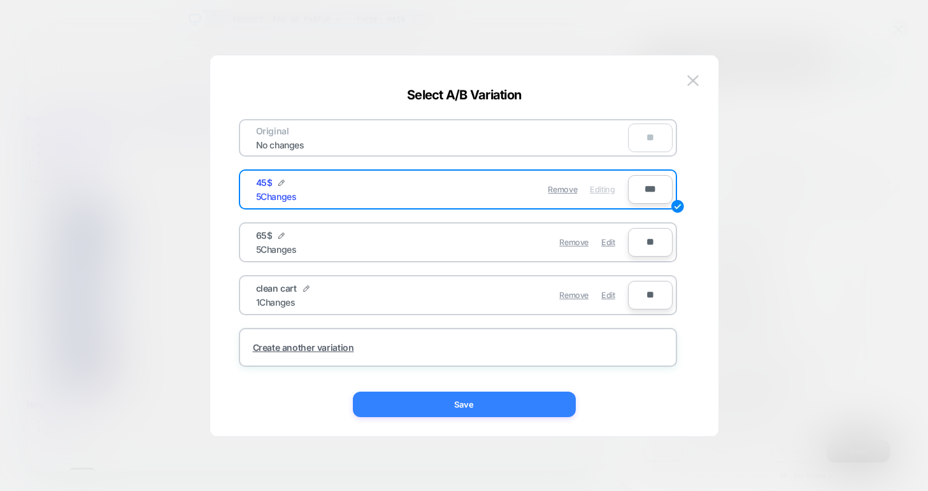
click at [488, 401] on button "Save" at bounding box center [464, 404] width 223 height 25
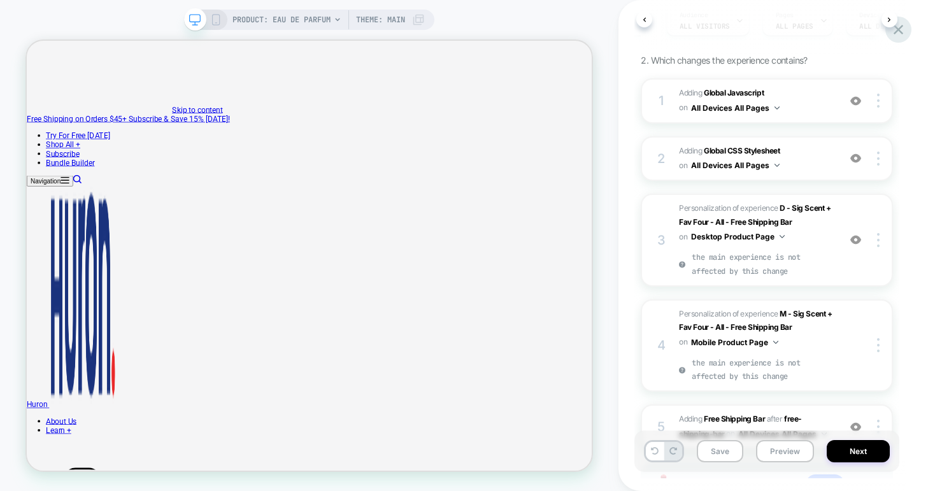
scroll to position [0, 68]
click at [899, 35] on icon at bounding box center [898, 29] width 17 height 17
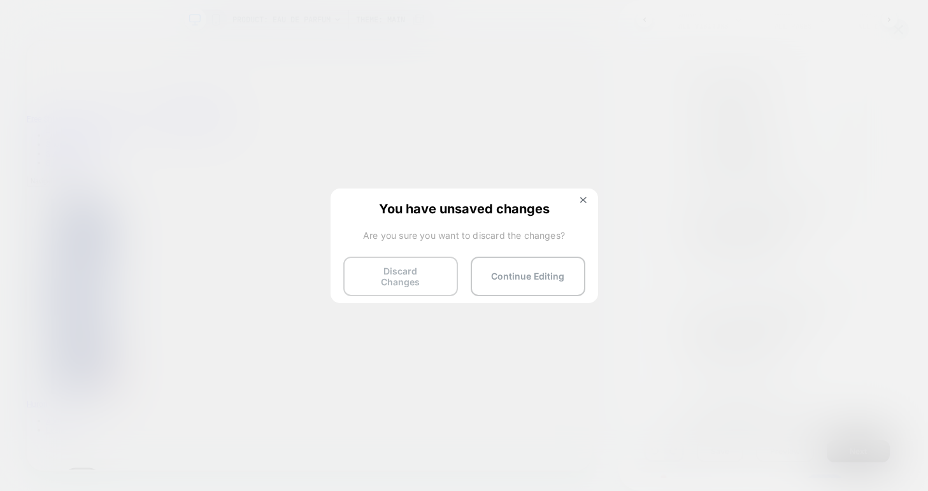
click at [428, 272] on button "Discard Changes" at bounding box center [400, 276] width 115 height 39
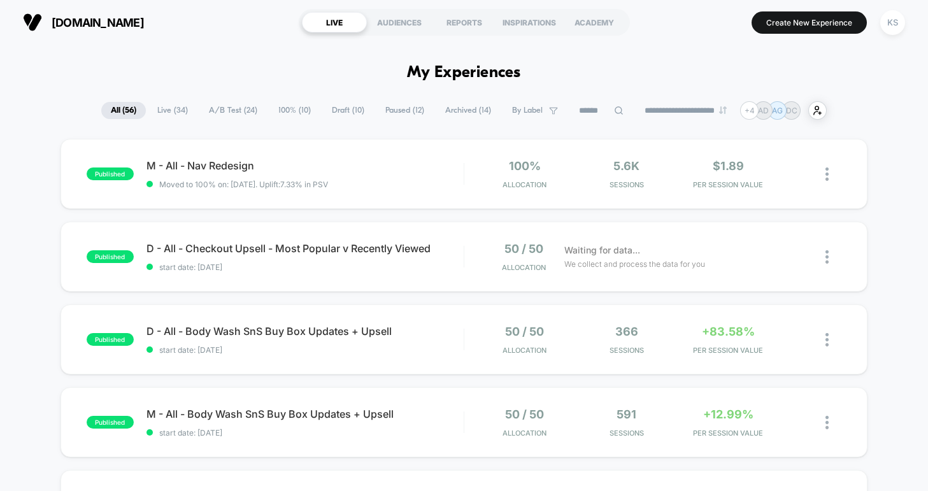
click at [334, 109] on span "Draft ( 10 )" at bounding box center [348, 110] width 52 height 17
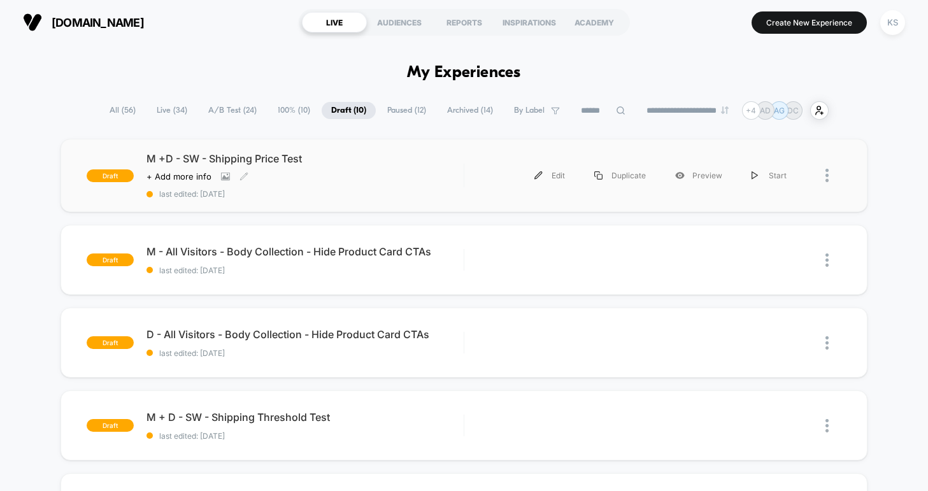
click at [276, 162] on span "M +D - SW - Shipping Price Test" at bounding box center [304, 158] width 317 height 13
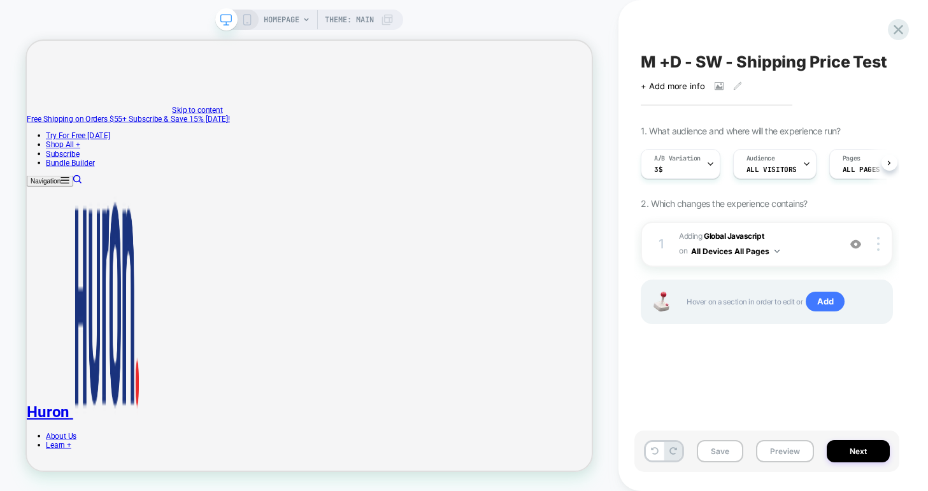
scroll to position [0, 1]
click at [709, 167] on icon at bounding box center [710, 164] width 8 height 8
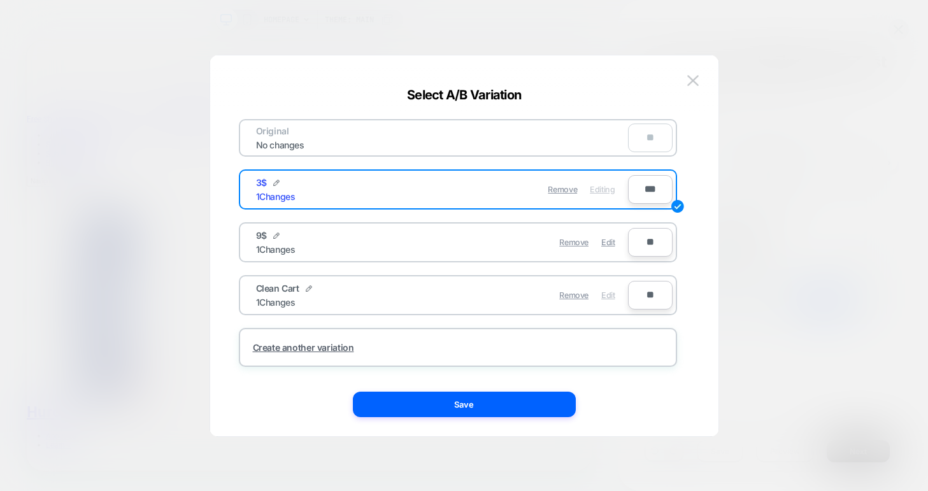
click at [613, 293] on span "Edit" at bounding box center [607, 295] width 13 height 10
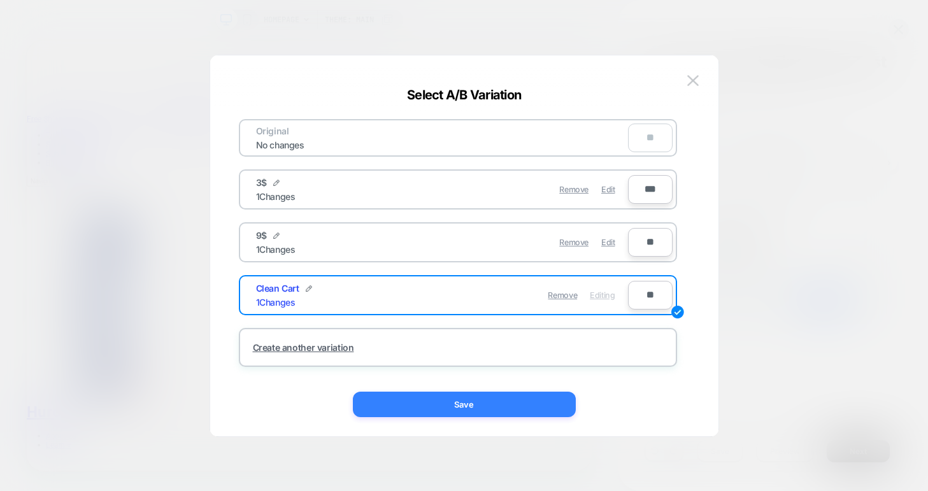
click at [534, 399] on button "Save" at bounding box center [464, 404] width 223 height 25
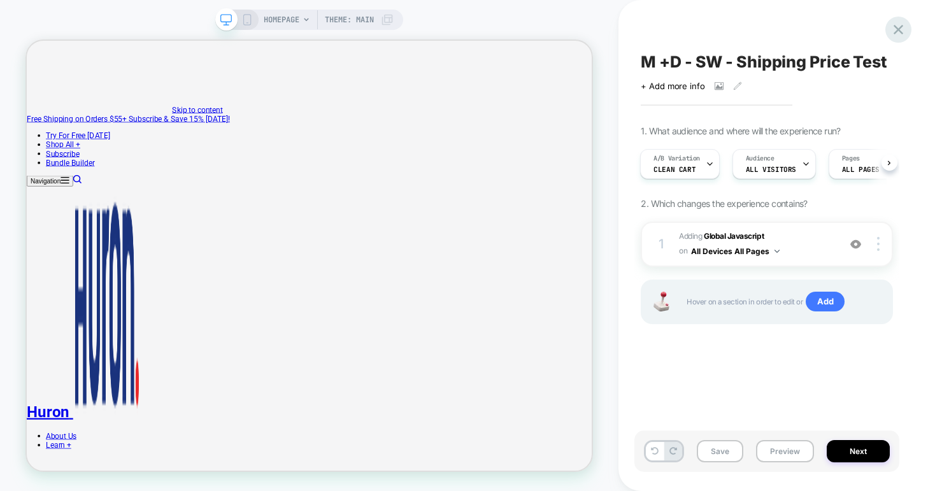
click at [901, 34] on icon at bounding box center [898, 29] width 17 height 17
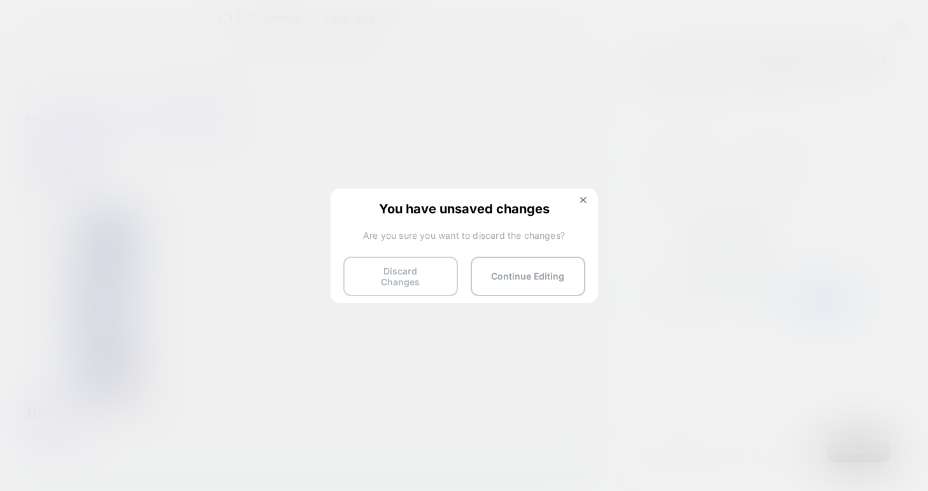
click at [414, 274] on button "Discard Changes" at bounding box center [400, 276] width 115 height 39
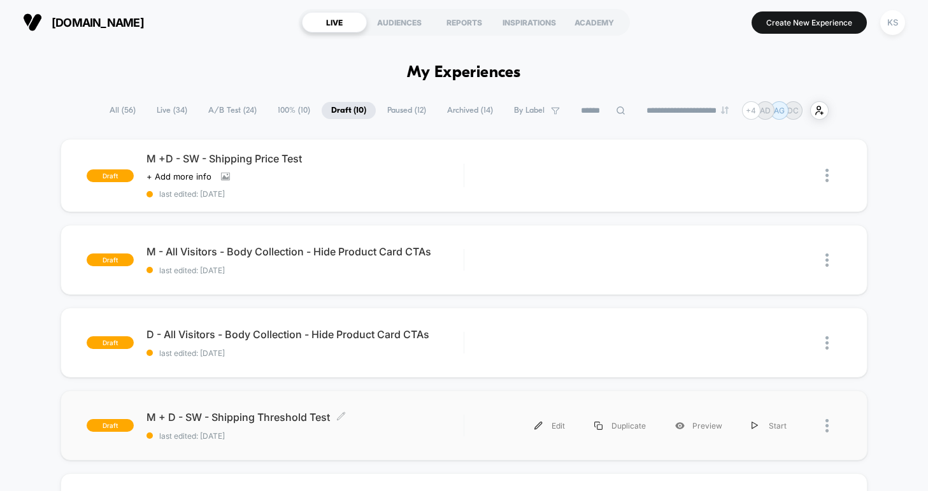
click at [297, 413] on span "M + D - SW - Shipping Threshold Test Click to edit experience details" at bounding box center [304, 417] width 317 height 13
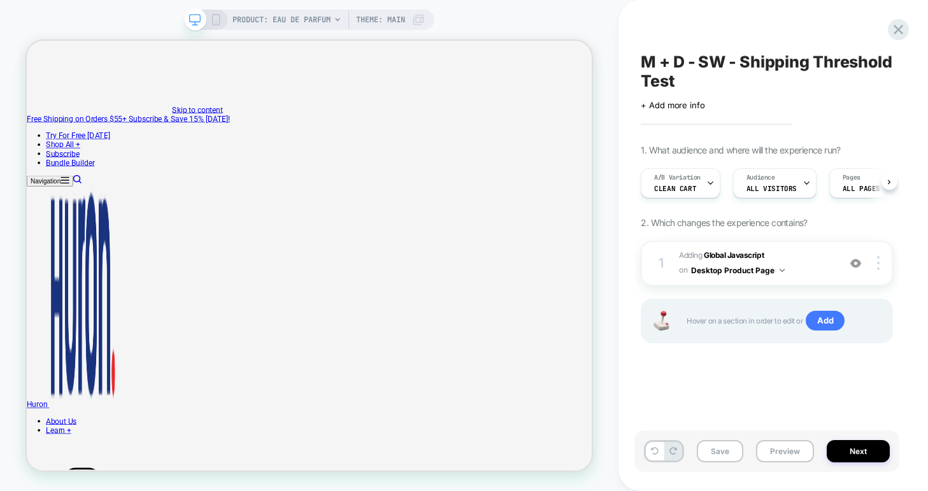
scroll to position [0, 1]
click at [744, 268] on button "Desktop Product Page" at bounding box center [738, 270] width 94 height 16
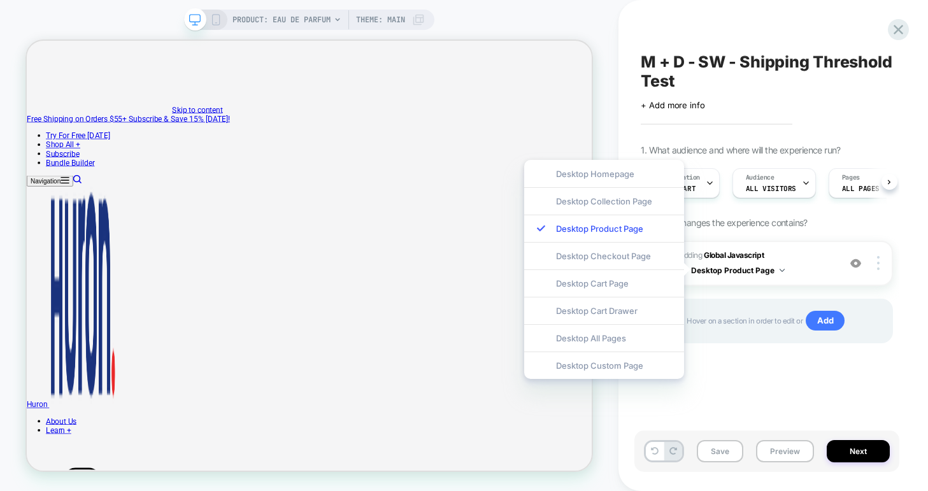
click at [768, 390] on div "M + D - SW - Shipping Threshold Test Click to edit experience details + Add mor…" at bounding box center [766, 245] width 265 height 465
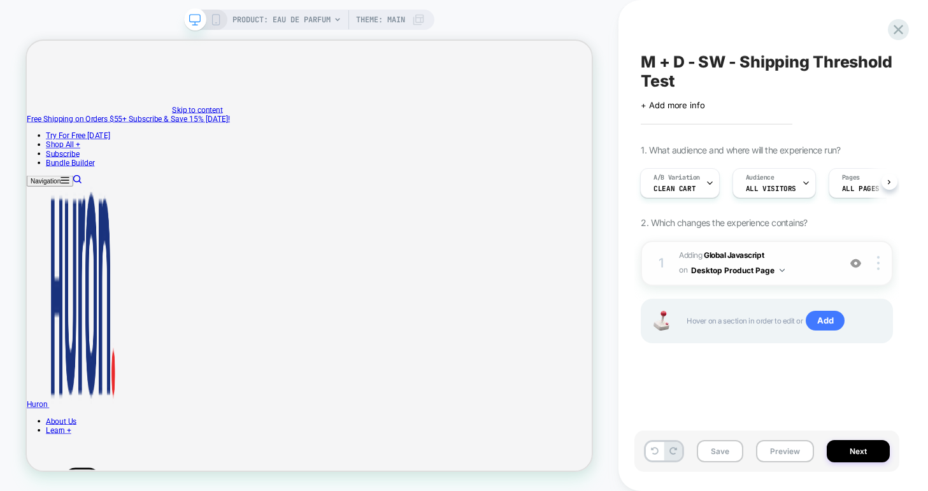
click at [779, 269] on img at bounding box center [781, 270] width 5 height 3
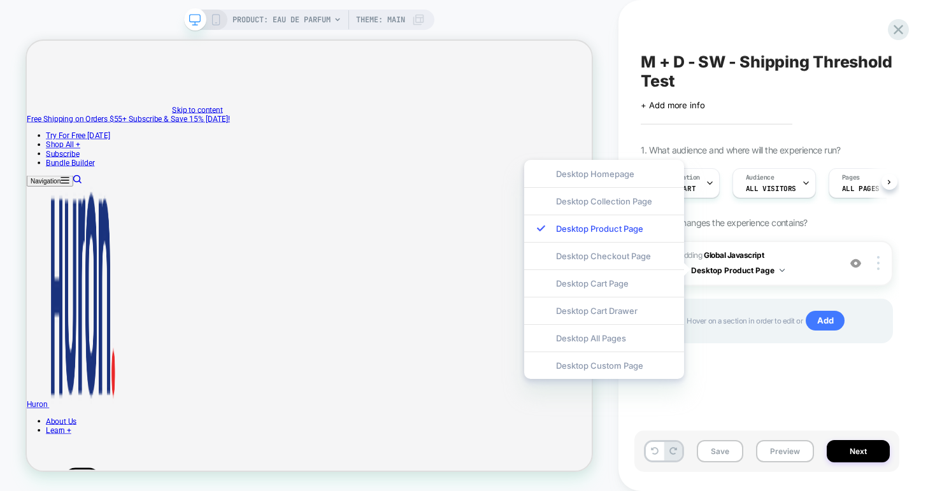
click at [723, 372] on div "1 Adding Global Javascript on Desktop Product Page Add Before Add After Copy to…" at bounding box center [767, 308] width 252 height 134
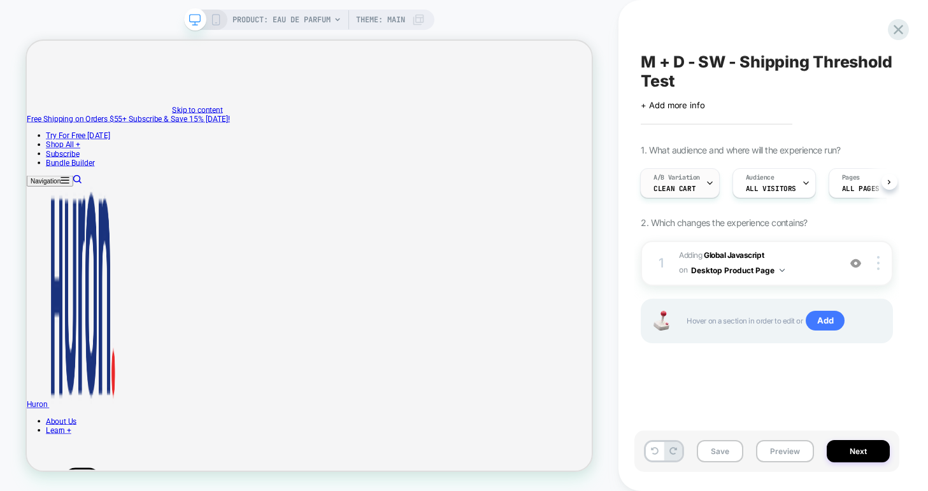
click at [686, 187] on span "clean cart" at bounding box center [674, 188] width 42 height 9
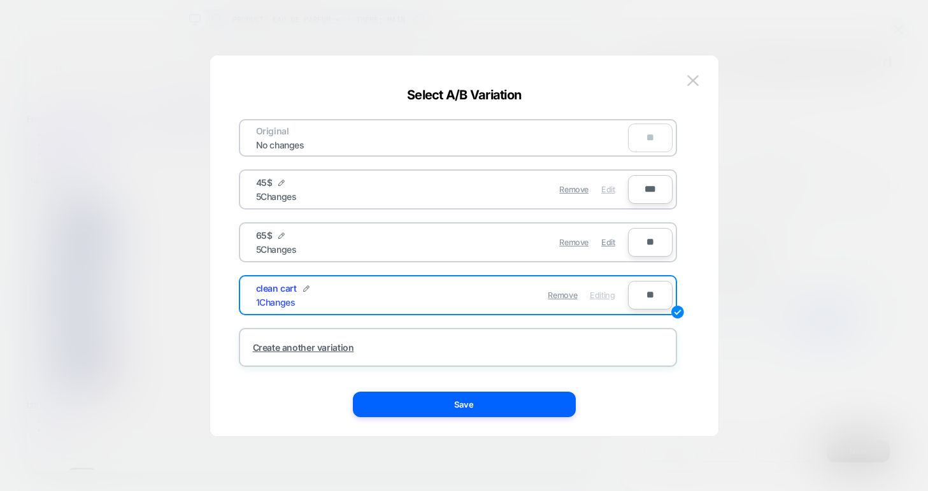
click at [607, 190] on span "Edit" at bounding box center [607, 190] width 13 height 10
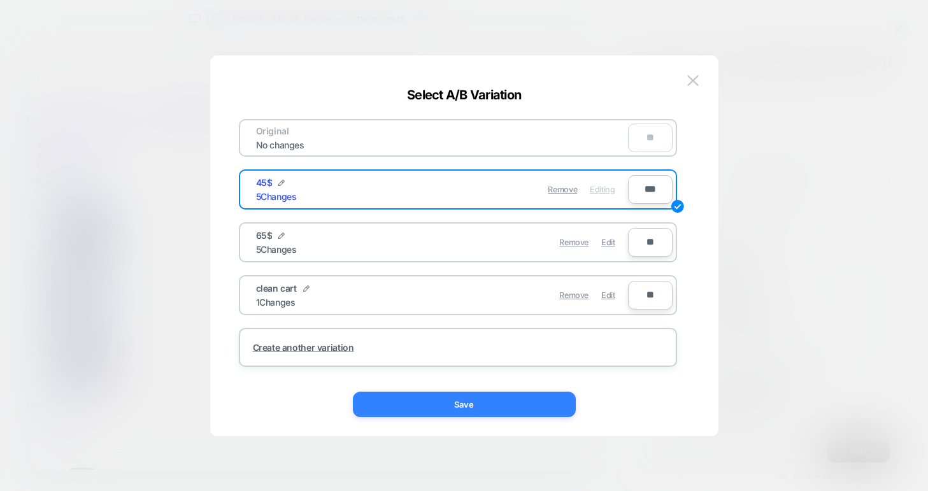
click at [464, 409] on button "Save" at bounding box center [464, 404] width 223 height 25
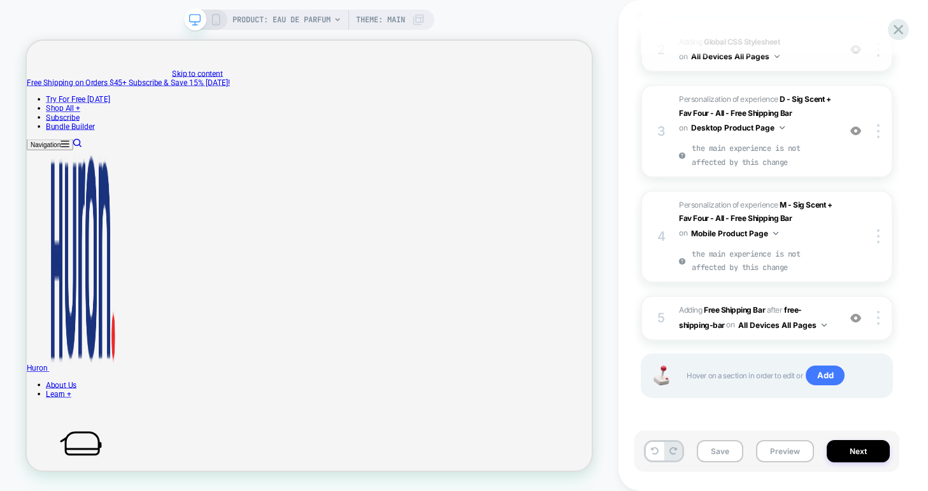
scroll to position [0, 0]
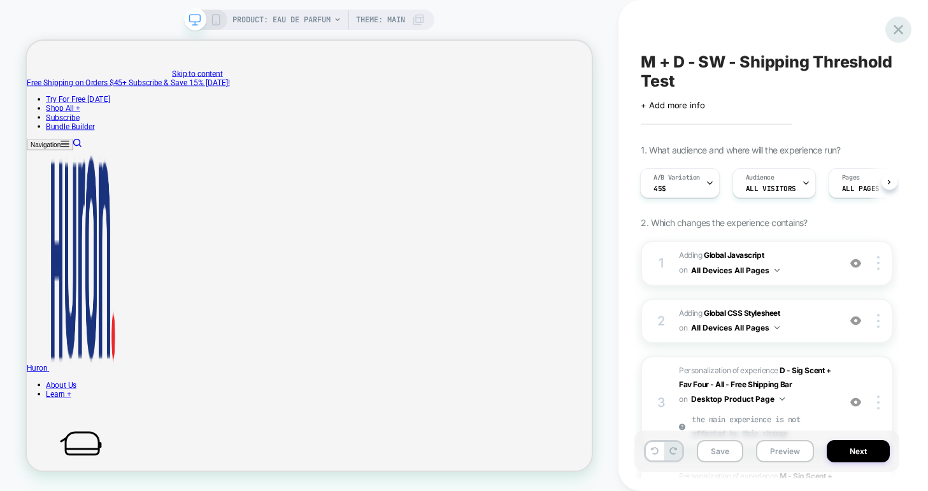
click at [902, 32] on icon at bounding box center [898, 29] width 17 height 17
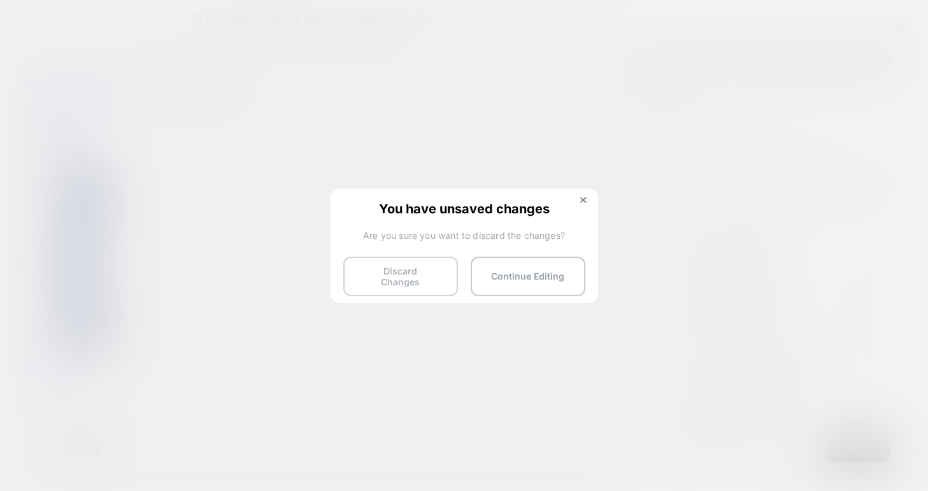
click at [409, 278] on button "Discard Changes" at bounding box center [400, 276] width 115 height 39
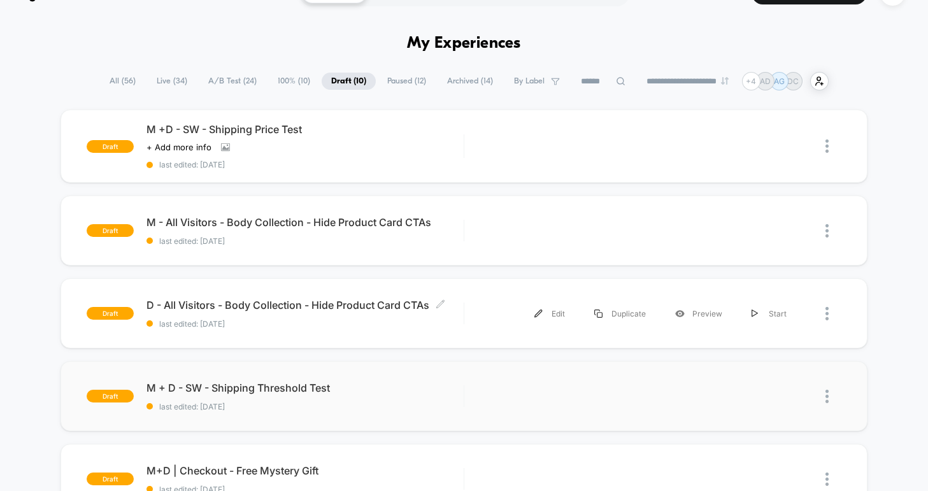
scroll to position [31, 0]
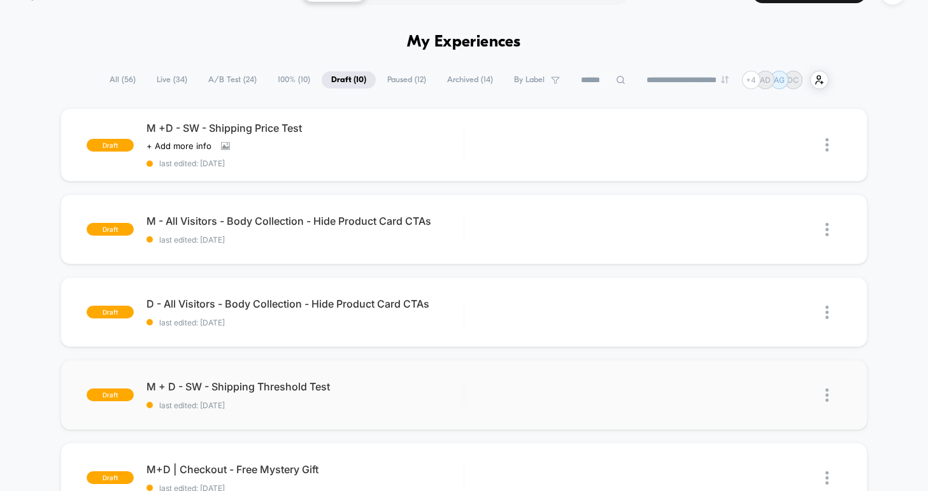
click at [827, 395] on img at bounding box center [826, 394] width 3 height 13
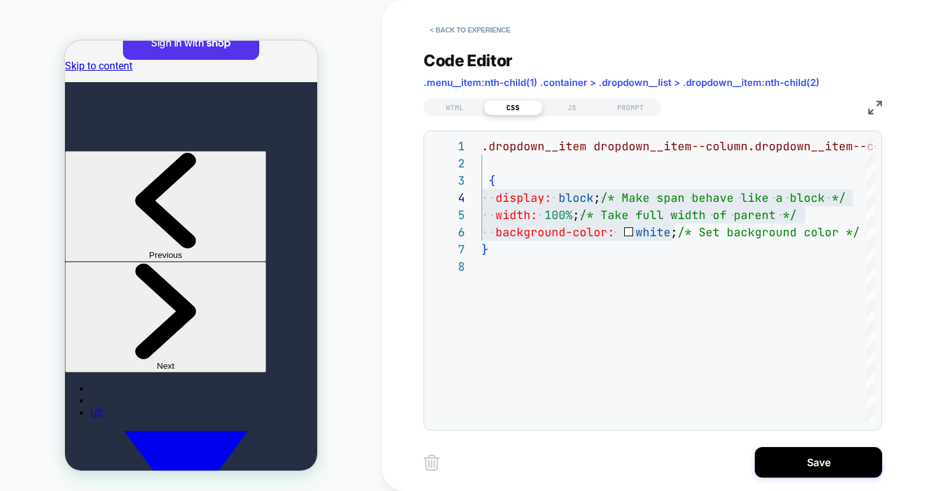
scroll to position [34, 0]
click at [447, 109] on div "HTML" at bounding box center [454, 107] width 59 height 15
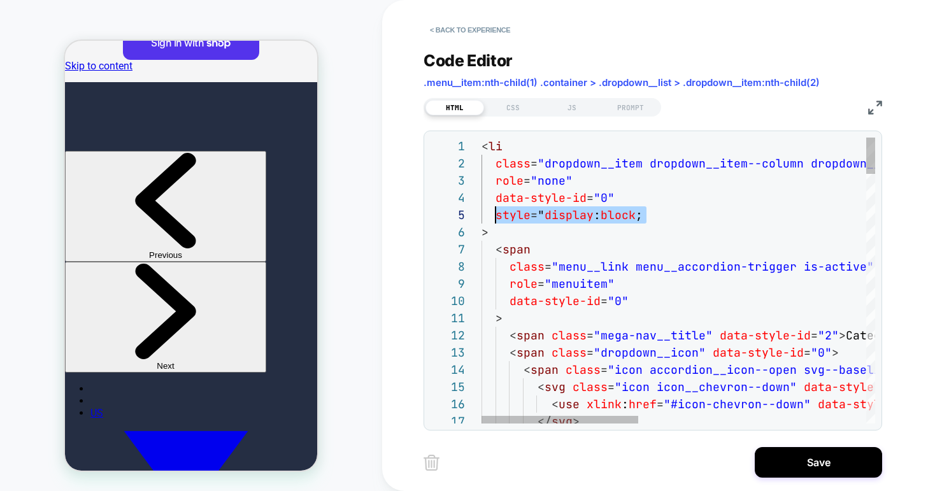
scroll to position [69, 14]
drag, startPoint x: 647, startPoint y: 214, endPoint x: 494, endPoint y: 216, distance: 152.8
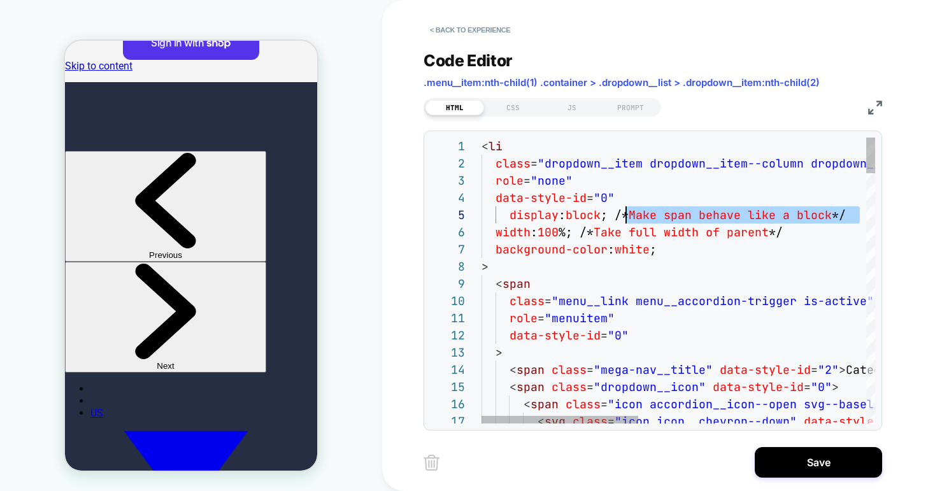
scroll to position [69, 138]
drag, startPoint x: 862, startPoint y: 215, endPoint x: 616, endPoint y: 214, distance: 245.8
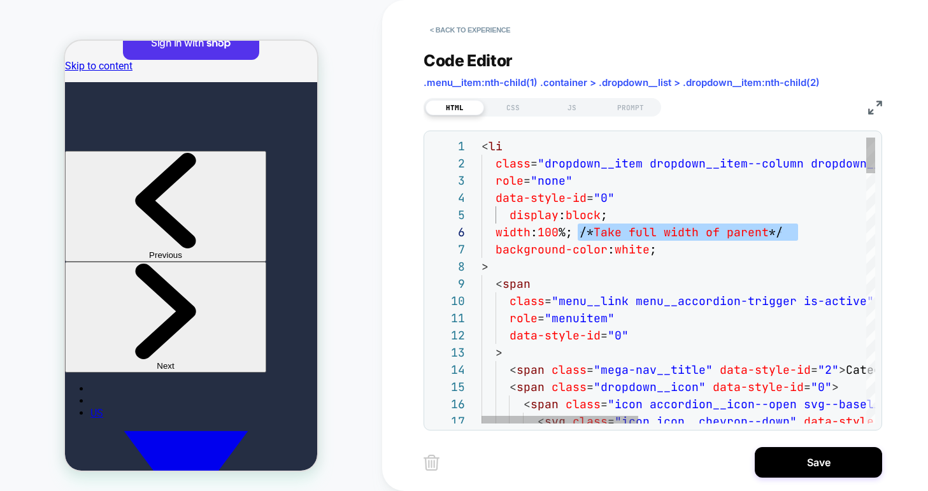
scroll to position [86, 103]
drag, startPoint x: 805, startPoint y: 232, endPoint x: 581, endPoint y: 238, distance: 223.6
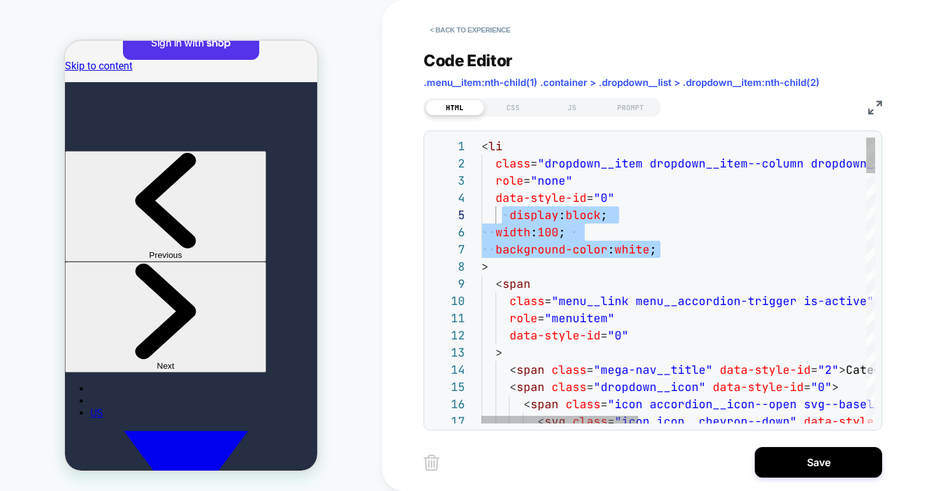
scroll to position [69, 7]
drag, startPoint x: 666, startPoint y: 248, endPoint x: 486, endPoint y: 220, distance: 182.5
type textarea "**********"
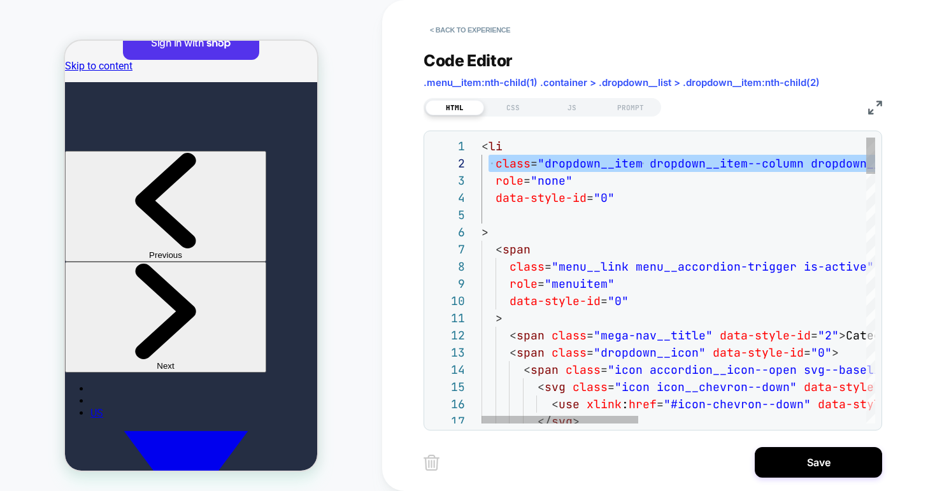
scroll to position [17, 14]
drag, startPoint x: 843, startPoint y: 163, endPoint x: 493, endPoint y: 161, distance: 350.2
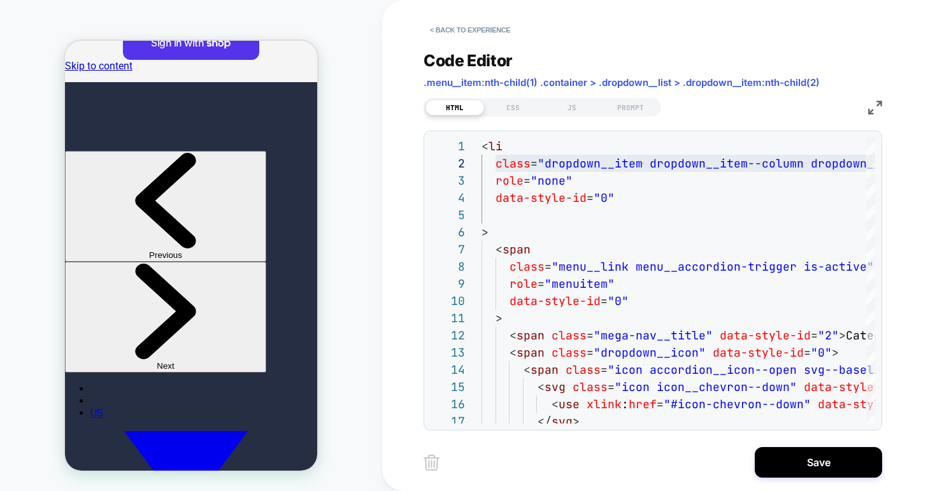
click at [456, 105] on div "HTML" at bounding box center [454, 107] width 59 height 15
click at [870, 105] on img at bounding box center [875, 108] width 14 height 14
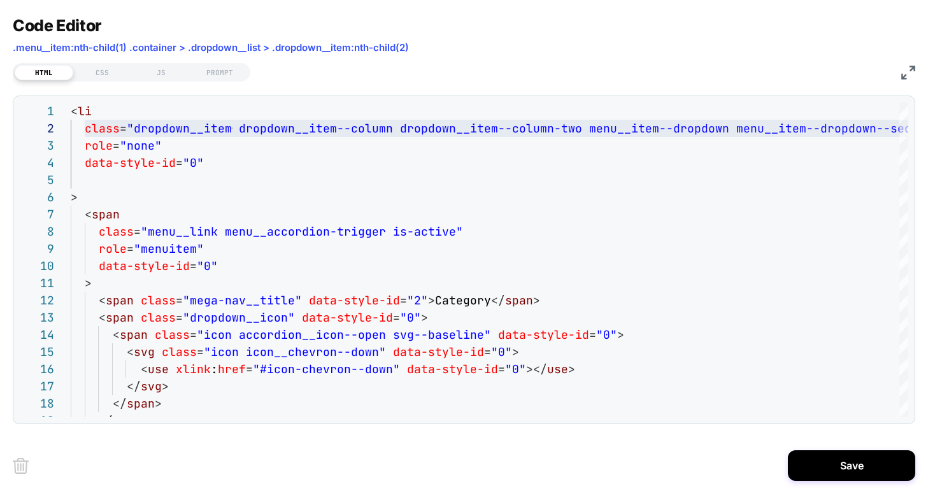
click at [908, 77] on img at bounding box center [908, 73] width 14 height 14
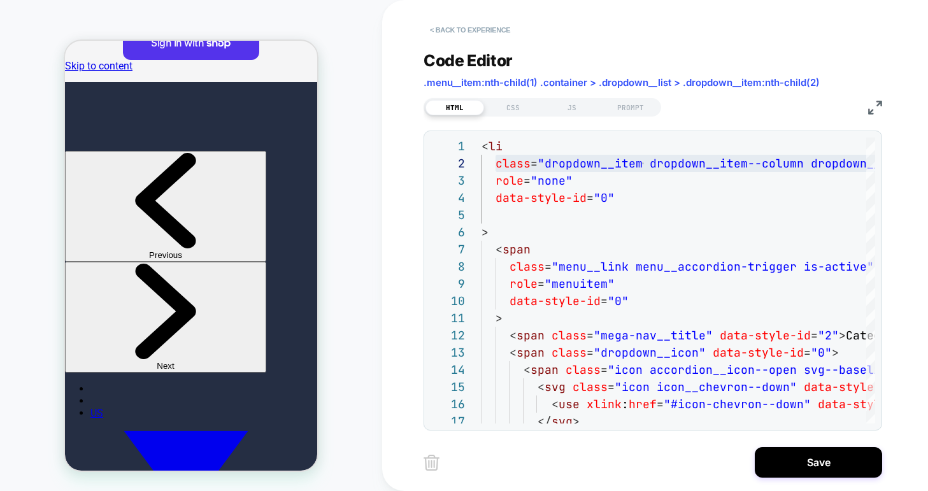
click at [464, 25] on button "< Back to experience" at bounding box center [469, 30] width 93 height 20
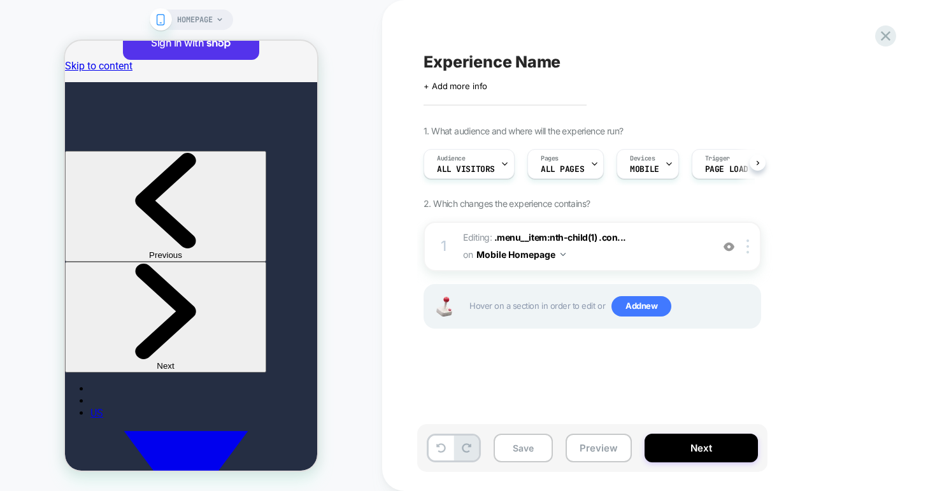
scroll to position [0, 1]
click at [729, 246] on img at bounding box center [728, 246] width 11 height 11
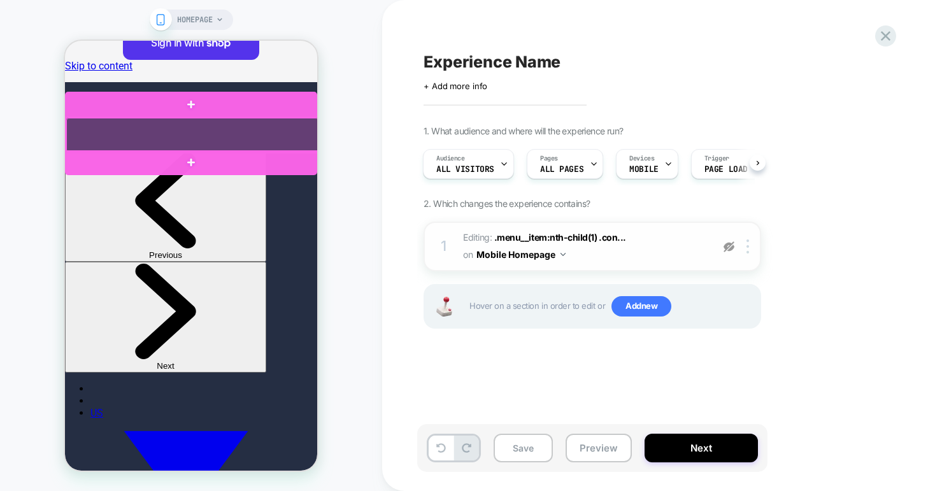
click at [156, 120] on div at bounding box center [192, 135] width 252 height 34
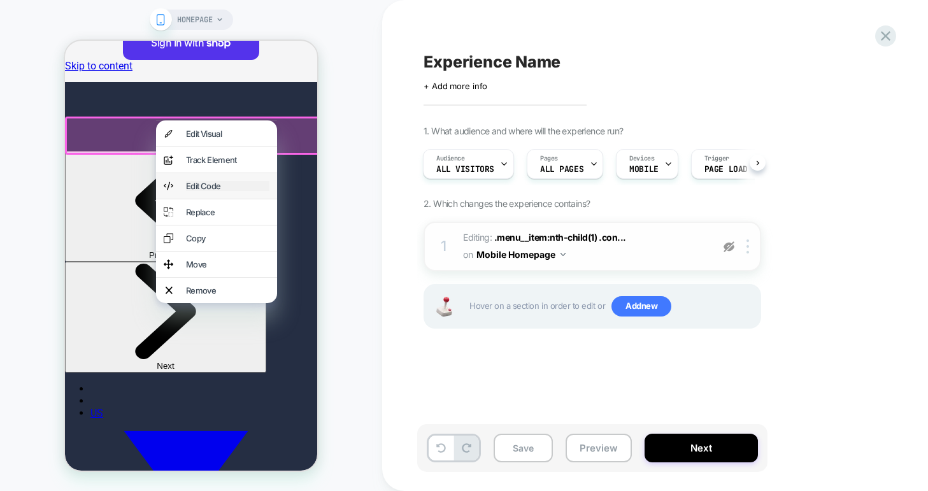
click at [199, 191] on div "Edit Code" at bounding box center [227, 186] width 83 height 10
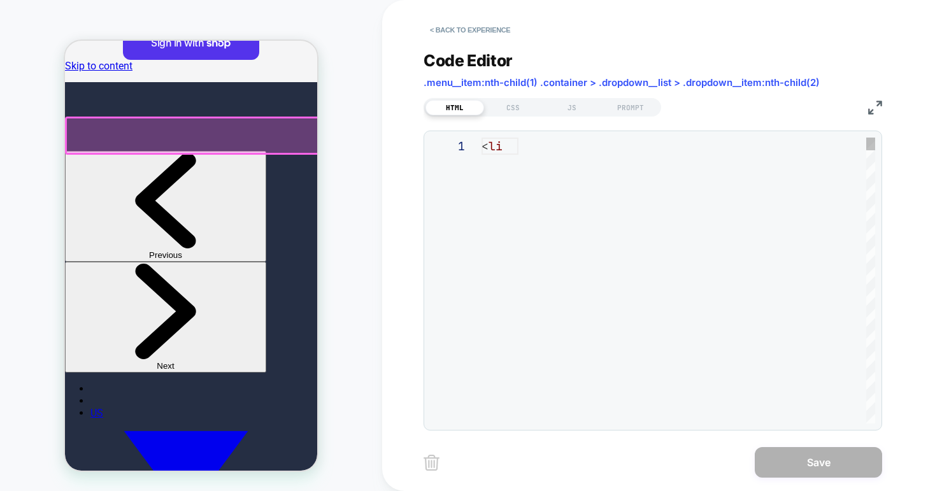
scroll to position [172, 0]
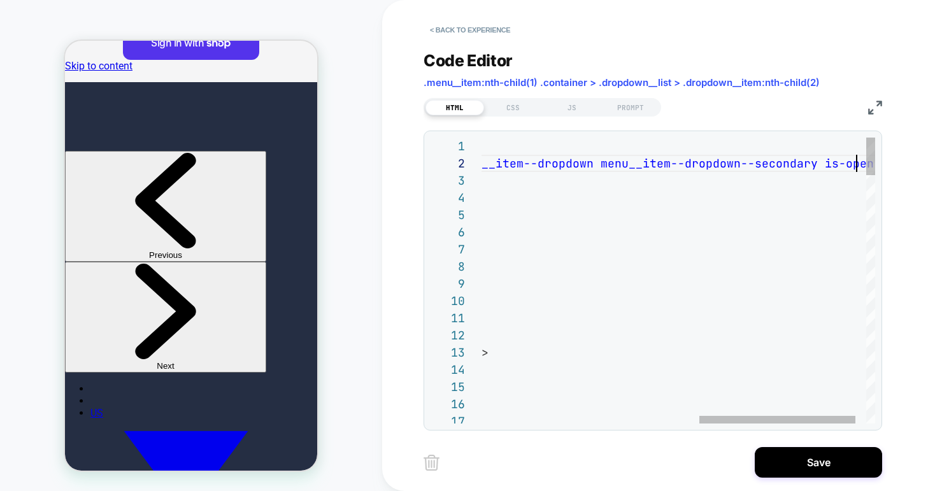
scroll to position [52, 131]
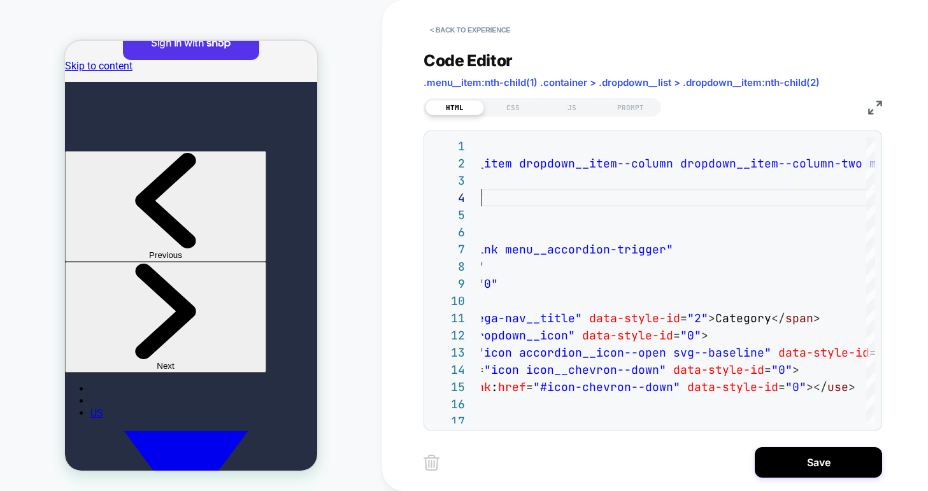
type textarea "**********"
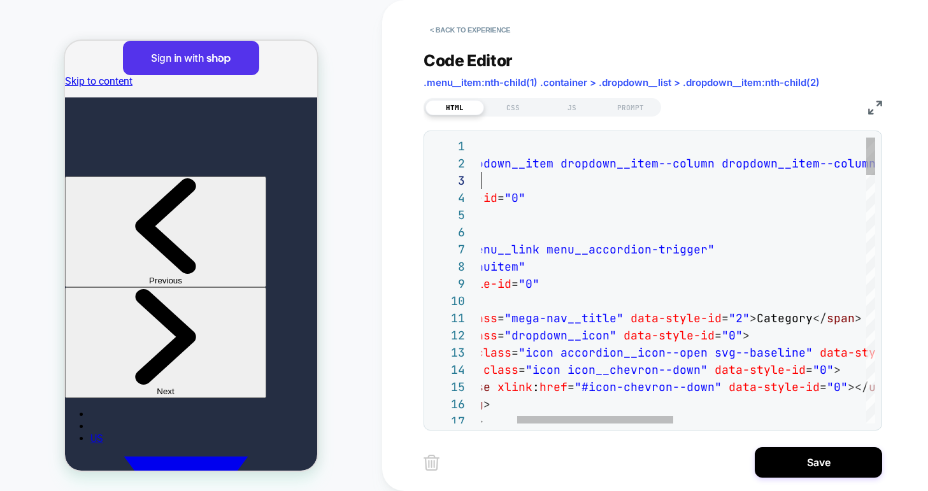
scroll to position [17, 0]
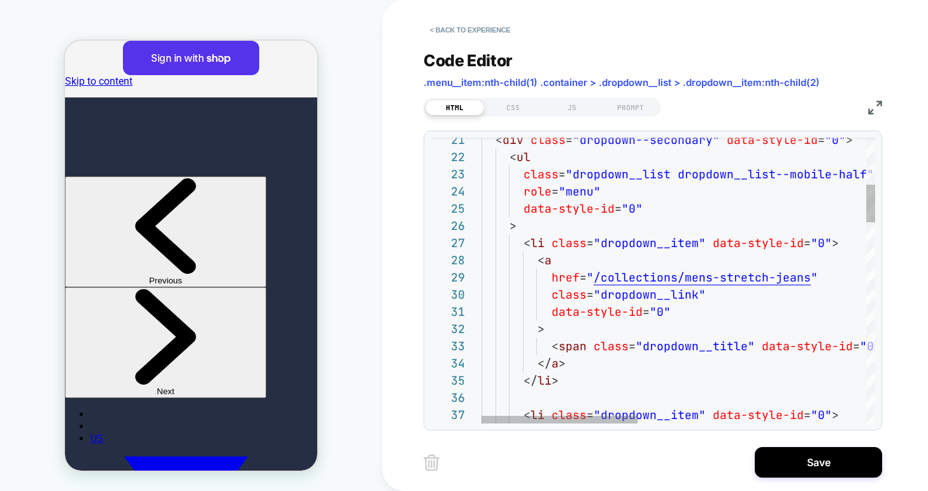
drag, startPoint x: 830, startPoint y: 162, endPoint x: 480, endPoint y: 174, distance: 350.4
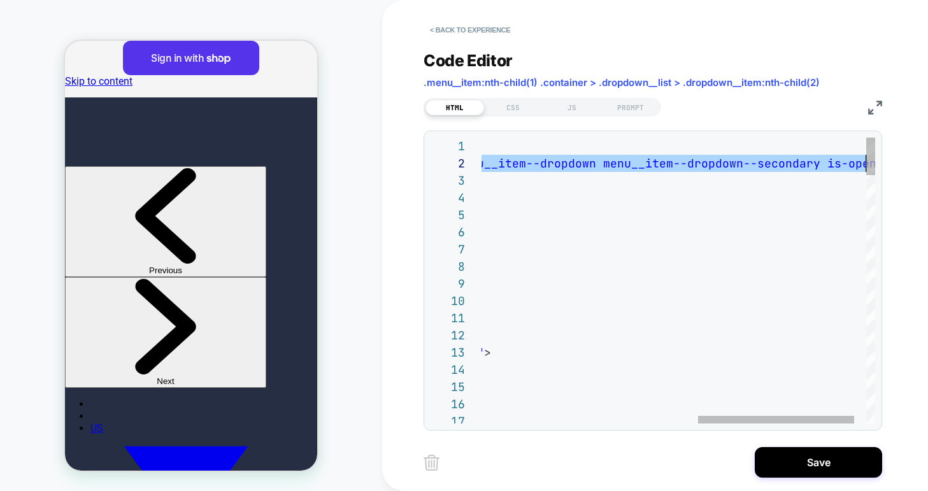
scroll to position [17, 928]
drag, startPoint x: 494, startPoint y: 162, endPoint x: 881, endPoint y: 169, distance: 387.9
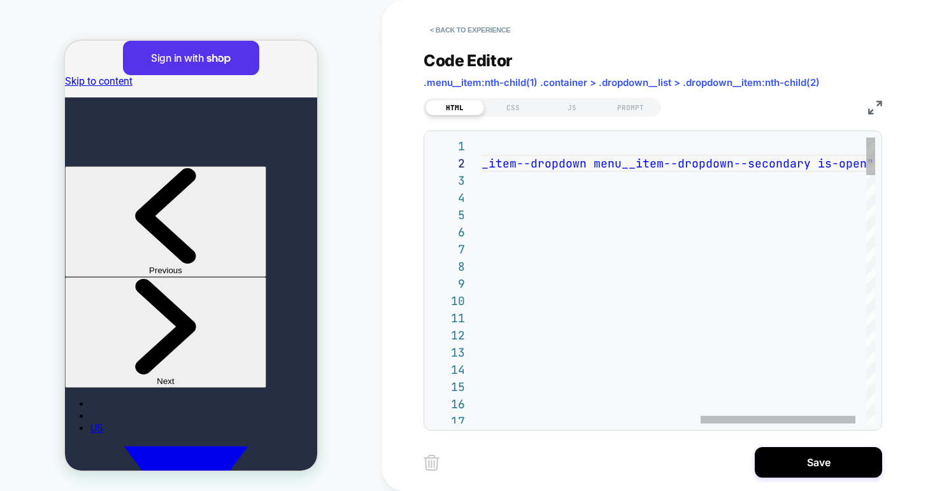
scroll to position [86, 48]
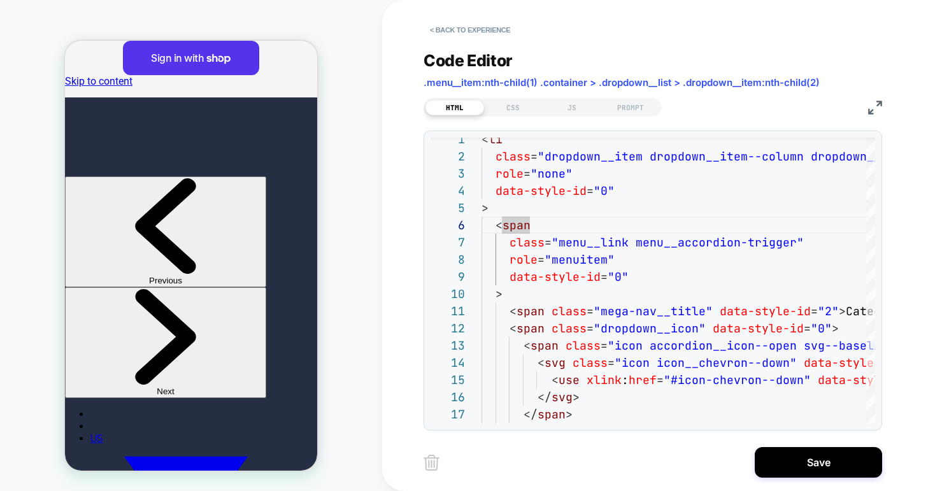
click at [870, 110] on img at bounding box center [875, 108] width 14 height 14
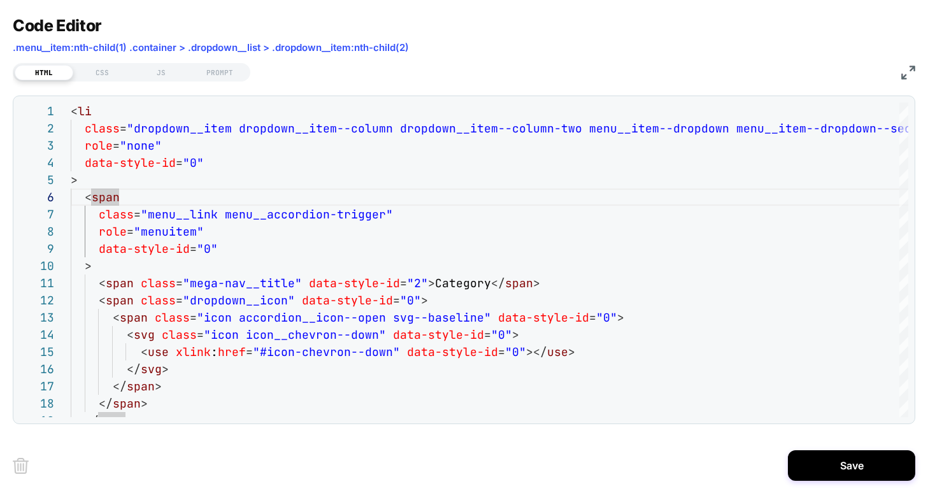
click at [344, 46] on span ".menu__item:nth-child(1) .container > .dropdown__list > .dropdown__item:nth-chi…" at bounding box center [211, 47] width 396 height 12
click at [905, 75] on img at bounding box center [908, 73] width 14 height 14
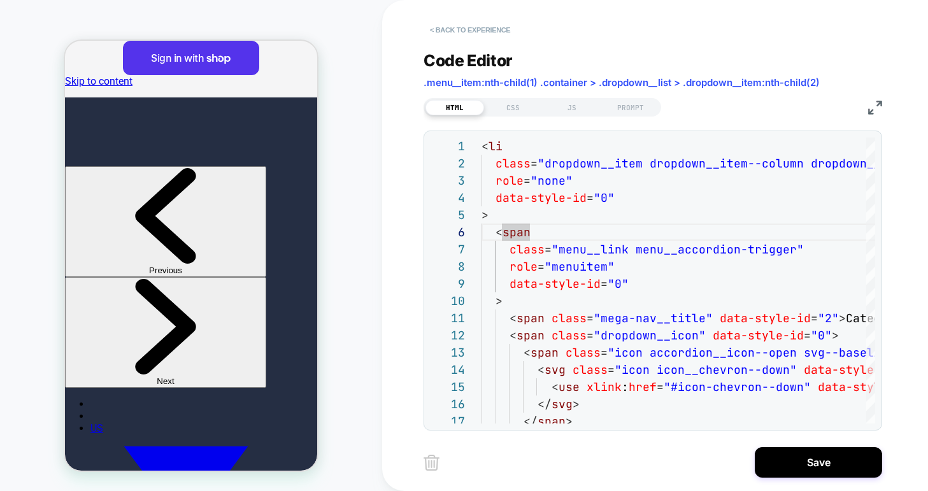
click at [454, 31] on button "< Back to experience" at bounding box center [469, 30] width 93 height 20
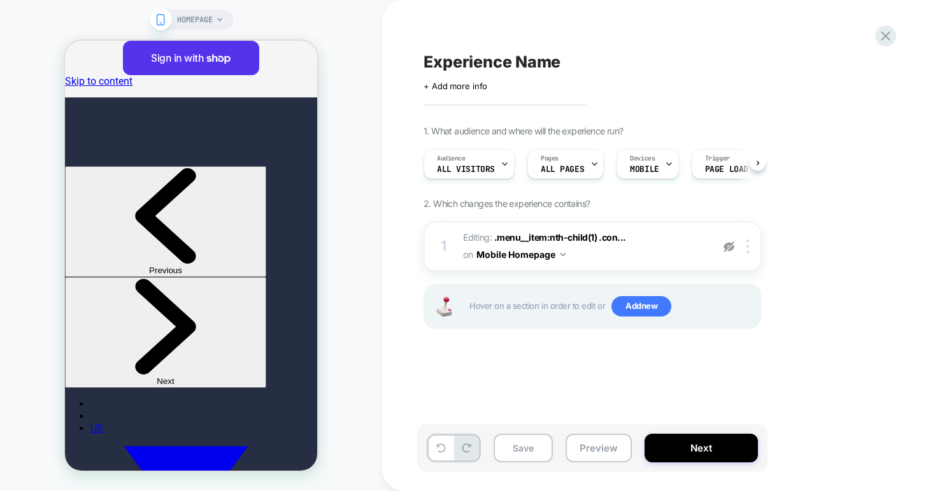
scroll to position [0, 1]
click at [435, 444] on button at bounding box center [441, 448] width 25 height 25
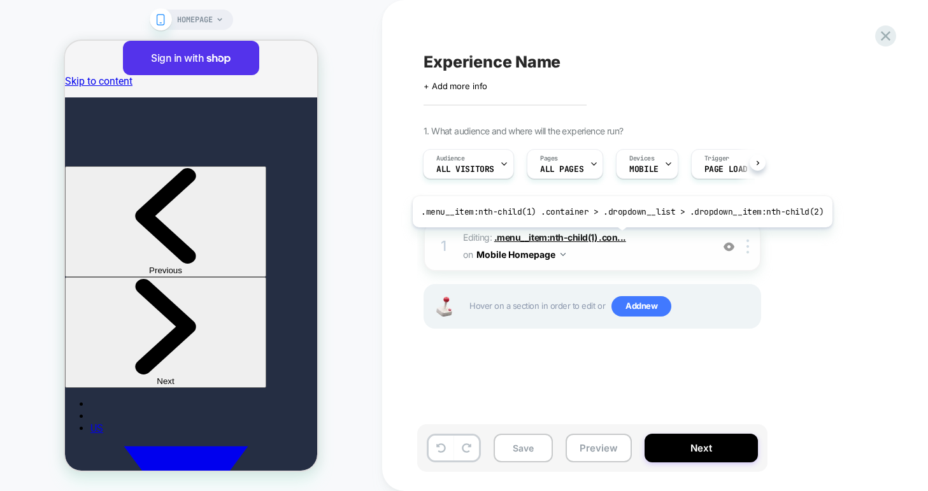
click at [617, 237] on span ".menu__item:nth-child(1) .con..." at bounding box center [560, 237] width 132 height 11
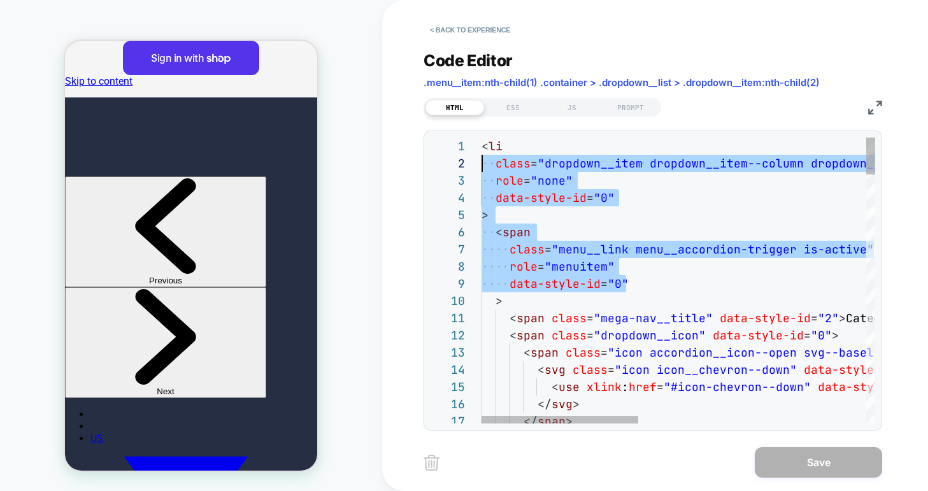
scroll to position [0, 0]
drag, startPoint x: 636, startPoint y: 285, endPoint x: 432, endPoint y: 146, distance: 246.2
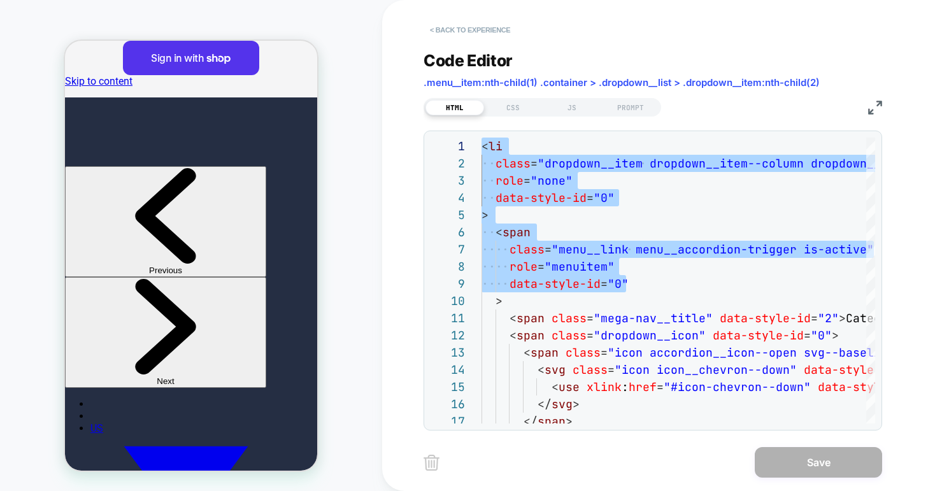
click at [454, 27] on button "< Back to experience" at bounding box center [469, 30] width 93 height 20
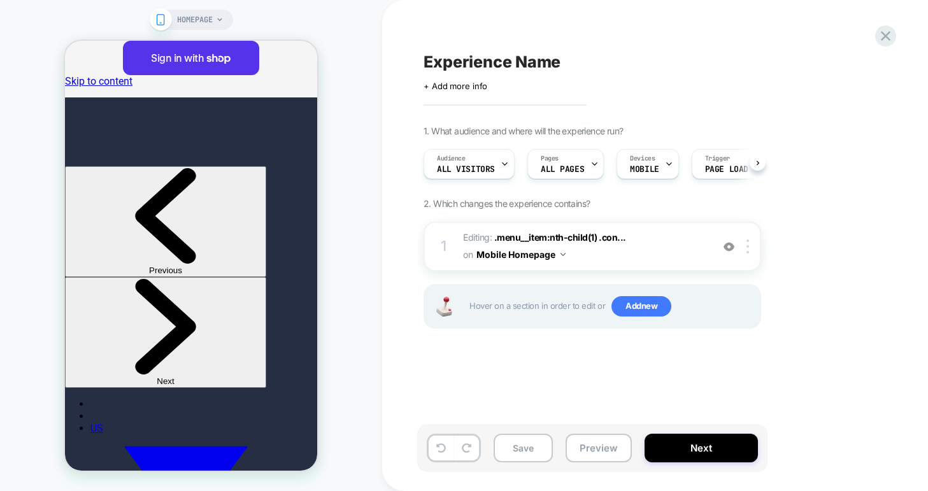
scroll to position [0, 1]
click at [728, 250] on img at bounding box center [728, 246] width 11 height 11
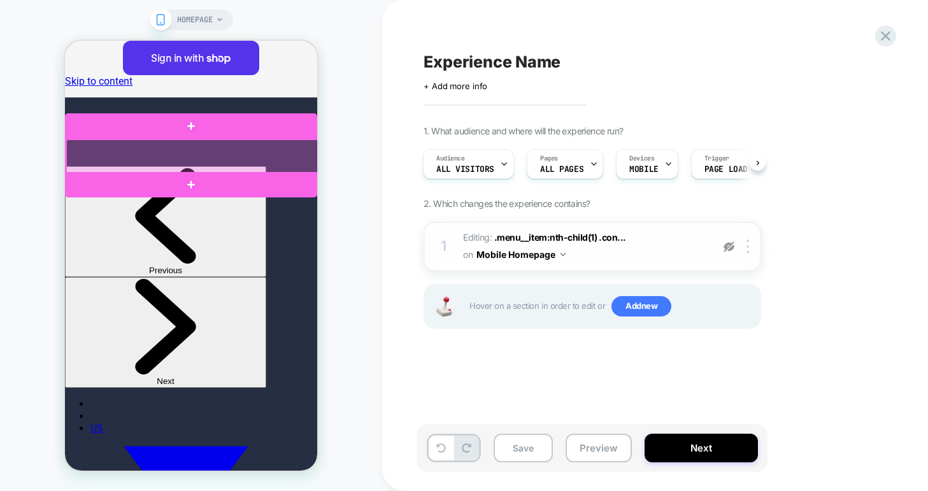
click at [281, 145] on div at bounding box center [192, 156] width 252 height 34
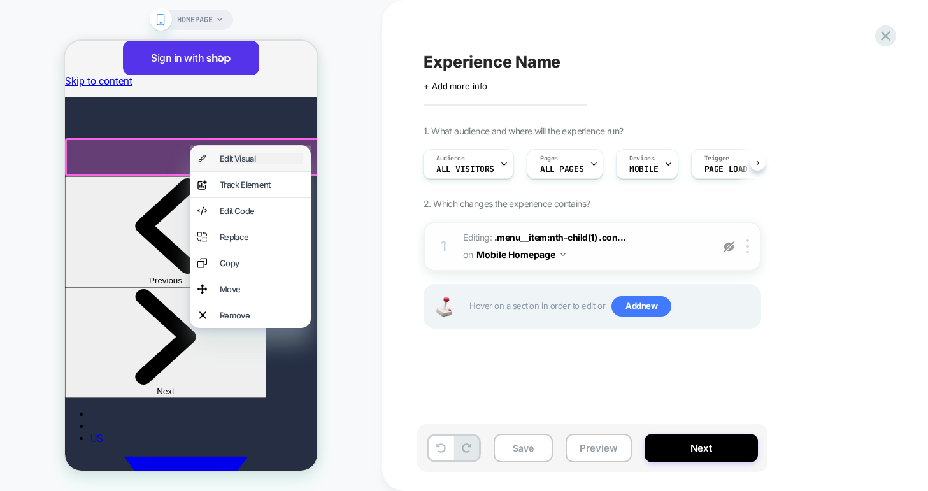
click at [264, 162] on div "Edit Visual" at bounding box center [261, 158] width 83 height 10
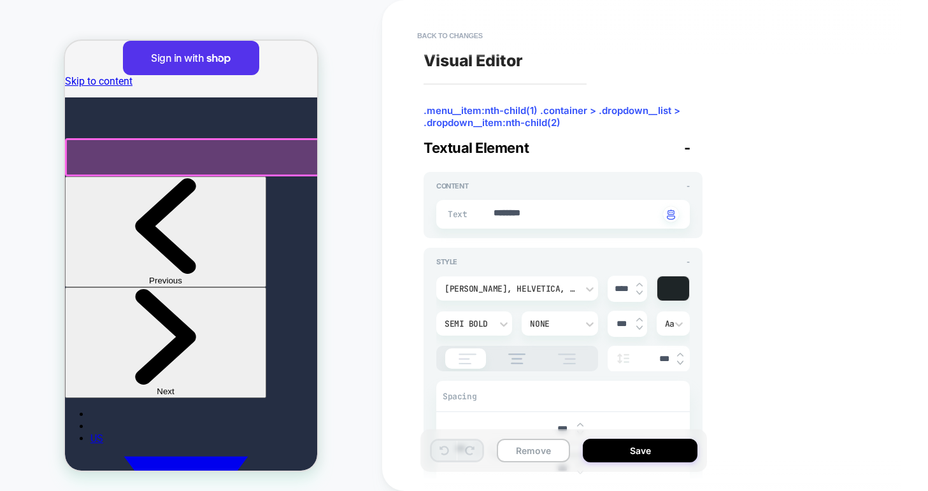
type textarea "*"
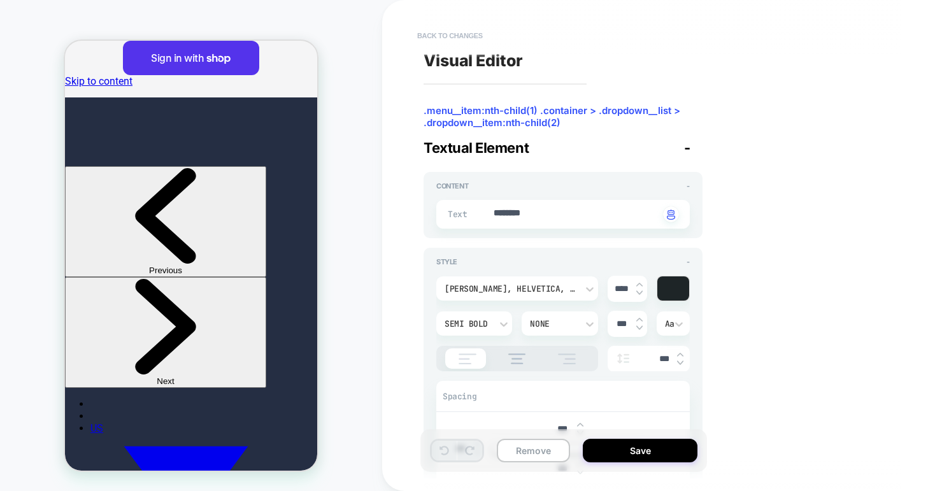
click at [460, 34] on button "Back to changes" at bounding box center [450, 35] width 78 height 20
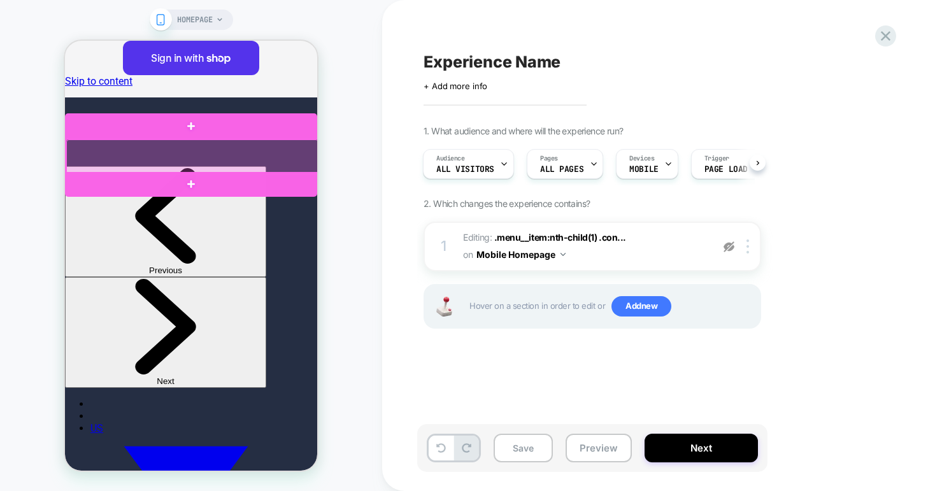
click at [240, 148] on div at bounding box center [192, 156] width 252 height 34
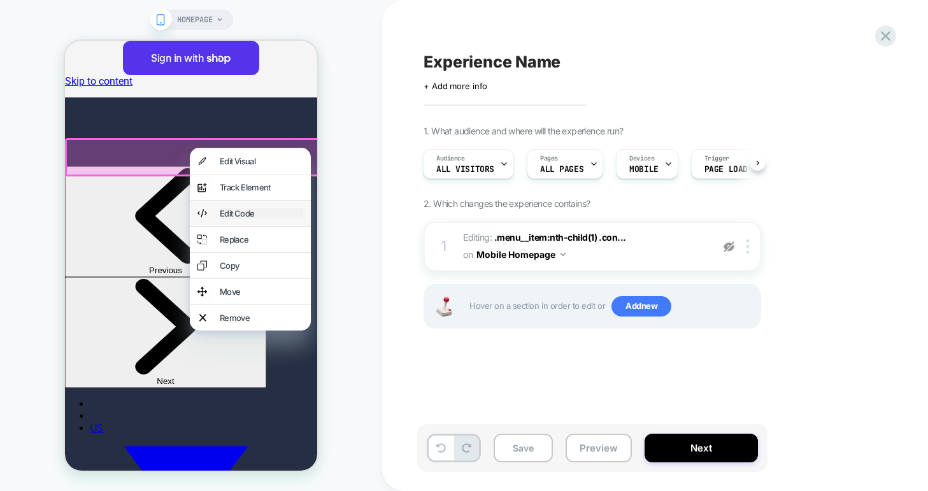
click at [240, 218] on div "Edit Code" at bounding box center [261, 213] width 83 height 10
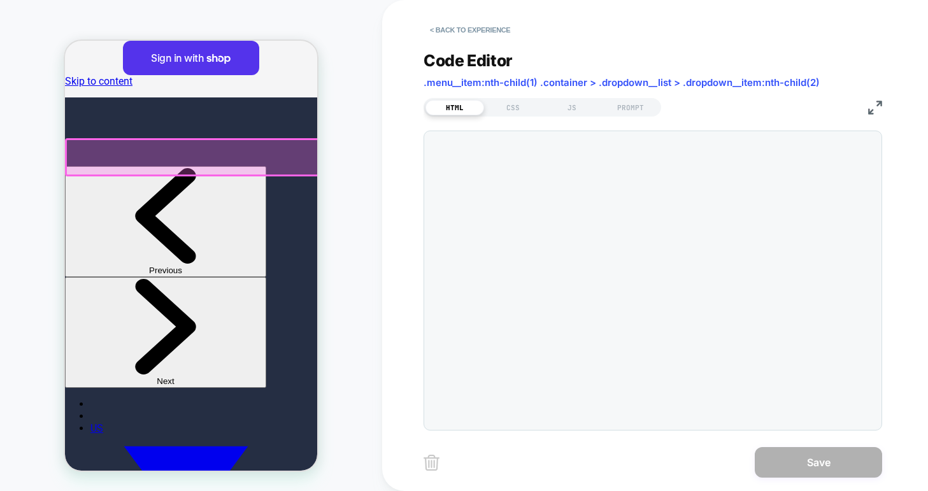
scroll to position [172, 0]
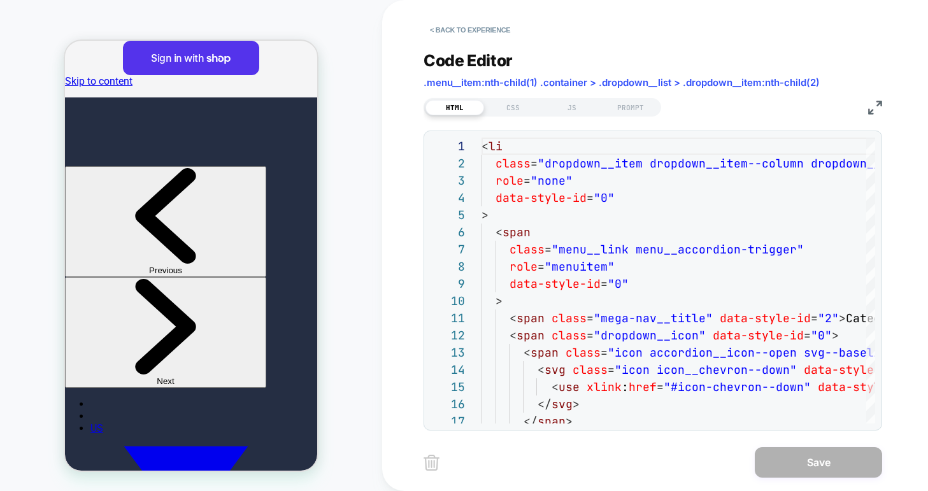
click at [875, 108] on img at bounding box center [875, 108] width 14 height 14
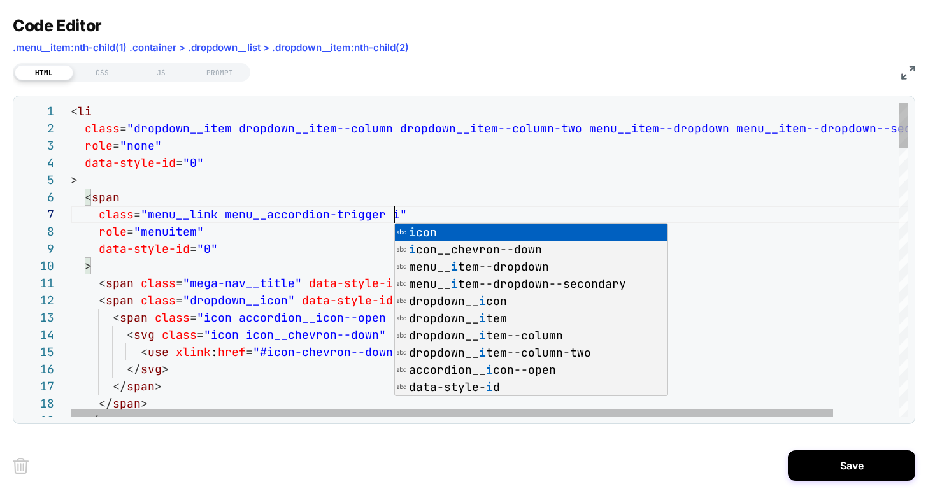
scroll to position [103, 330]
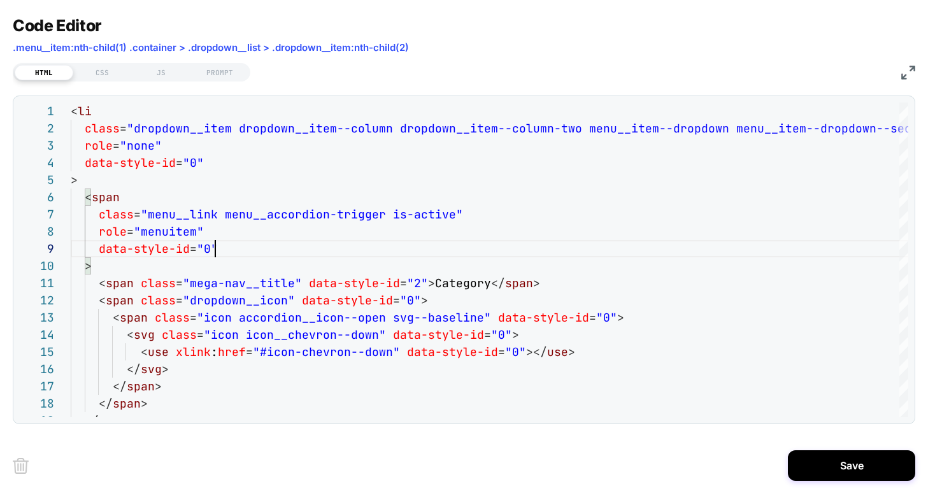
type textarea "**********"
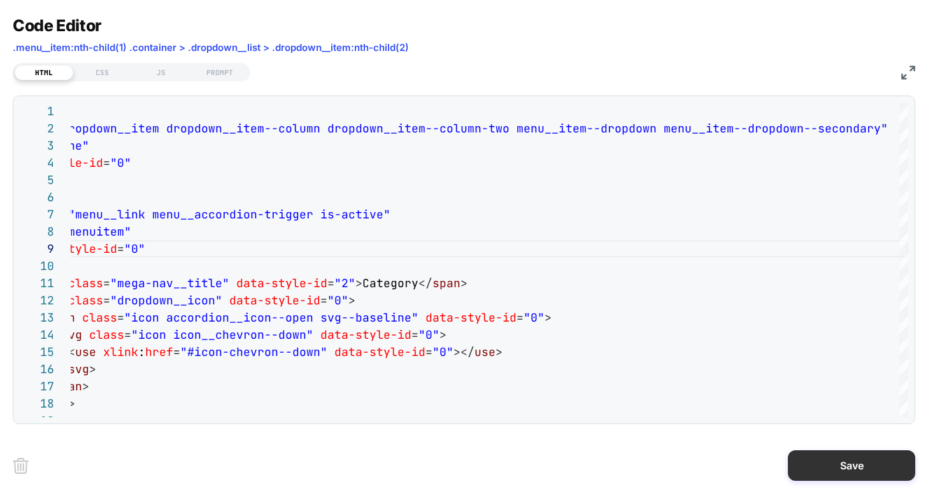
click at [839, 470] on button "Save" at bounding box center [851, 465] width 127 height 31
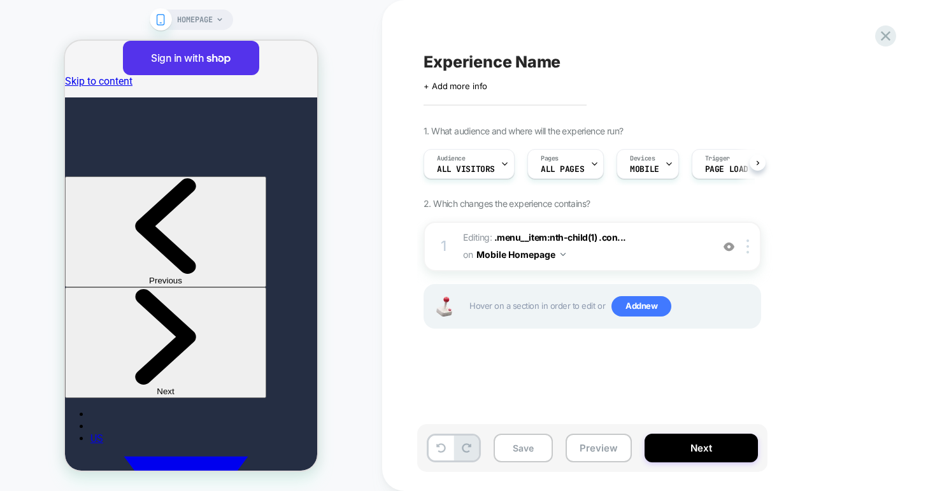
scroll to position [0, 1]
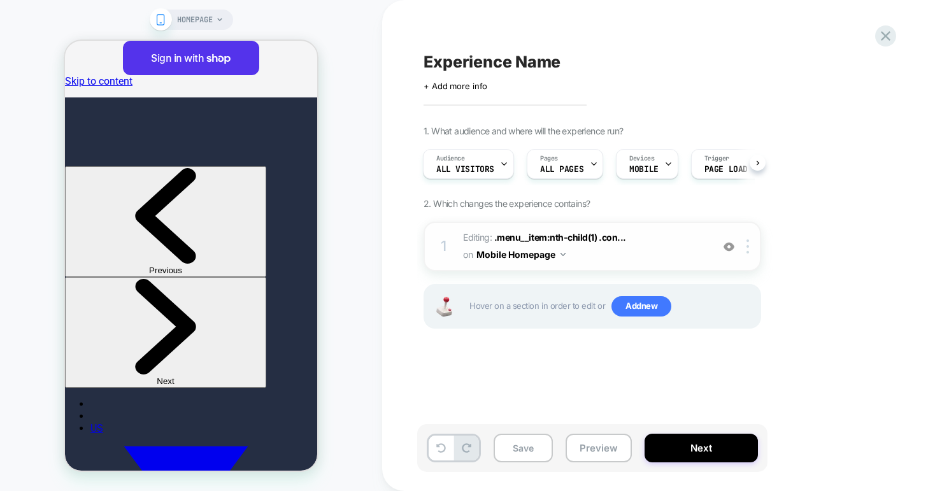
click at [642, 241] on span "Editing : .menu__item:nth-child(1) .con... .menu__item:nth-child(1) .container …" at bounding box center [584, 246] width 243 height 34
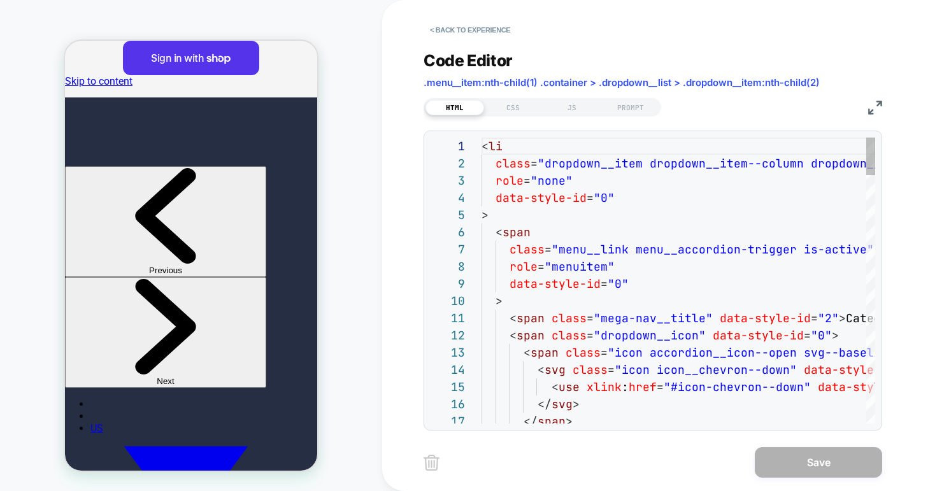
scroll to position [172, 0]
click at [868, 104] on img at bounding box center [875, 108] width 14 height 14
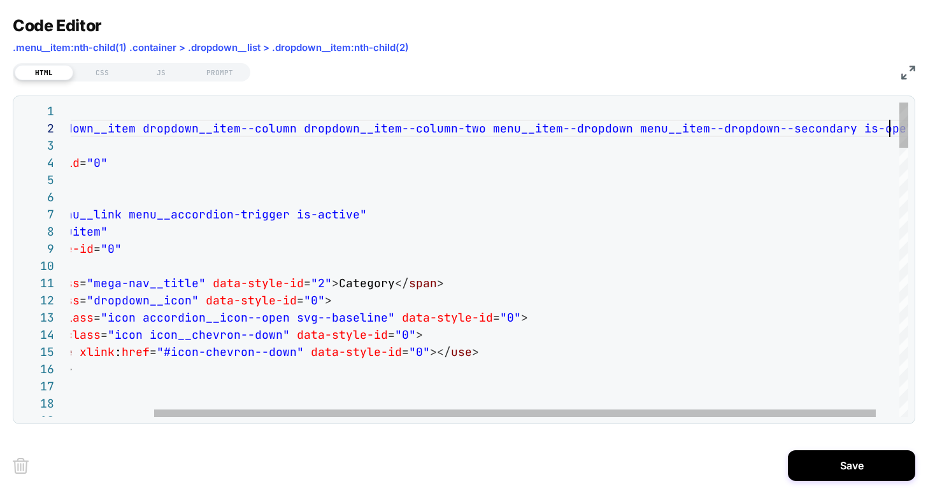
scroll to position [17, 921]
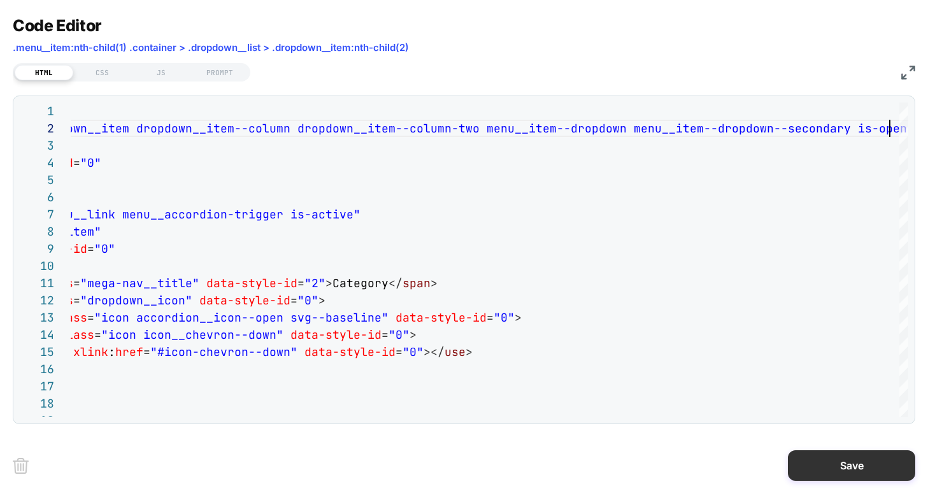
type textarea "**********"
click at [840, 467] on button "Save" at bounding box center [851, 465] width 127 height 31
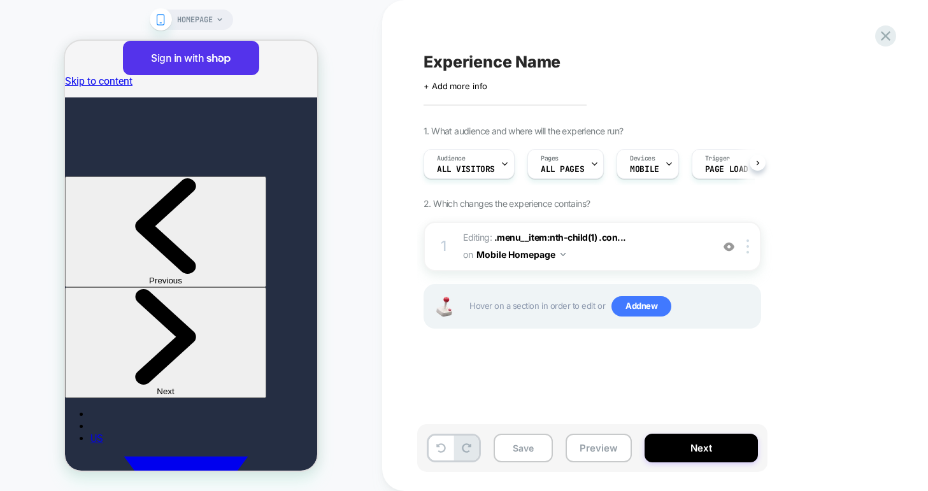
scroll to position [0, 1]
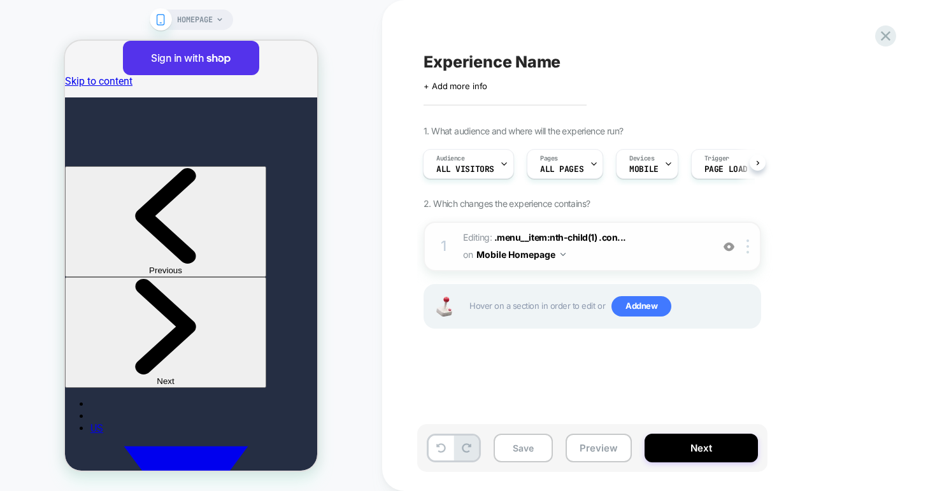
click at [644, 245] on span "Editing : .menu__item:nth-child(1) .con... .menu__item:nth-child(1) .container …" at bounding box center [584, 246] width 243 height 34
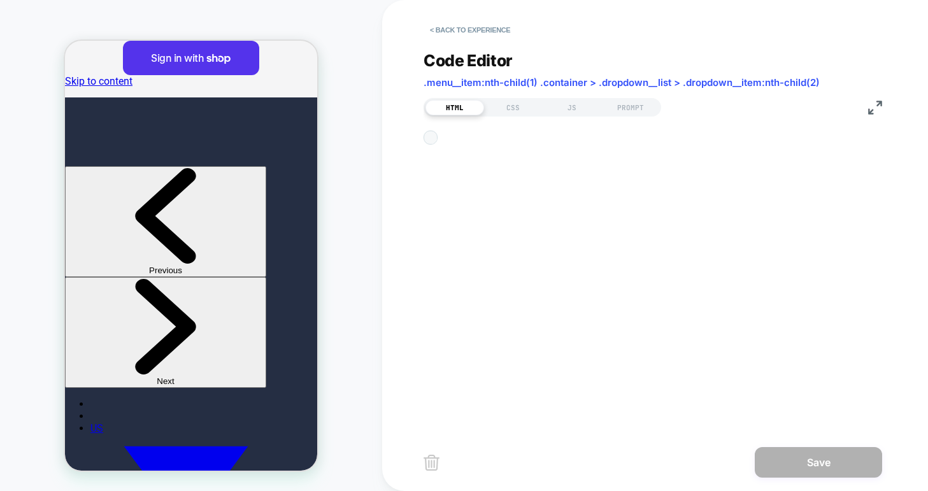
scroll to position [172, 0]
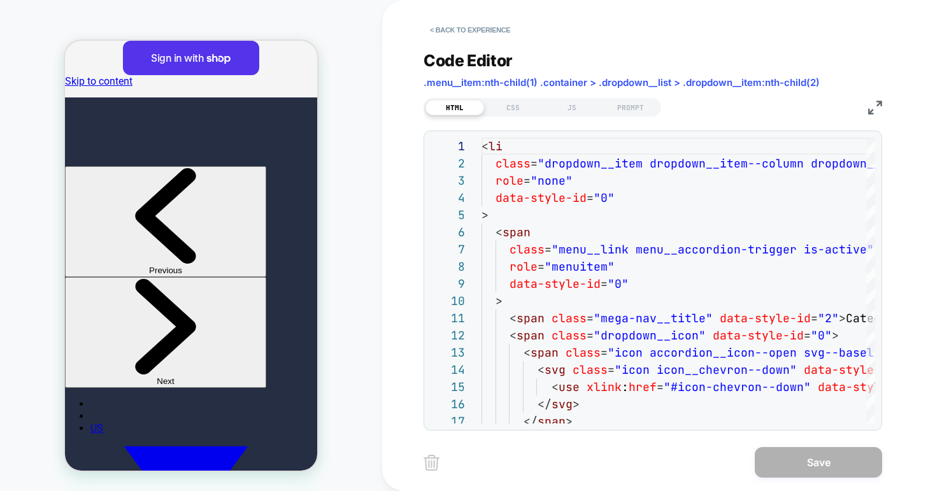
click at [866, 112] on div "HTML CSS JS PROMPT" at bounding box center [652, 106] width 458 height 22
click at [874, 107] on img at bounding box center [875, 108] width 14 height 14
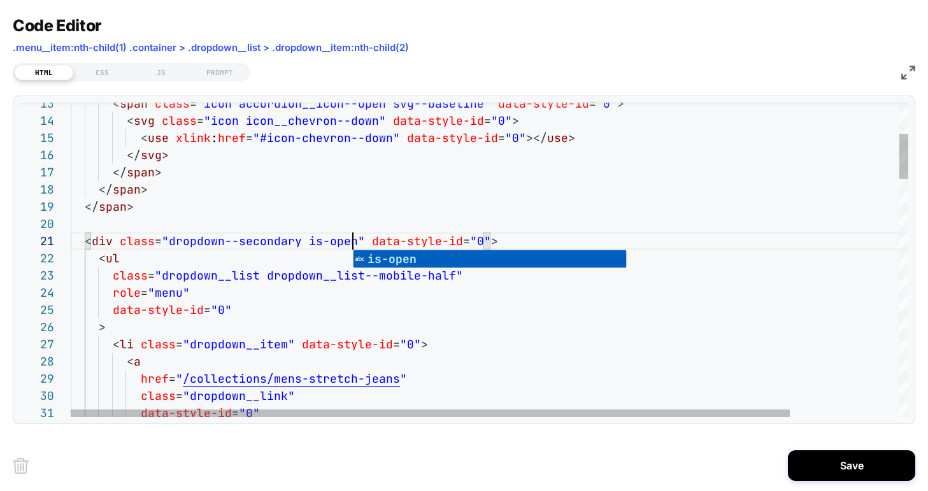
scroll to position [138, 62]
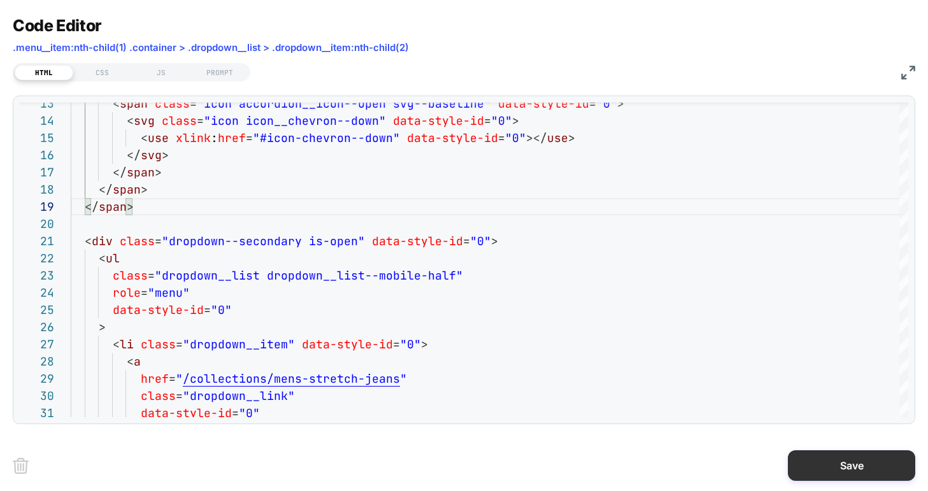
type textarea "**********"
click at [827, 469] on button "Save" at bounding box center [851, 465] width 127 height 31
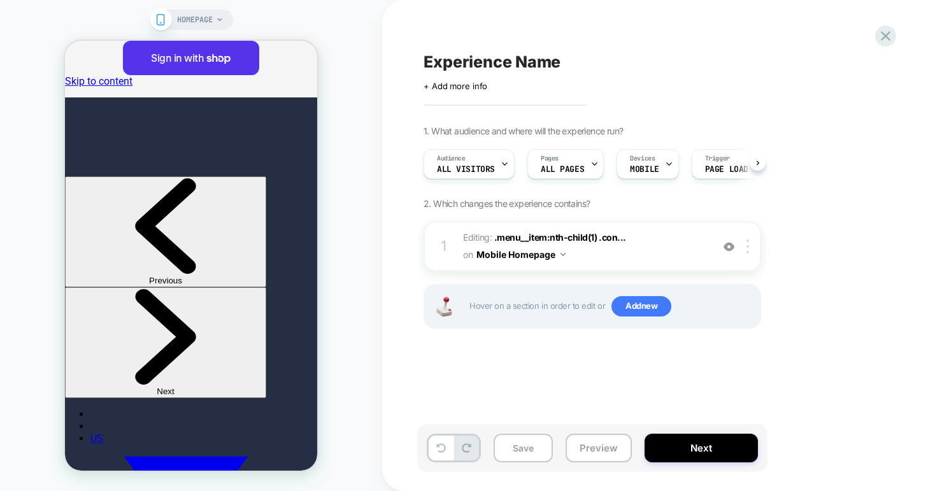
scroll to position [0, 1]
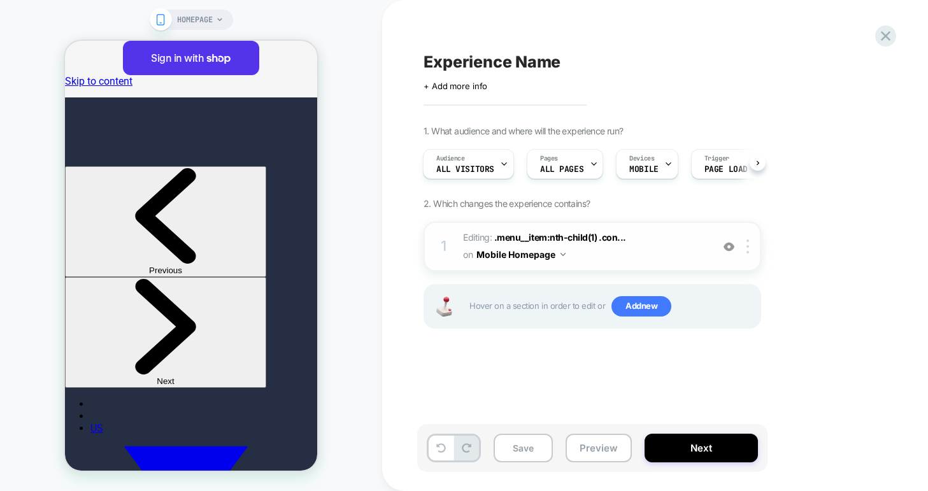
click at [658, 241] on span "Editing : .menu__item:nth-child(1) .con... .menu__item:nth-child(1) .container …" at bounding box center [584, 246] width 243 height 34
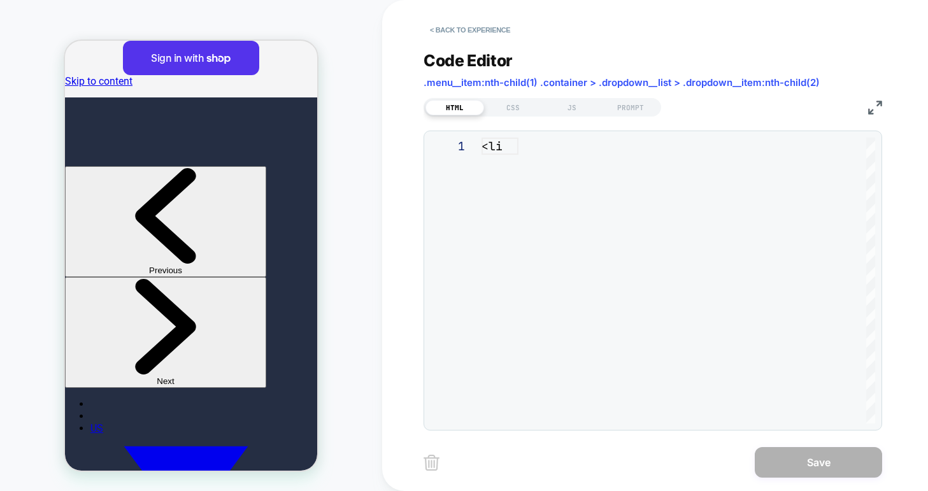
scroll to position [172, 0]
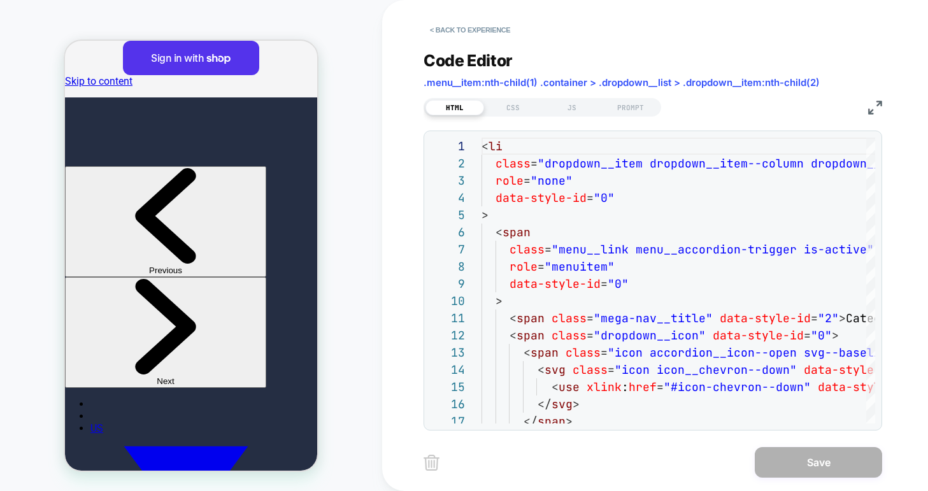
click at [868, 110] on img at bounding box center [875, 108] width 14 height 14
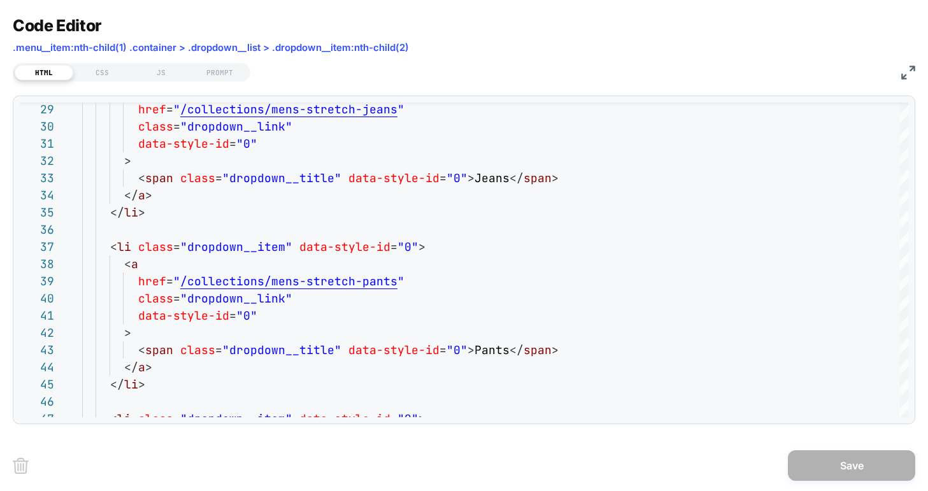
click at [905, 74] on img at bounding box center [908, 73] width 14 height 14
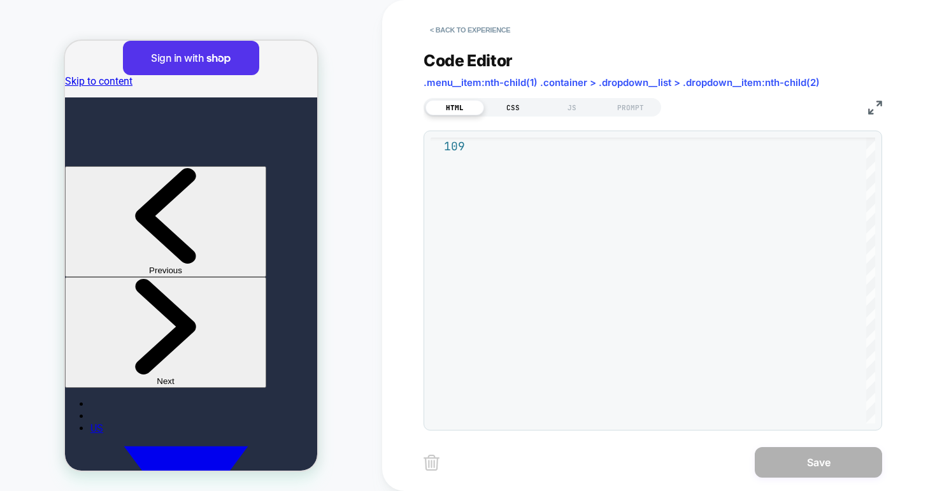
click at [519, 110] on div "CSS" at bounding box center [513, 107] width 59 height 15
click at [561, 111] on div "JS" at bounding box center [572, 107] width 59 height 15
click at [614, 107] on div "PROMPT" at bounding box center [630, 107] width 59 height 15
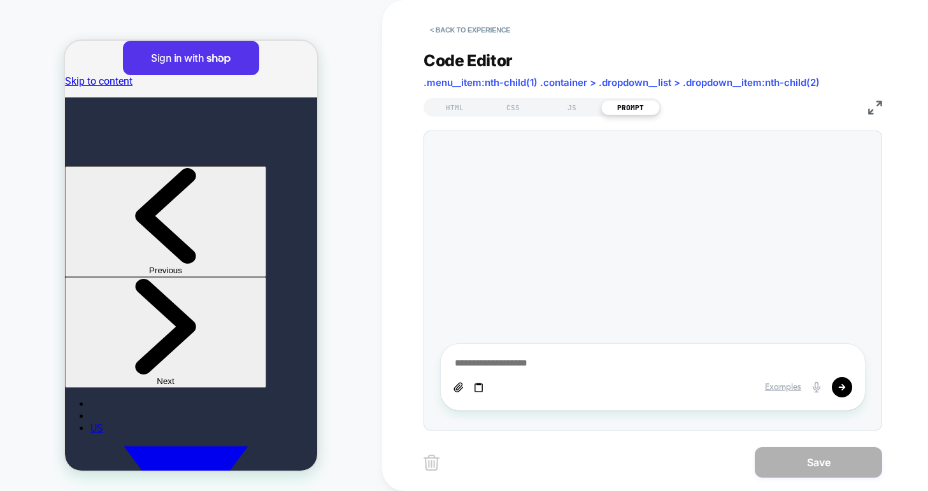
click at [479, 359] on textarea at bounding box center [652, 364] width 399 height 14
type textarea "*"
type textarea "**"
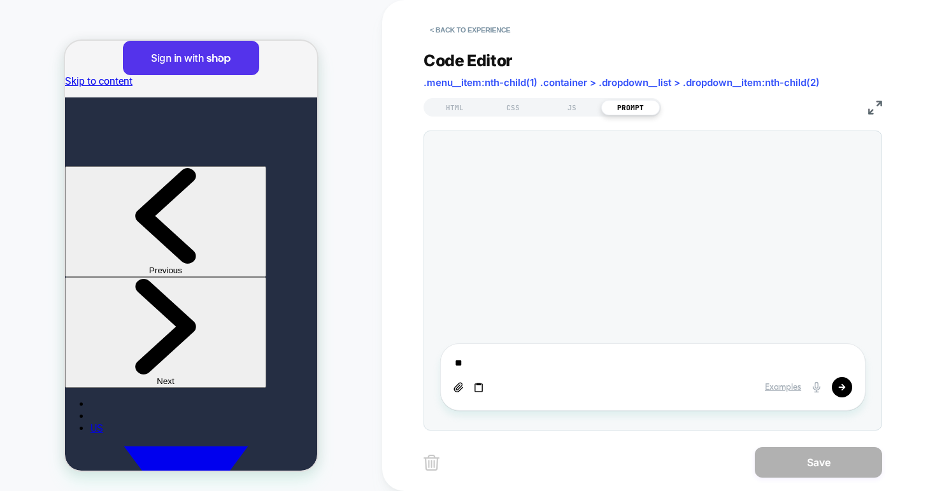
type textarea "*"
type textarea "***"
type textarea "*"
type textarea "****"
type textarea "*"
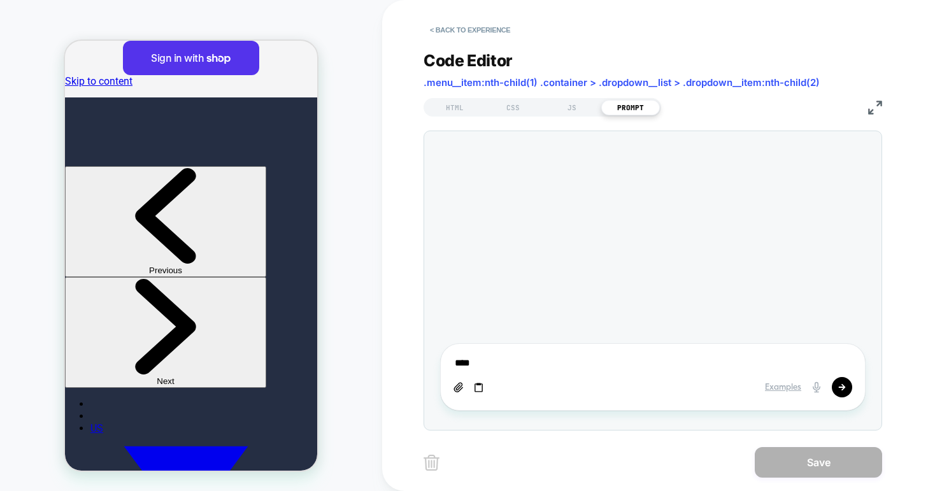
type textarea "****"
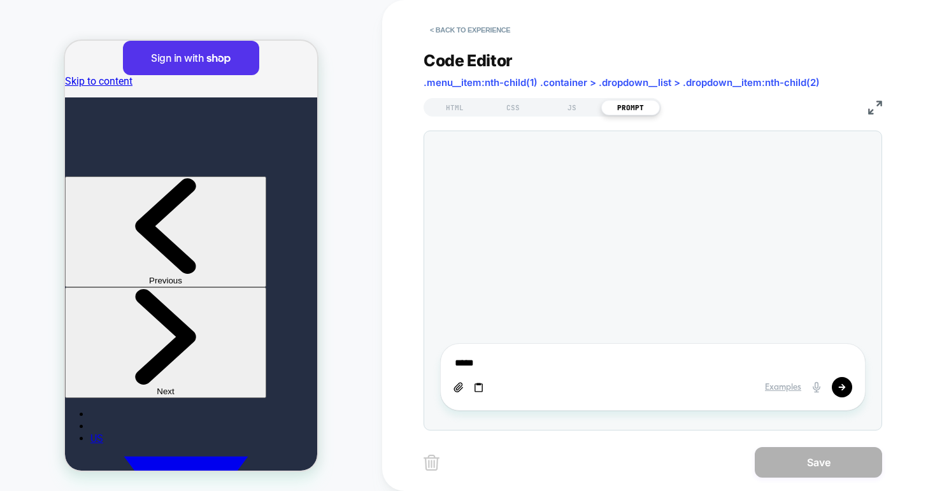
type textarea "*"
type textarea "******"
type textarea "*"
type textarea "*******"
type textarea "*"
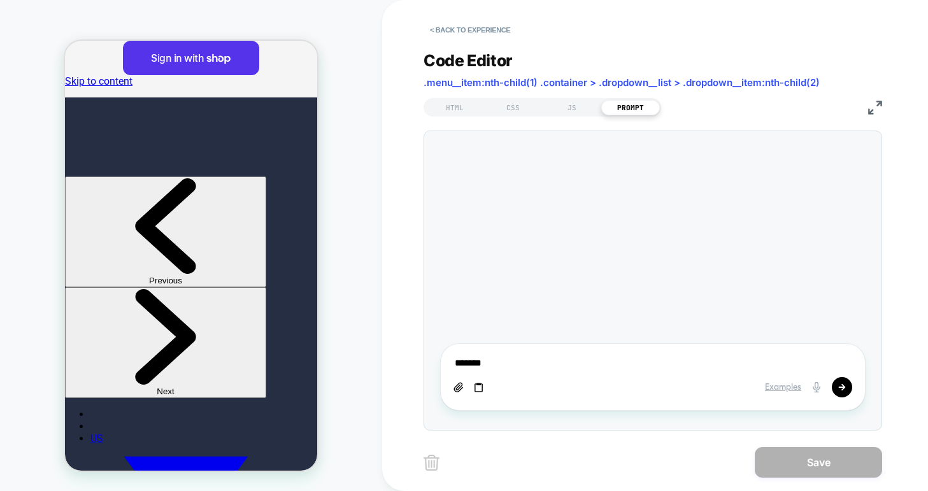
type textarea "********"
type textarea "*"
type textarea "*********"
type textarea "*"
type textarea "**********"
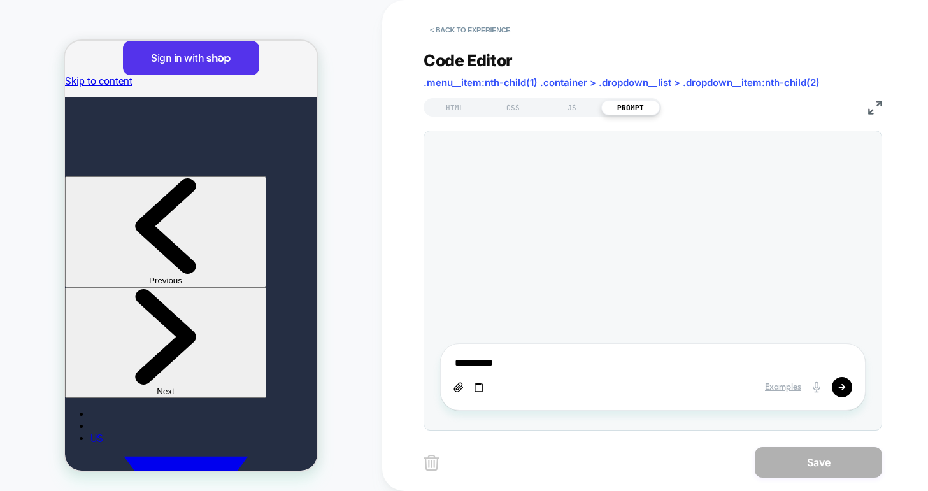
type textarea "*"
type textarea "**********"
type textarea "*"
type textarea "**********"
type textarea "*"
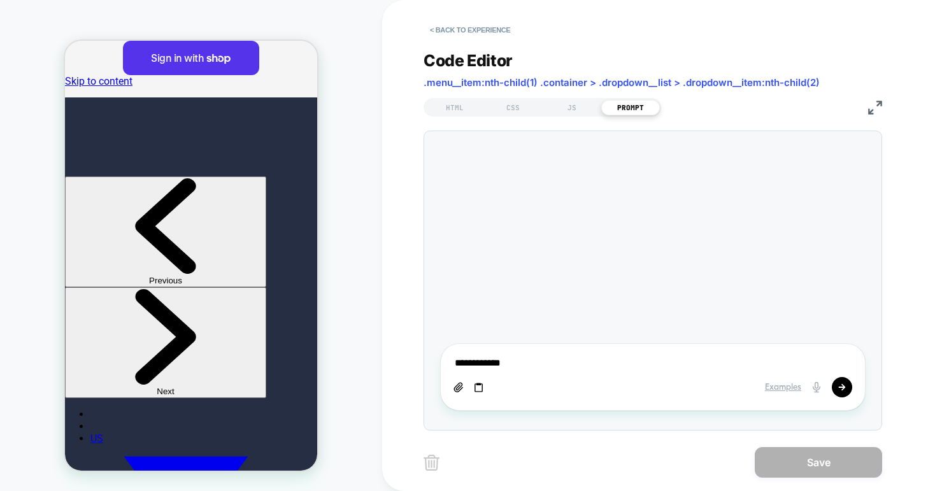
type textarea "**********"
type textarea "*"
type textarea "**********"
type textarea "*"
type textarea "**********"
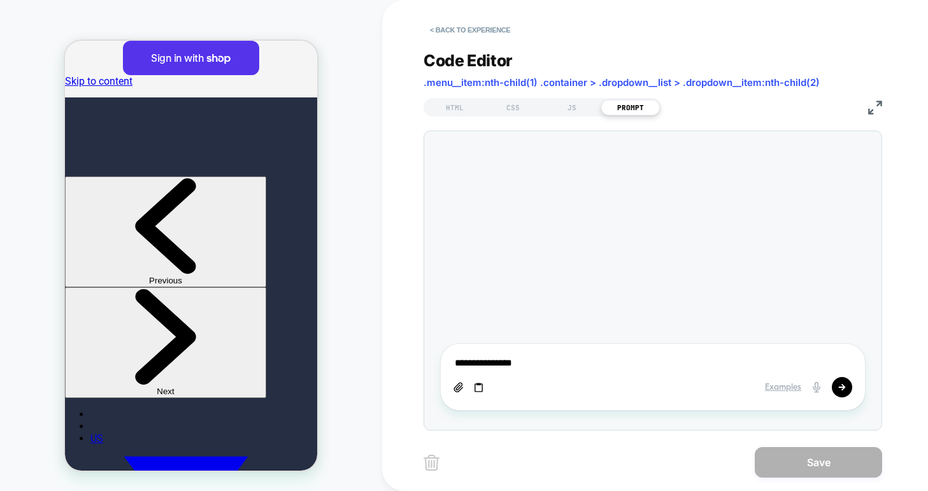
type textarea "*"
type textarea "**********"
type textarea "*"
type textarea "**********"
type textarea "*"
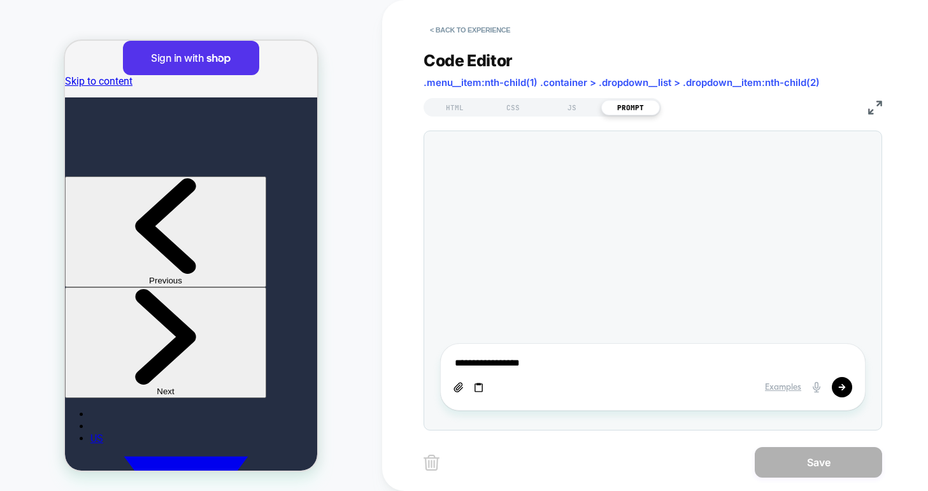
type textarea "**********"
type textarea "*"
type textarea "**********"
type textarea "*"
type textarea "**********"
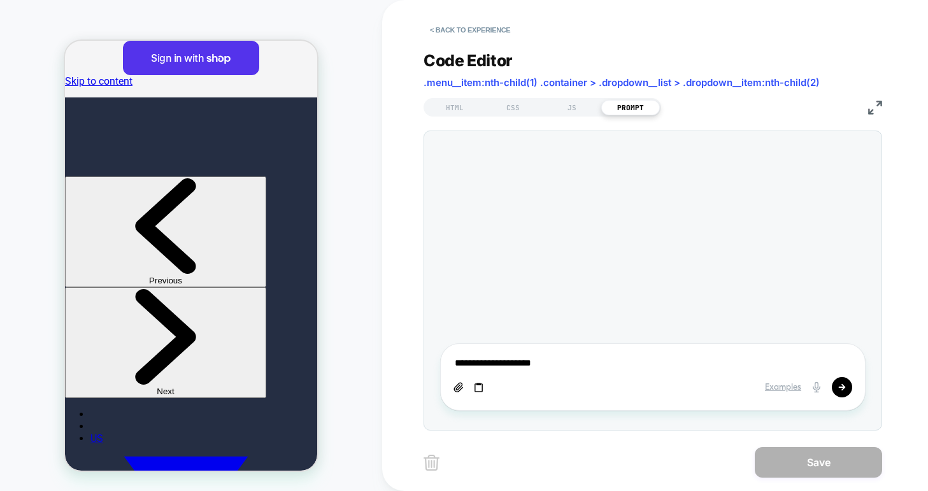
type textarea "*"
type textarea "**********"
type textarea "*"
type textarea "**********"
type textarea "*"
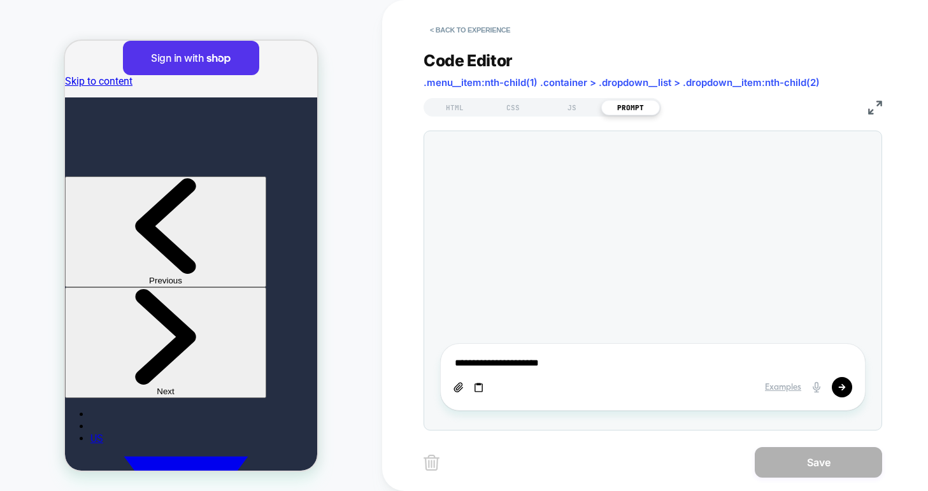
type textarea "**********"
type textarea "*"
type textarea "**********"
type textarea "*"
type textarea "**********"
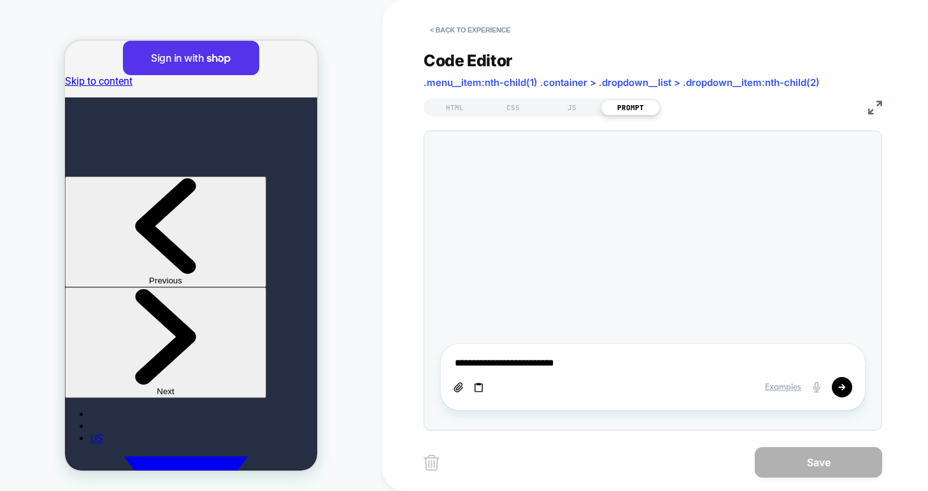
type textarea "*"
type textarea "**********"
type textarea "*"
type textarea "**********"
type textarea "*"
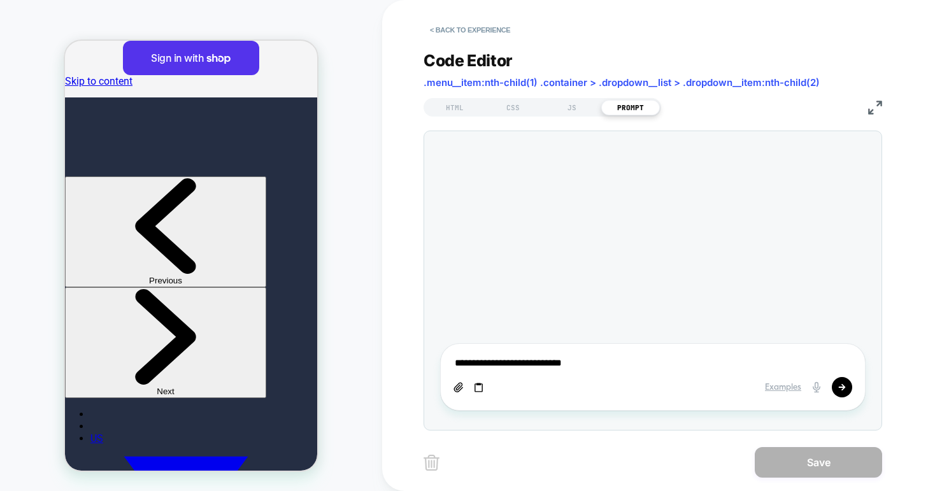
type textarea "**********"
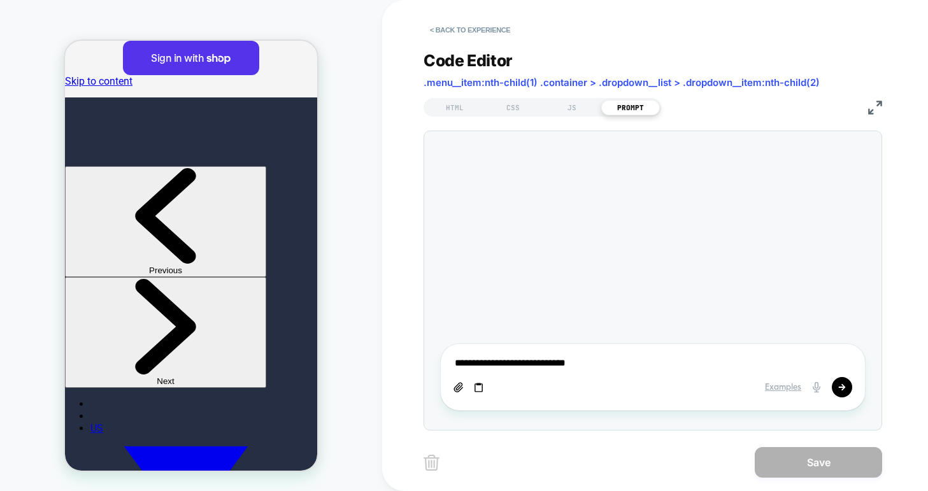
type textarea "*"
type textarea "**********"
type textarea "*"
type textarea "**********"
type textarea "*"
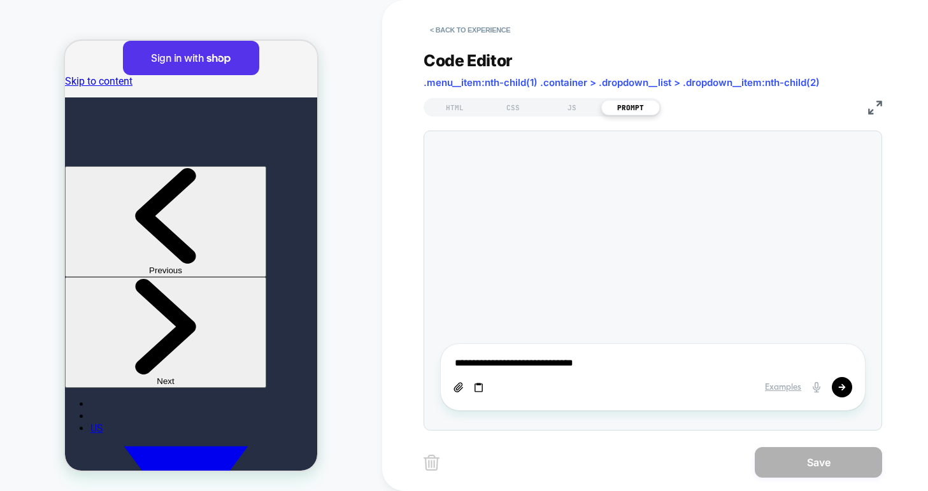
type textarea "**********"
type textarea "*"
type textarea "**********"
type textarea "*"
type textarea "**********"
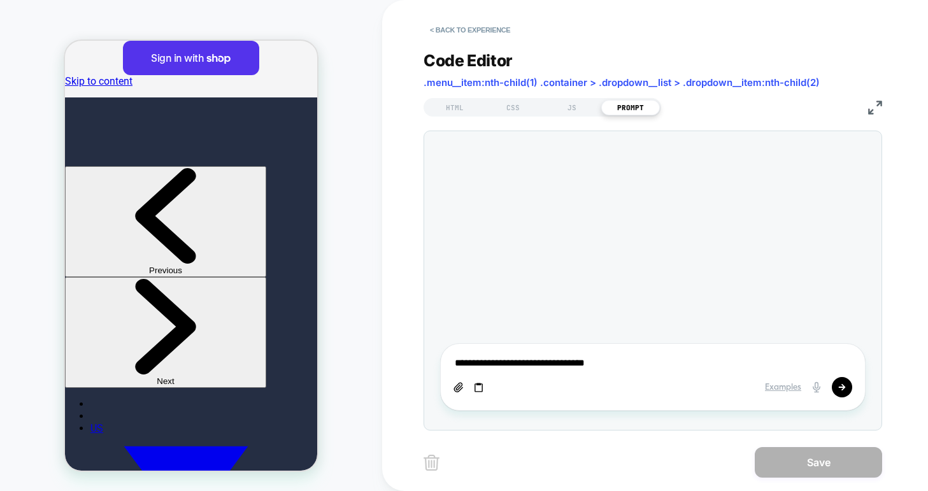
type textarea "*"
type textarea "**********"
type textarea "*"
type textarea "**********"
type textarea "*"
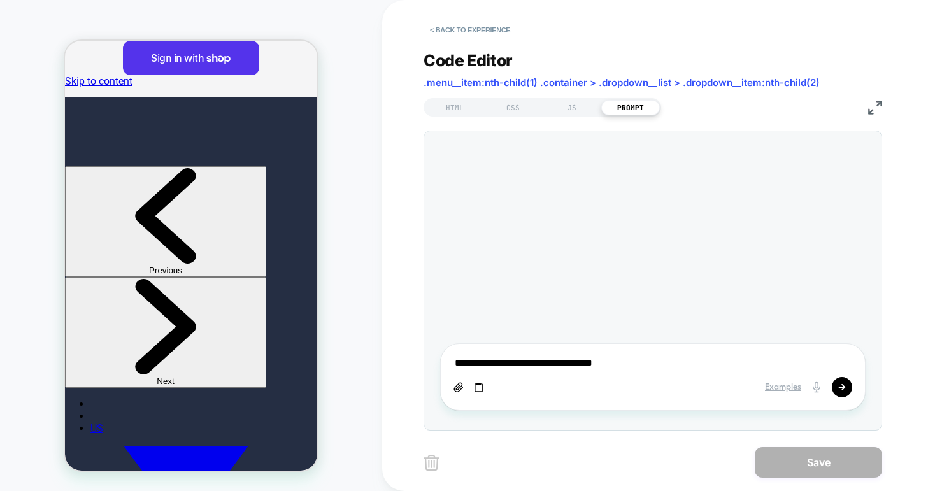
type textarea "**********"
type textarea "*"
type textarea "**********"
type textarea "*"
type textarea "**********"
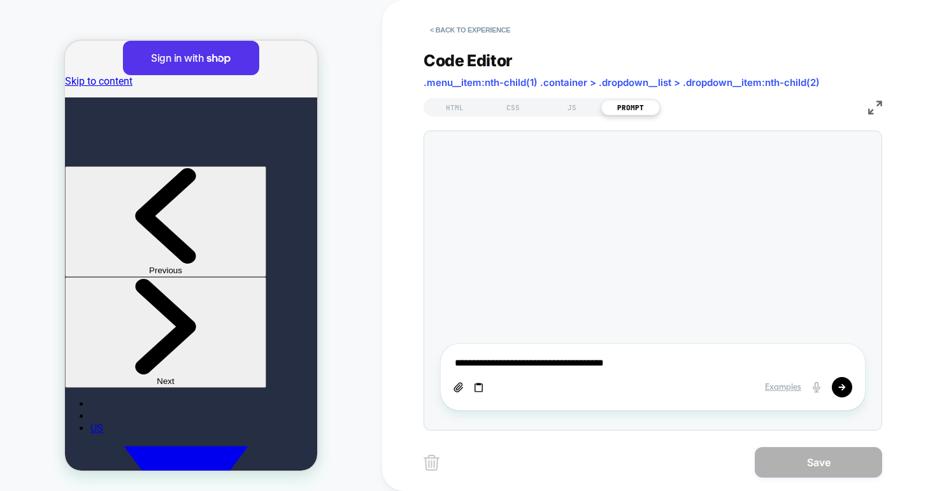
type textarea "*"
type textarea "**********"
type textarea "*"
type textarea "**********"
type textarea "*"
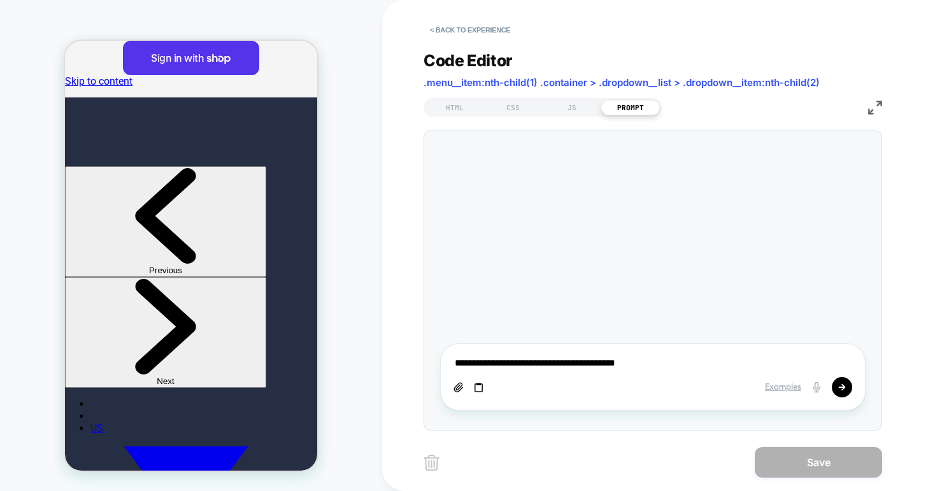
type textarea "**********"
type textarea "*"
type textarea "**********"
type textarea "*"
type textarea "**********"
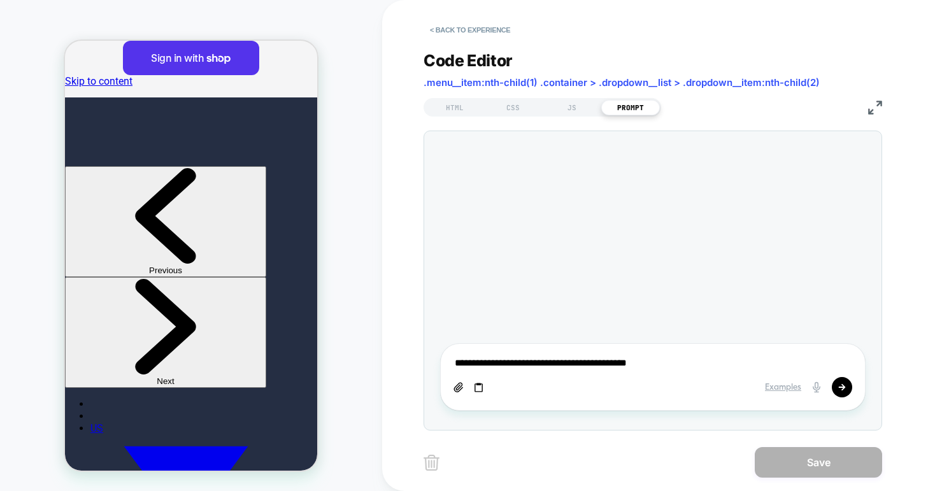
type textarea "*"
type textarea "**********"
type textarea "*"
type textarea "**********"
type textarea "*"
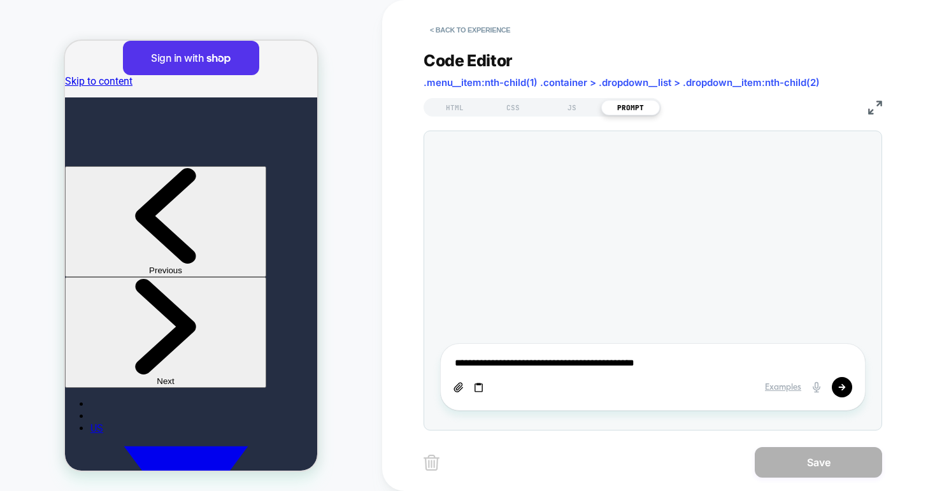
type textarea "**********"
type textarea "*"
type textarea "**********"
type textarea "*"
type textarea "**********"
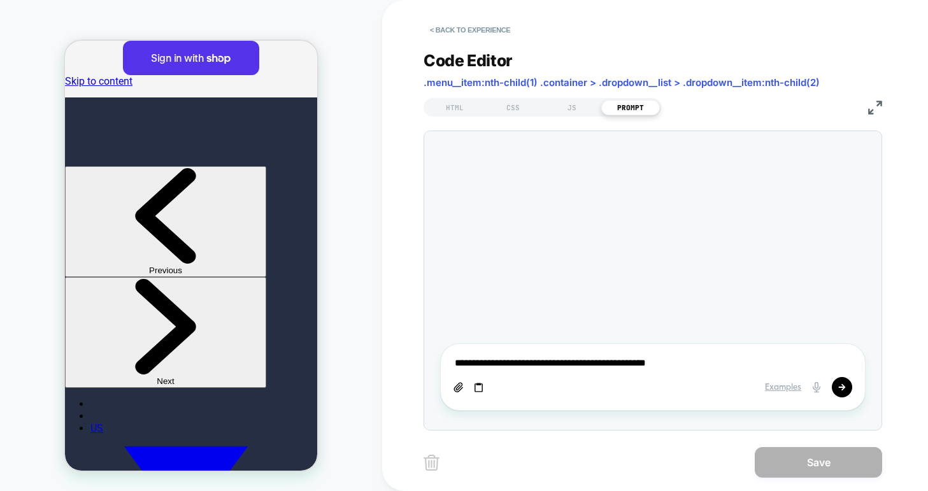
type textarea "*"
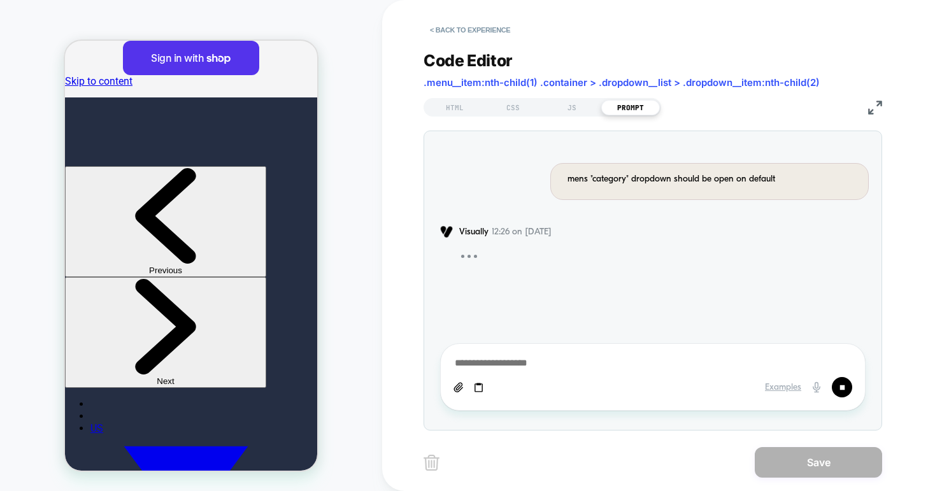
type textarea "*"
